Goal: Task Accomplishment & Management: Complete application form

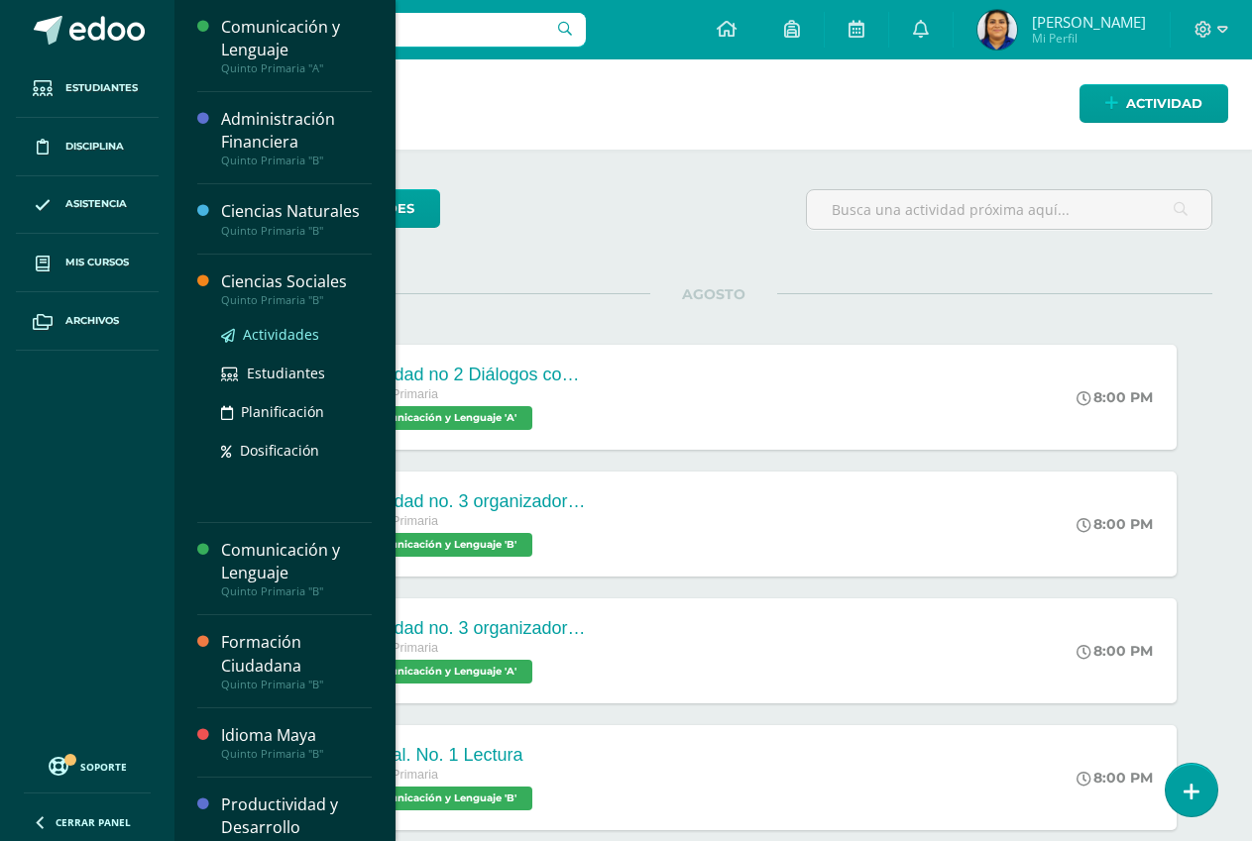
click at [261, 333] on span "Actividades" at bounding box center [281, 334] width 76 height 19
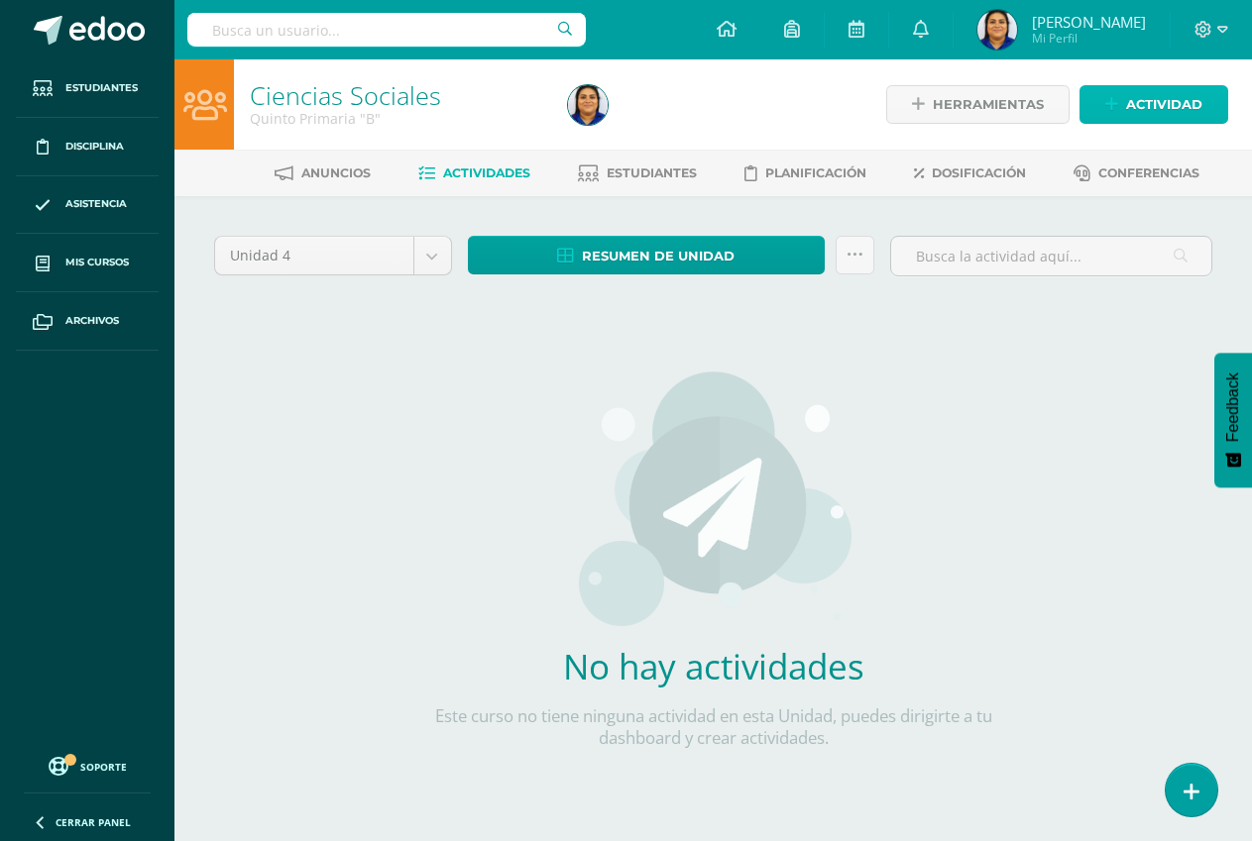
click at [1149, 112] on span "Actividad" at bounding box center [1164, 104] width 76 height 37
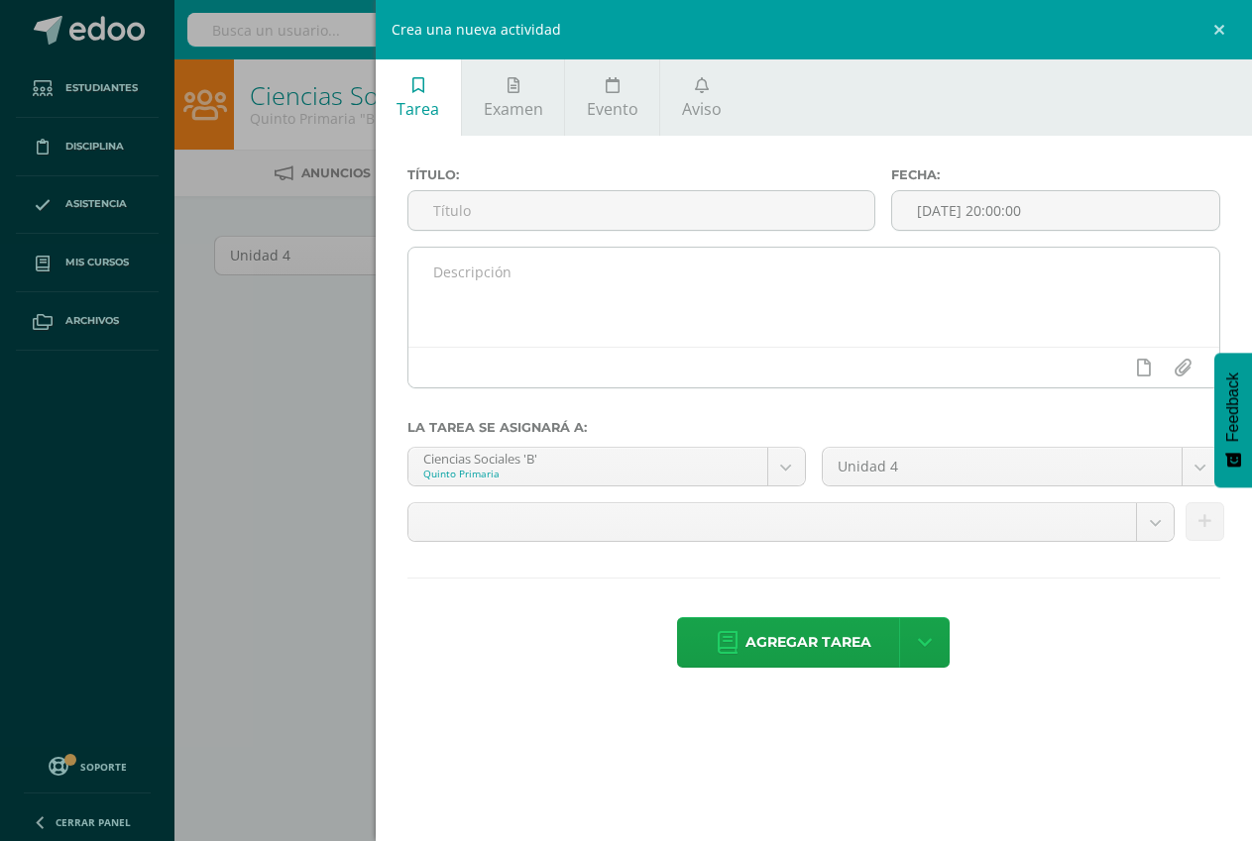
click at [523, 297] on textarea at bounding box center [813, 297] width 811 height 99
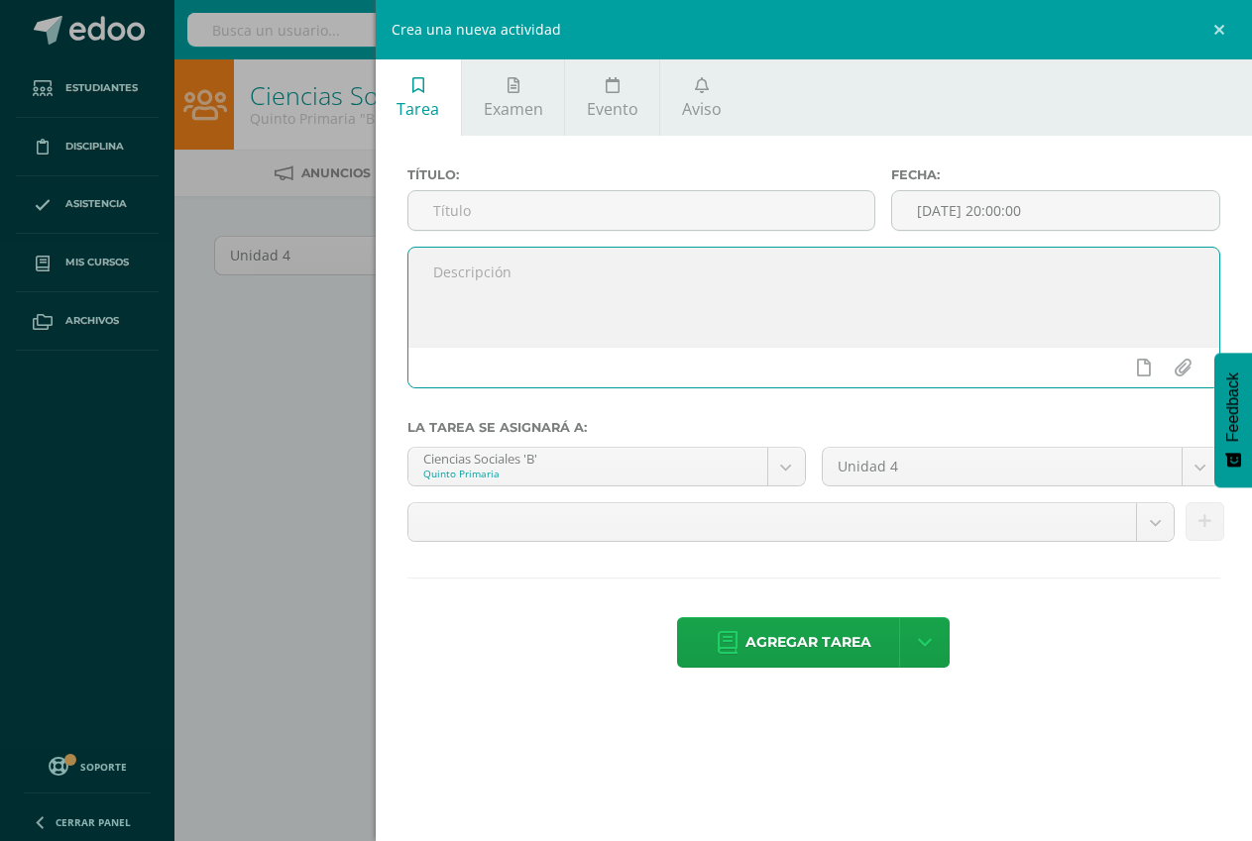
paste textarea "Actividades de su libro de texto. Páginas 178-179 Investiga en su cuaderno el s…"
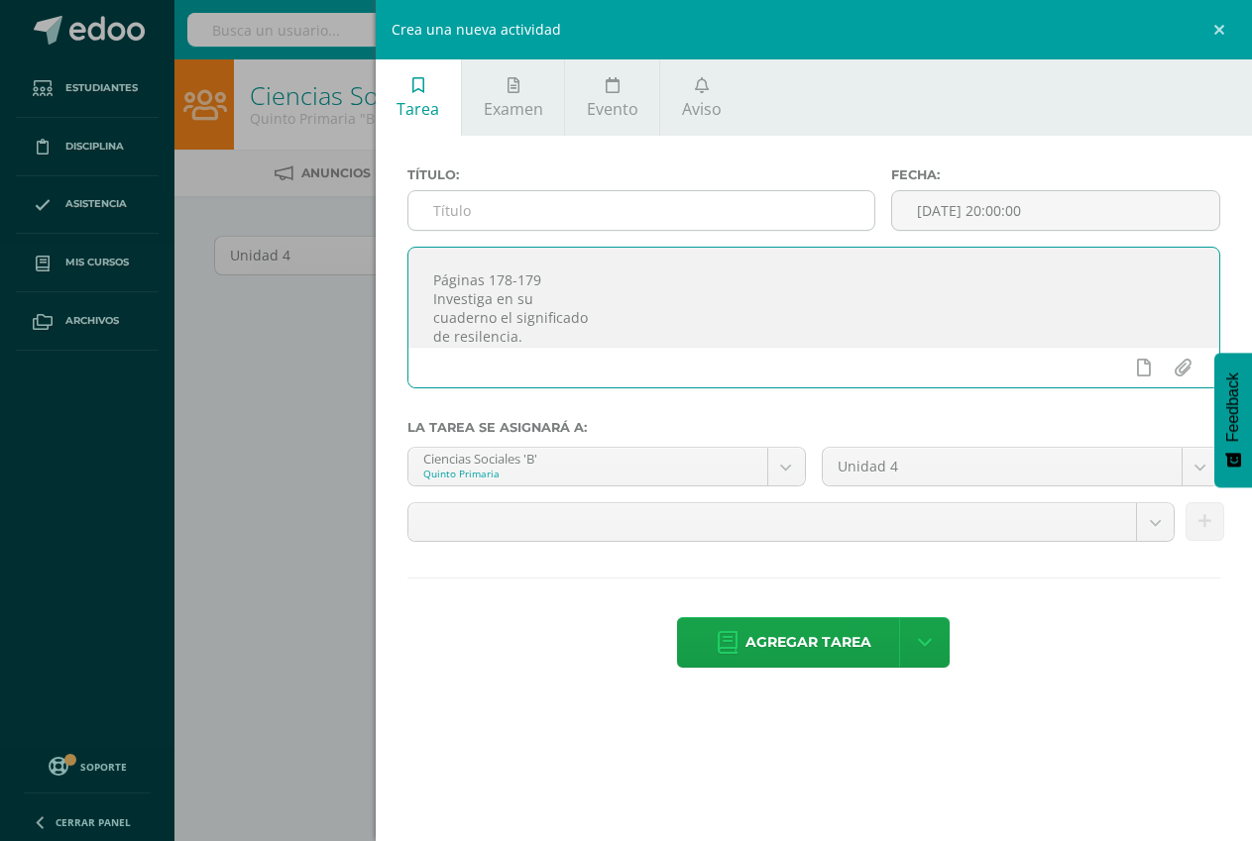
type textarea "Actividades de su libro de texto. Páginas 178-179 Investiga en su cuaderno el s…"
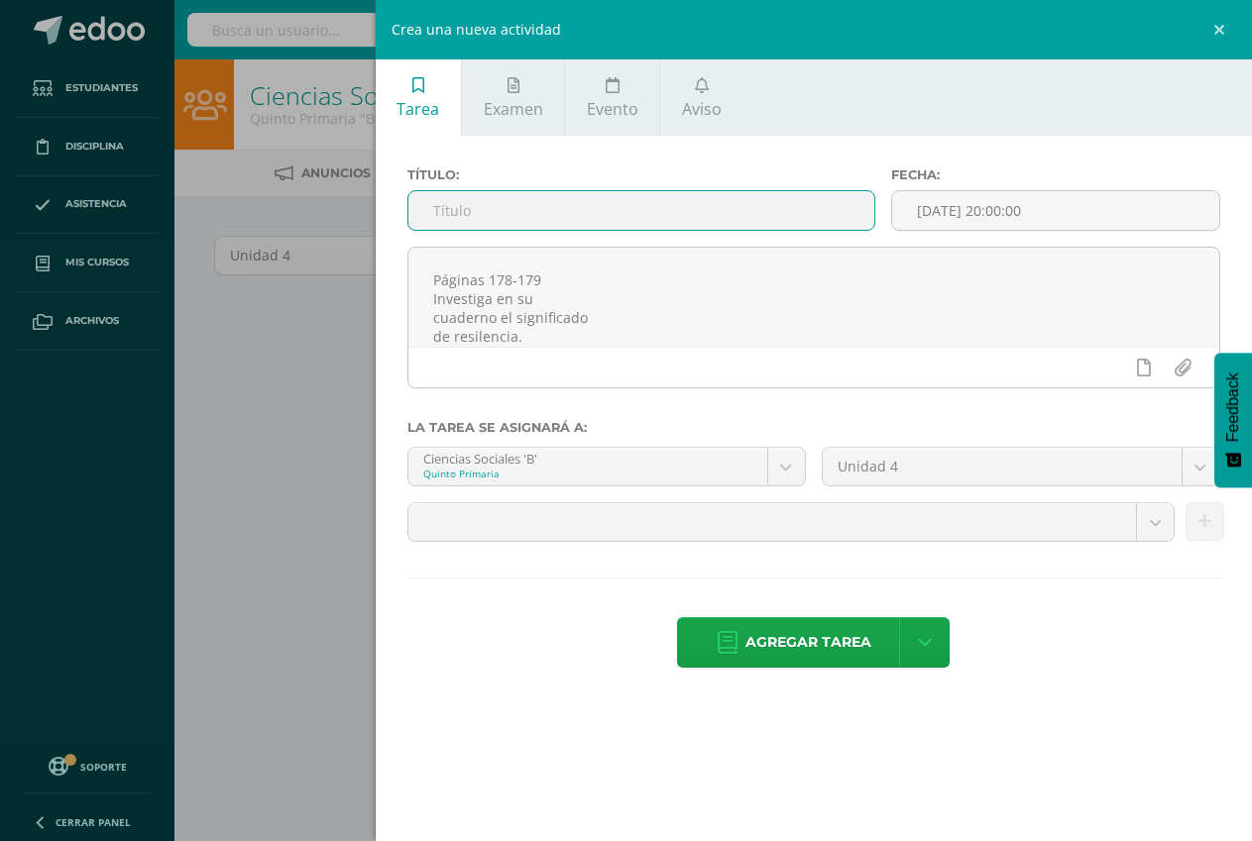
click at [505, 201] on input "text" at bounding box center [641, 210] width 466 height 39
type input "Actividad No. 1"
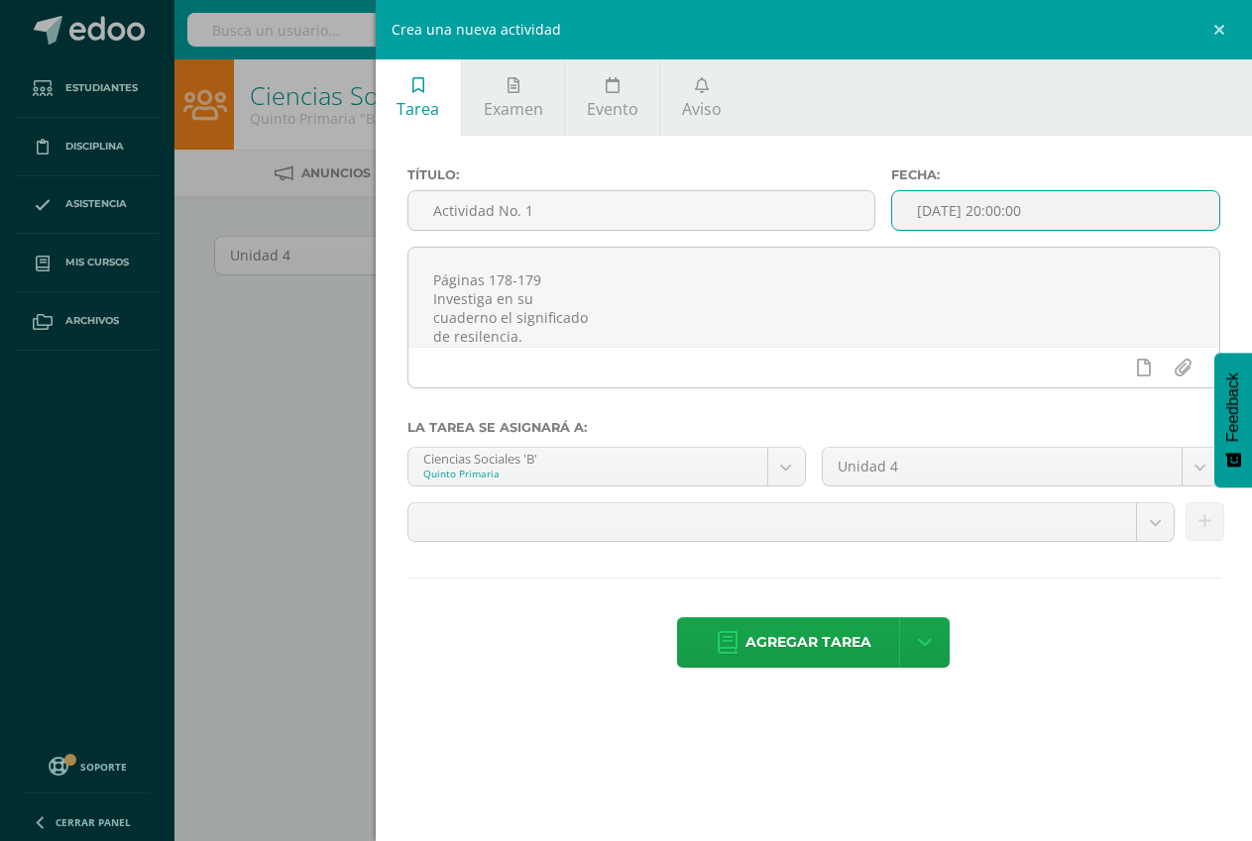
click at [1030, 213] on input "[DATE] 20:00:00" at bounding box center [1055, 210] width 327 height 39
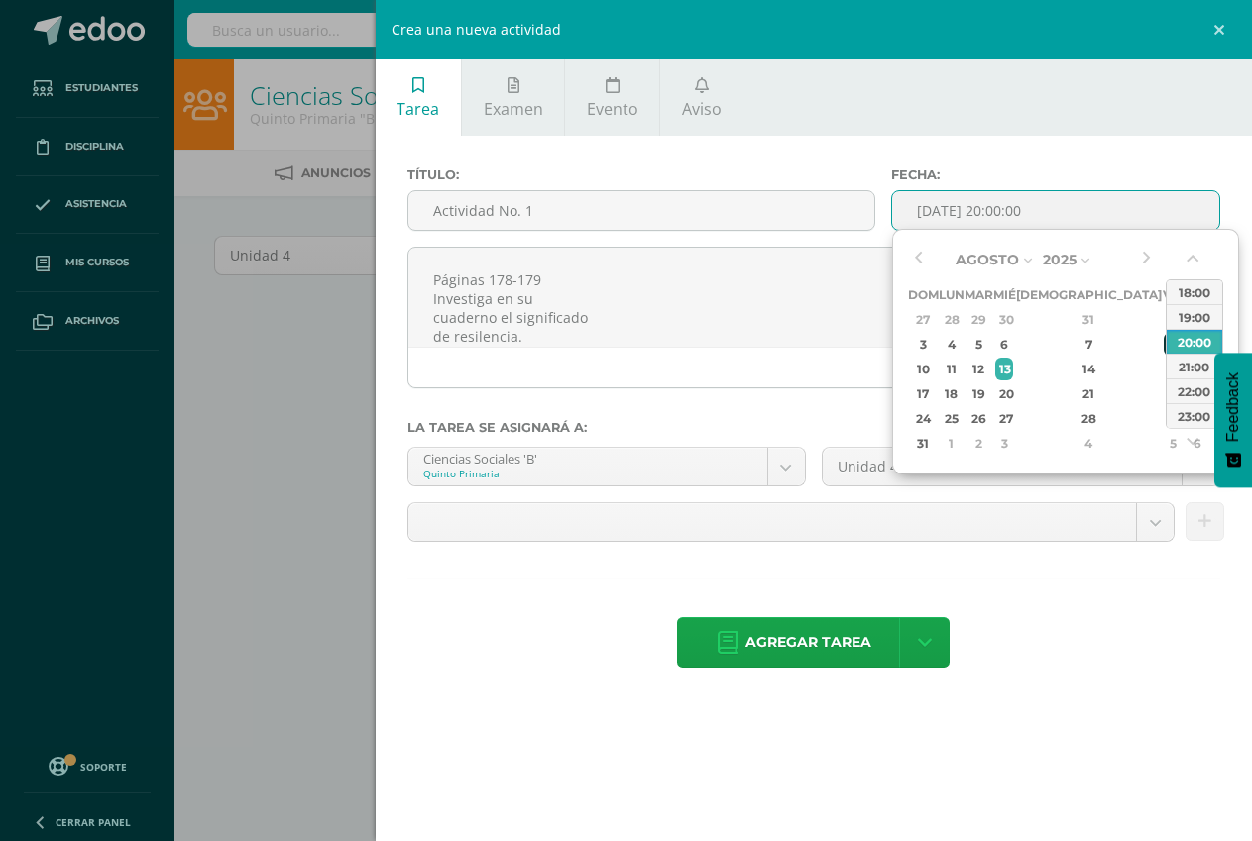
click at [1163, 346] on div "8" at bounding box center [1172, 344] width 18 height 23
type input "2025-08-08 20:00"
click at [328, 376] on div "Crea una nueva actividad Tarea Examen Evento Aviso Título: Actividad No. 1 Fech…" at bounding box center [626, 420] width 1252 height 841
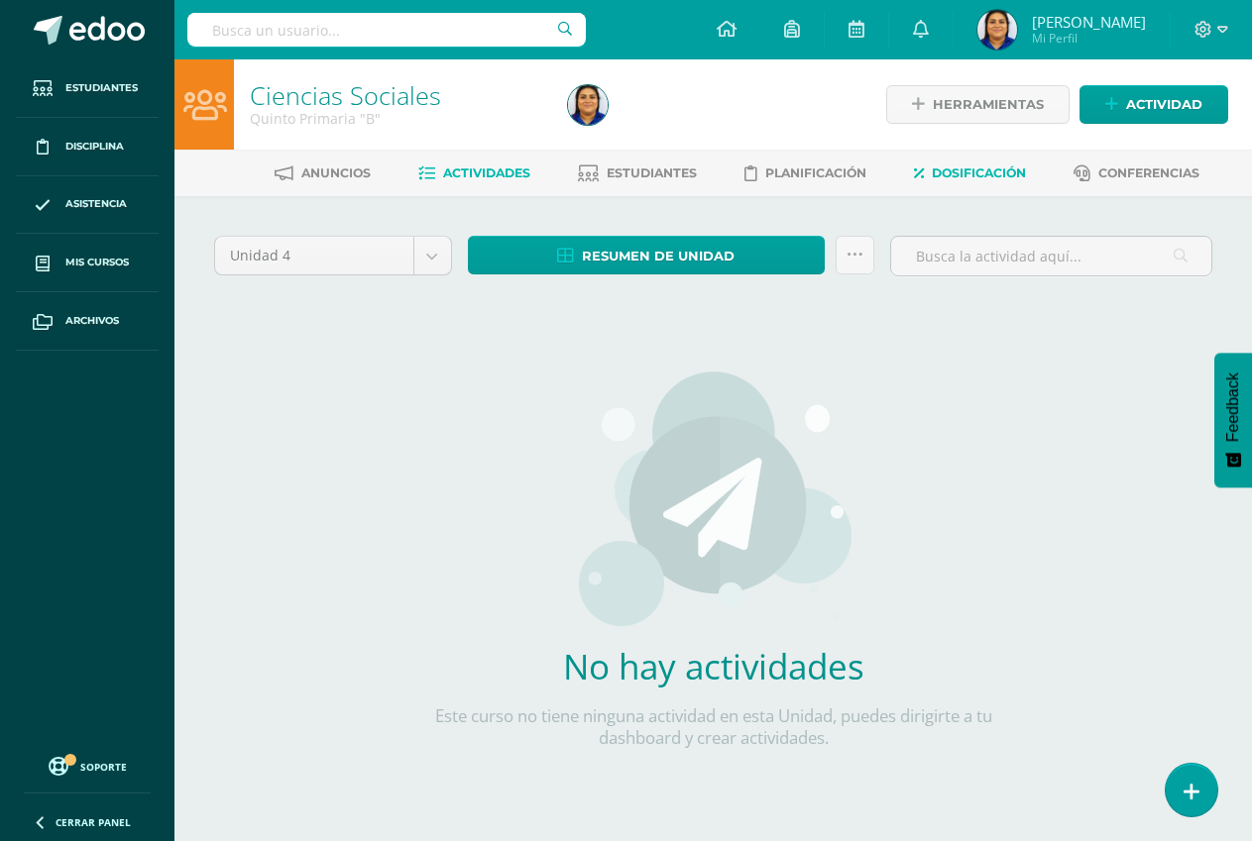
click at [957, 169] on span "Dosificación" at bounding box center [979, 173] width 94 height 15
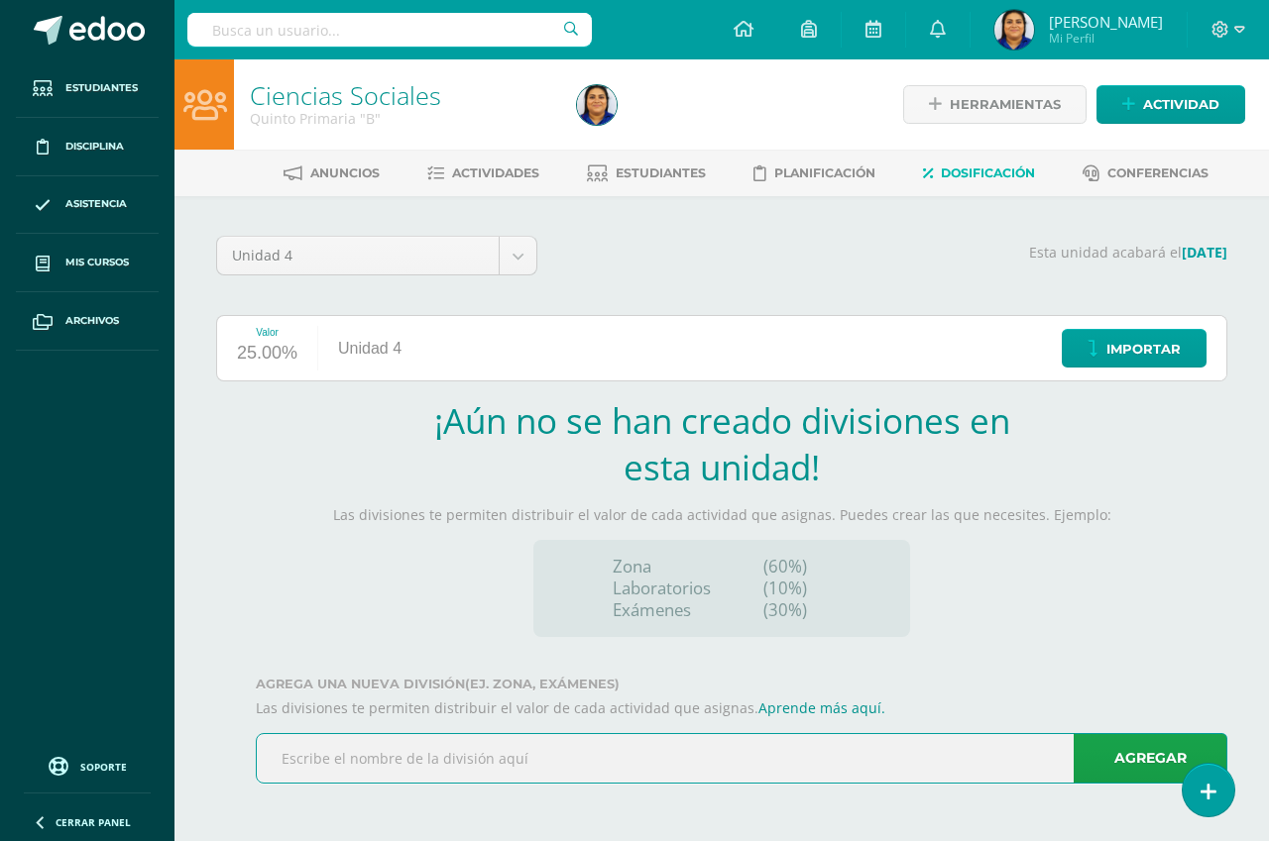
click at [326, 750] on input "text" at bounding box center [741, 758] width 969 height 49
type input "Zona"
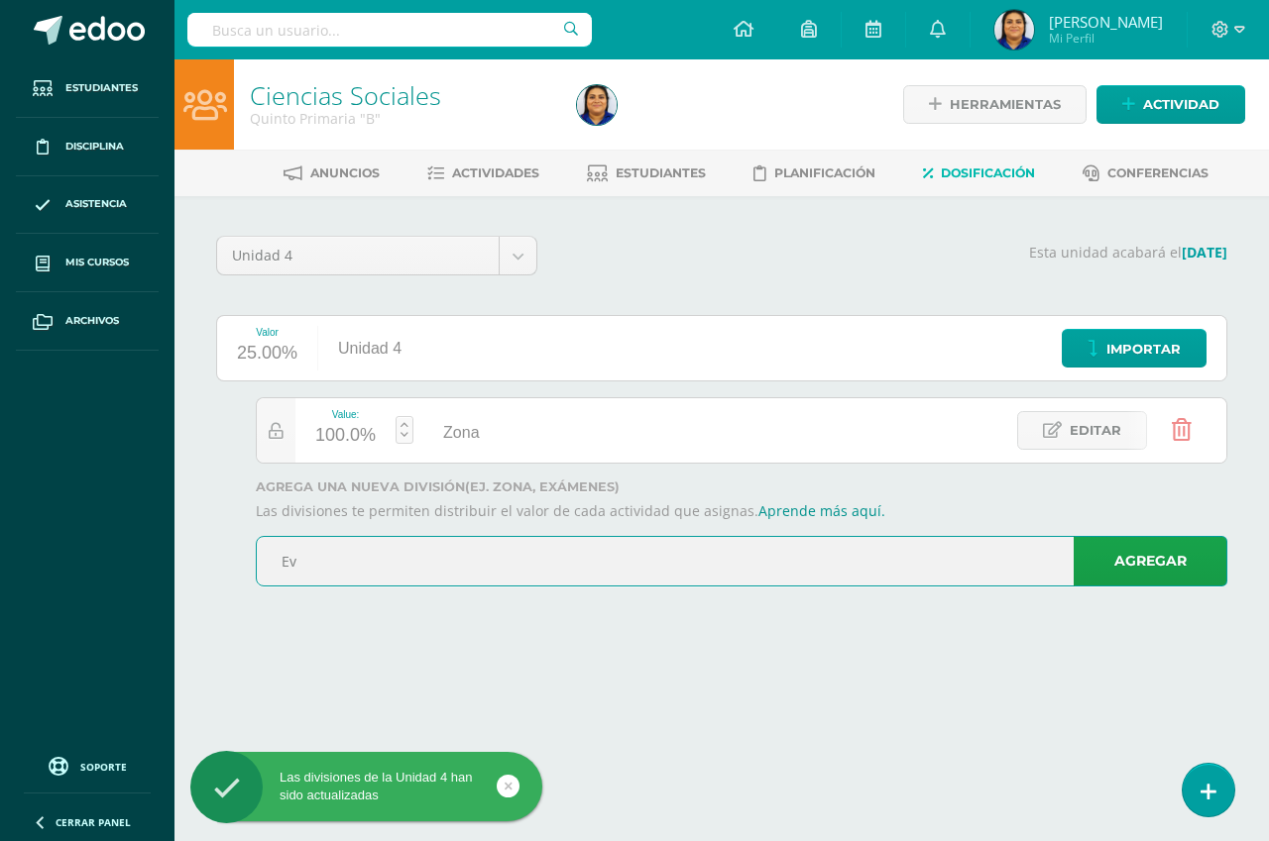
type input "E"
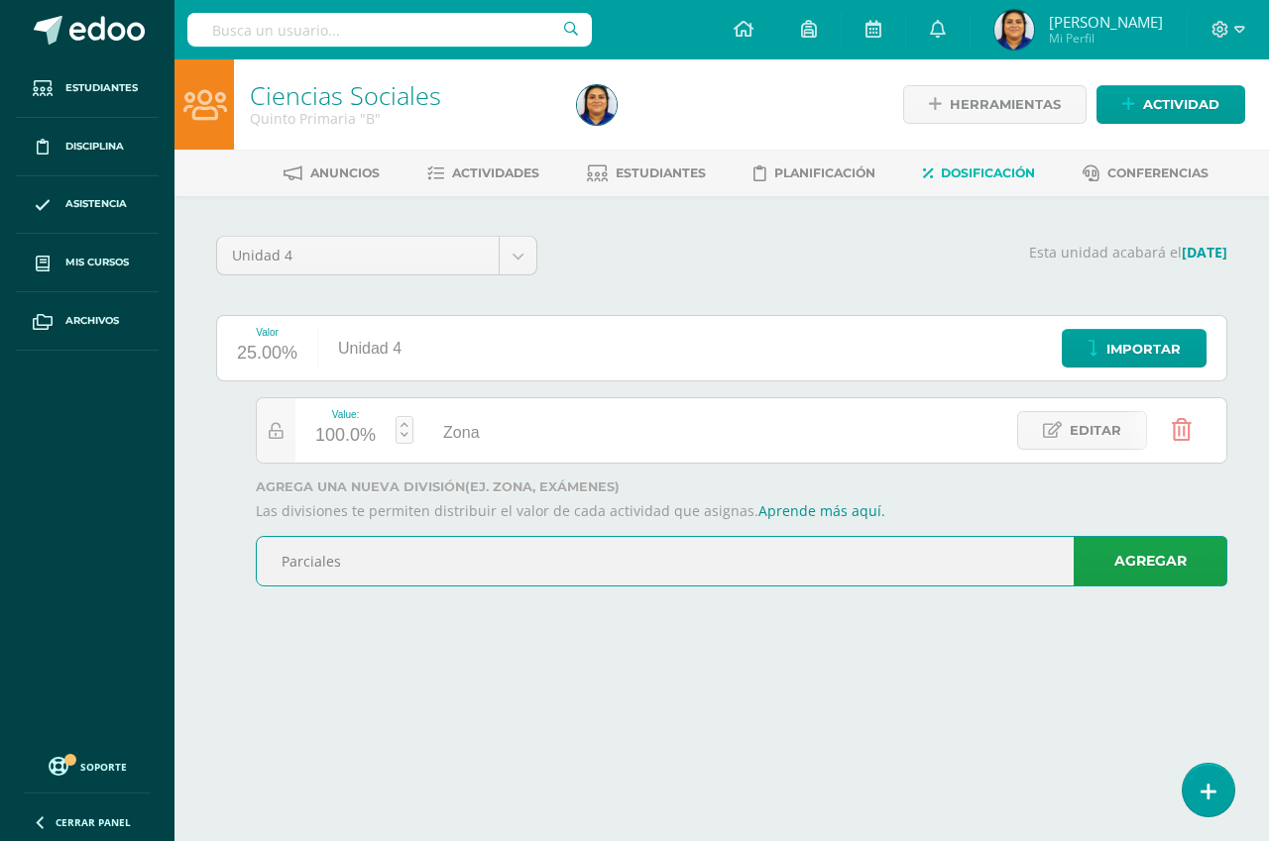
type input "Parciales"
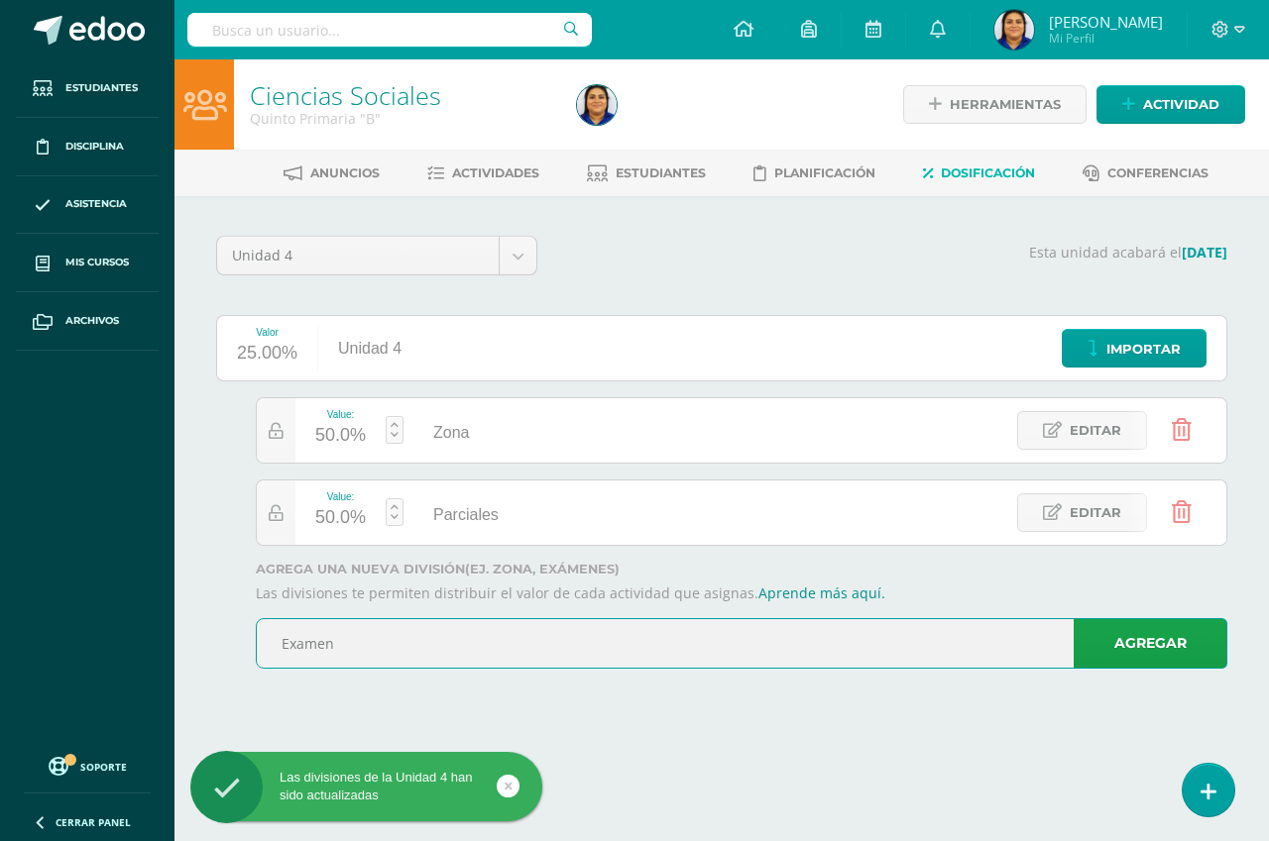
type input "Examen"
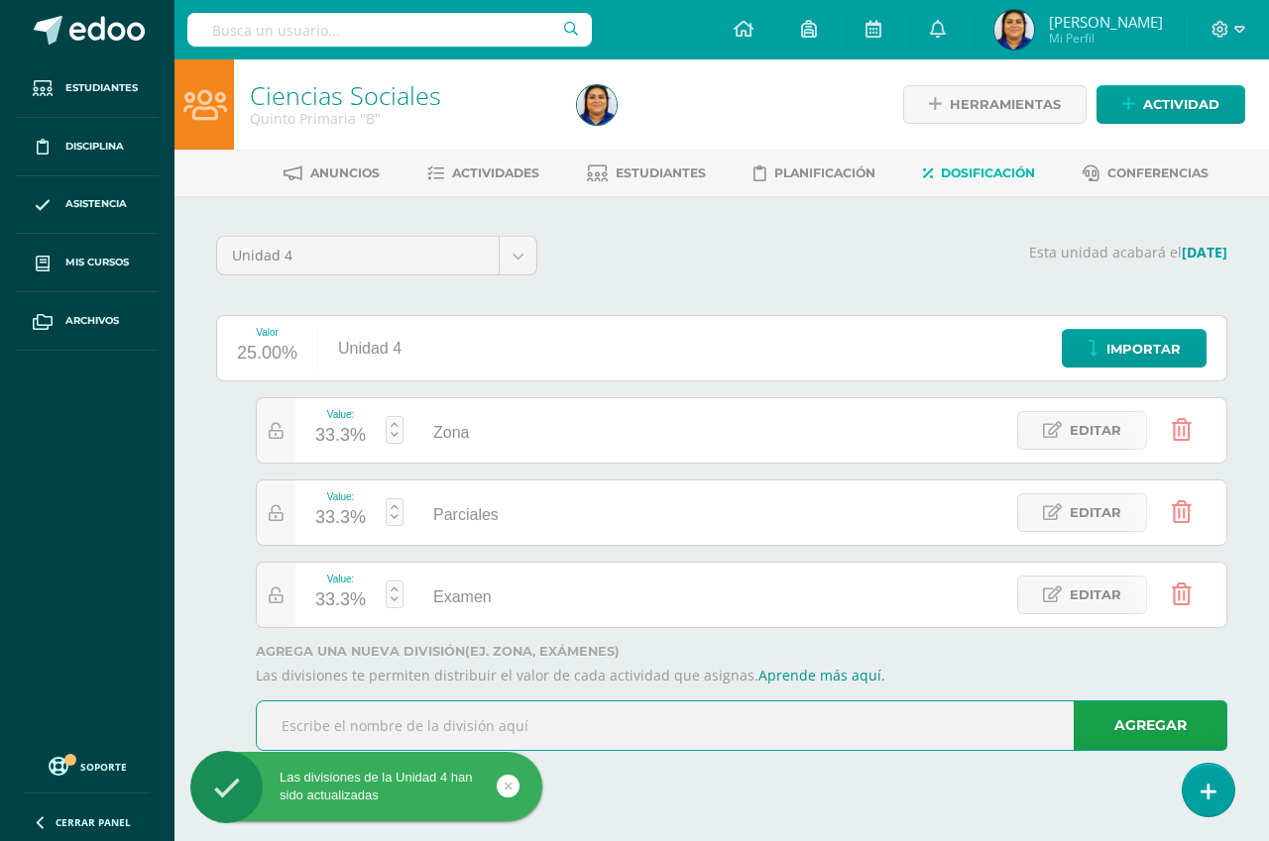
click at [328, 517] on div "33.3%" at bounding box center [340, 518] width 51 height 32
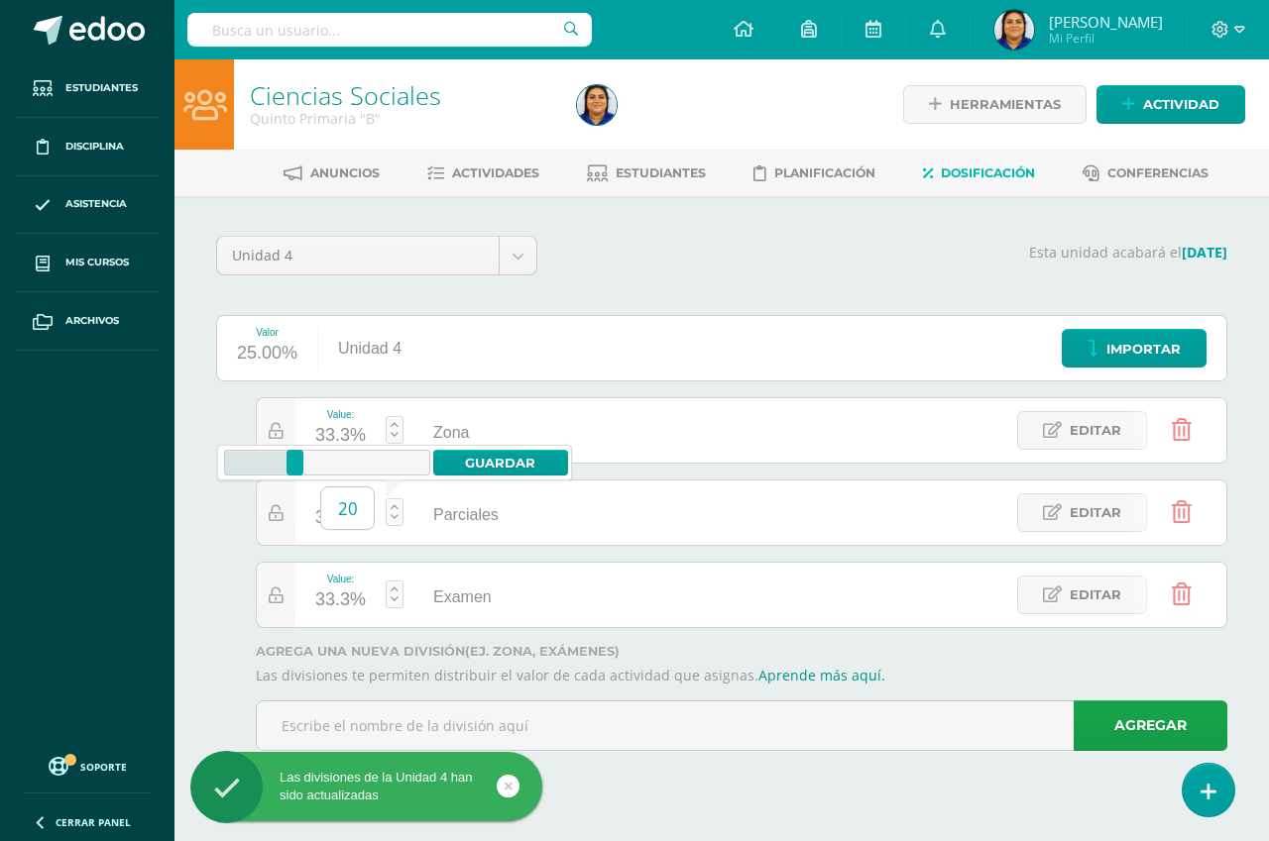
type input "20"
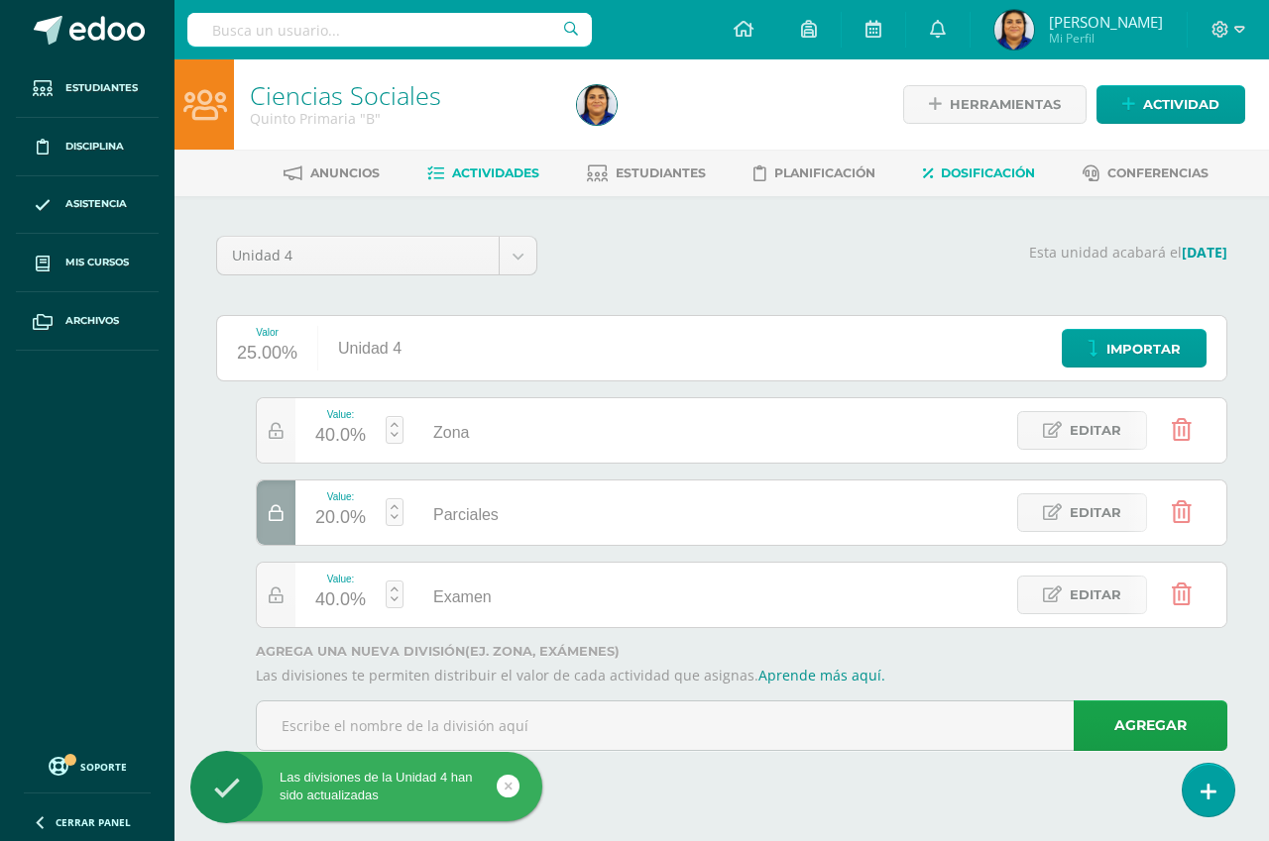
click at [493, 178] on span "Actividades" at bounding box center [495, 173] width 87 height 15
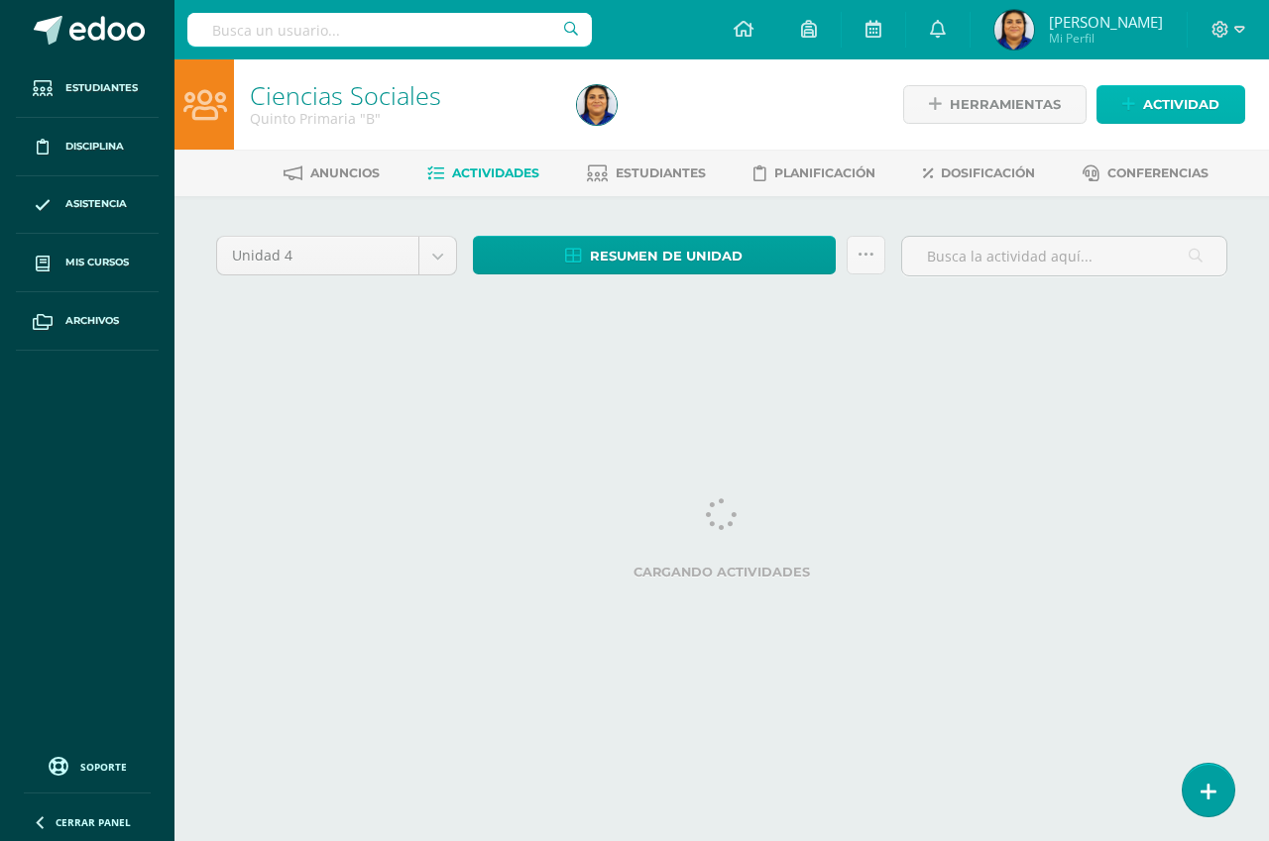
click at [1163, 103] on span "Actividad" at bounding box center [1181, 104] width 76 height 37
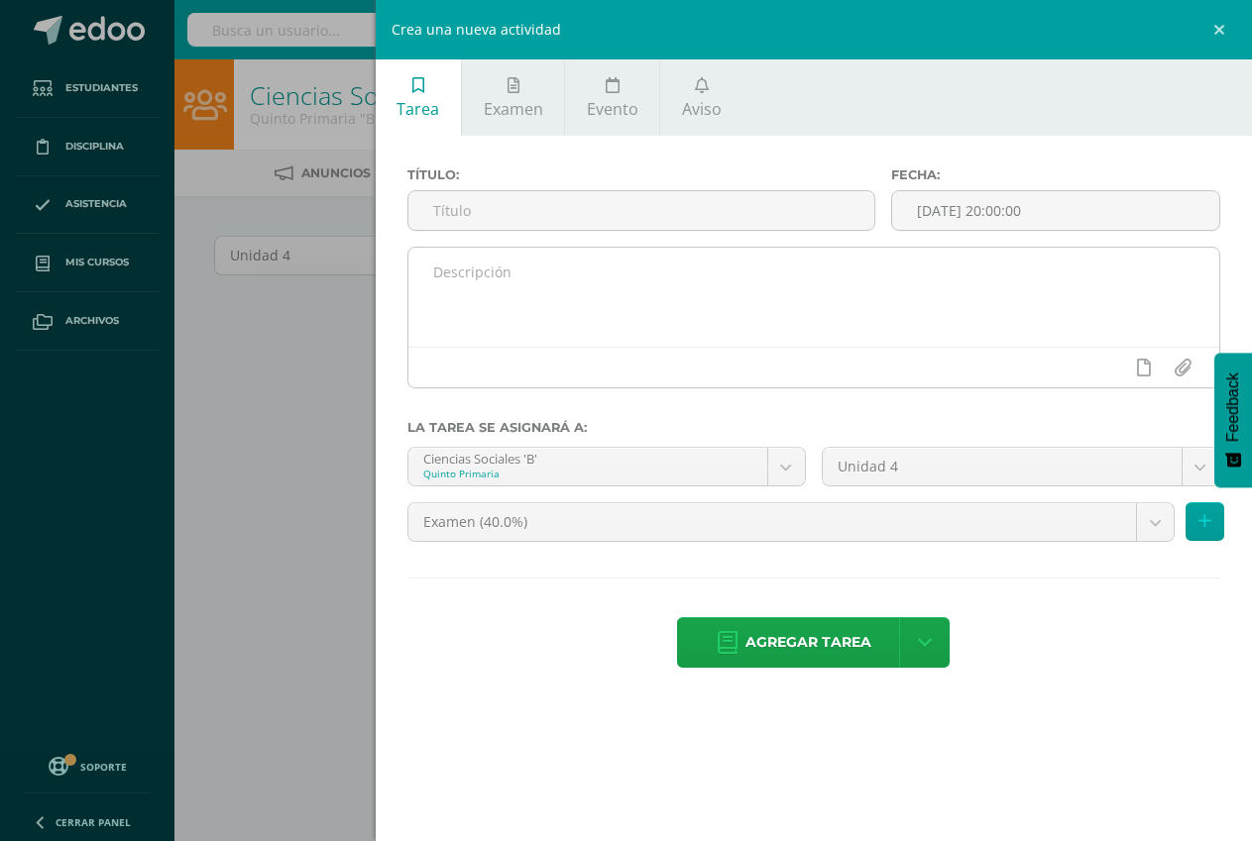
click at [572, 281] on textarea at bounding box center [813, 297] width 811 height 99
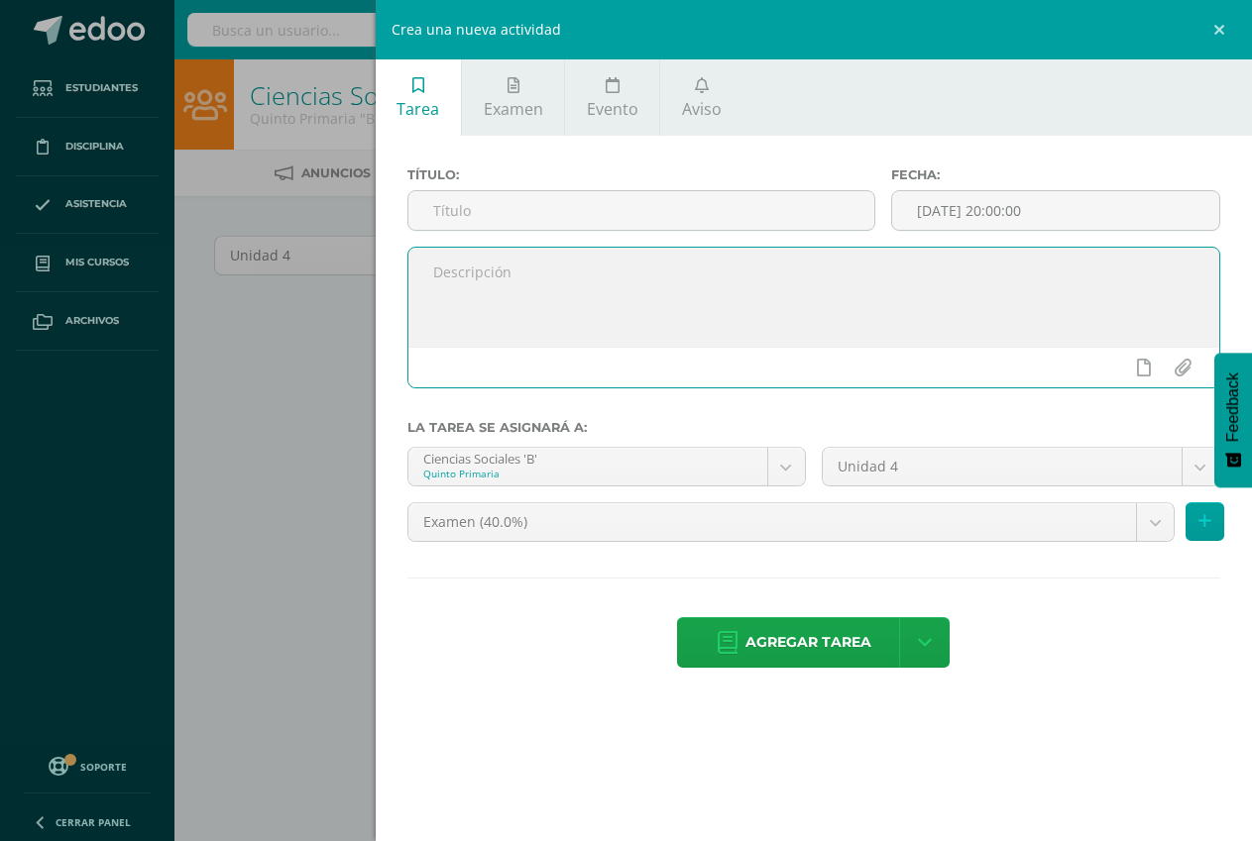
paste textarea "Actividades de su libro de texto. Páginas 178-179 Investiga en su cuaderno el s…"
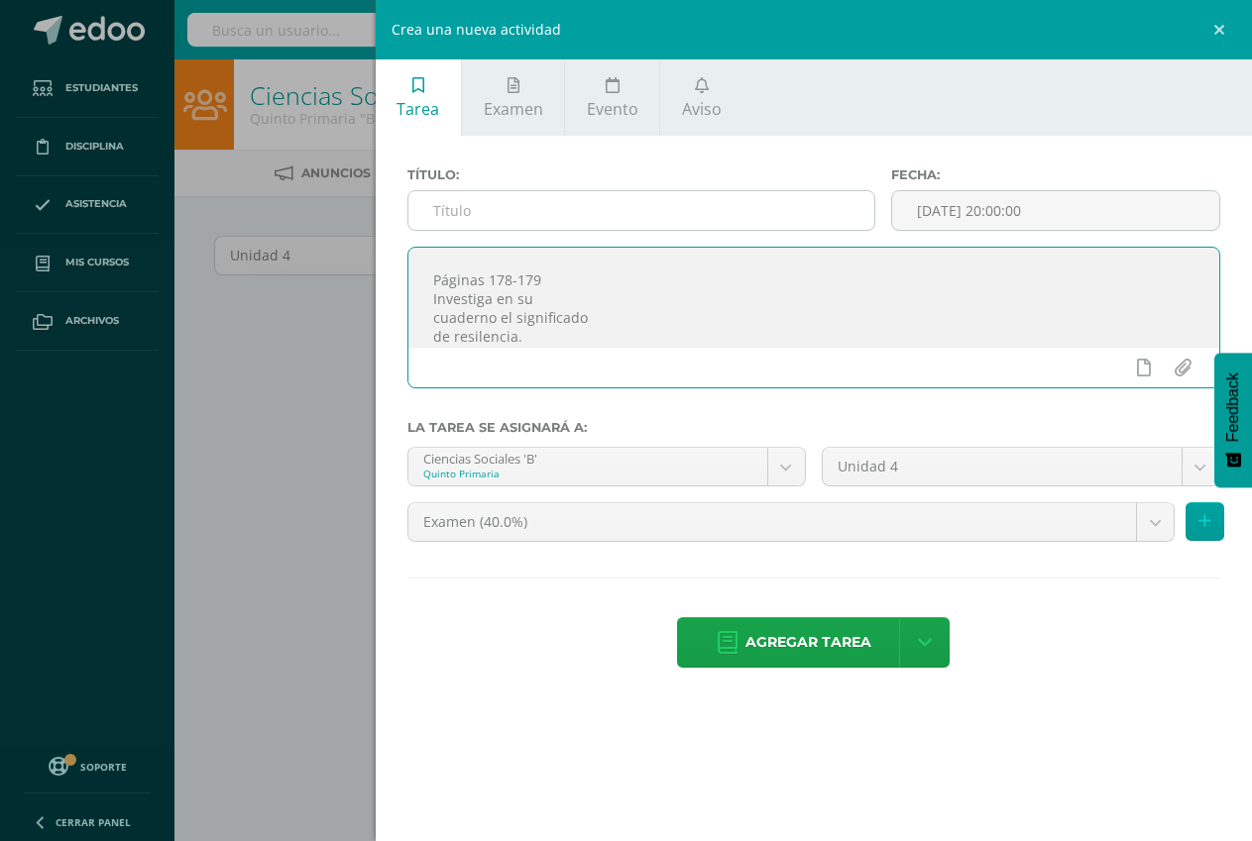
type textarea "Actividades de su libro de texto. Páginas 178-179 Investiga en su cuaderno el s…"
click at [483, 210] on input "text" at bounding box center [641, 210] width 466 height 39
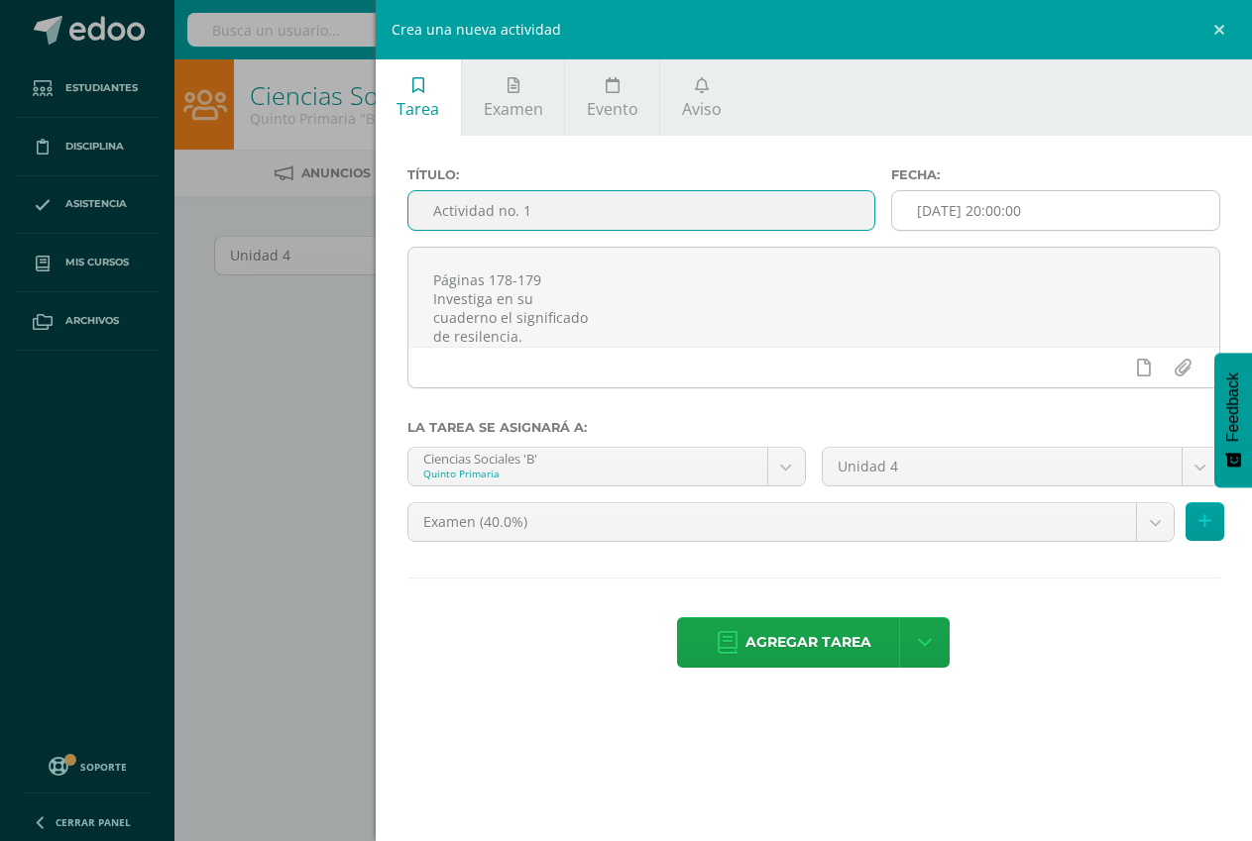
type input "Actividad no. 1"
click at [986, 212] on input "[DATE] 20:00:00" at bounding box center [1055, 210] width 327 height 39
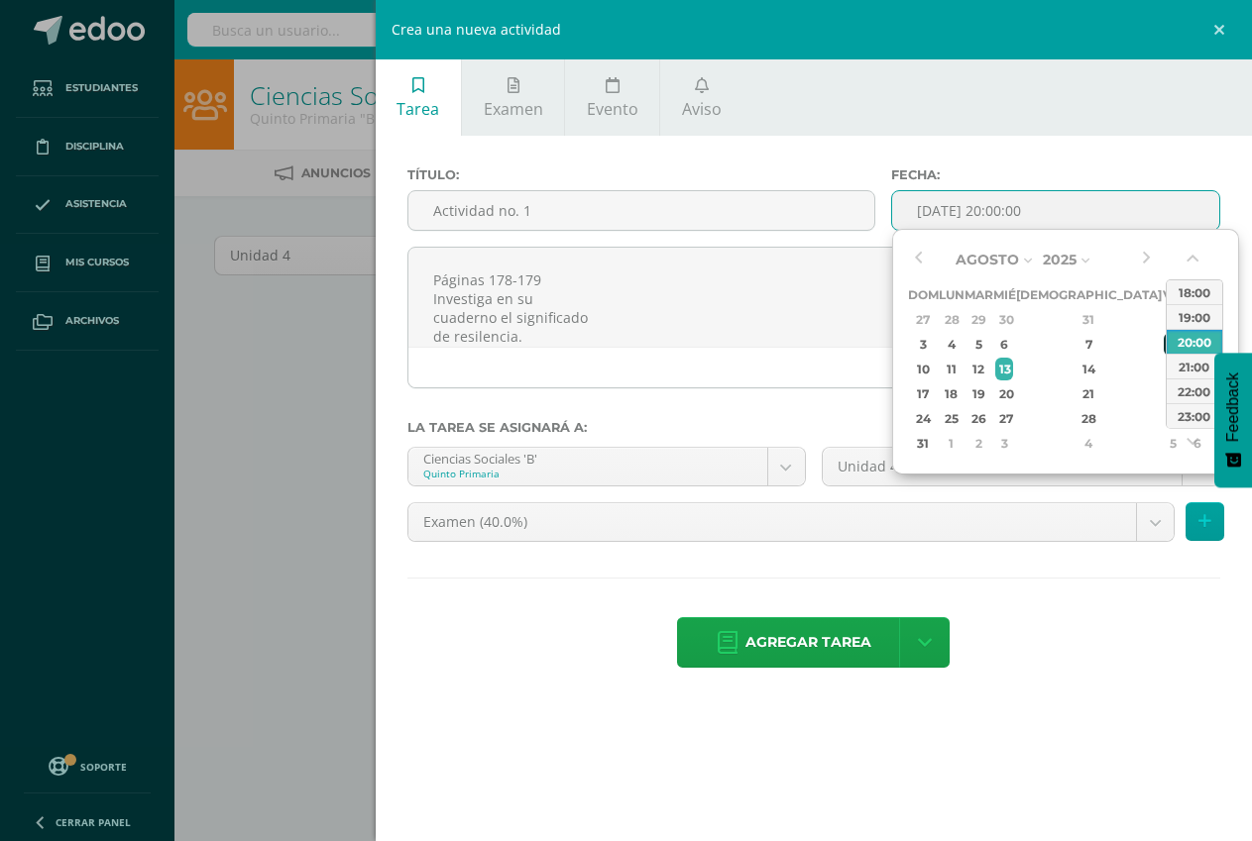
click at [1163, 341] on div "8" at bounding box center [1172, 344] width 18 height 23
type input "2025-08-08 20:00"
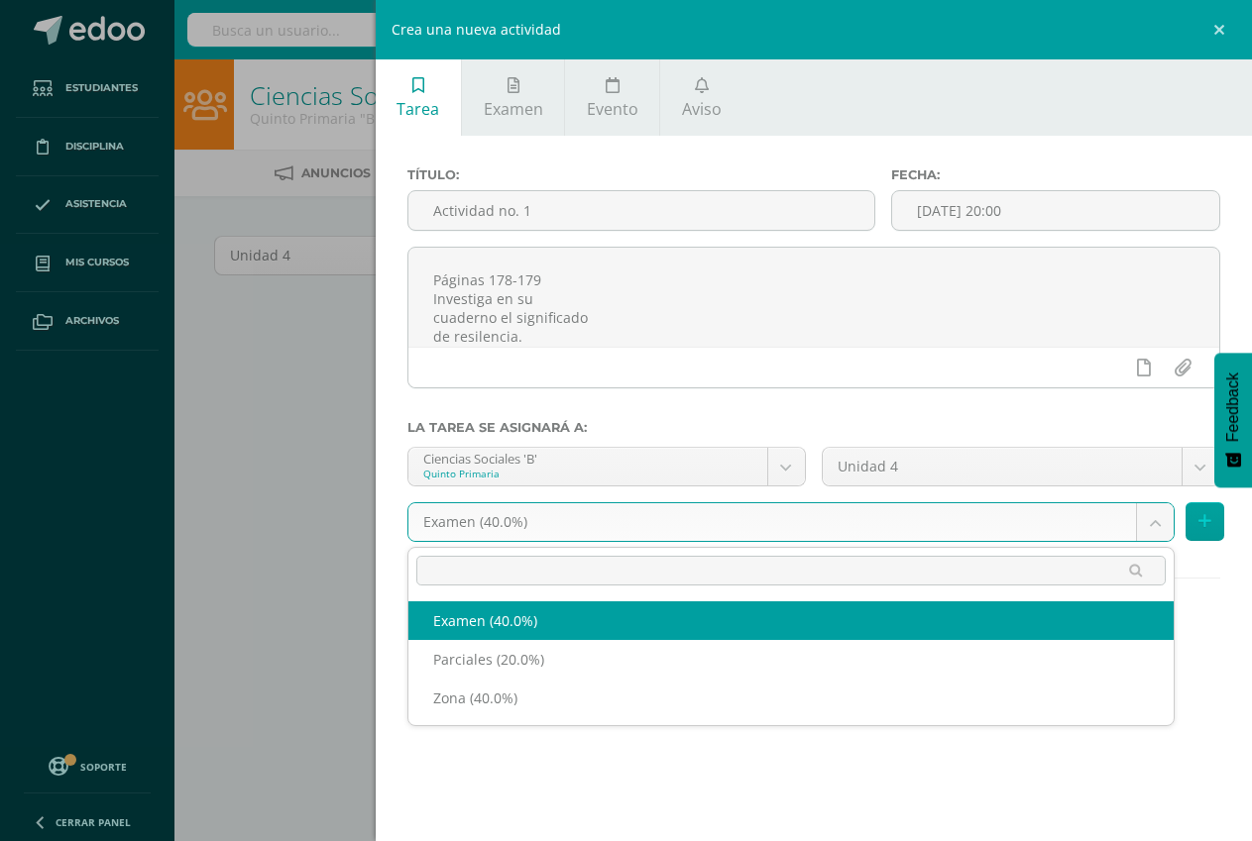
click at [753, 530] on body "Estudiantes Disciplina Asistencia Mis cursos Archivos Soporte Centro de ayuda Ú…" at bounding box center [626, 425] width 1252 height 851
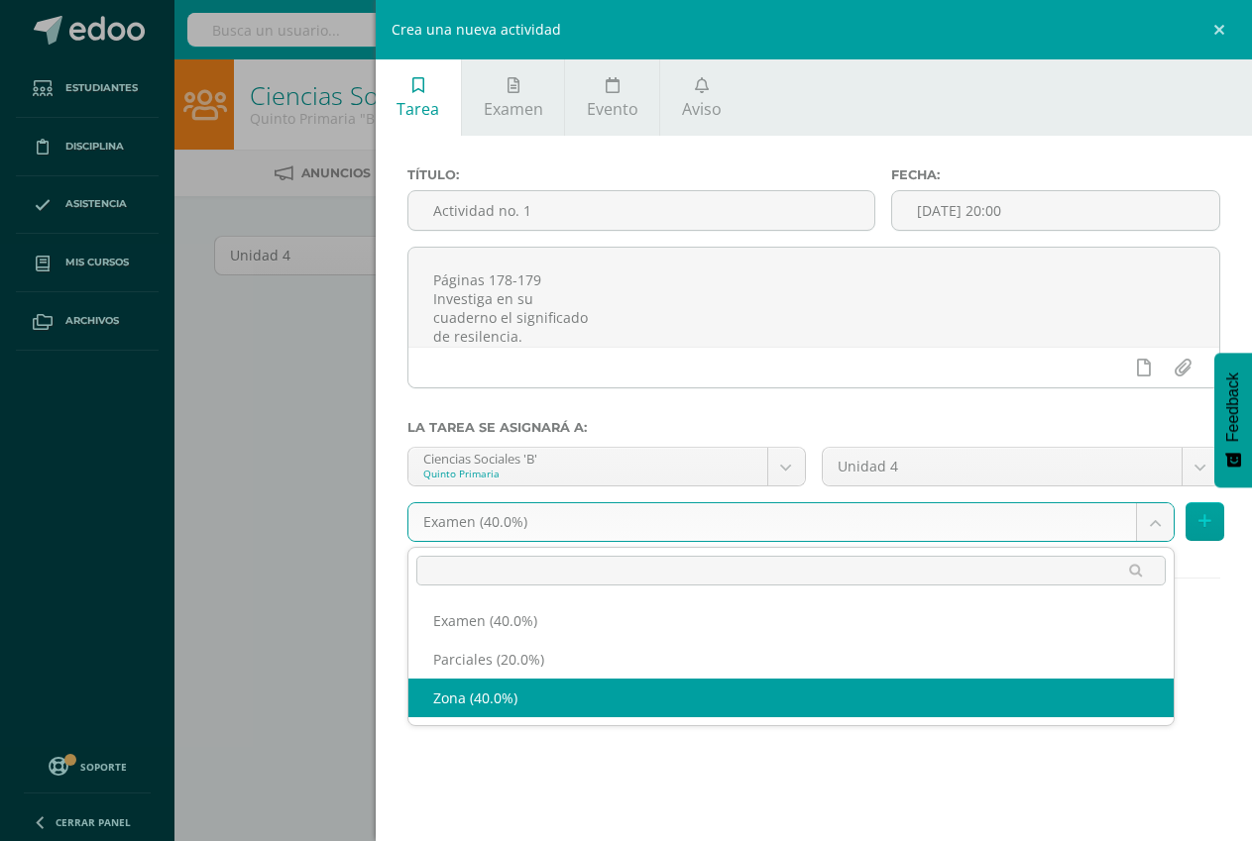
select select "192741"
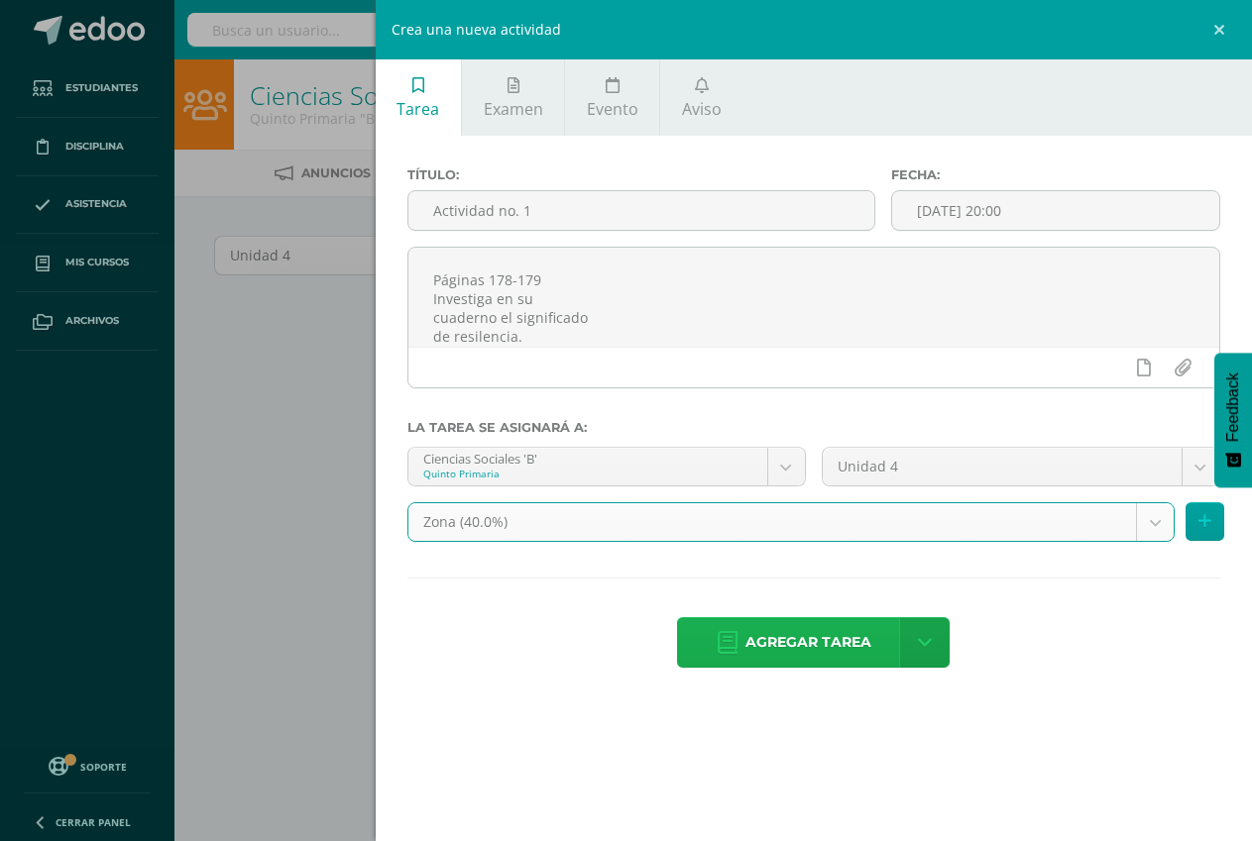
click at [800, 647] on span "Agregar tarea" at bounding box center [808, 642] width 126 height 49
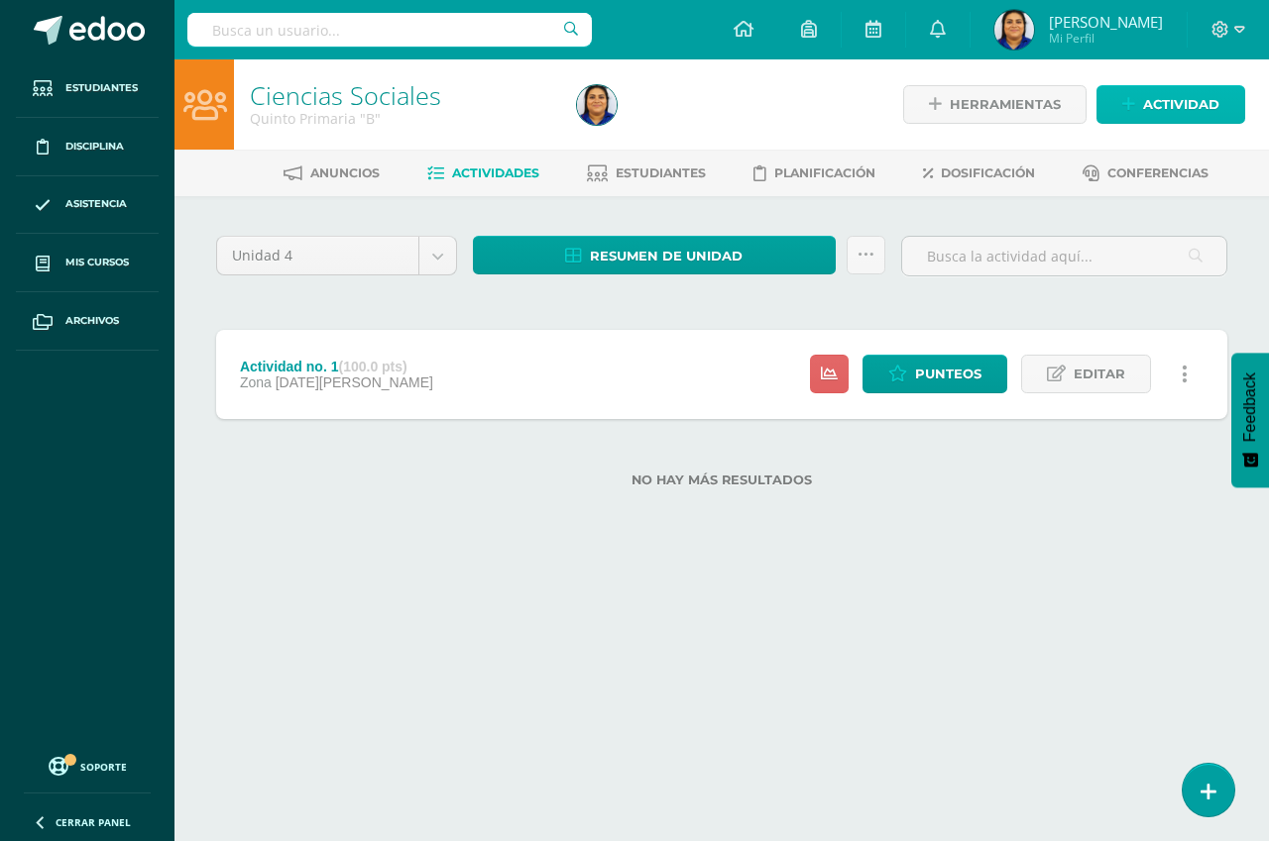
click at [1157, 108] on span "Actividad" at bounding box center [1181, 104] width 76 height 37
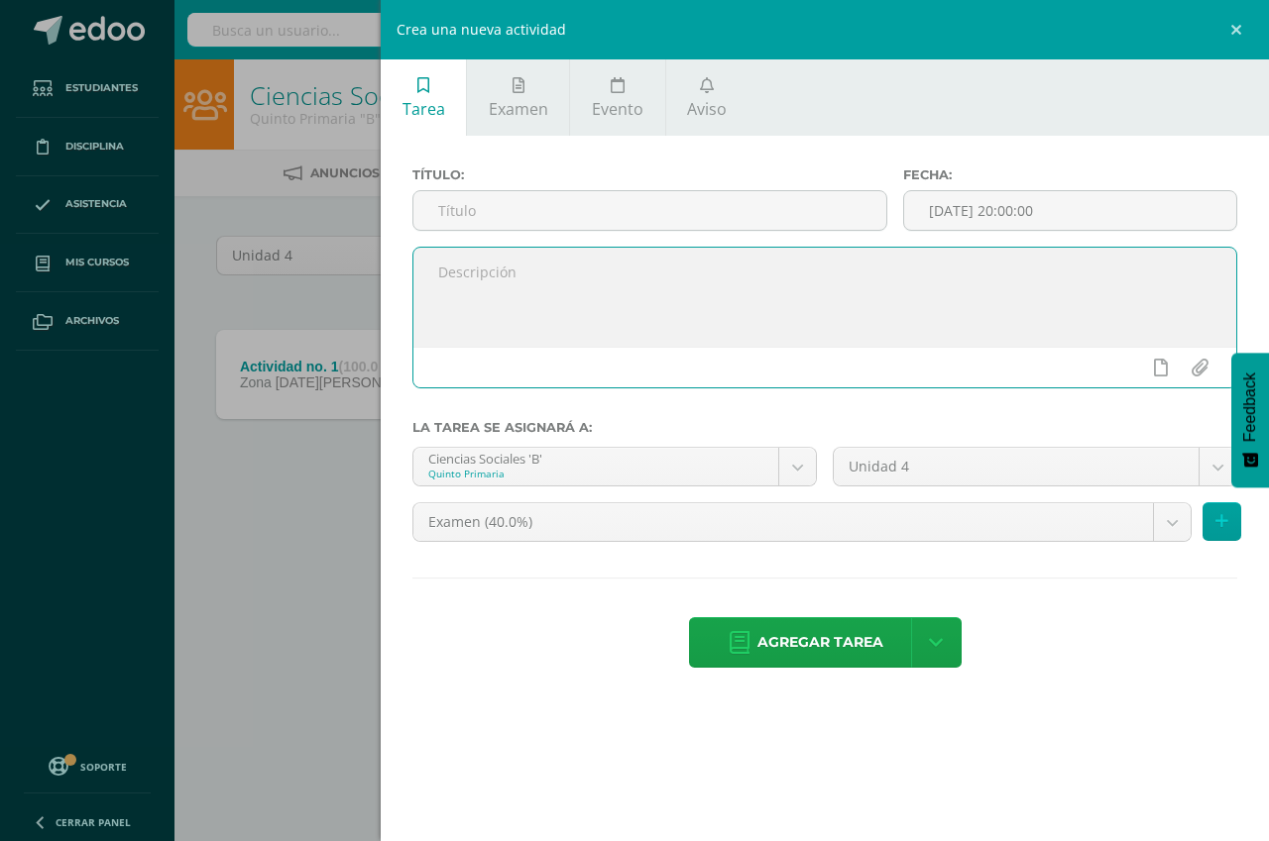
click at [628, 267] on textarea at bounding box center [824, 297] width 823 height 99
paste textarea "Cartel colaborativo El siglo XX Trabaja en clase un cartel colocando aspectos r…"
type textarea "Cartel colaborativo El siglo XX Trabaja en clase un cartel colocando aspectos r…"
click at [547, 212] on input "text" at bounding box center [649, 210] width 473 height 39
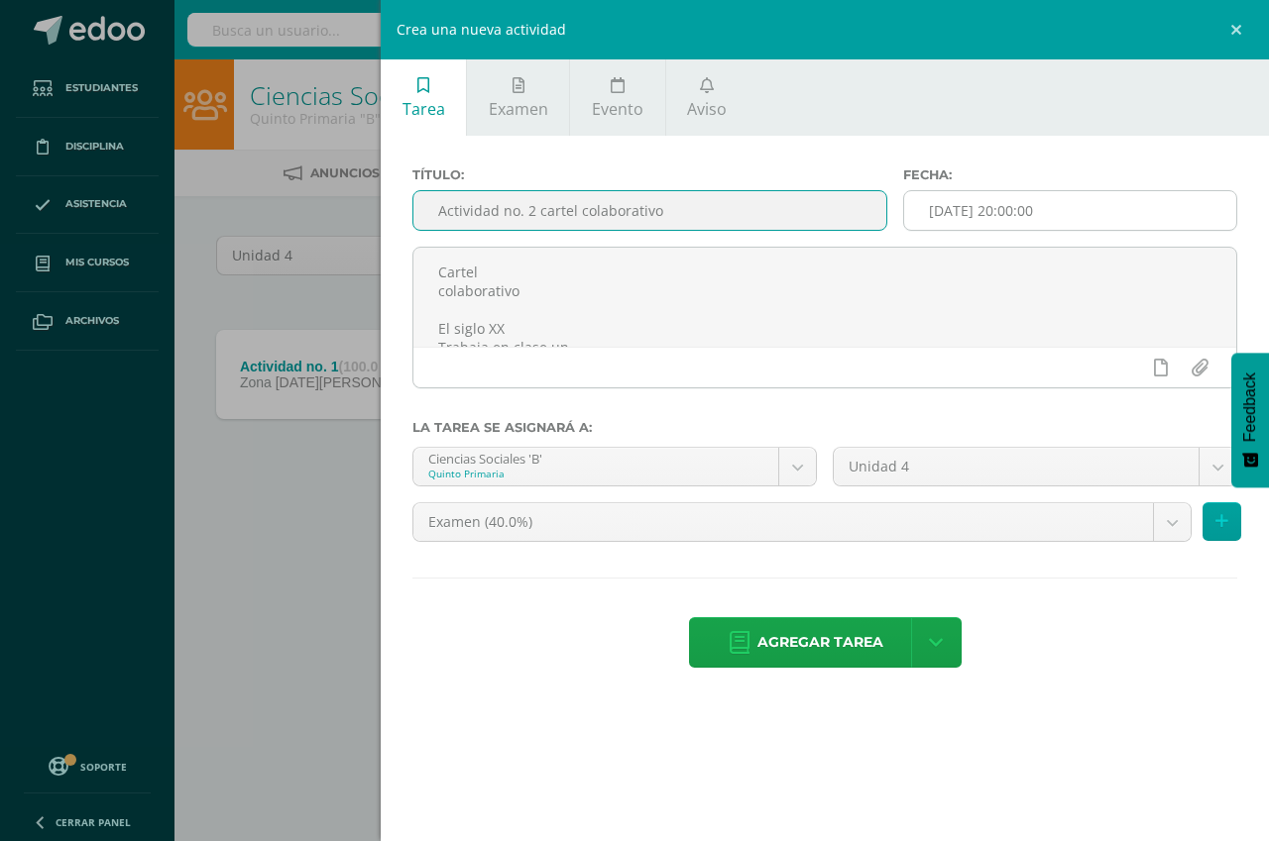
type input "Actividad no. 2 cartel colaborativo"
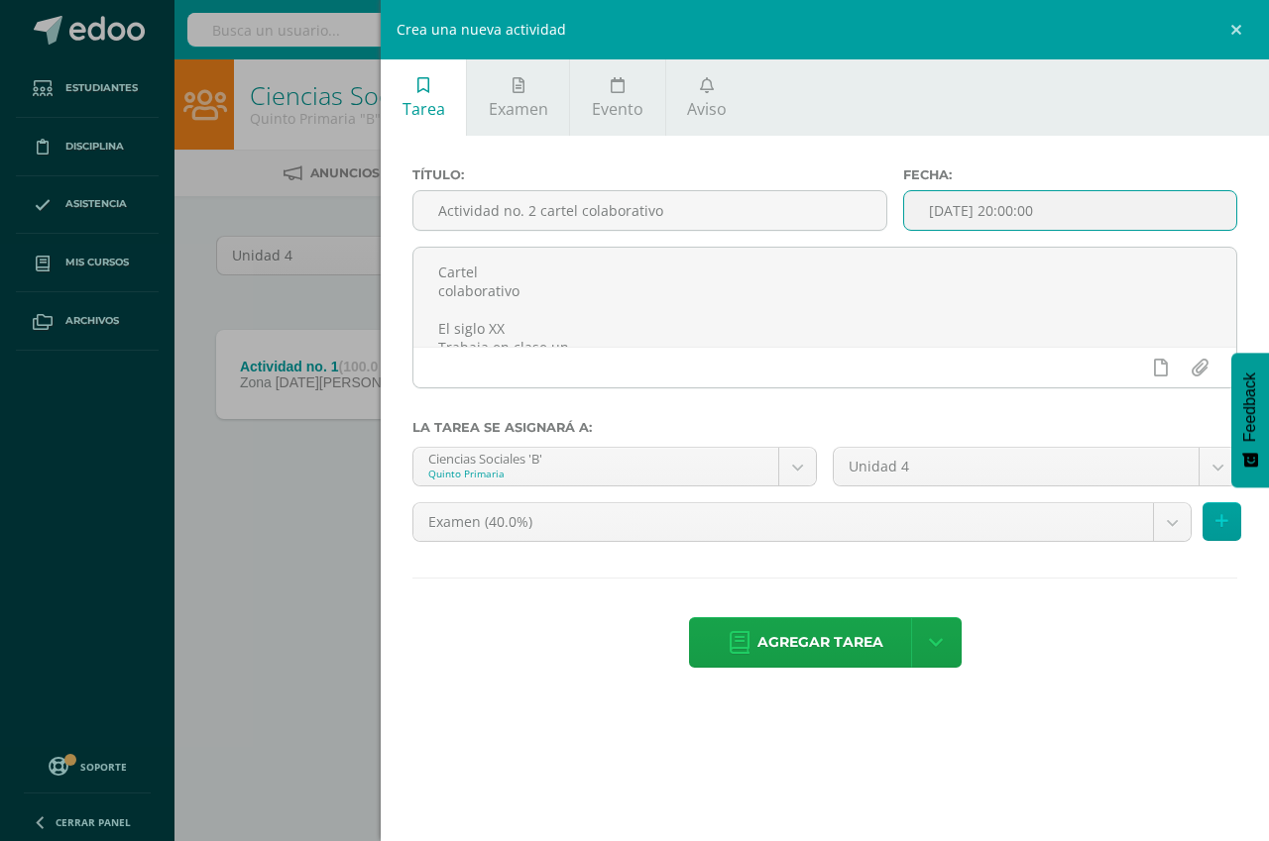
click at [1079, 213] on input "[DATE] 20:00:00" at bounding box center [1070, 210] width 332 height 39
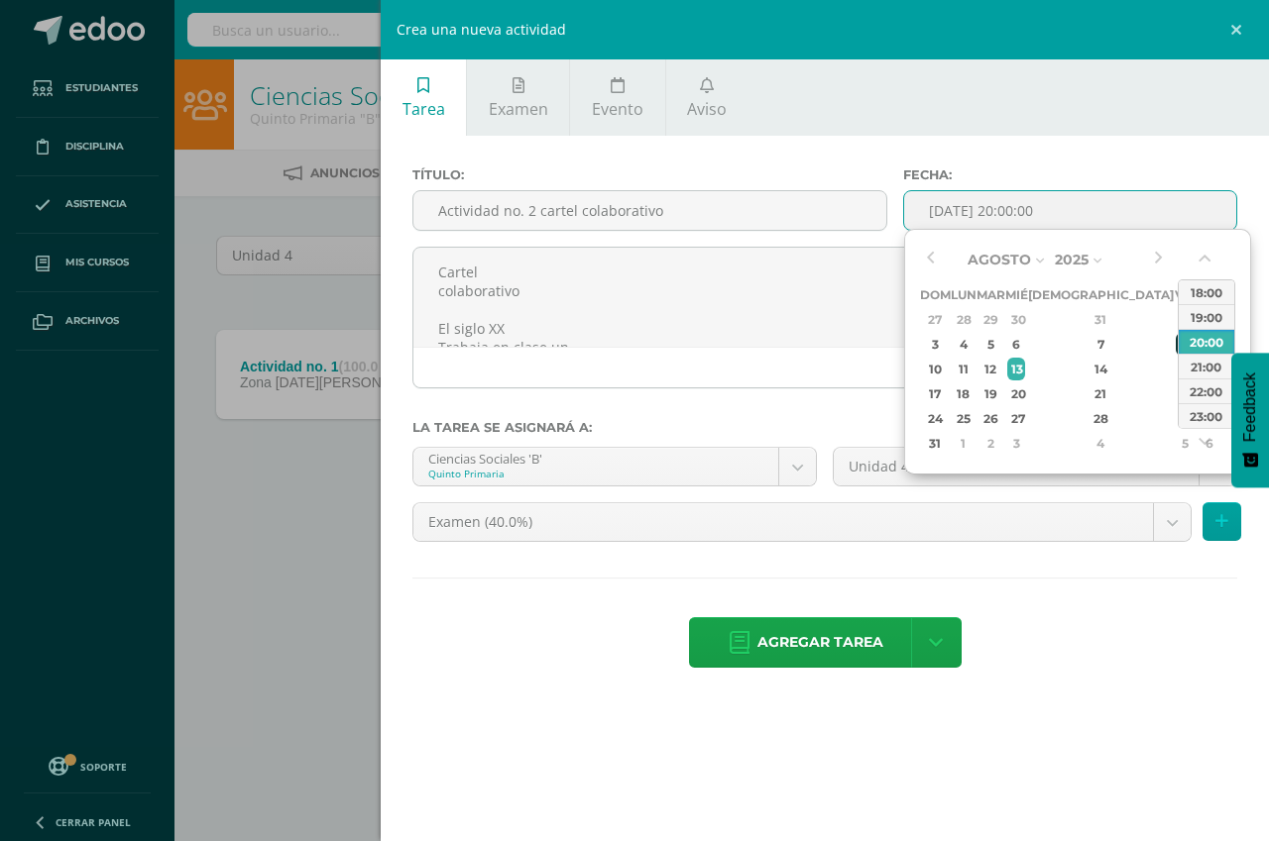
click at [1175, 347] on div "8" at bounding box center [1184, 344] width 18 height 23
type input "2025-08-08 20:00"
click at [893, 516] on body "Tarea asignada exitosamente Estudiantes Disciplina Asistencia Mis cursos Archiv…" at bounding box center [634, 275] width 1269 height 551
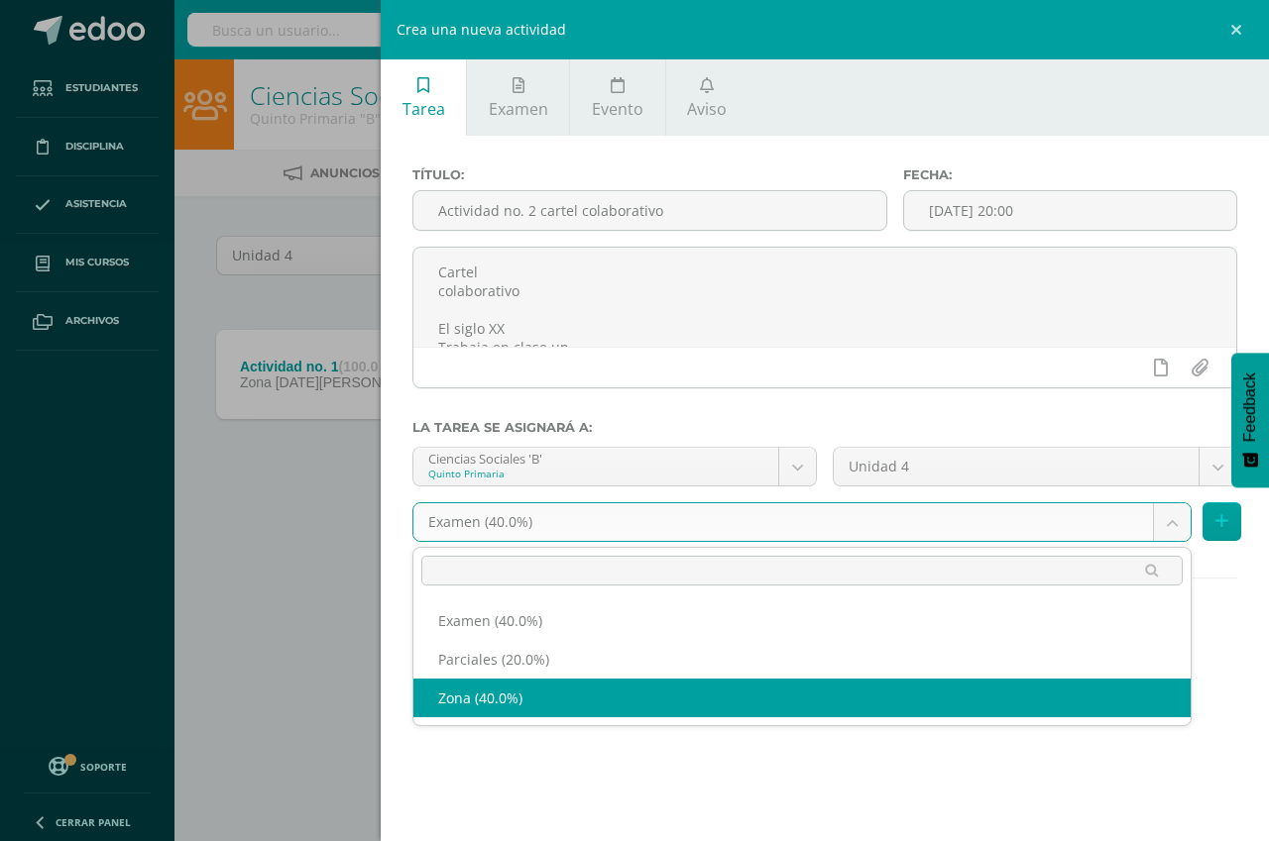
select select "192741"
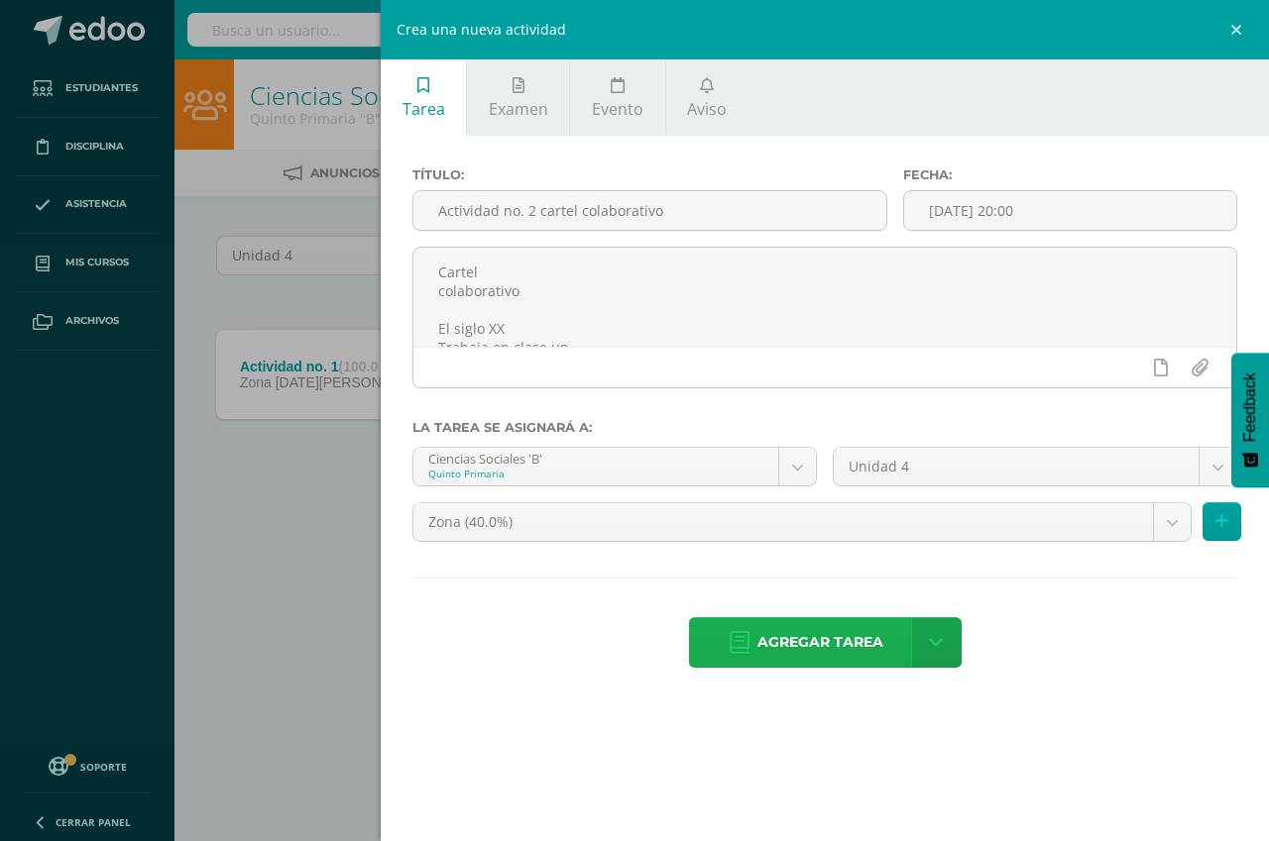
click at [813, 643] on span "Agregar tarea" at bounding box center [820, 642] width 126 height 49
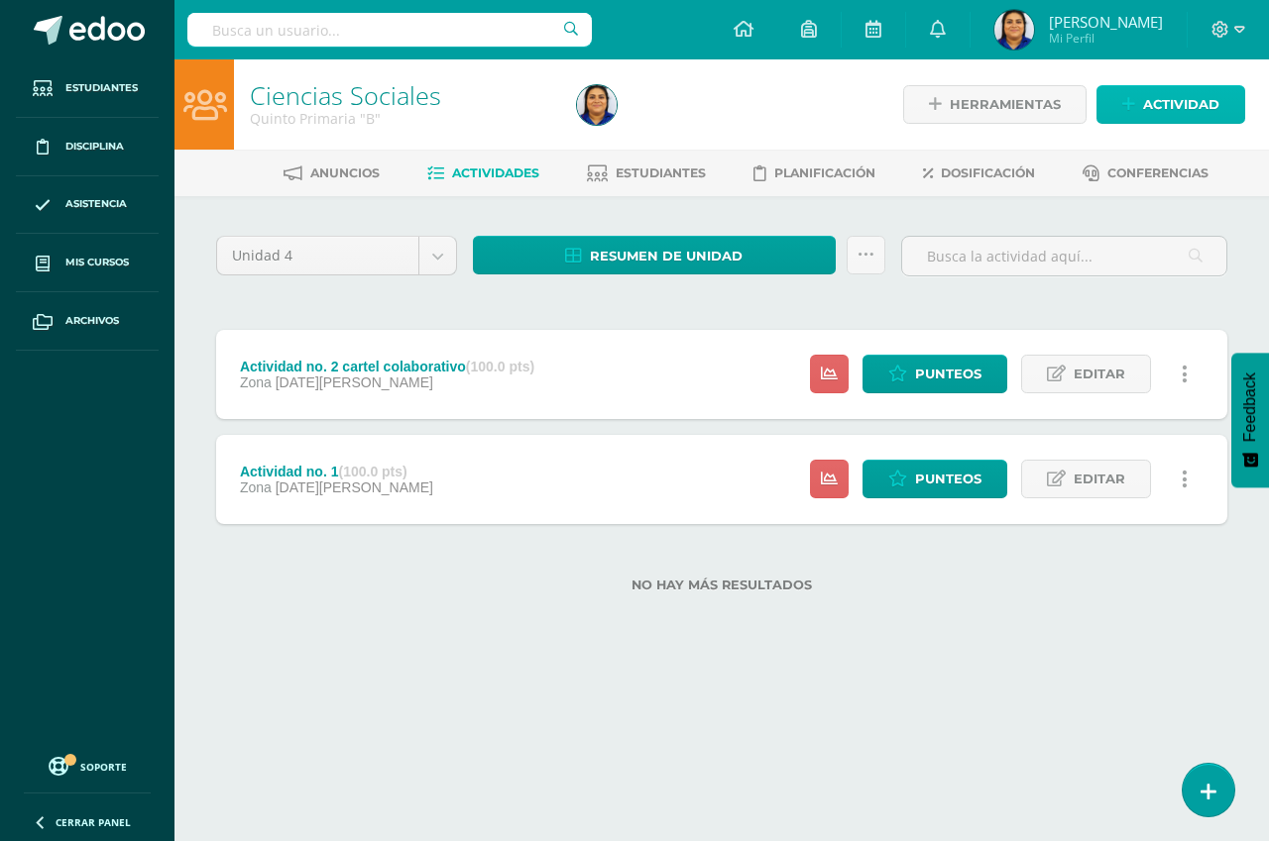
click at [1145, 106] on span "Actividad" at bounding box center [1181, 104] width 76 height 37
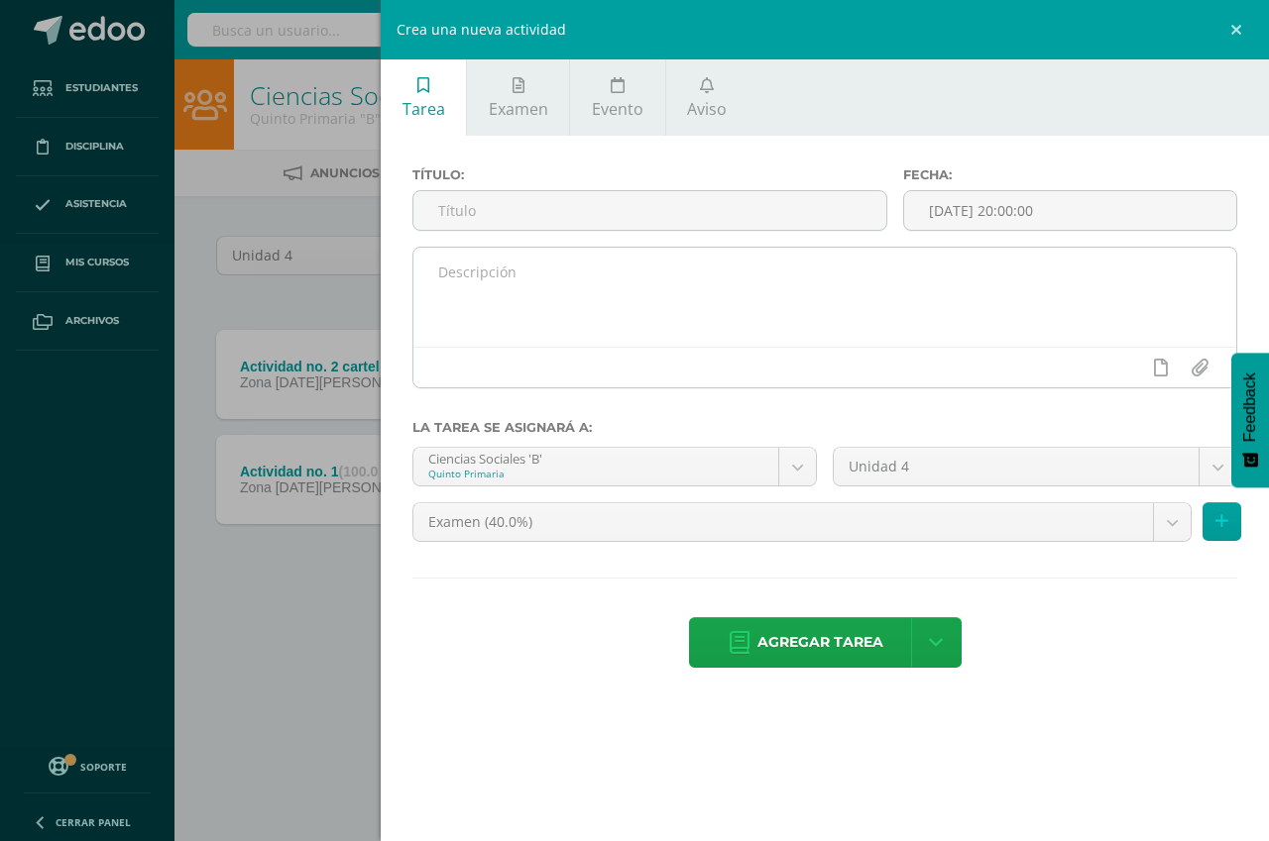
click at [499, 277] on textarea at bounding box center [824, 297] width 823 height 99
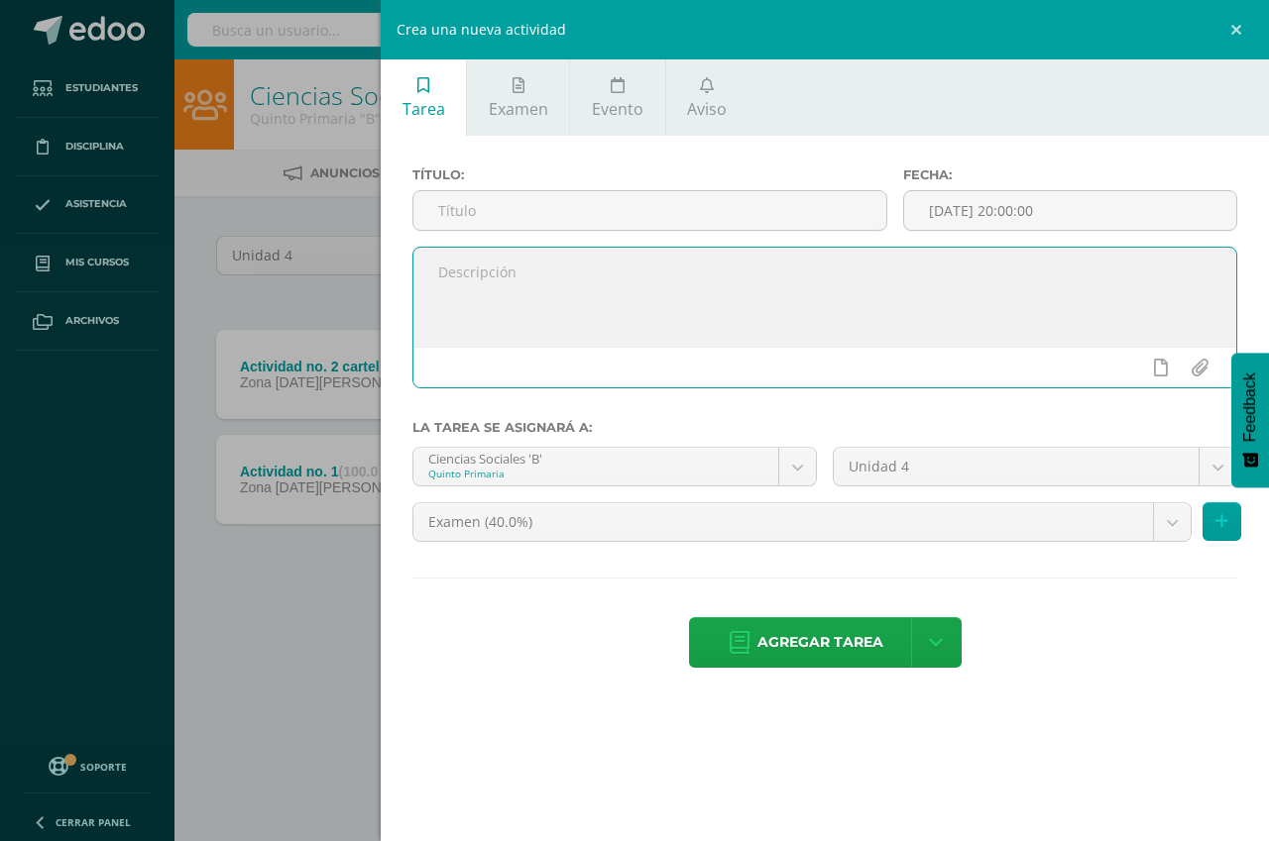
paste textarea "Cuadro colaborativo. Revolución francesa Revolución guatemalteca. Realizan un c…"
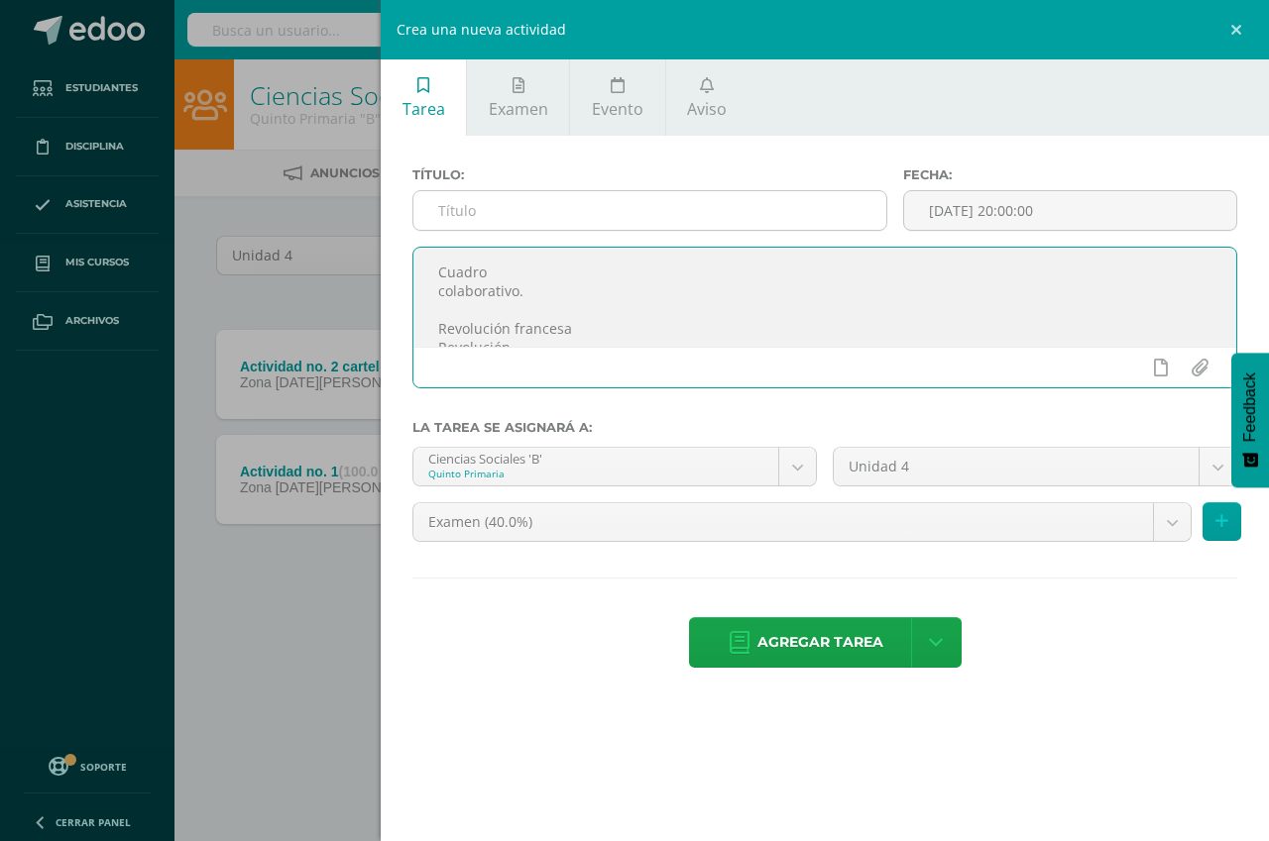
type textarea "Cuadro colaborativo. Revolución francesa Revolución guatemalteca. Realizan un c…"
click at [514, 215] on input "text" at bounding box center [649, 210] width 473 height 39
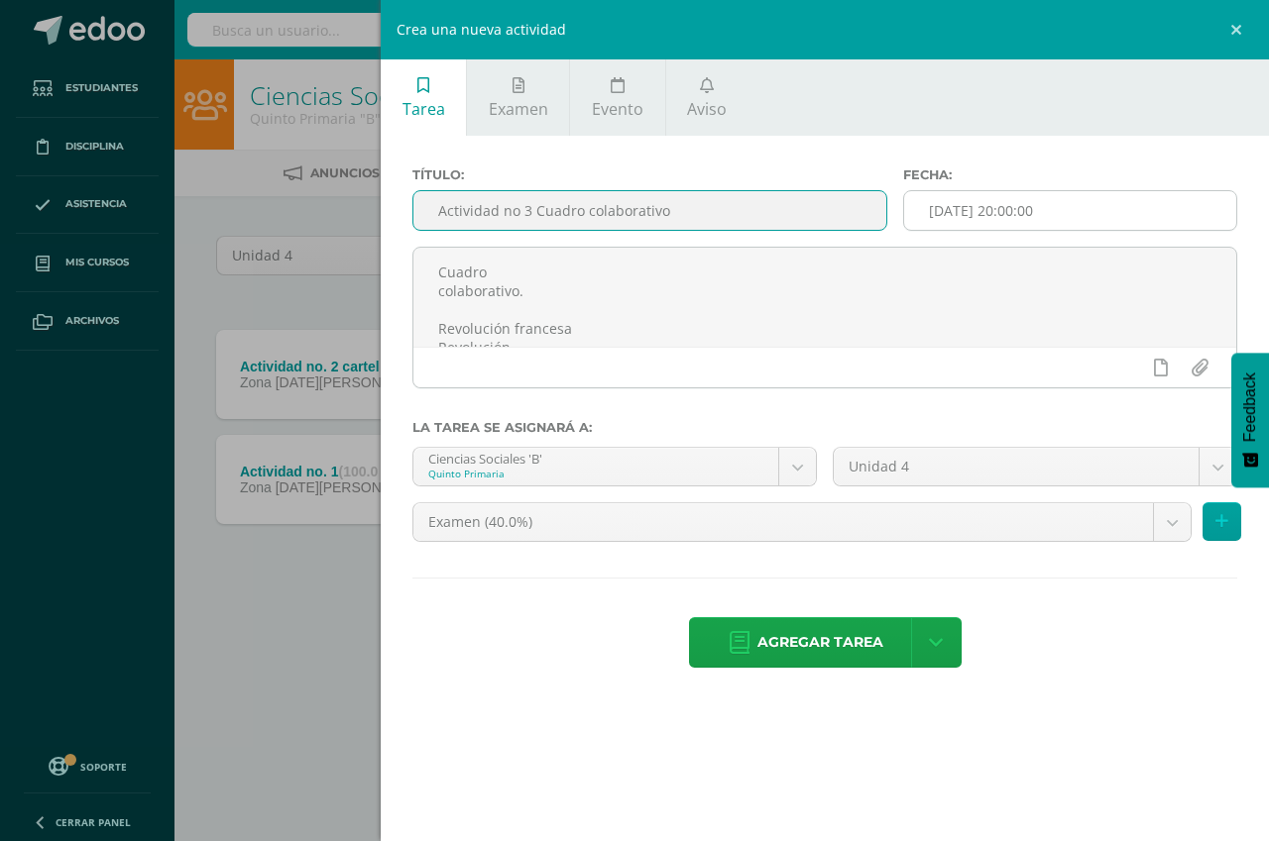
type input "Actividad no 3 Cuadro colaborativo"
click at [1071, 212] on input "[DATE] 20:00:00" at bounding box center [1070, 210] width 332 height 39
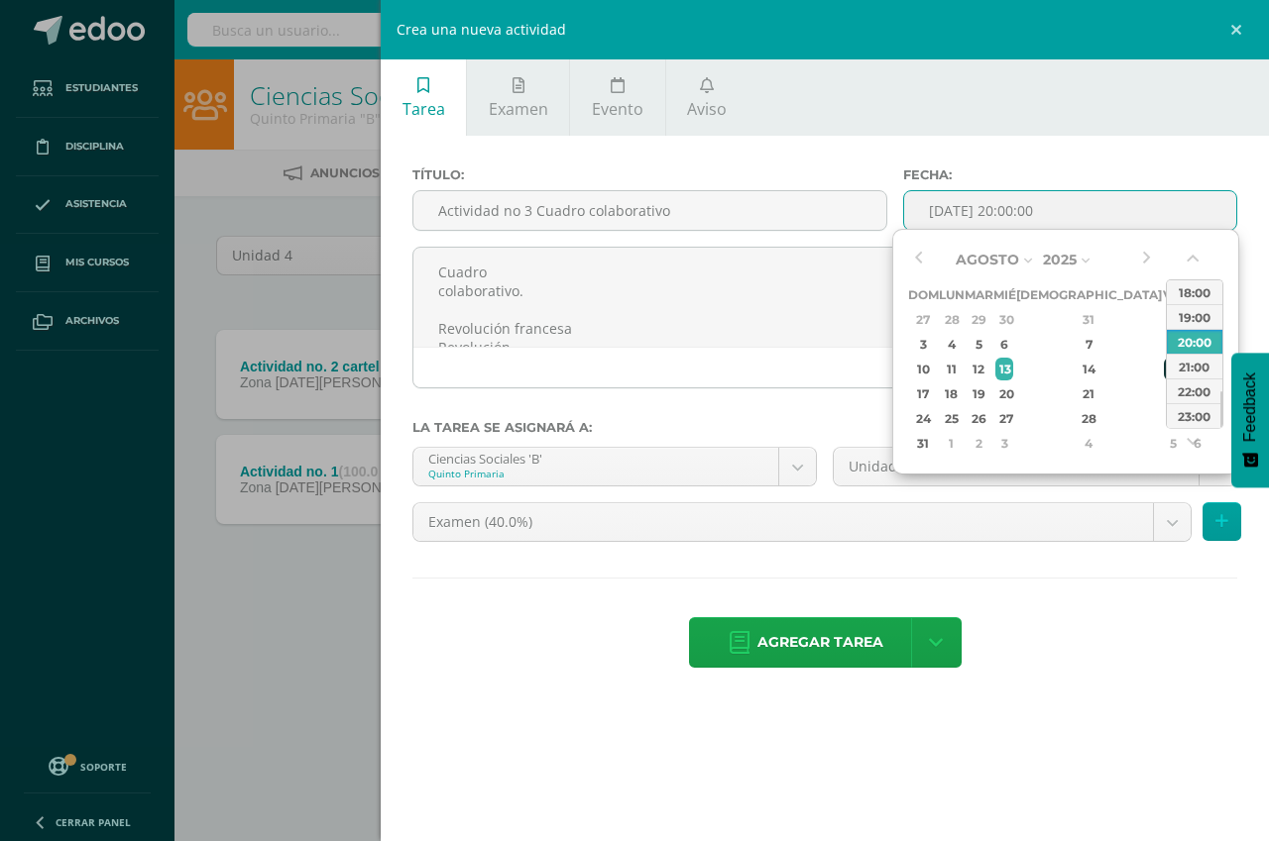
click at [1163, 372] on div "15" at bounding box center [1172, 369] width 18 height 23
type input "2025-08-15 20:00"
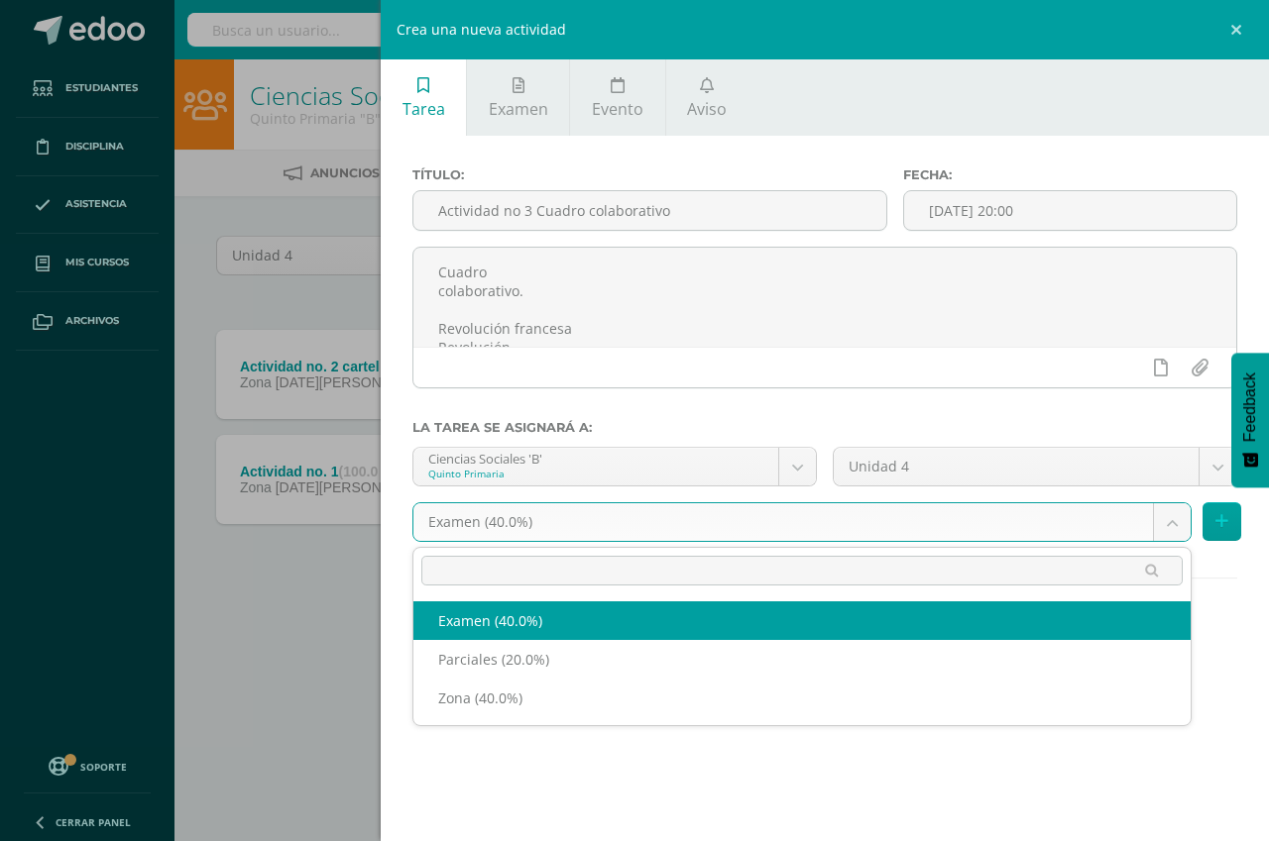
drag, startPoint x: 760, startPoint y: 514, endPoint x: 682, endPoint y: 574, distance: 98.3
click at [760, 514] on body "Tarea asignada exitosamente Estudiantes Disciplina Asistencia Mis cursos Archiv…" at bounding box center [634, 328] width 1269 height 656
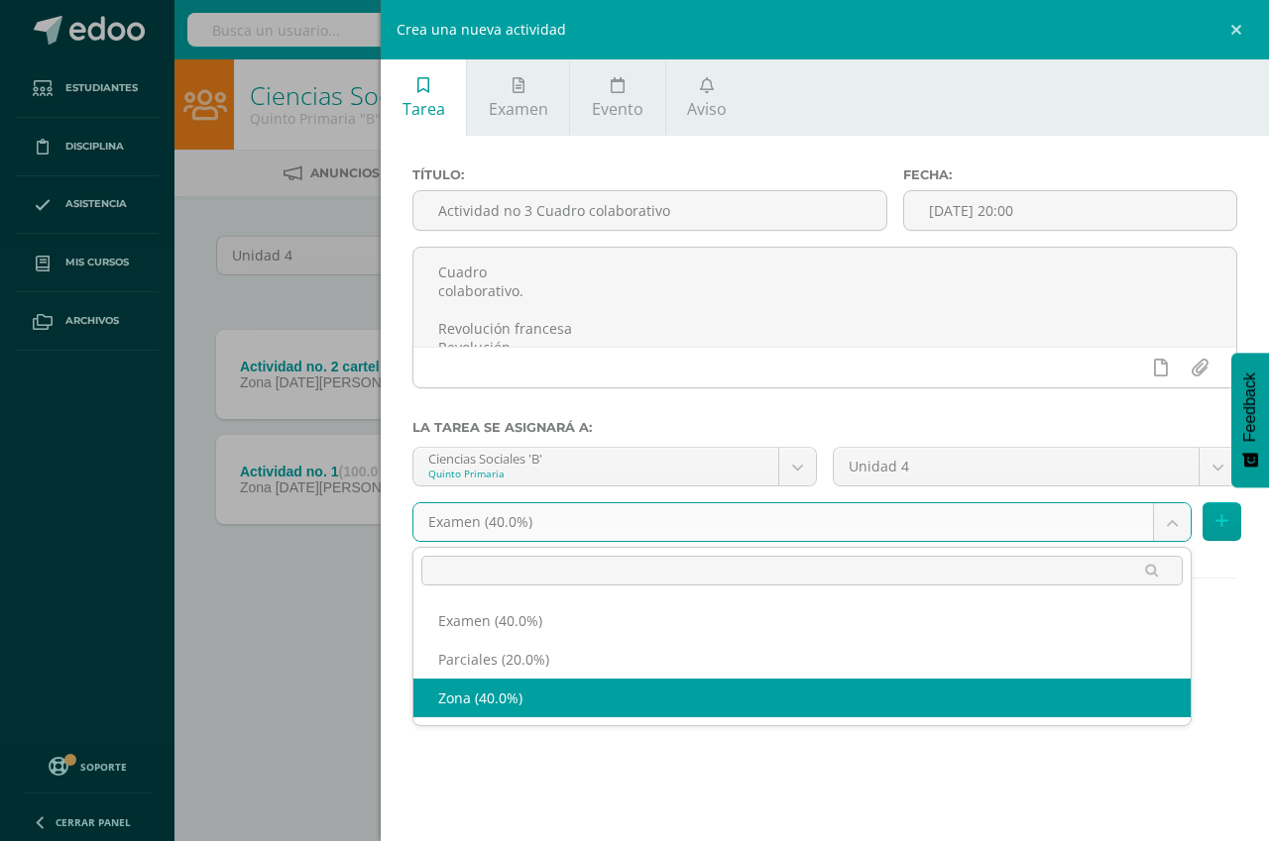
select select "192741"
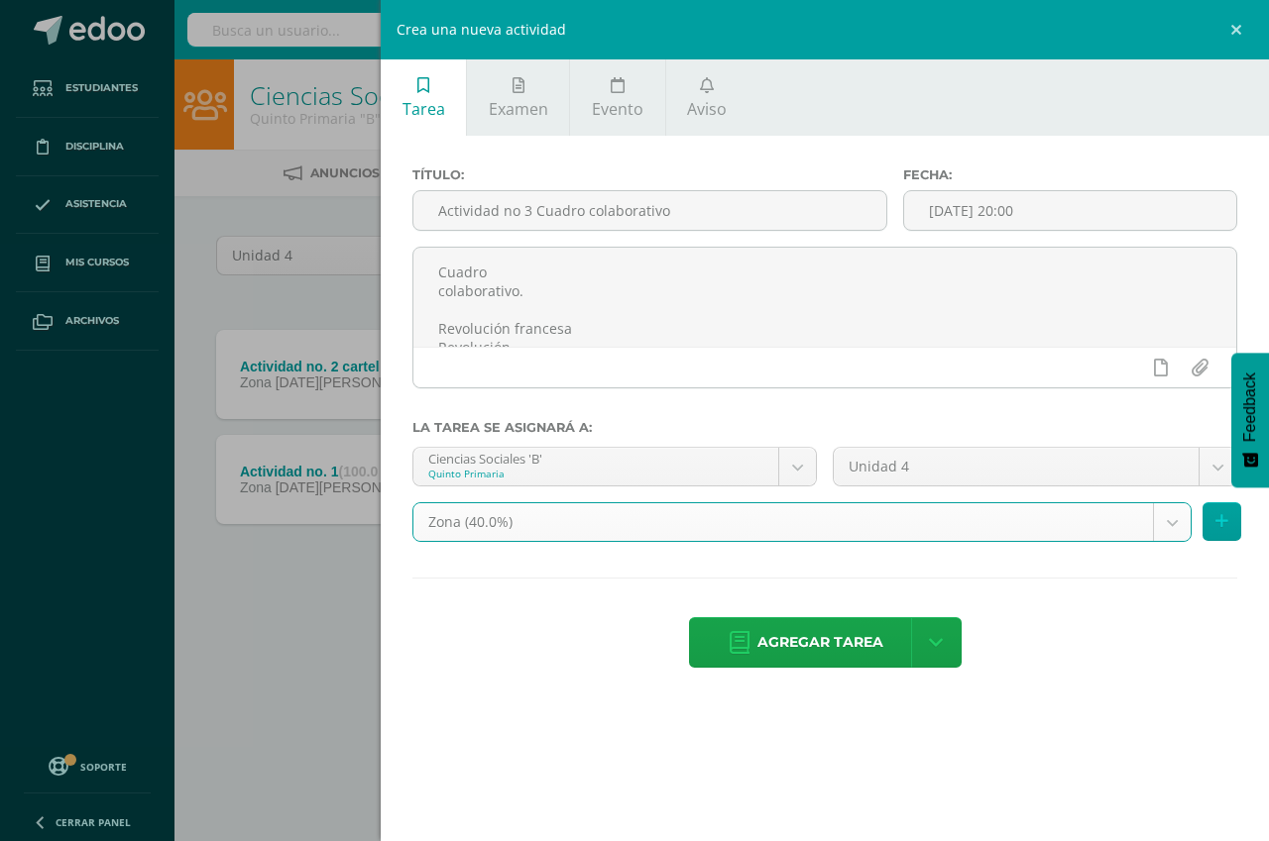
click at [812, 645] on span "Agregar tarea" at bounding box center [820, 642] width 126 height 49
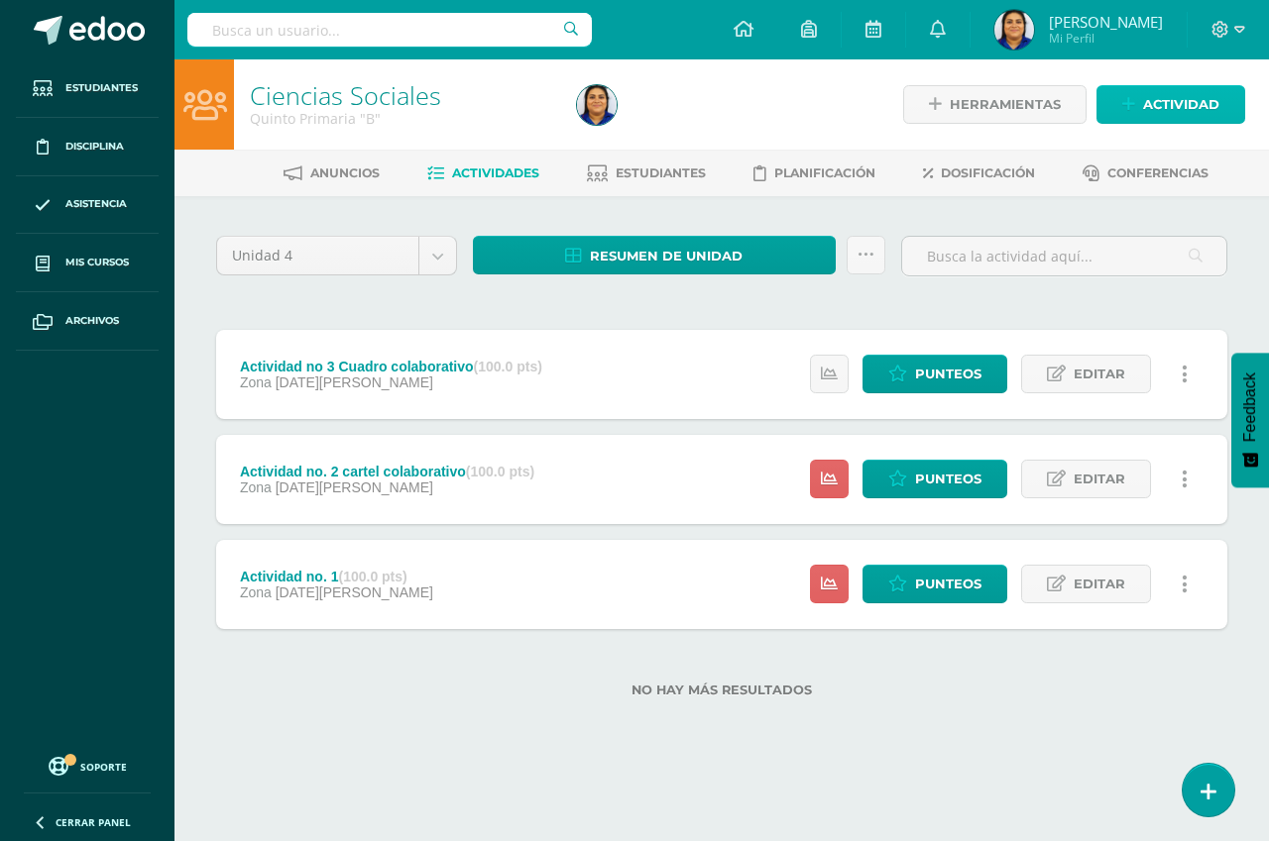
click at [1177, 98] on span "Actividad" at bounding box center [1181, 104] width 76 height 37
click at [0, 0] on div "Crea una nueva actividad Tarea Examen Evento Aviso Título: Fecha: 2025-08-13 20…" at bounding box center [0, 0] width 0 height 0
click at [1141, 104] on link "Actividad" at bounding box center [1170, 104] width 149 height 39
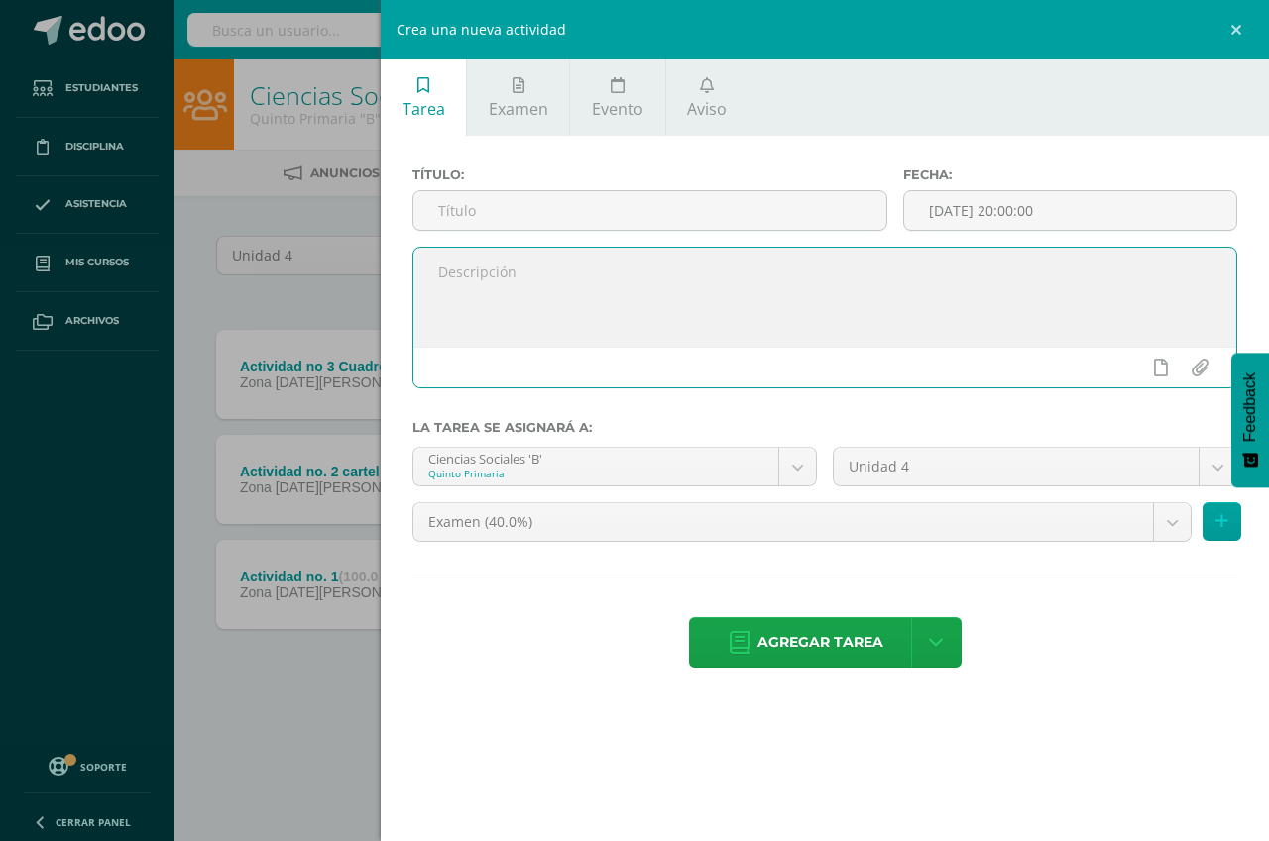
click at [471, 258] on textarea at bounding box center [824, 297] width 823 height 99
paste textarea "Parcial no. 1 Guerras civiles y conflictos armados en [GEOGRAPHIC_DATA]. Realiz…"
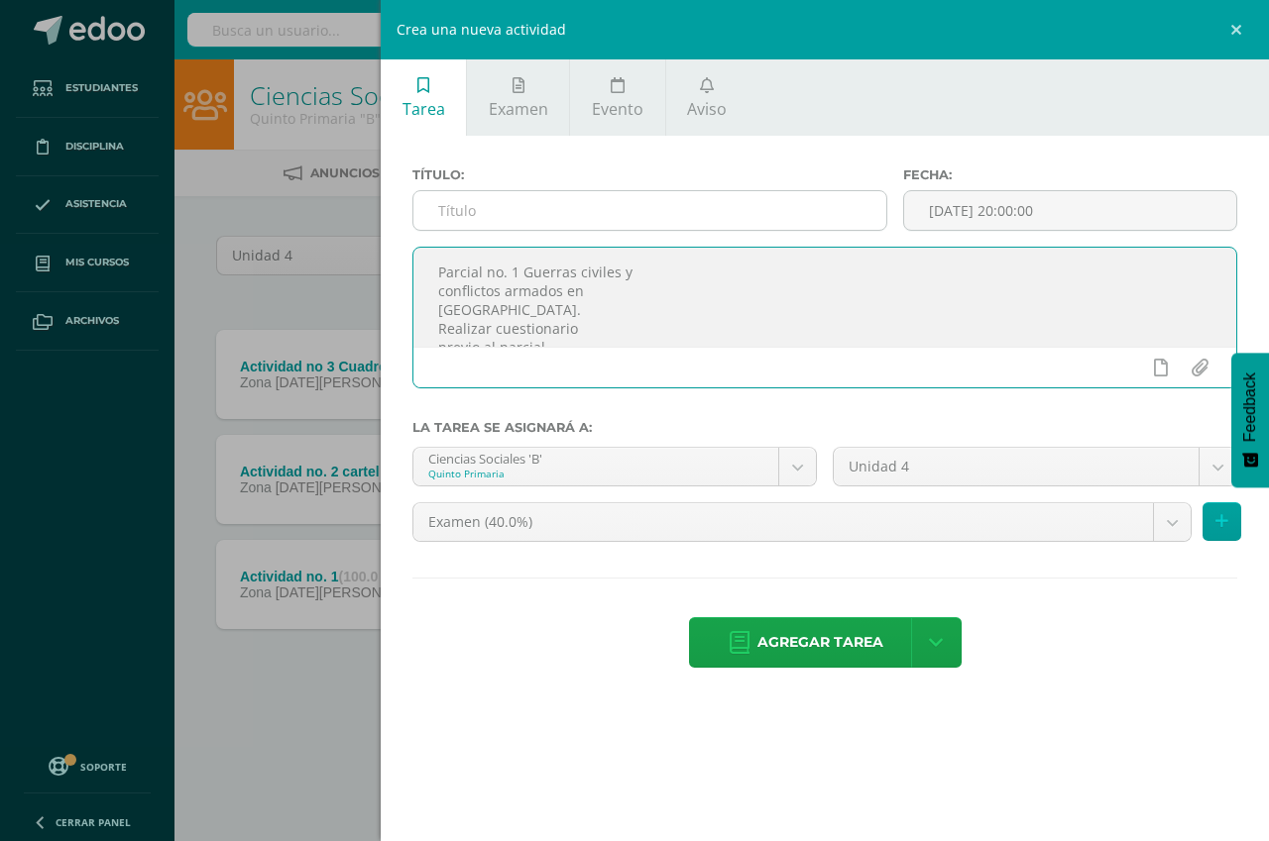
type textarea "Parcial no. 1 Guerras civiles y conflictos armados en [GEOGRAPHIC_DATA]. Realiz…"
click at [476, 222] on input "text" at bounding box center [649, 210] width 473 height 39
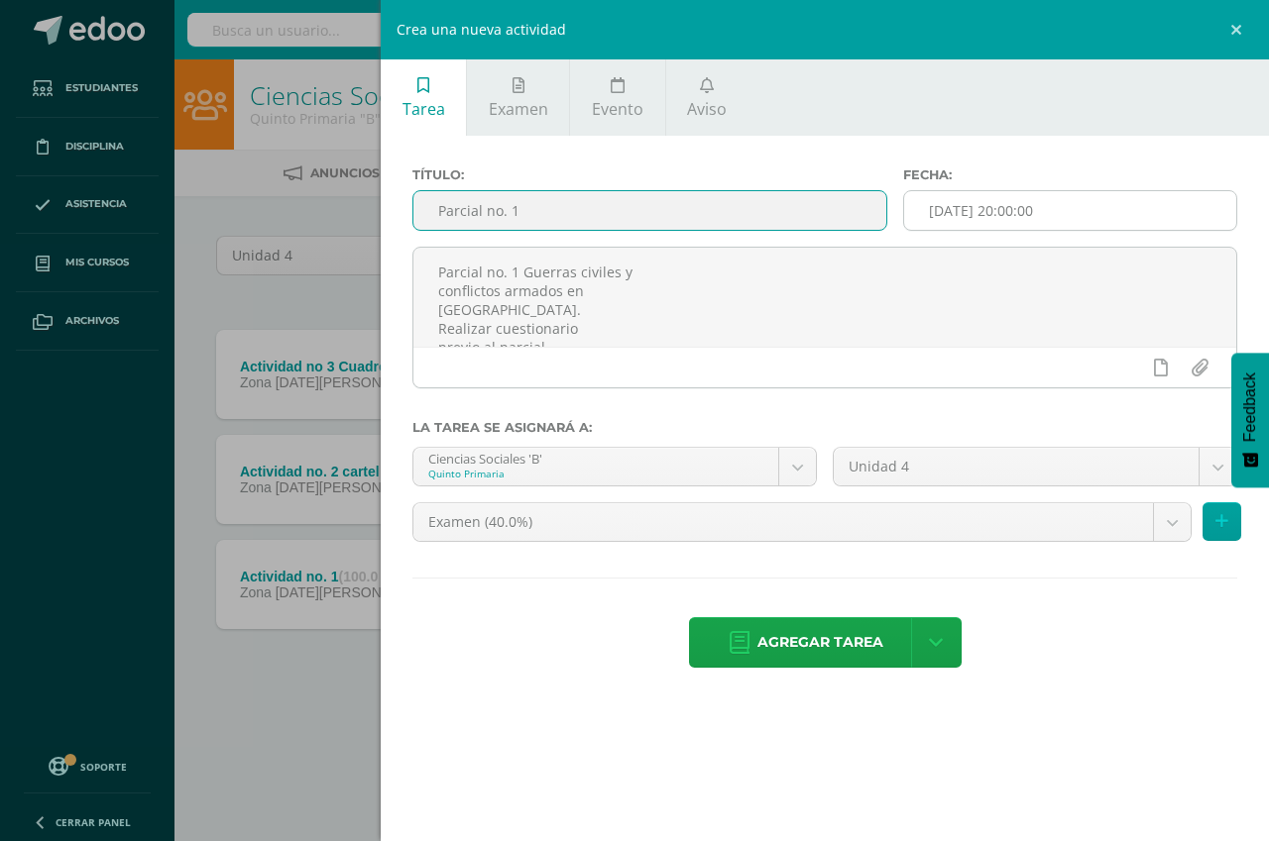
type input "Parcial no. 1"
click at [1040, 221] on input "[DATE] 20:00:00" at bounding box center [1070, 210] width 332 height 39
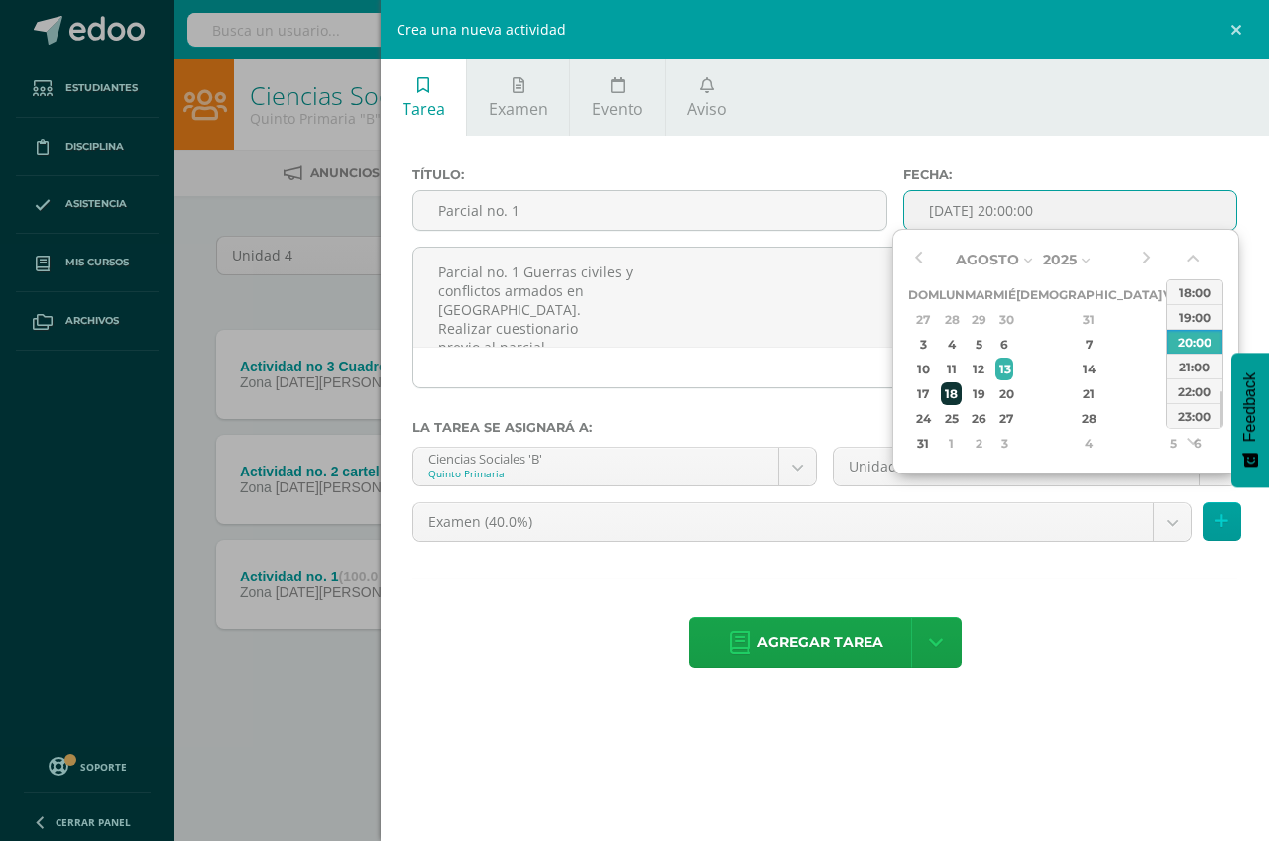
click at [961, 397] on div "18" at bounding box center [951, 394] width 21 height 23
click at [988, 390] on div "19" at bounding box center [978, 394] width 23 height 23
type input "2025-08-19 20:00"
click at [945, 125] on ul "Tarea Examen Evento Aviso" at bounding box center [825, 97] width 888 height 76
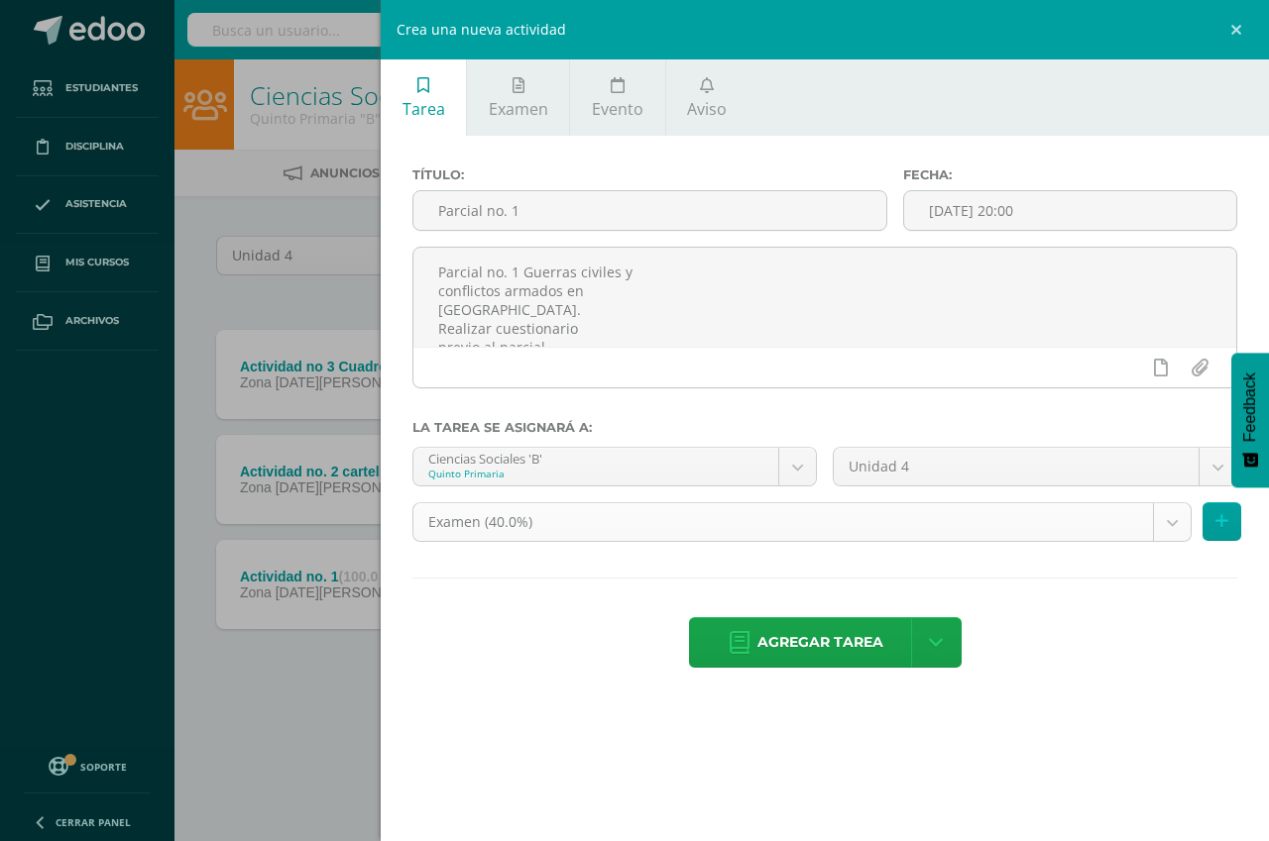
click at [591, 523] on body "Tarea asignada exitosamente Estudiantes Disciplina Asistencia Mis cursos Archiv…" at bounding box center [634, 380] width 1269 height 761
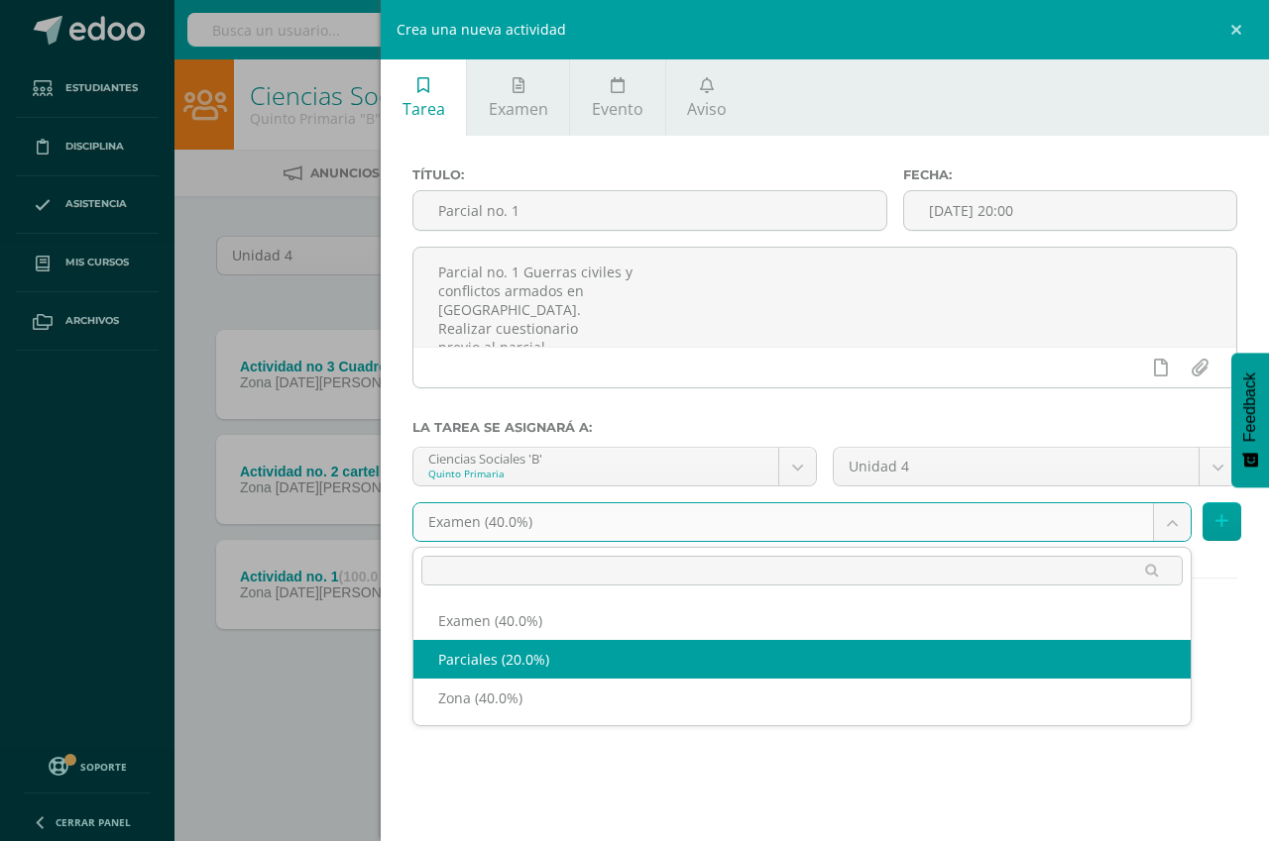
select select "192742"
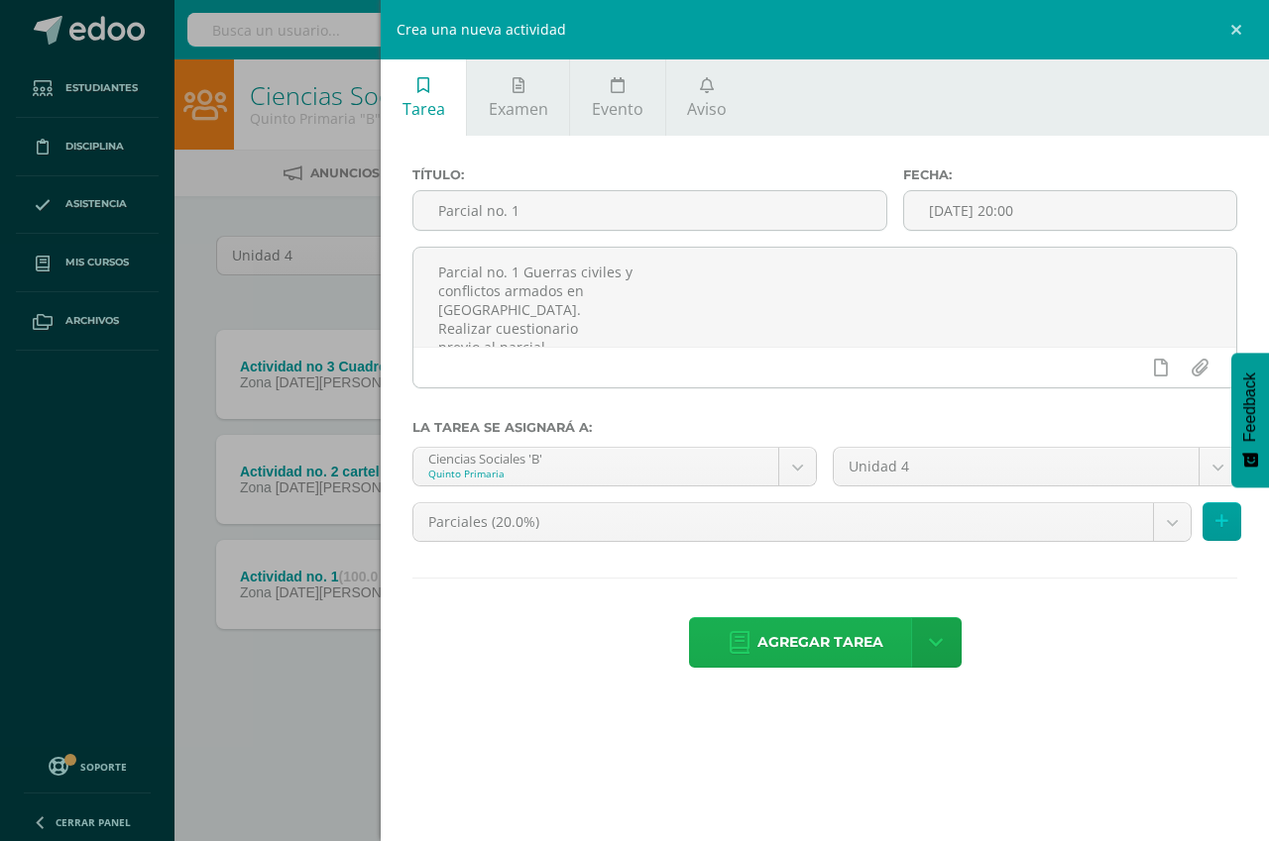
click at [835, 647] on span "Agregar tarea" at bounding box center [820, 642] width 126 height 49
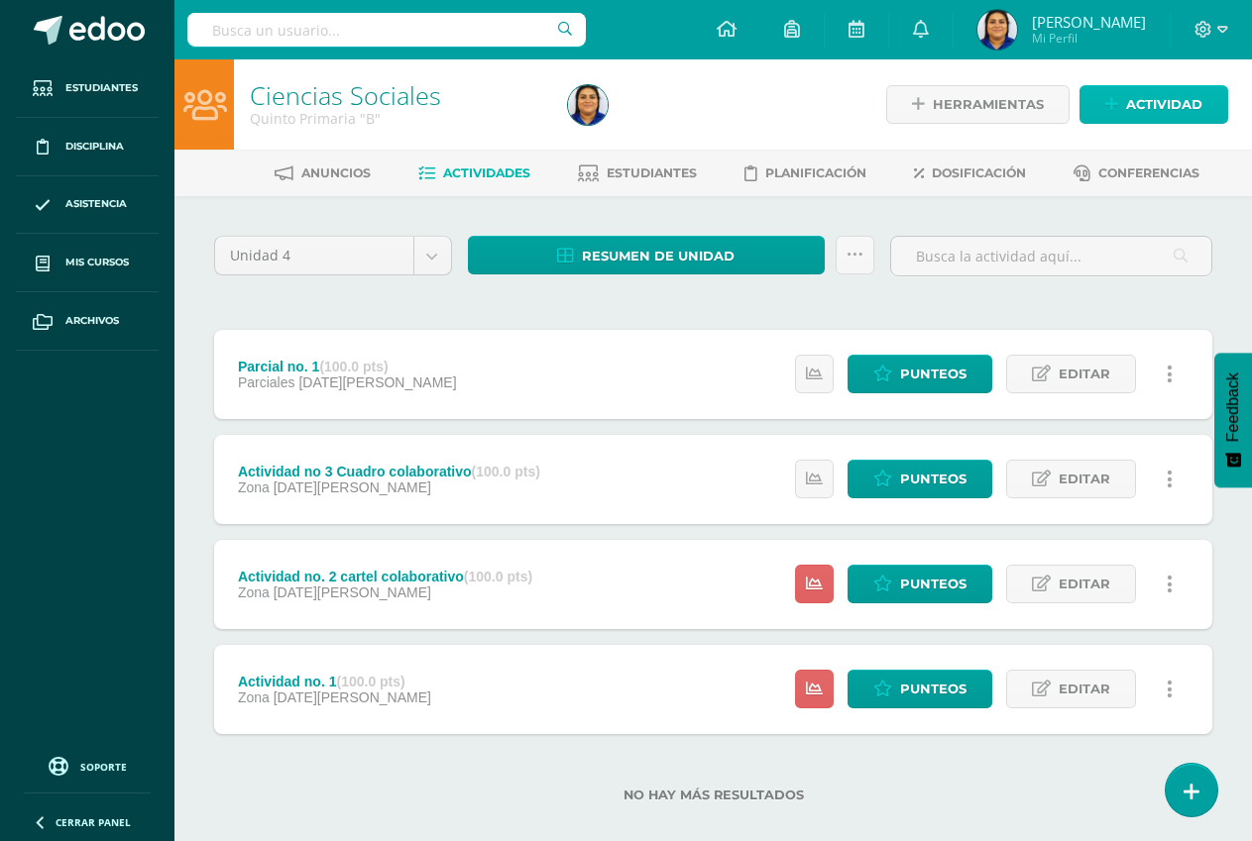
click at [1162, 103] on span "Actividad" at bounding box center [1164, 104] width 76 height 37
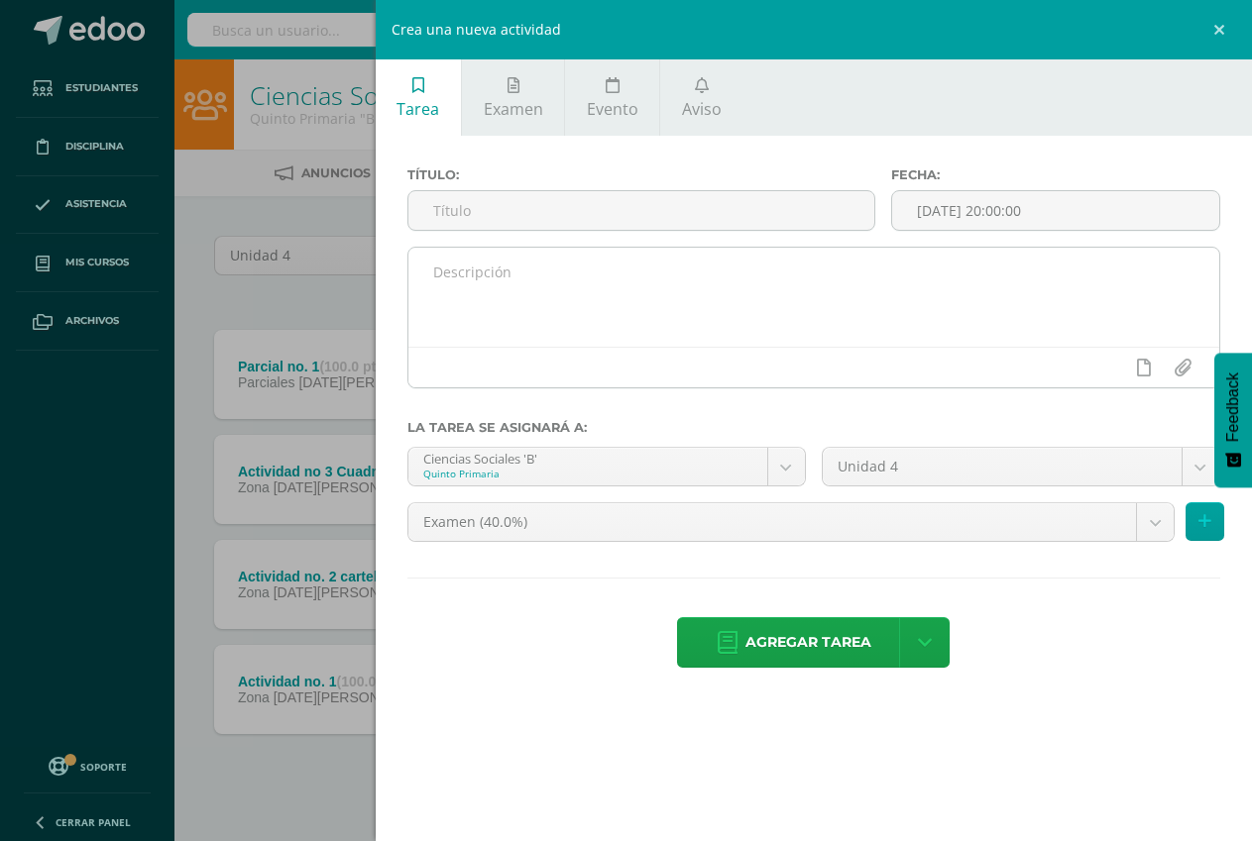
click at [600, 279] on textarea at bounding box center [813, 297] width 811 height 99
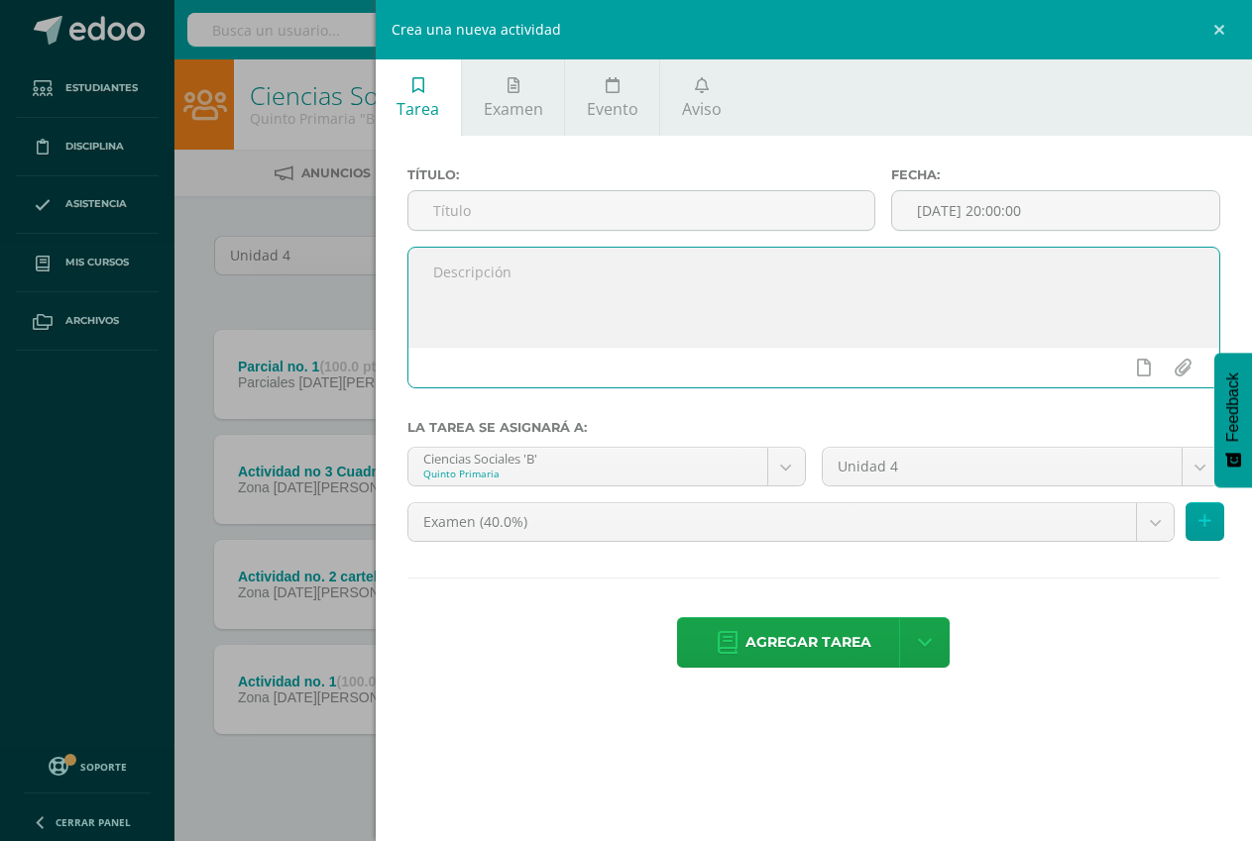
paste textarea "Libro de actividades completo unidad IV Se trabaja durante la unidad. Presencia…"
type textarea "Libro de actividades completo unidad IV Se trabaja durante la unidad. Presencia…"
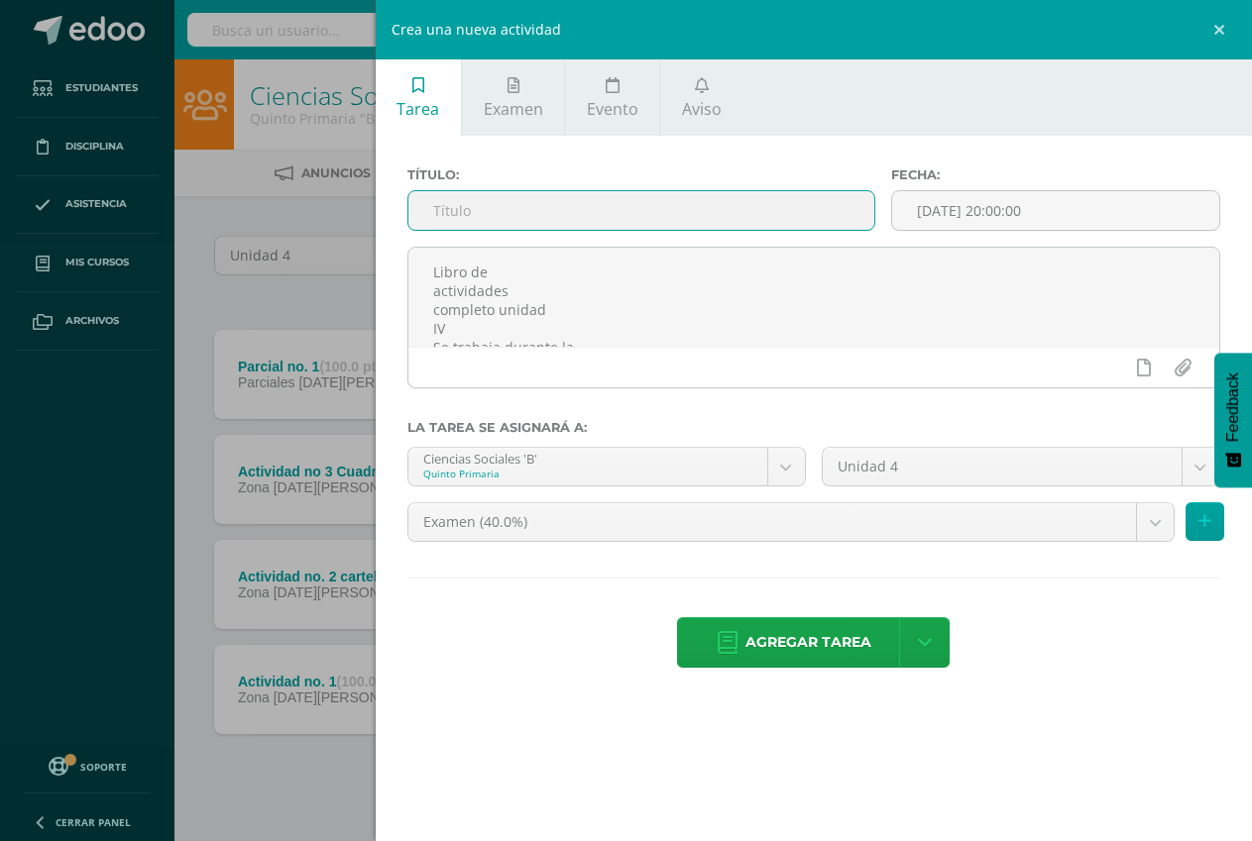
click at [547, 199] on input "text" at bounding box center [641, 210] width 466 height 39
type input "Activiad no. 4 cuaderno de actividades"
click at [996, 191] on input "[DATE] 20:00:00" at bounding box center [1055, 210] width 327 height 39
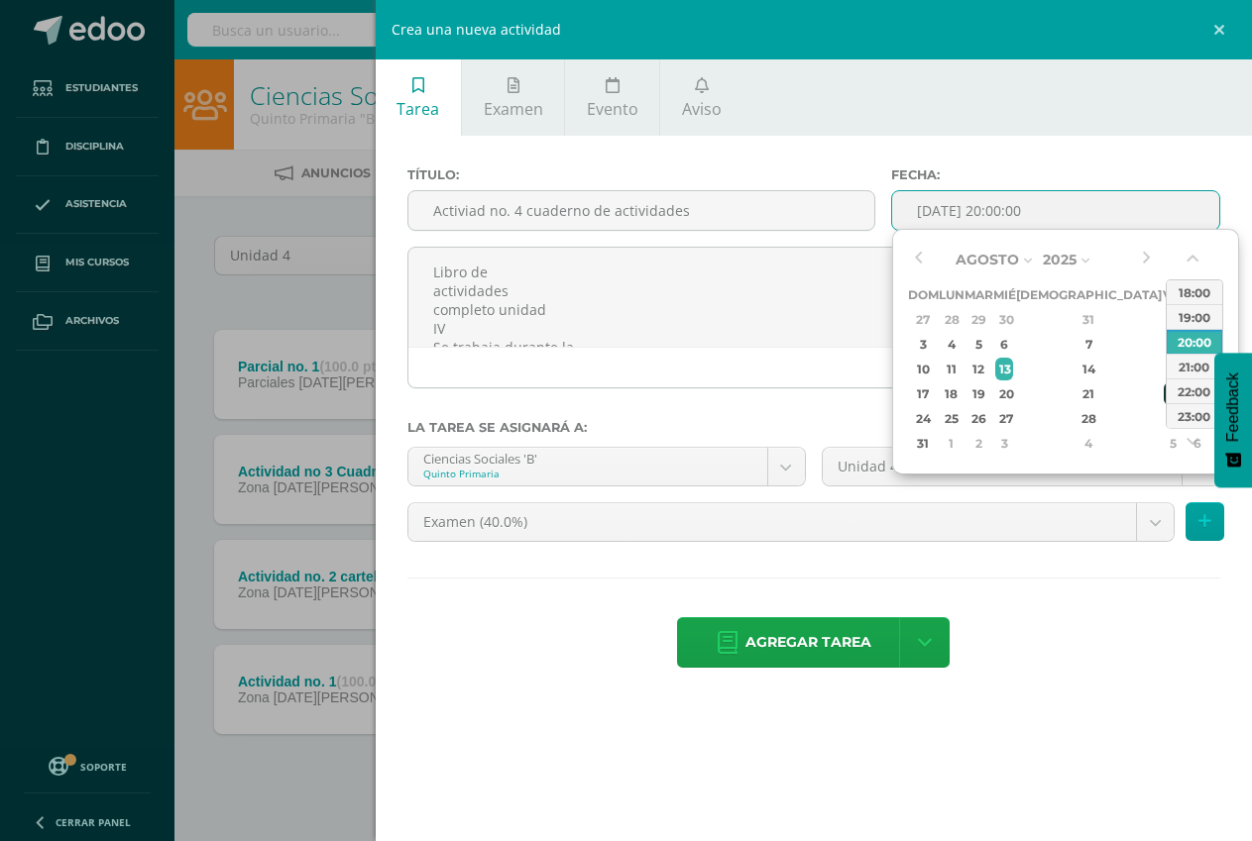
click at [1163, 399] on div "22" at bounding box center [1172, 394] width 18 height 23
type input "[DATE] 20:00"
click at [1006, 159] on div "Título: Activiad no. 4 cuaderno de actividades Fecha: 2025-08-22 20:00 Libro de…" at bounding box center [814, 420] width 876 height 568
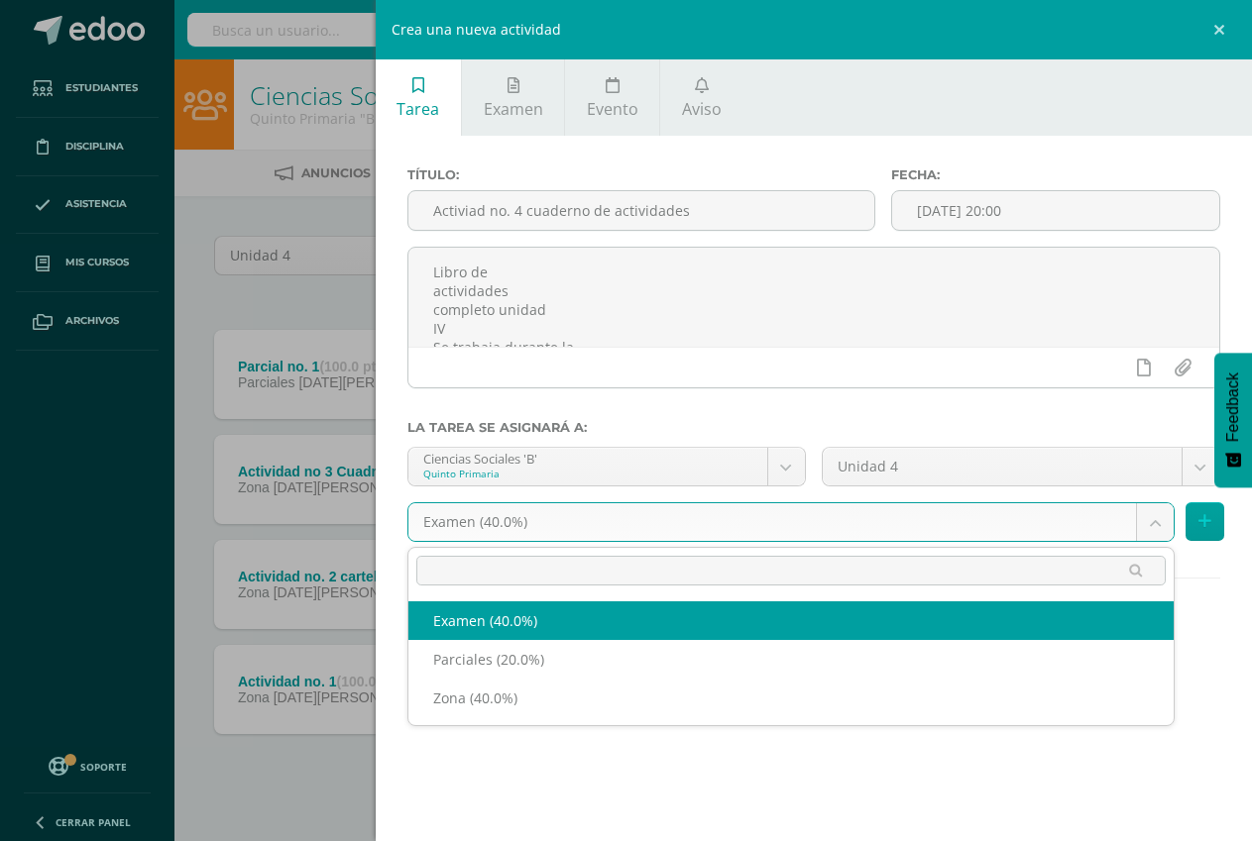
click at [631, 515] on body "Tarea asignada exitosamente Estudiantes Disciplina Asistencia Mis cursos Archiv…" at bounding box center [626, 433] width 1252 height 866
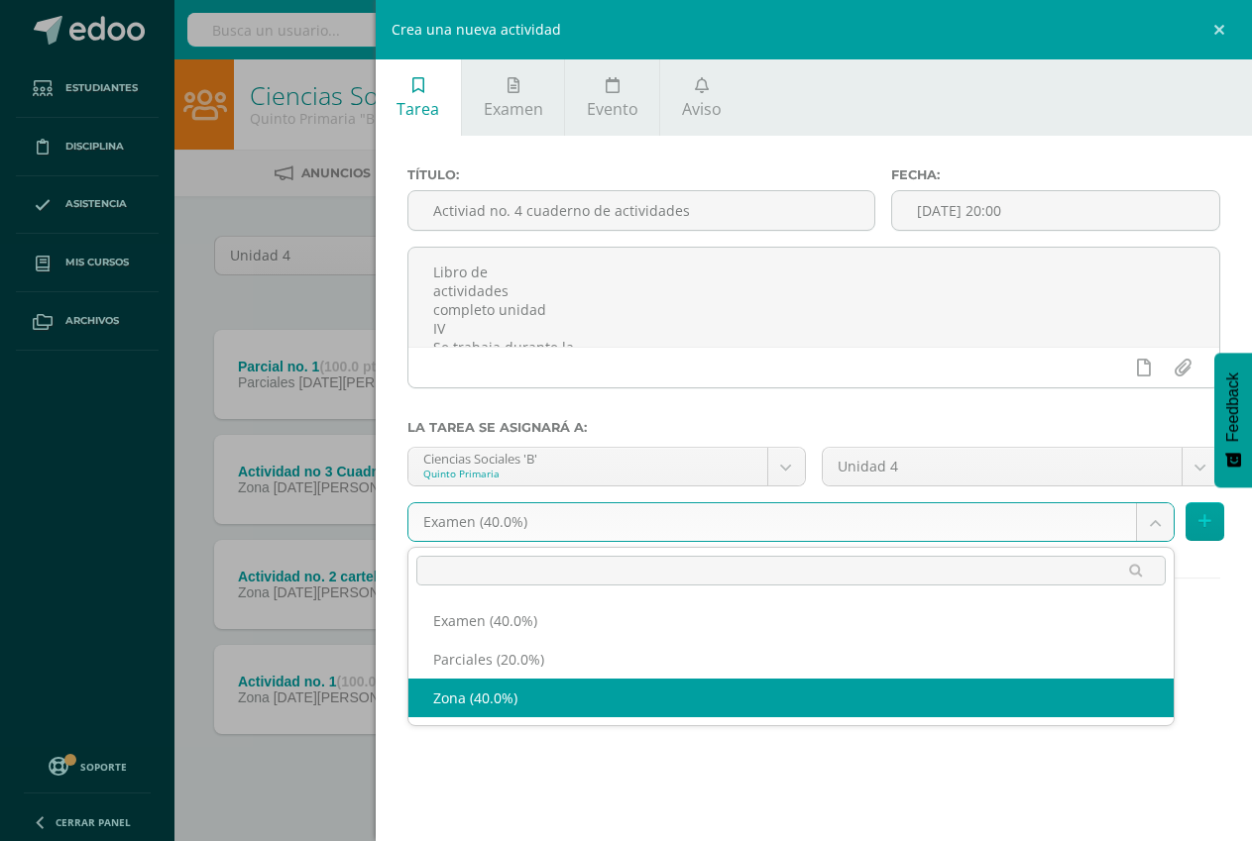
select select "192741"
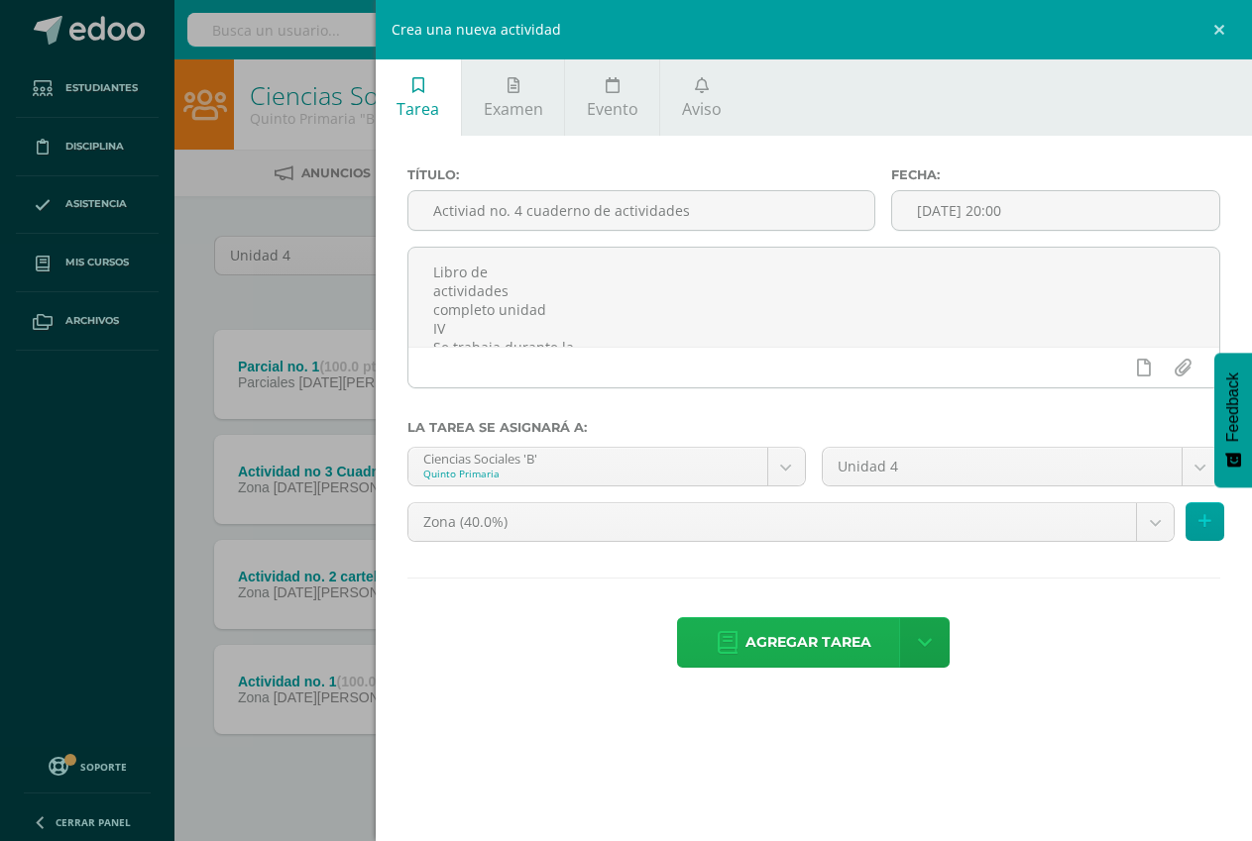
click at [810, 641] on span "Agregar tarea" at bounding box center [808, 642] width 126 height 49
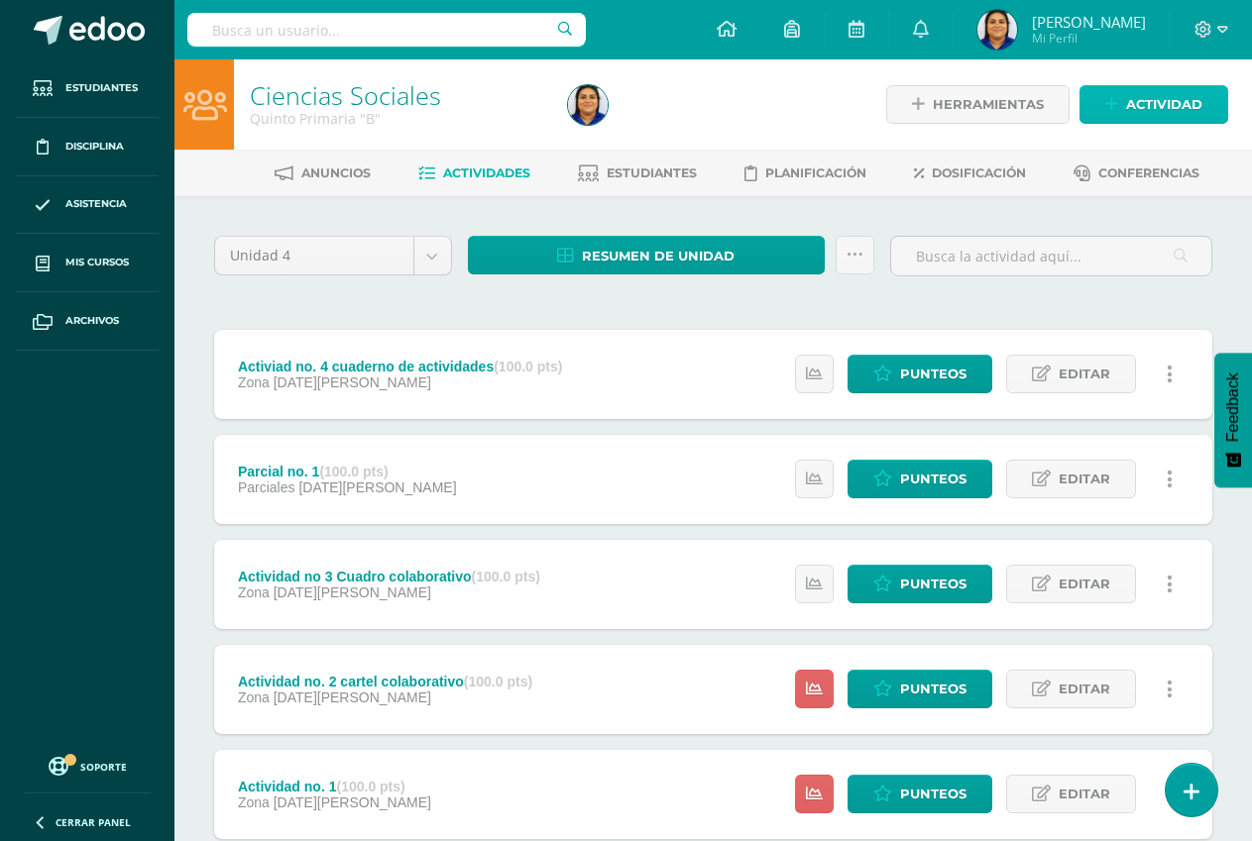
click at [1154, 108] on span "Actividad" at bounding box center [1164, 104] width 76 height 37
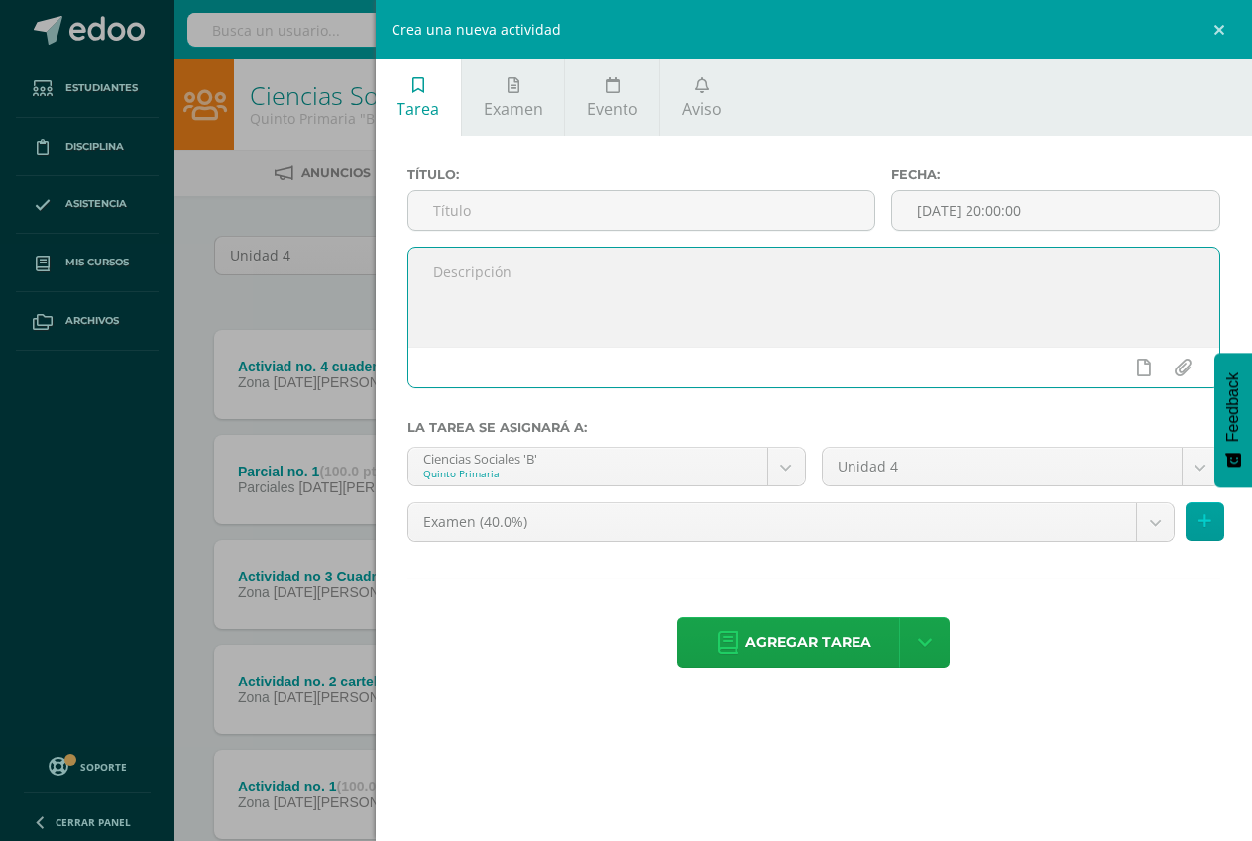
click at [583, 264] on textarea at bounding box center [813, 297] width 811 height 99
paste textarea "Realiza la autoevaluación de las paginas 217-218 Unidad 4 de cuadernillo presen…"
type textarea "Realiza la autoevaluación de las paginas 217-218 Unidad 4 de cuadernillo presen…"
click at [517, 217] on input "text" at bounding box center [641, 210] width 466 height 39
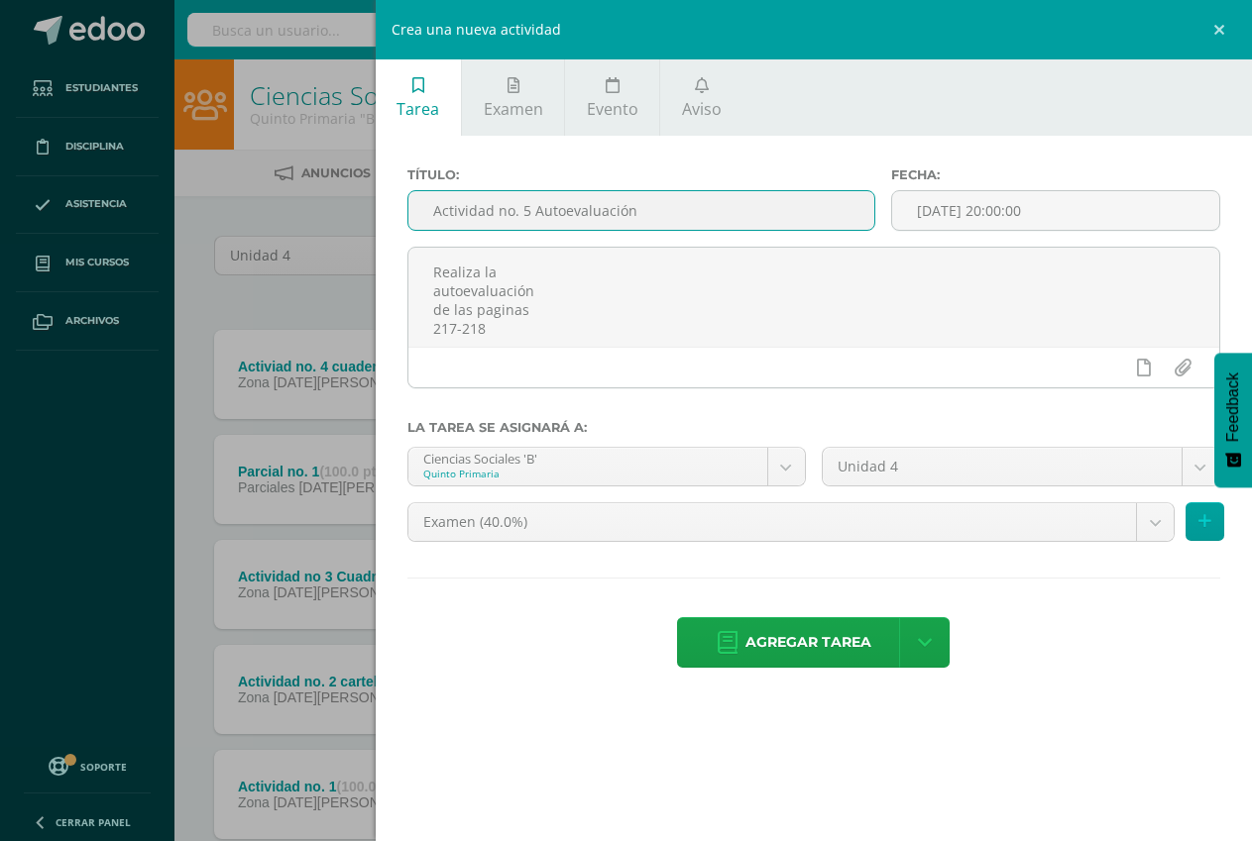
type input "Actividad no. 5 Autoevaluación"
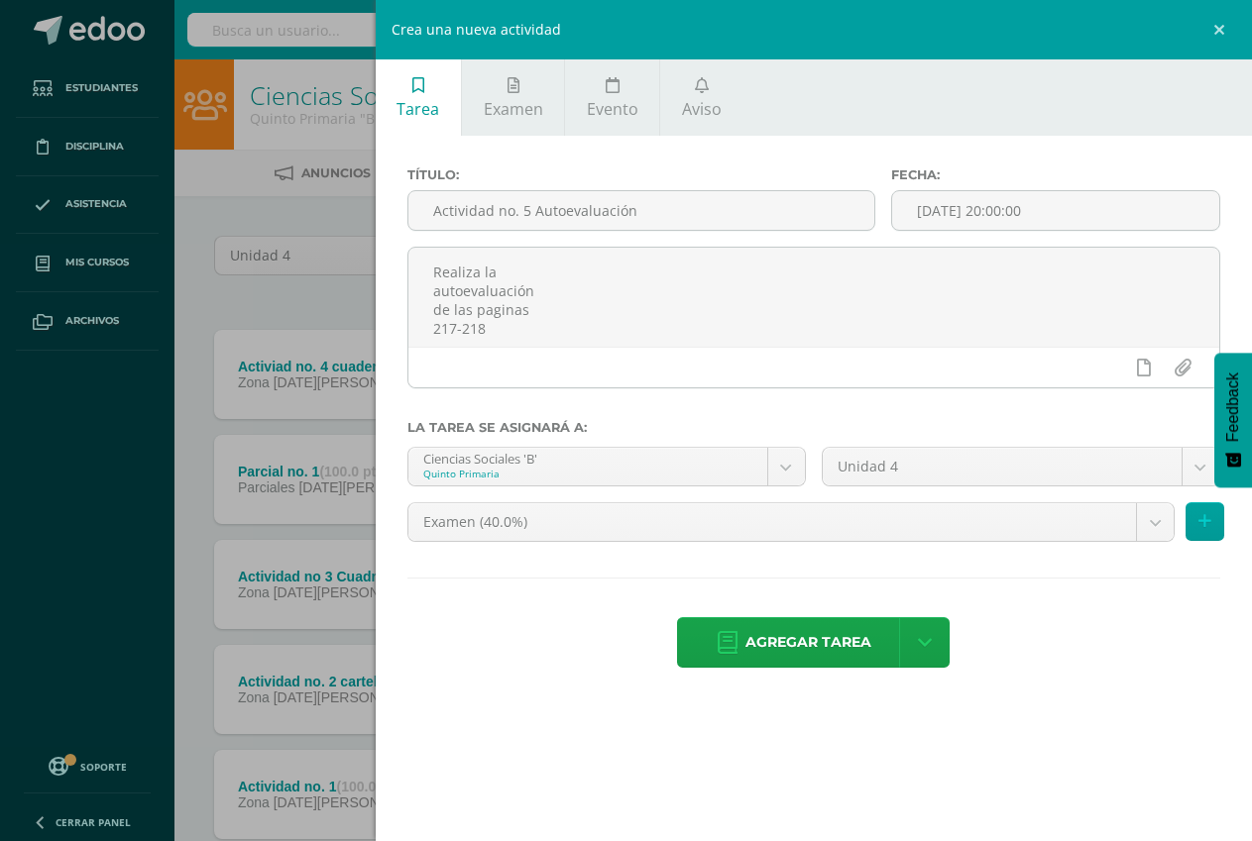
click at [1032, 188] on div "Fecha: 2025-08-13 20:00:00" at bounding box center [1055, 206] width 345 height 79
click at [1029, 208] on input "[DATE] 20:00:00" at bounding box center [1055, 210] width 327 height 39
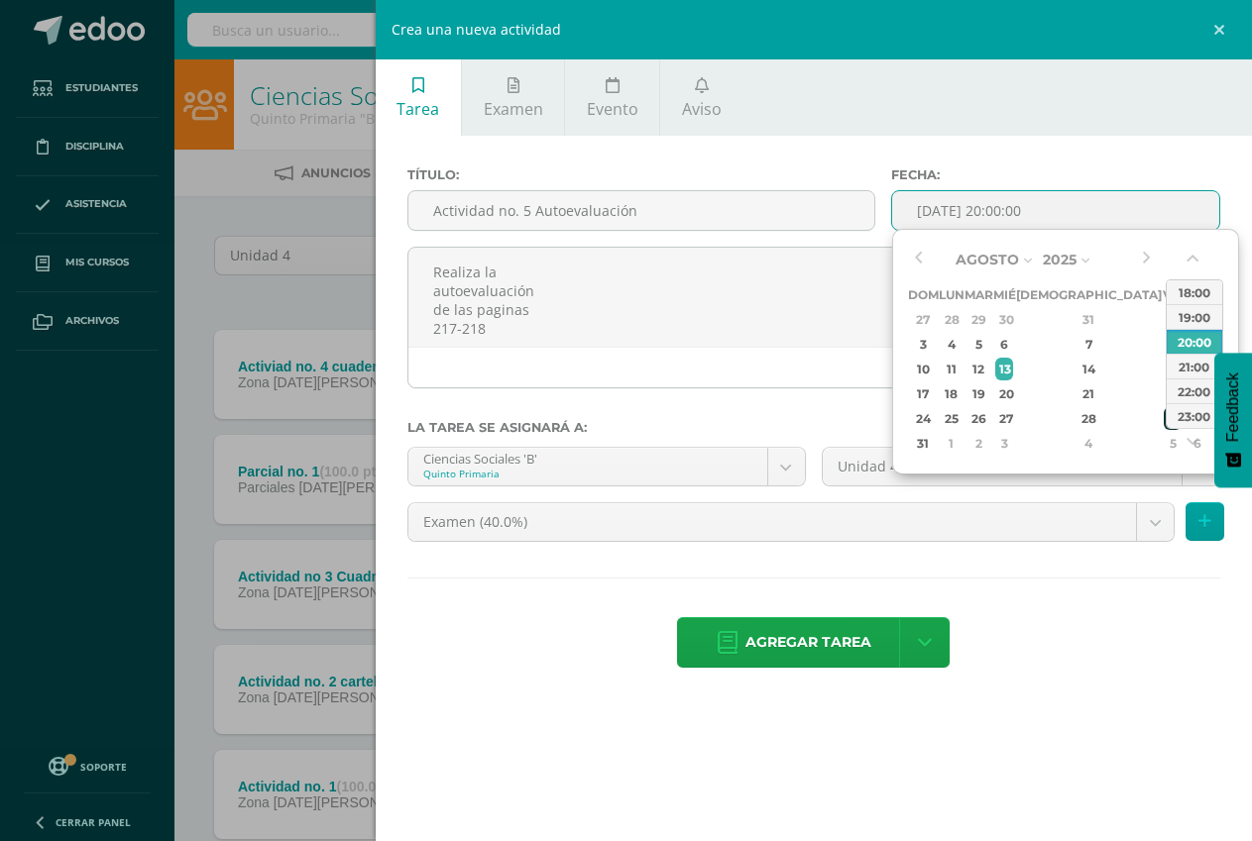
click at [1163, 420] on div "29" at bounding box center [1172, 418] width 18 height 23
type input "2025-08-29 20:00"
click at [1038, 142] on div "Título: Actividad no. 5 Autoevaluación Fecha: 2025-08-29 20:00 Realiza la autoe…" at bounding box center [814, 420] width 876 height 568
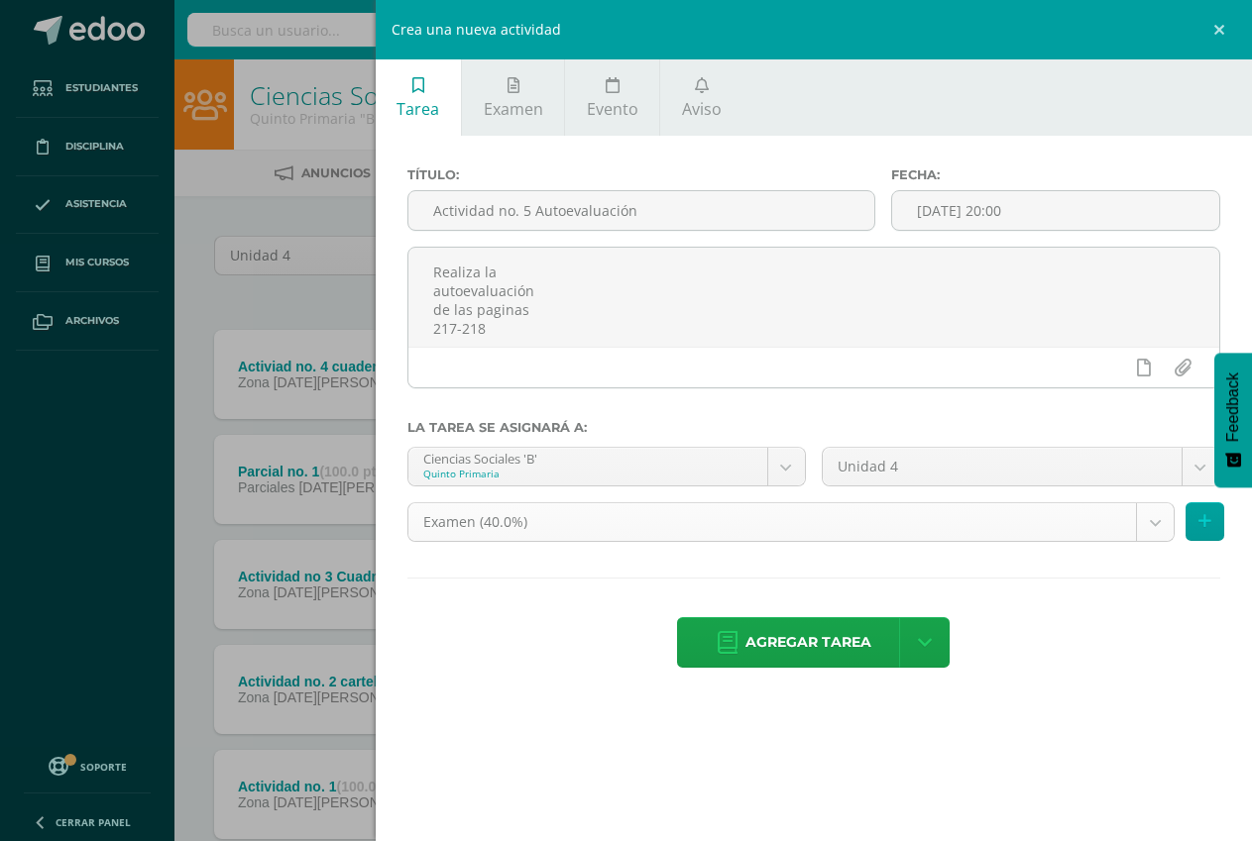
click at [631, 522] on body "Tarea asignada exitosamente Estudiantes Disciplina Asistencia Mis cursos Archiv…" at bounding box center [626, 485] width 1252 height 971
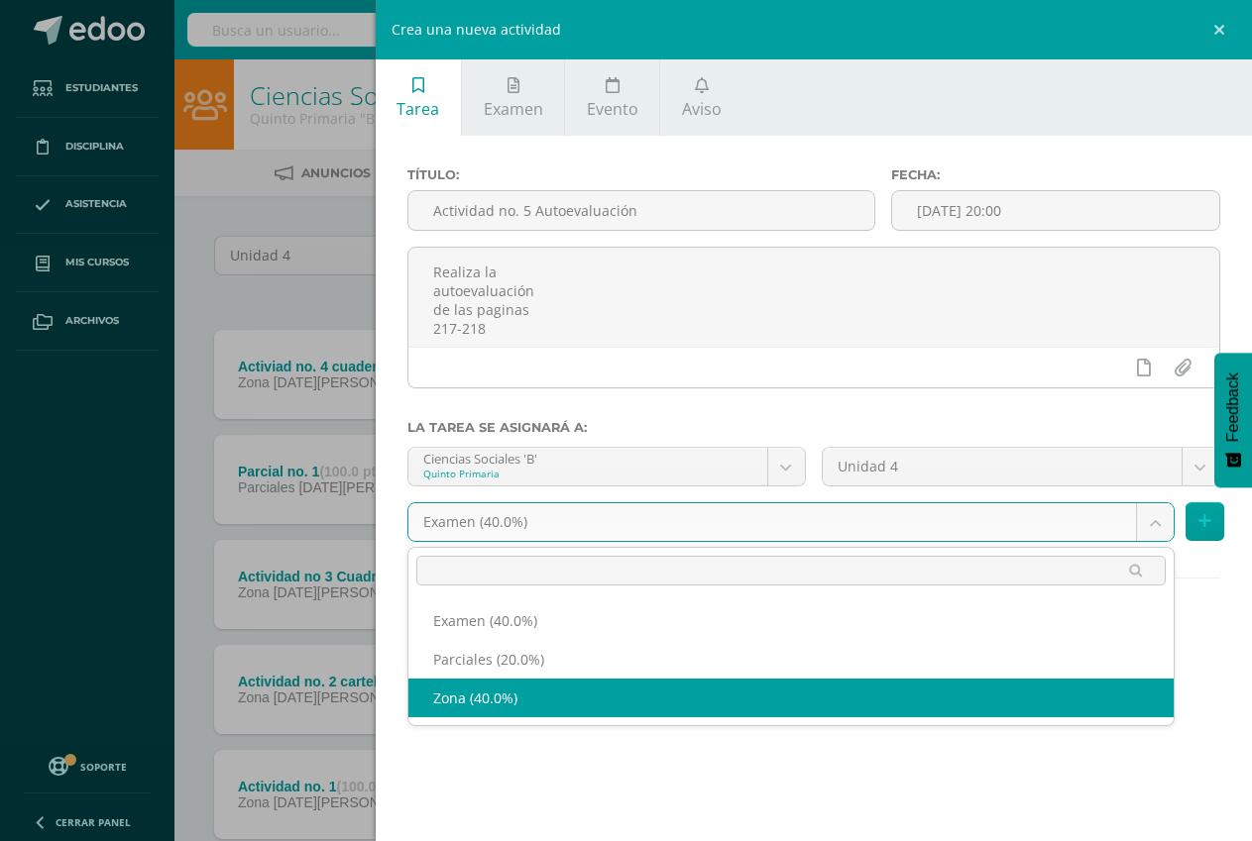
select select "192741"
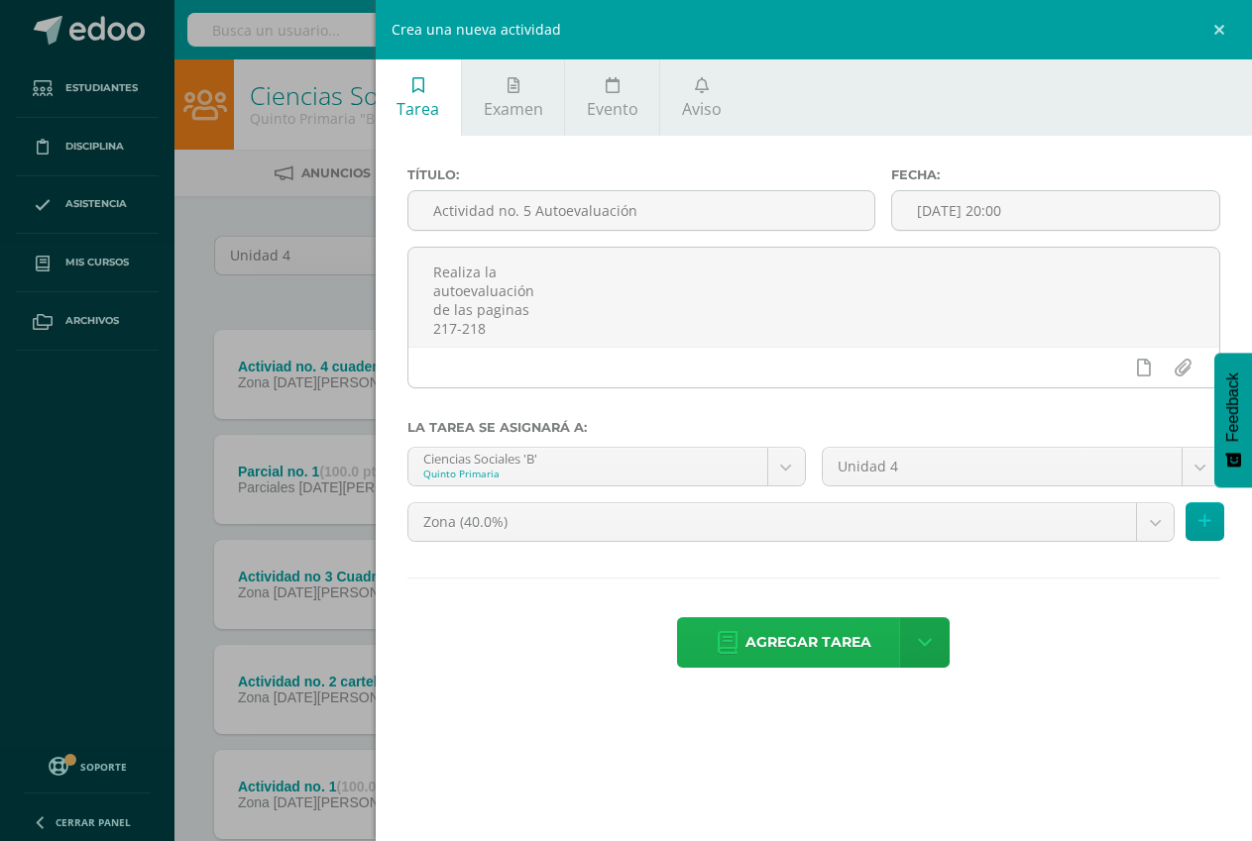
click at [789, 637] on span "Agregar tarea" at bounding box center [808, 642] width 126 height 49
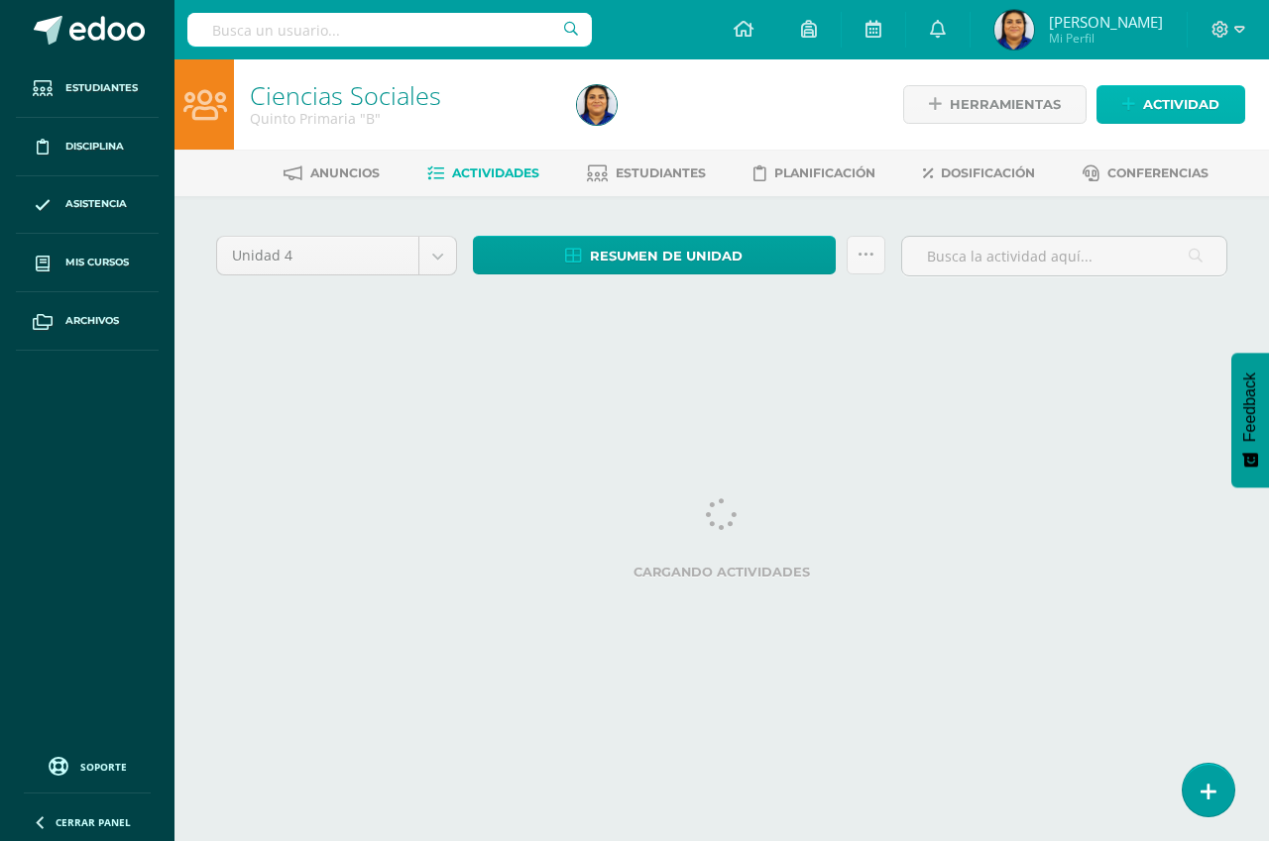
click at [1151, 98] on span "Actividad" at bounding box center [1181, 104] width 76 height 37
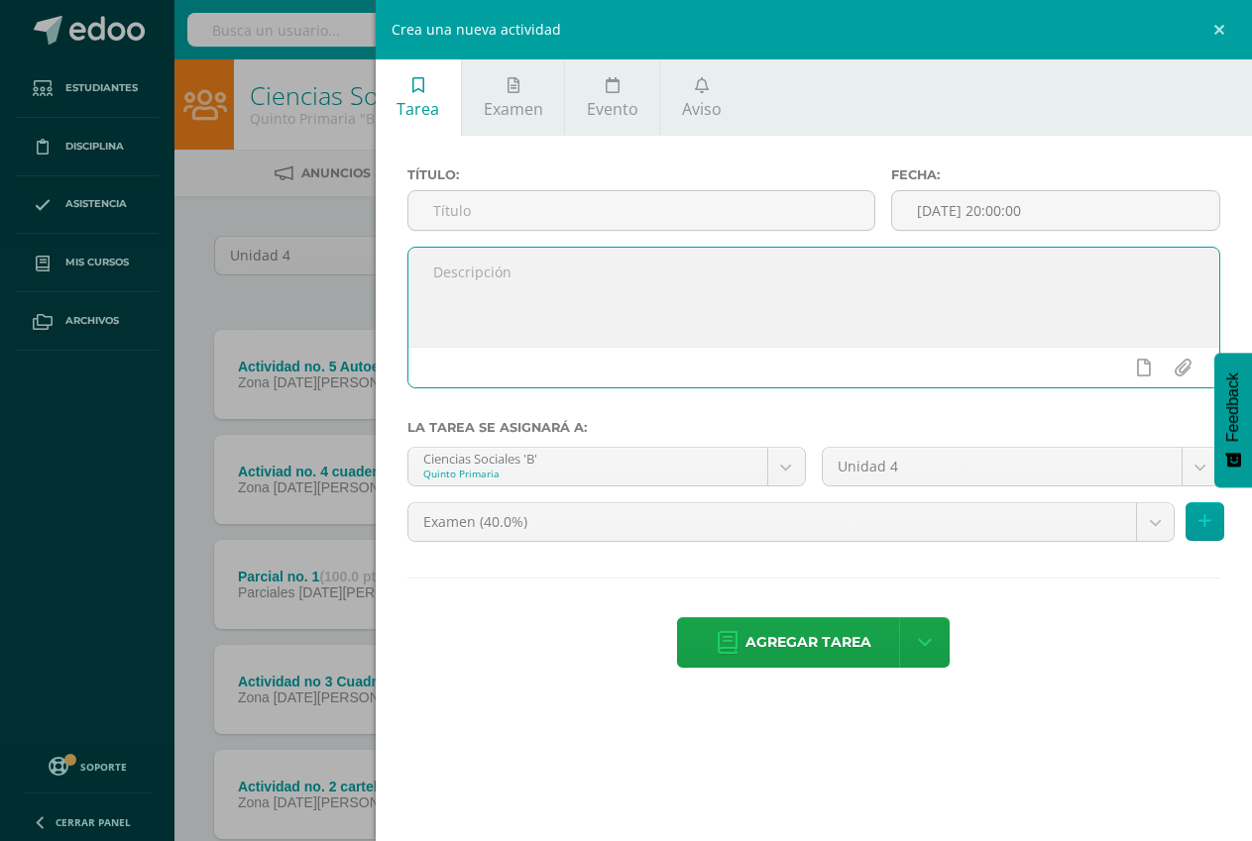
click at [540, 302] on textarea at bounding box center [813, 297] width 811 height 99
paste textarea "Parcial 2 190-191. Participación en actividades patrias. Redacta un párrafo bre…"
type textarea "Parcial 2 190-191. Participación en actividades patrias. Redacta un párrafo bre…"
click at [578, 197] on input "text" at bounding box center [641, 210] width 466 height 39
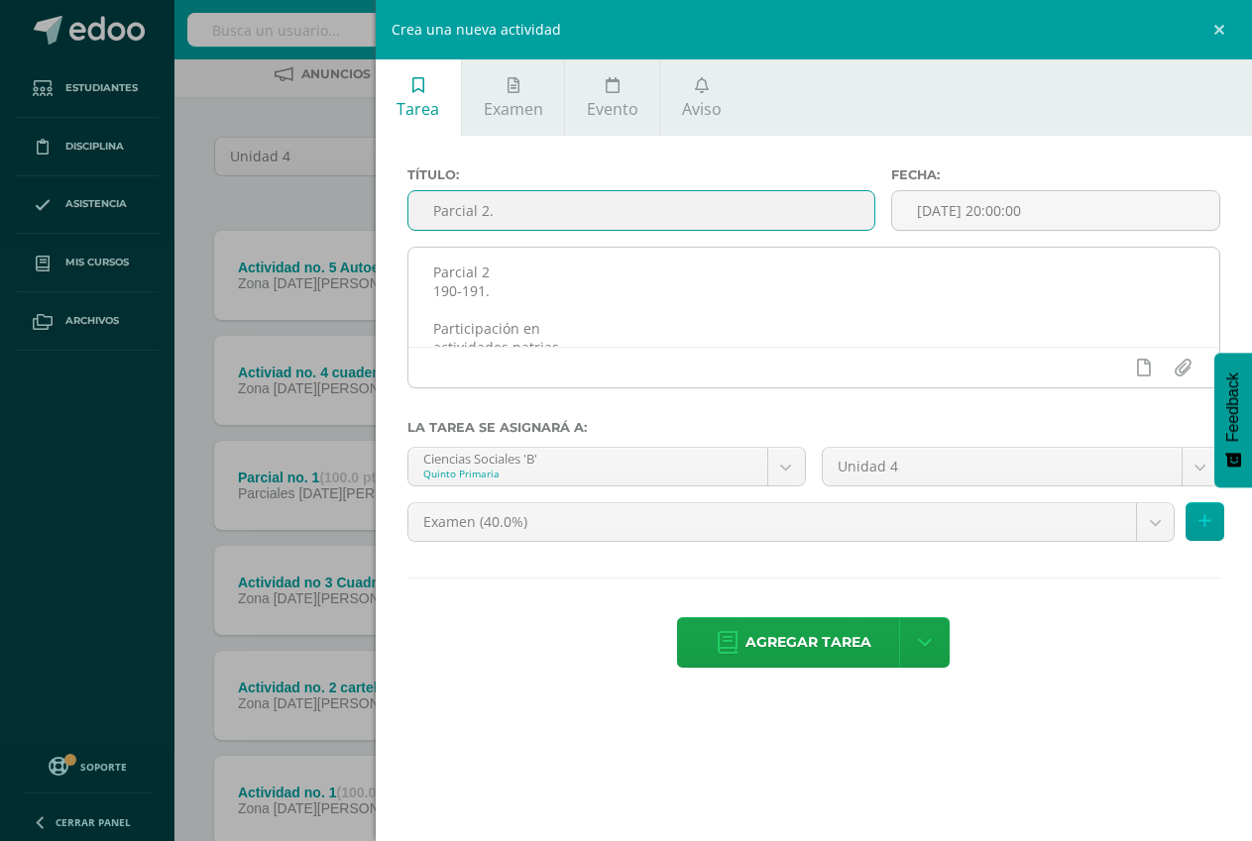
scroll to position [99, 0]
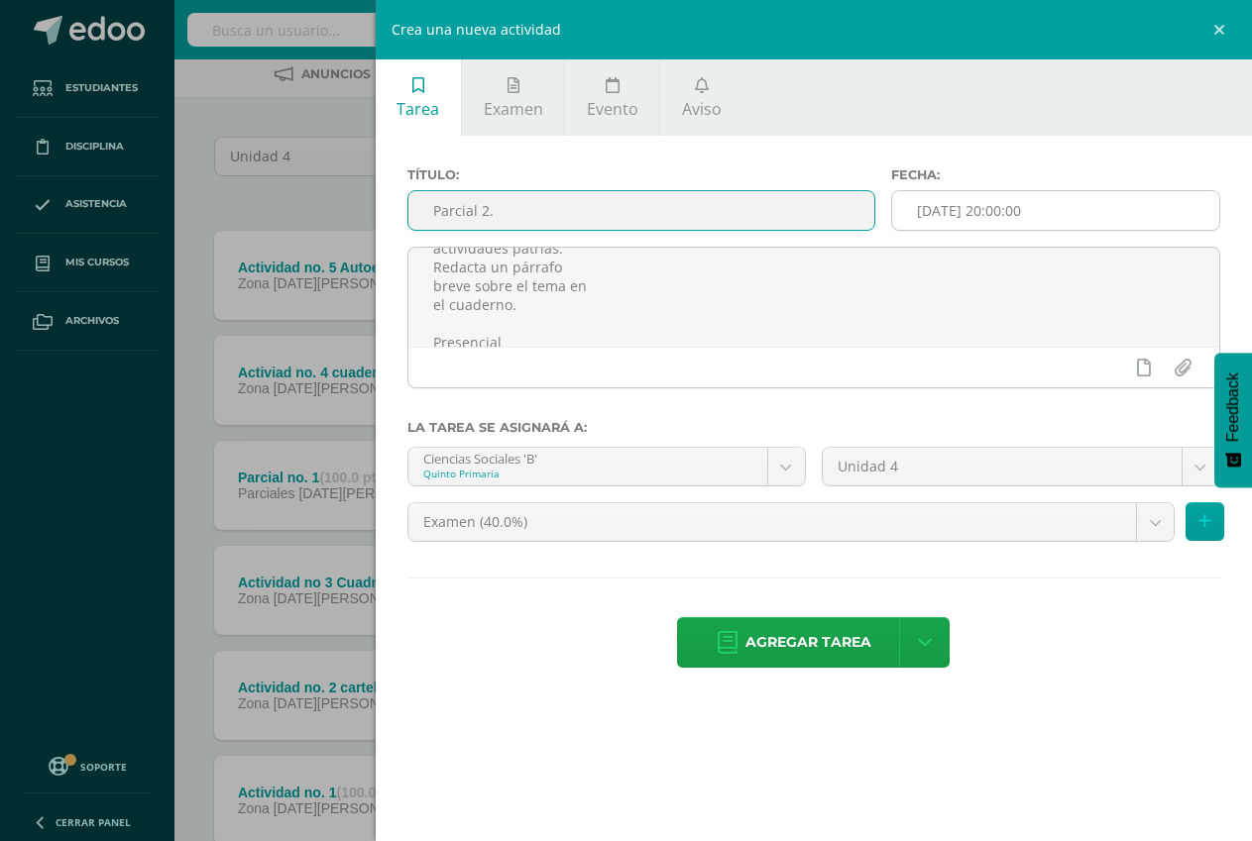
type input "Parcial 2."
click at [1068, 216] on input "[DATE] 20:00:00" at bounding box center [1055, 210] width 327 height 39
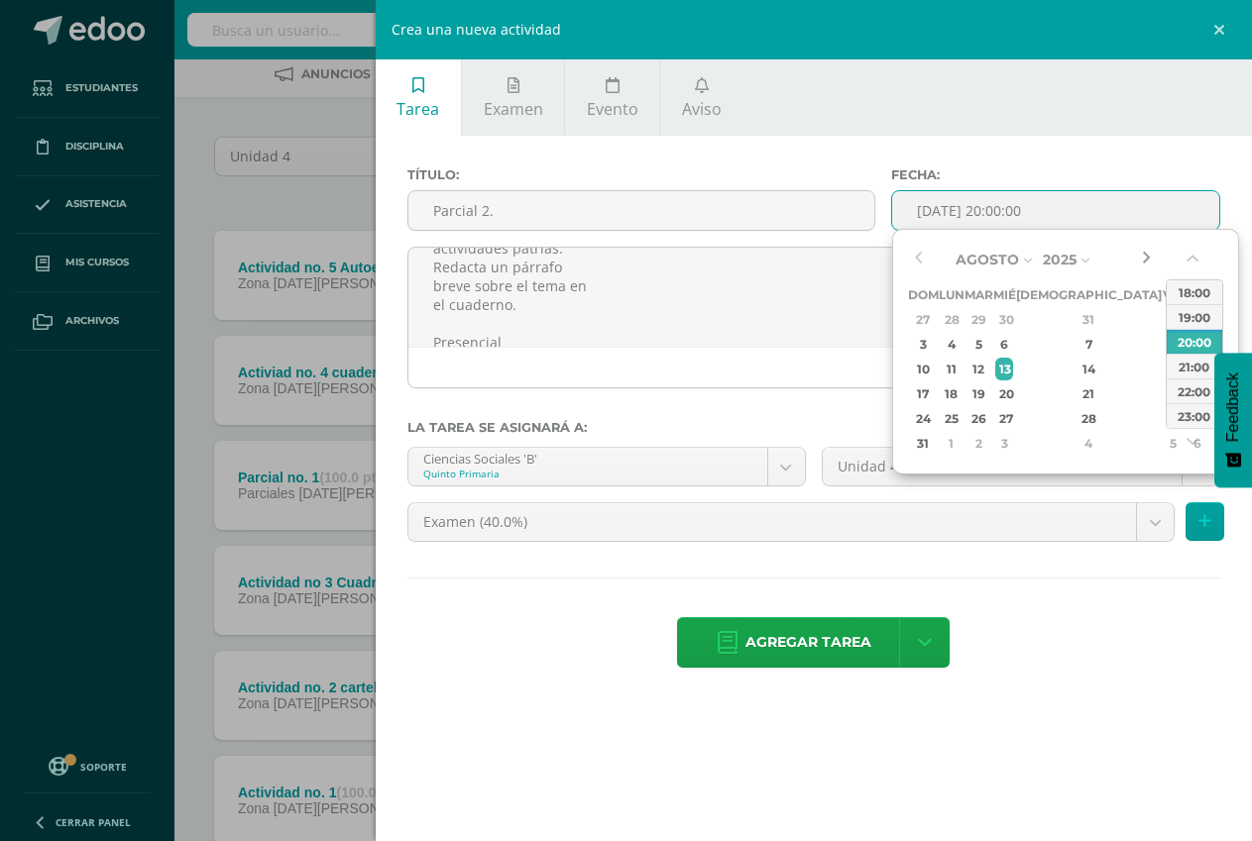
click at [1146, 265] on button "button" at bounding box center [1146, 260] width 20 height 30
click at [1163, 371] on div "19" at bounding box center [1172, 369] width 18 height 23
type input "2025-09-19 20:00"
click at [1069, 145] on div "Título: Parcial 2. Fecha: 2025-09-19 20:00 Parcial 2 190-191. Participación en …" at bounding box center [814, 420] width 876 height 568
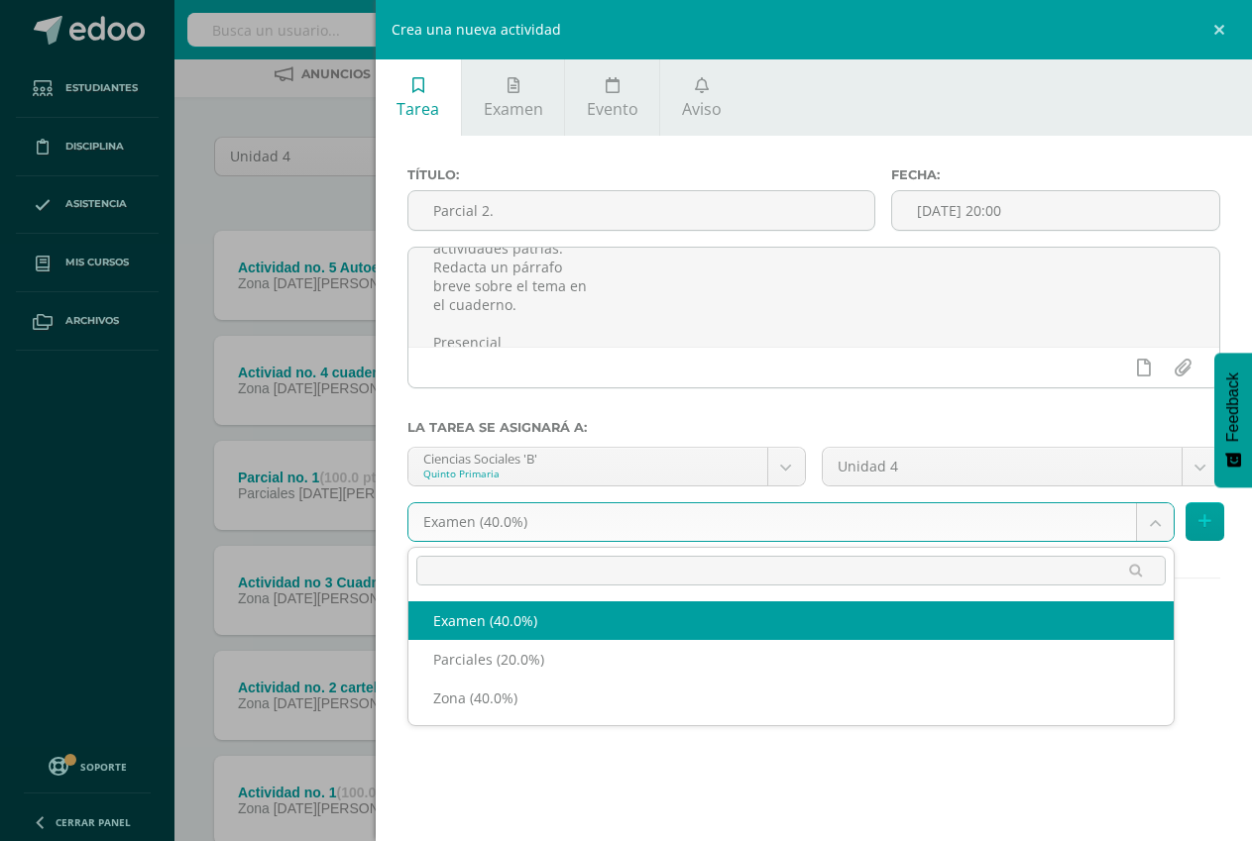
click at [678, 525] on body "Tarea asignada exitosamente Estudiantes Disciplina Asistencia Mis cursos Archiv…" at bounding box center [626, 439] width 1252 height 1076
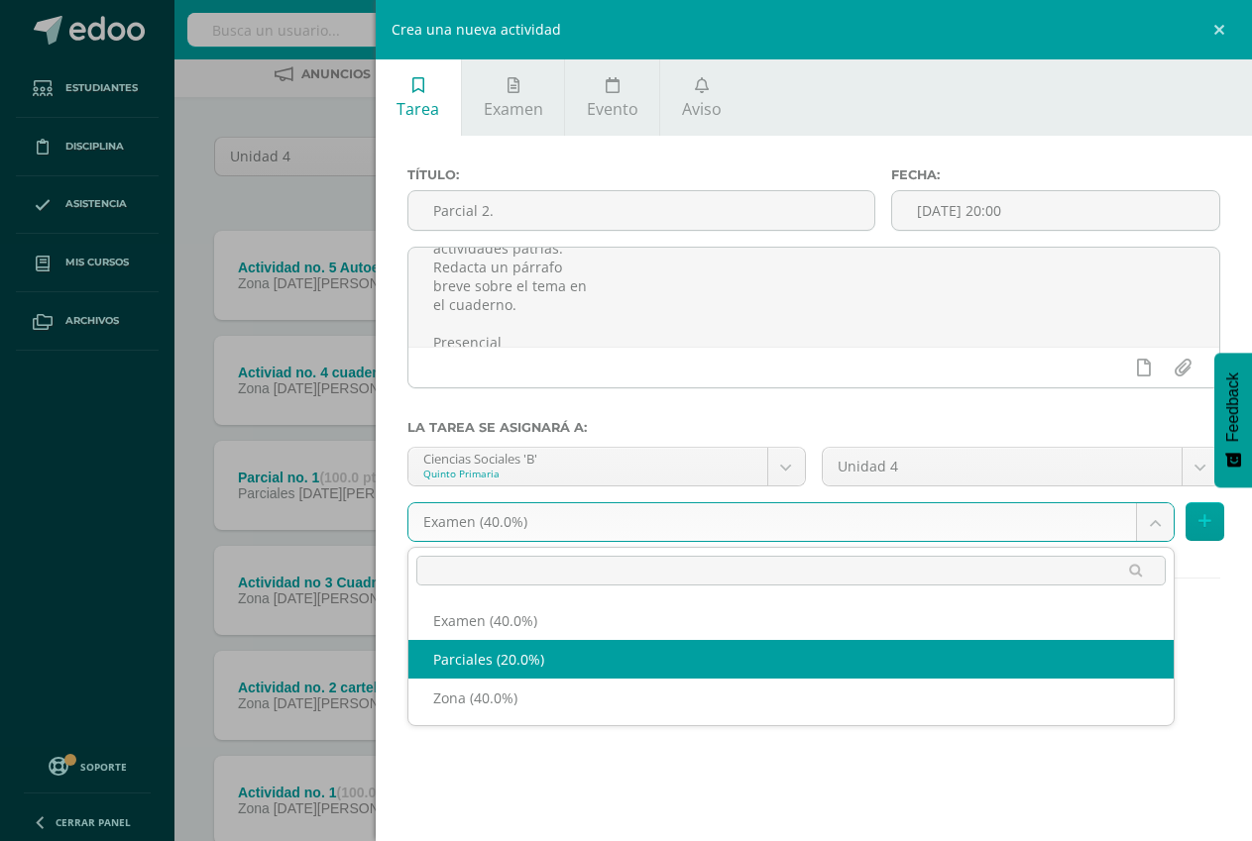
select select "192742"
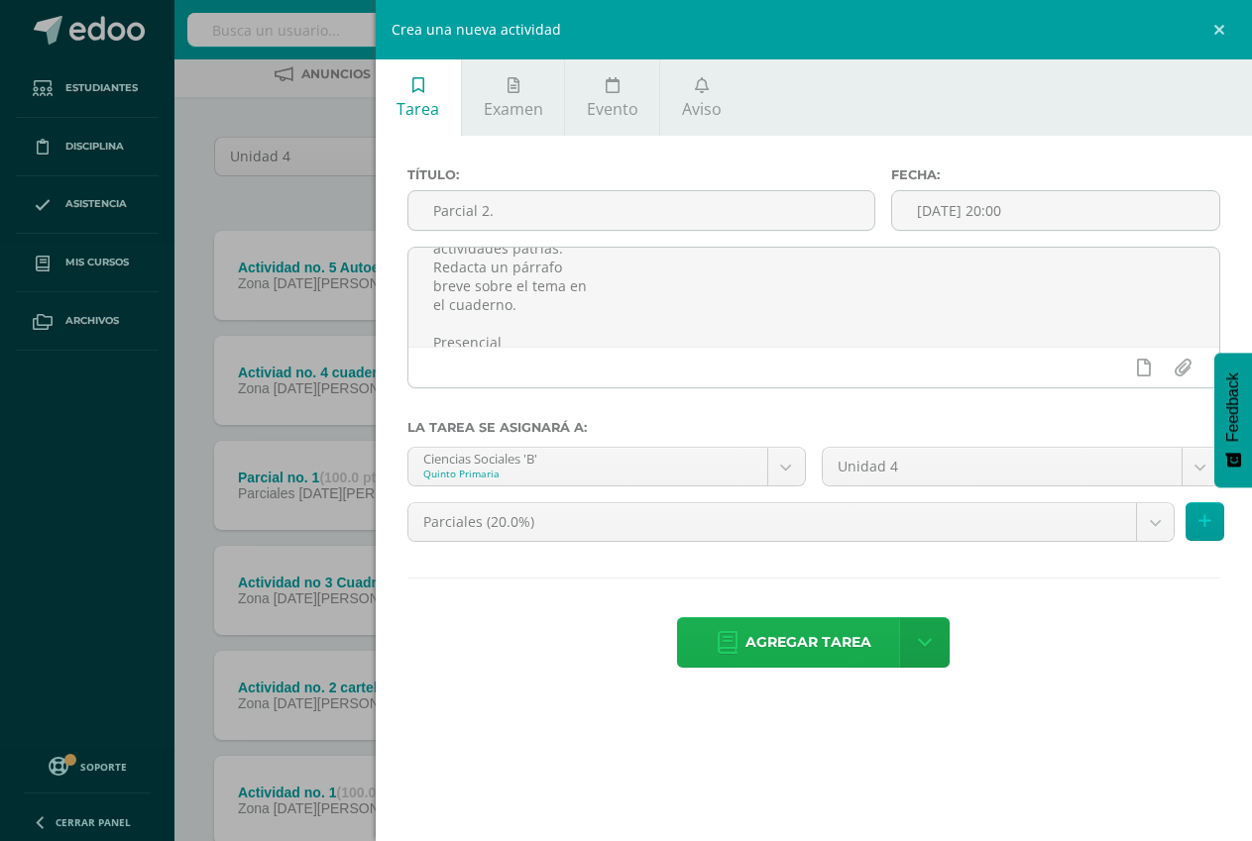
click at [806, 646] on span "Agregar tarea" at bounding box center [808, 642] width 126 height 49
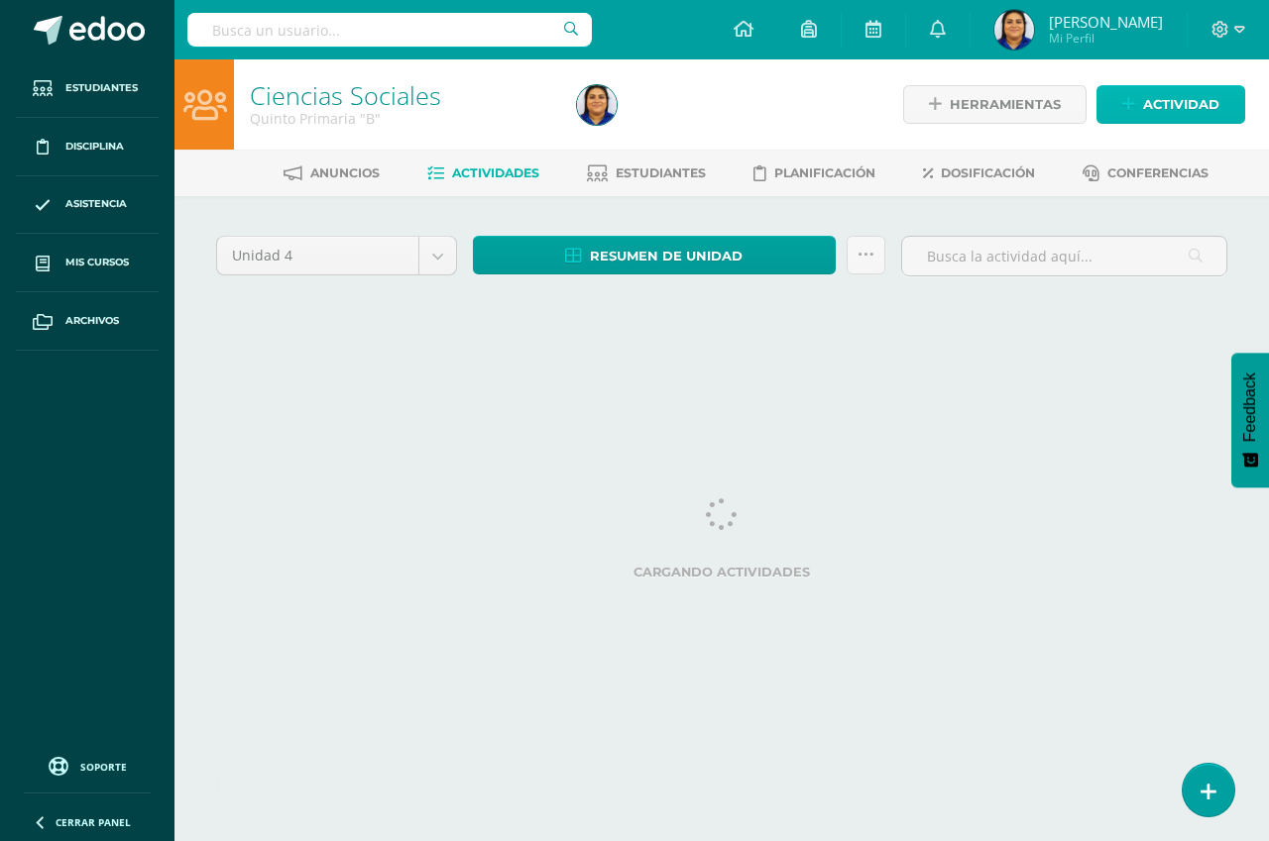
click at [1154, 102] on span "Actividad" at bounding box center [1181, 104] width 76 height 37
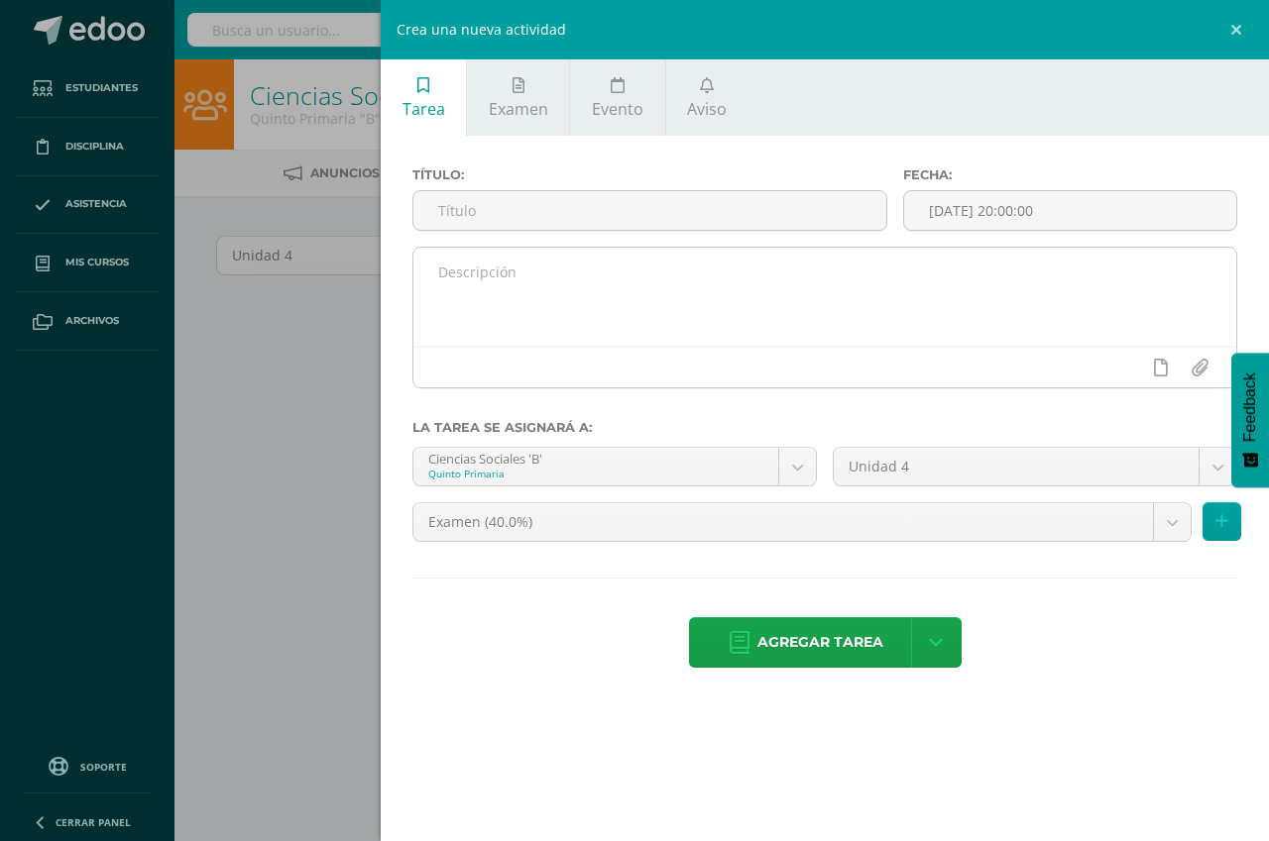
click at [498, 261] on textarea at bounding box center [824, 297] width 823 height 99
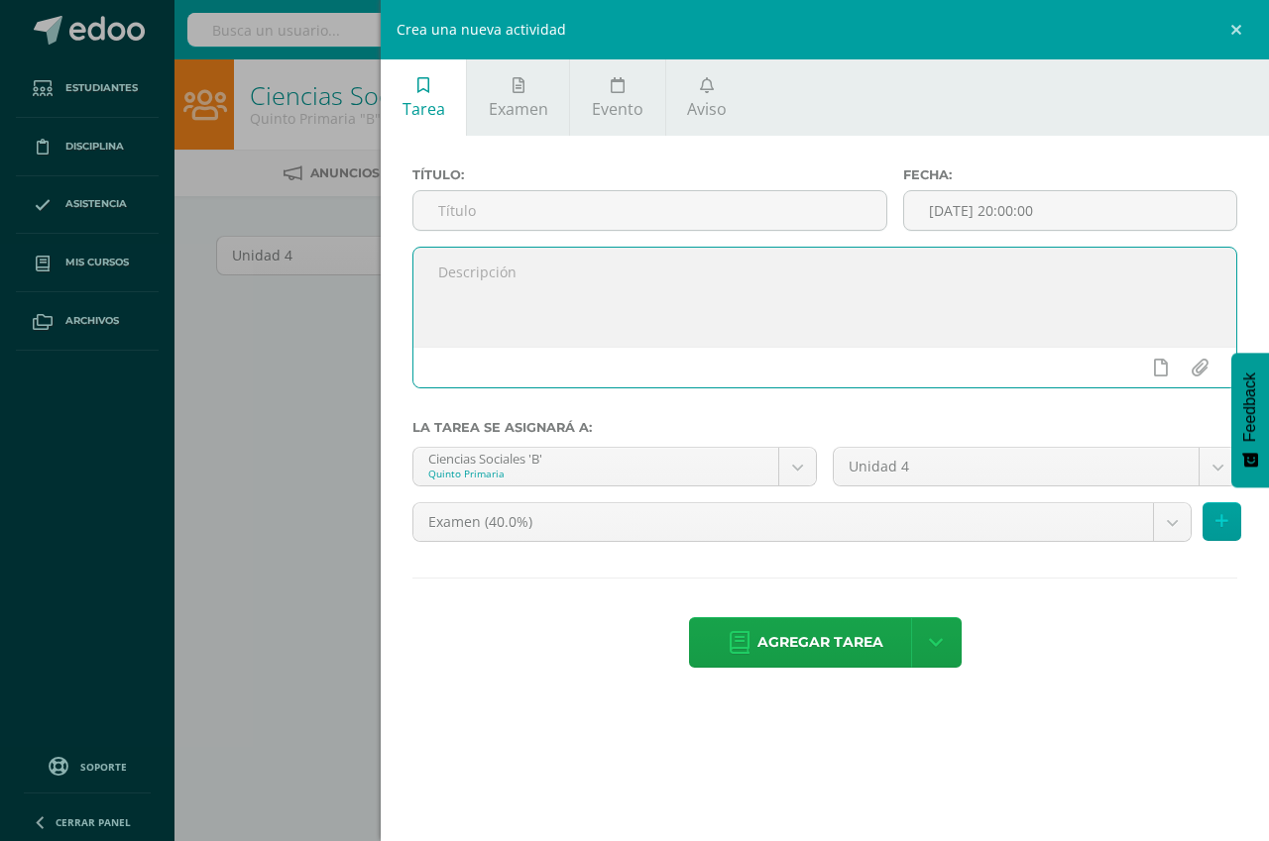
paste textarea "Libro de texto Resuelve su libro y entrega completo al final e la unidad. Prese…"
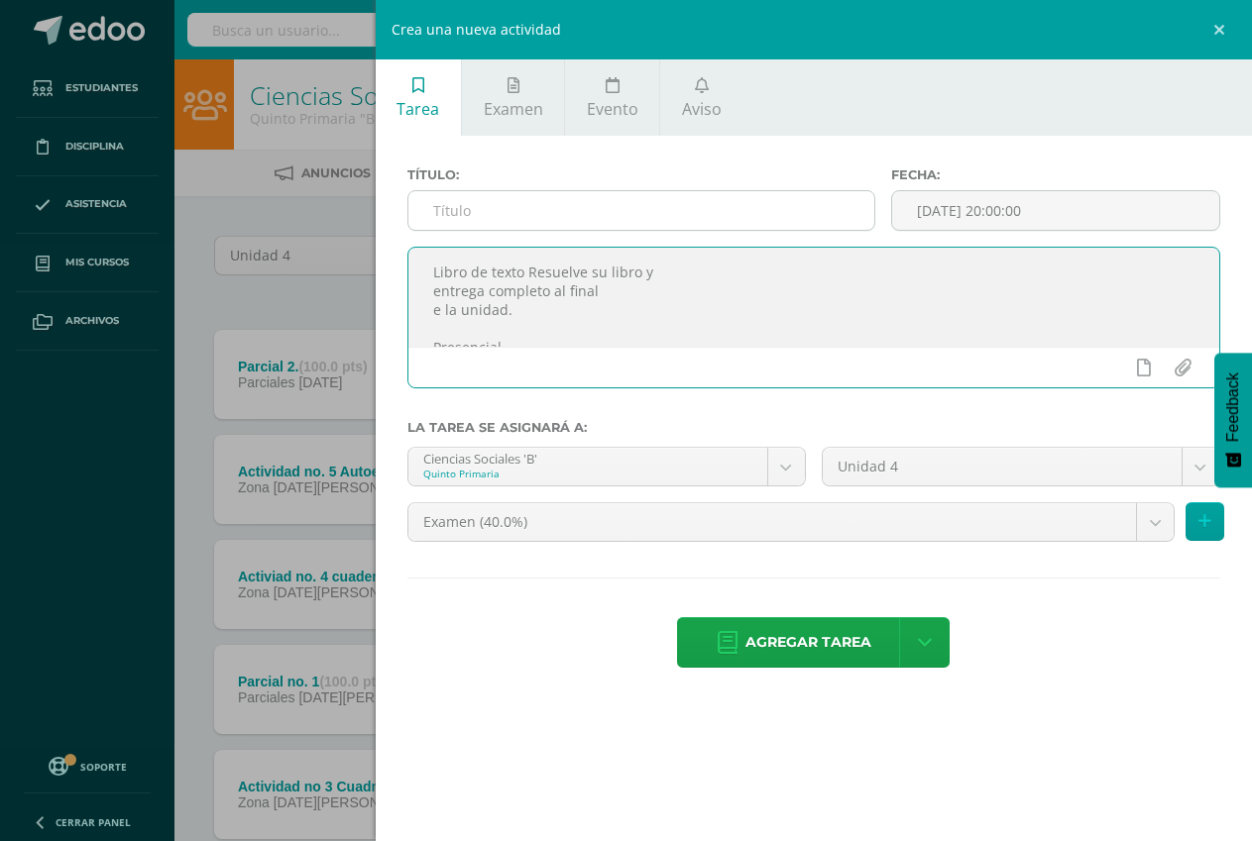
type textarea "Libro de texto Resuelve su libro y entrega completo al final e la unidad. Prese…"
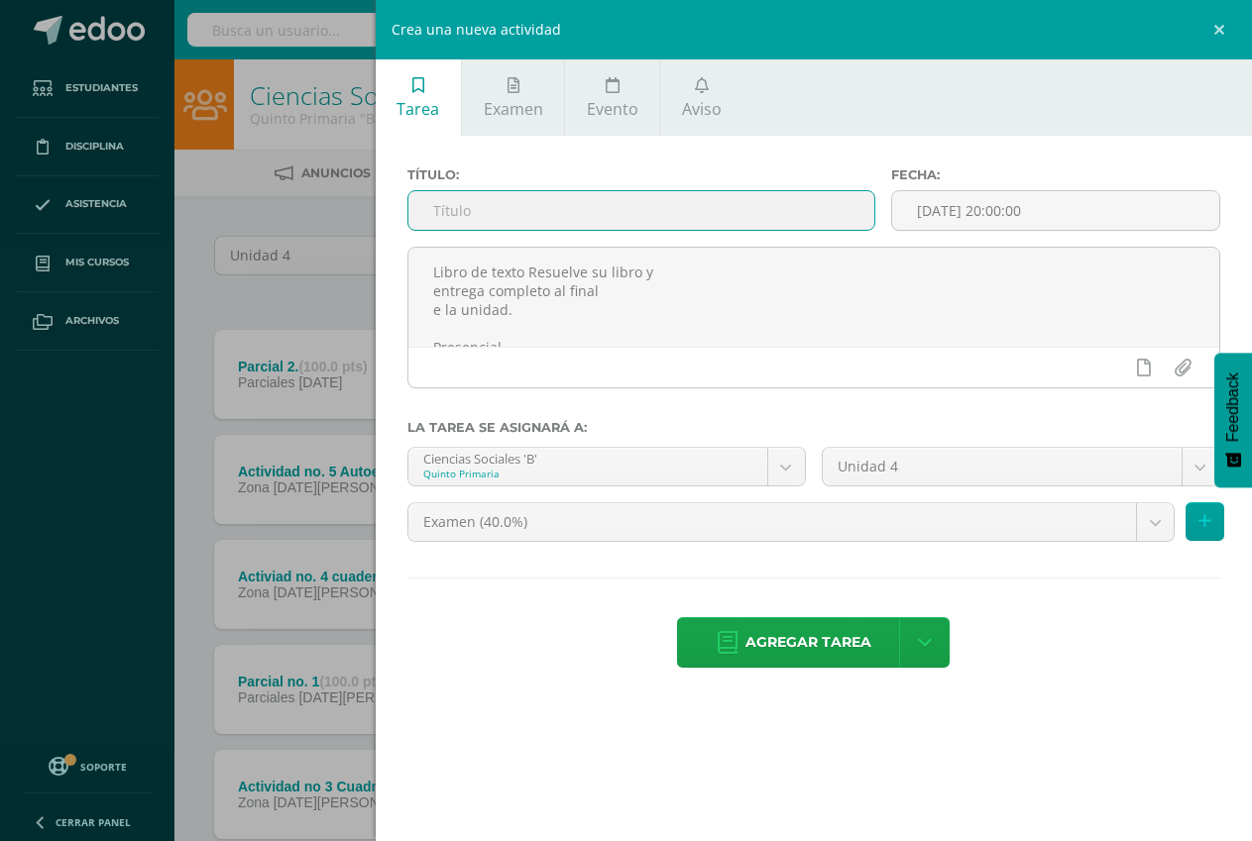
click at [461, 203] on input "text" at bounding box center [641, 210] width 466 height 39
type input "actividad no. 6 libro de texto"
click at [1044, 211] on input "[DATE] 20:00:00" at bounding box center [1055, 210] width 327 height 39
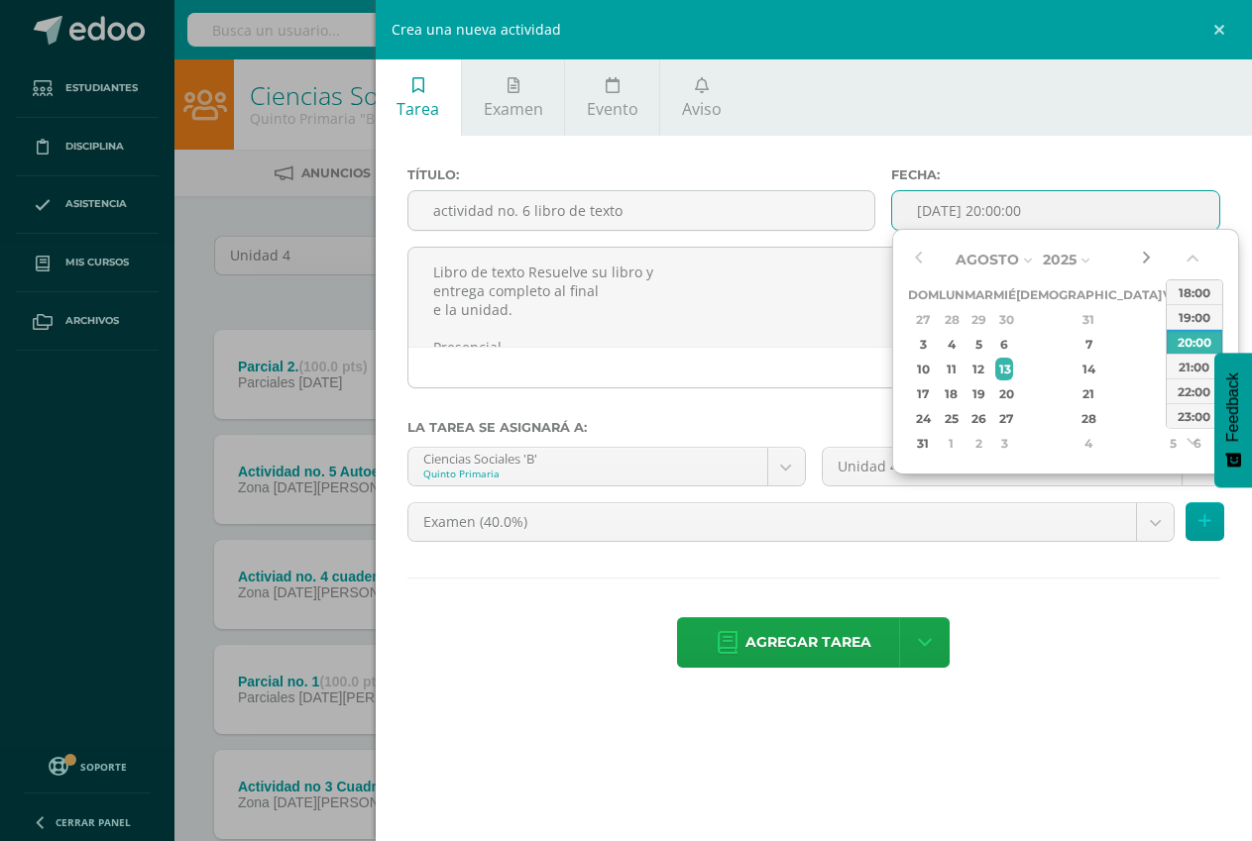
click at [1142, 252] on button "button" at bounding box center [1146, 260] width 20 height 30
click at [1163, 391] on div "26" at bounding box center [1172, 394] width 18 height 23
type input "[DATE] 20:00"
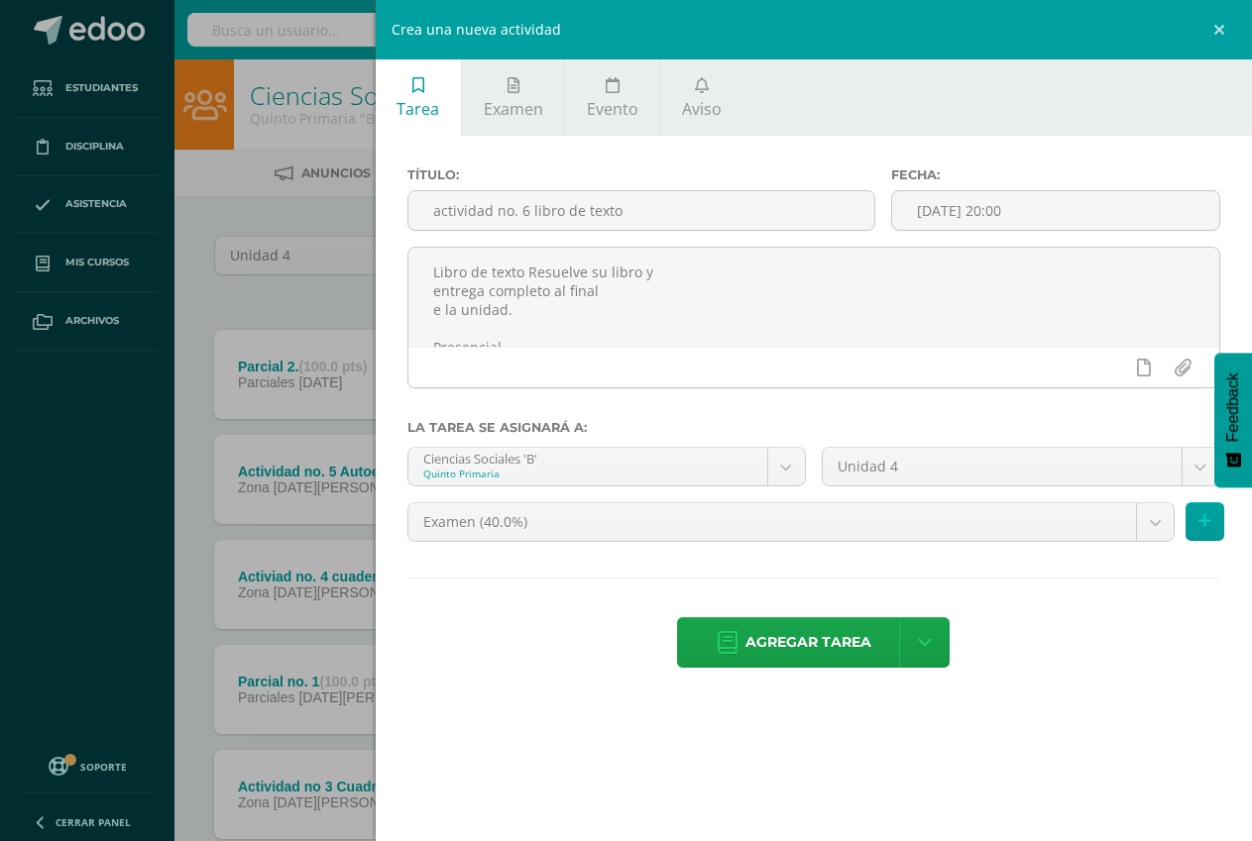
click at [1060, 143] on div "Título: actividad no. 6 libro de texto Fecha: [DATE] 20:00 Libro de texto Resue…" at bounding box center [814, 420] width 876 height 568
click at [665, 516] on body "Tarea asignada exitosamente Estudiantes Disciplina Asistencia Mis cursos Archiv…" at bounding box center [626, 590] width 1252 height 1181
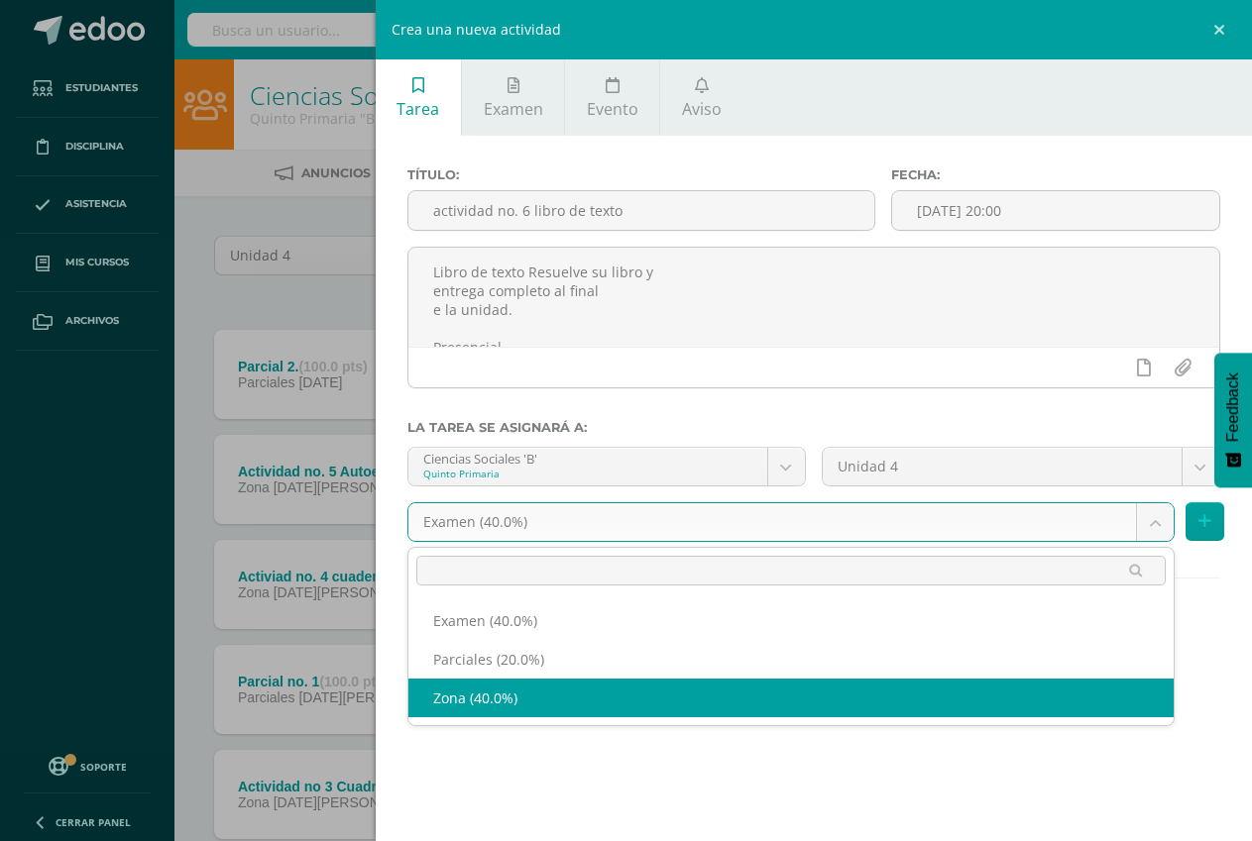
select select "192741"
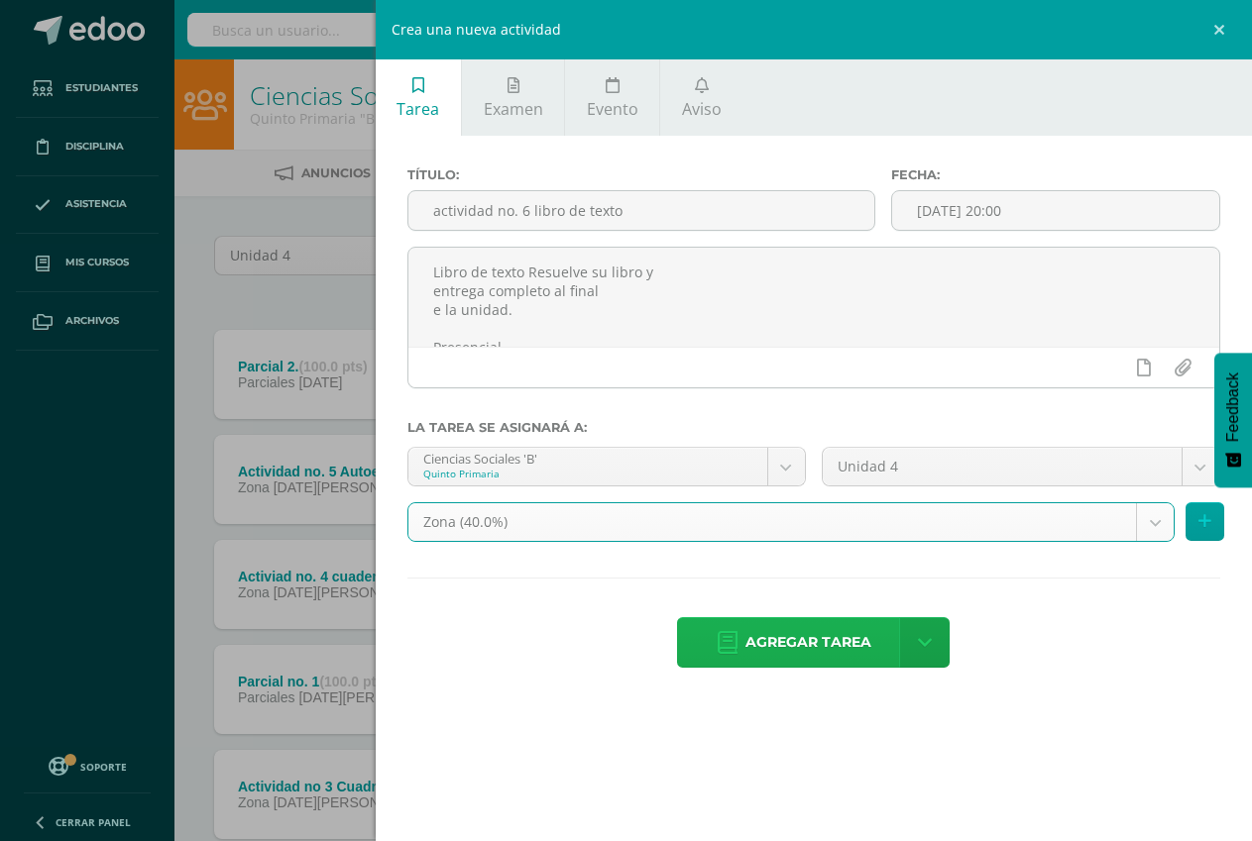
click at [801, 648] on span "Agregar tarea" at bounding box center [808, 642] width 126 height 49
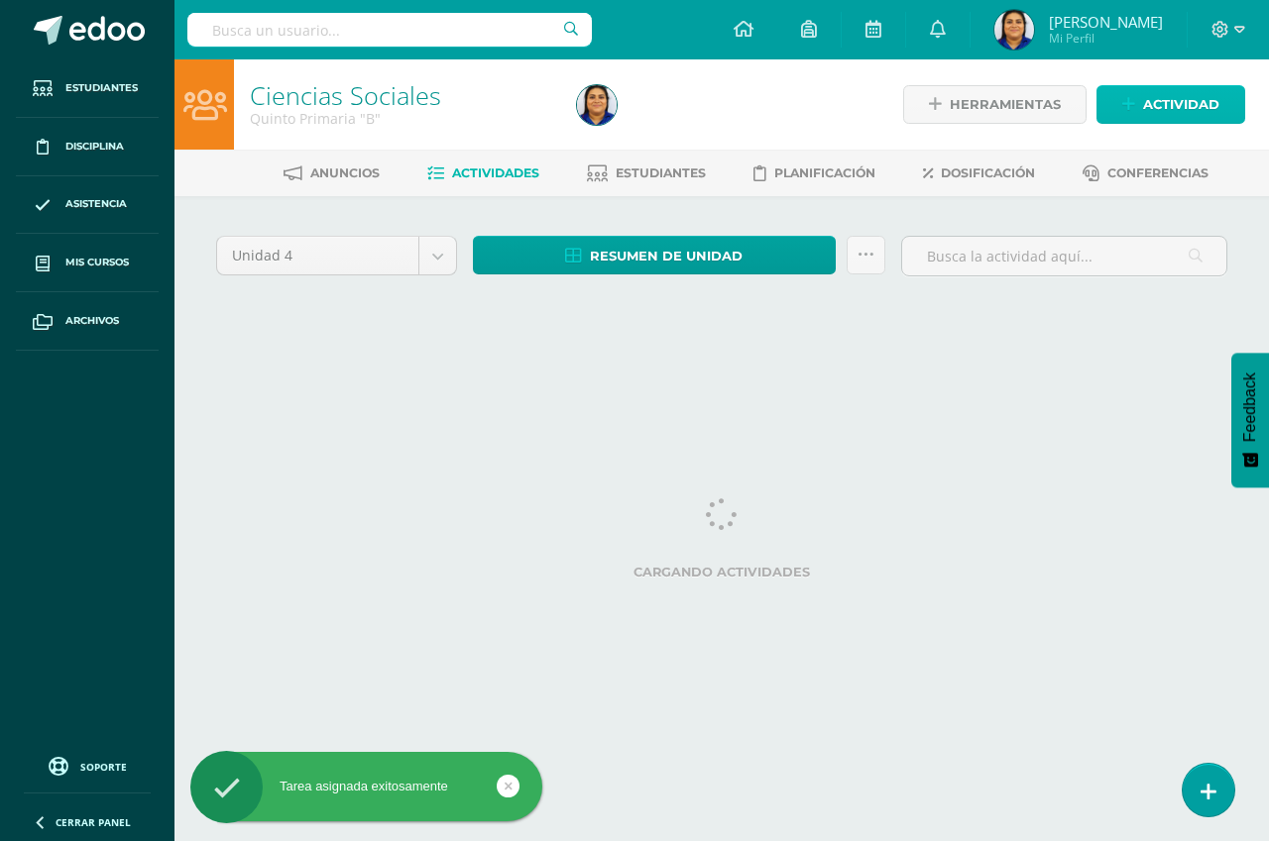
click at [1181, 106] on span "Actividad" at bounding box center [1181, 104] width 76 height 37
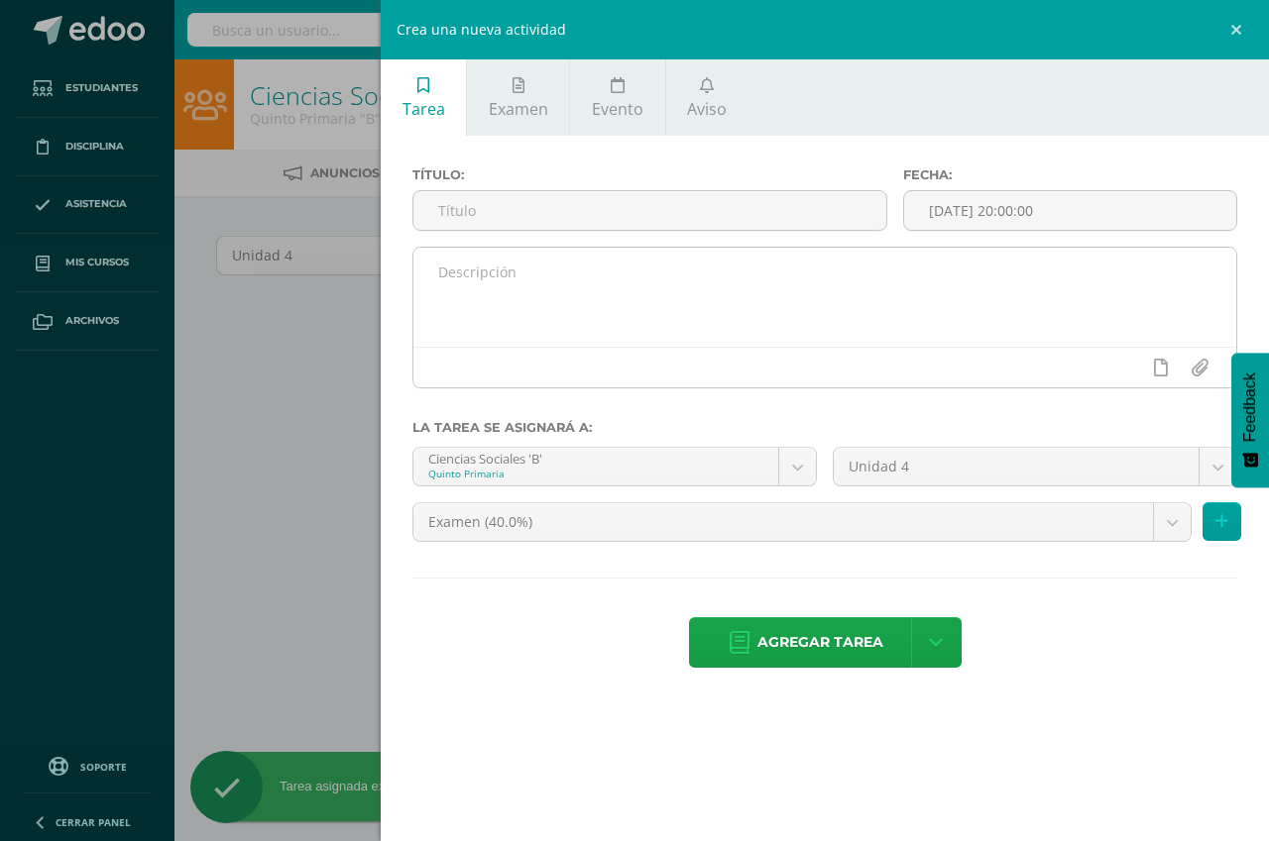
click at [498, 269] on textarea at bounding box center [824, 297] width 823 height 99
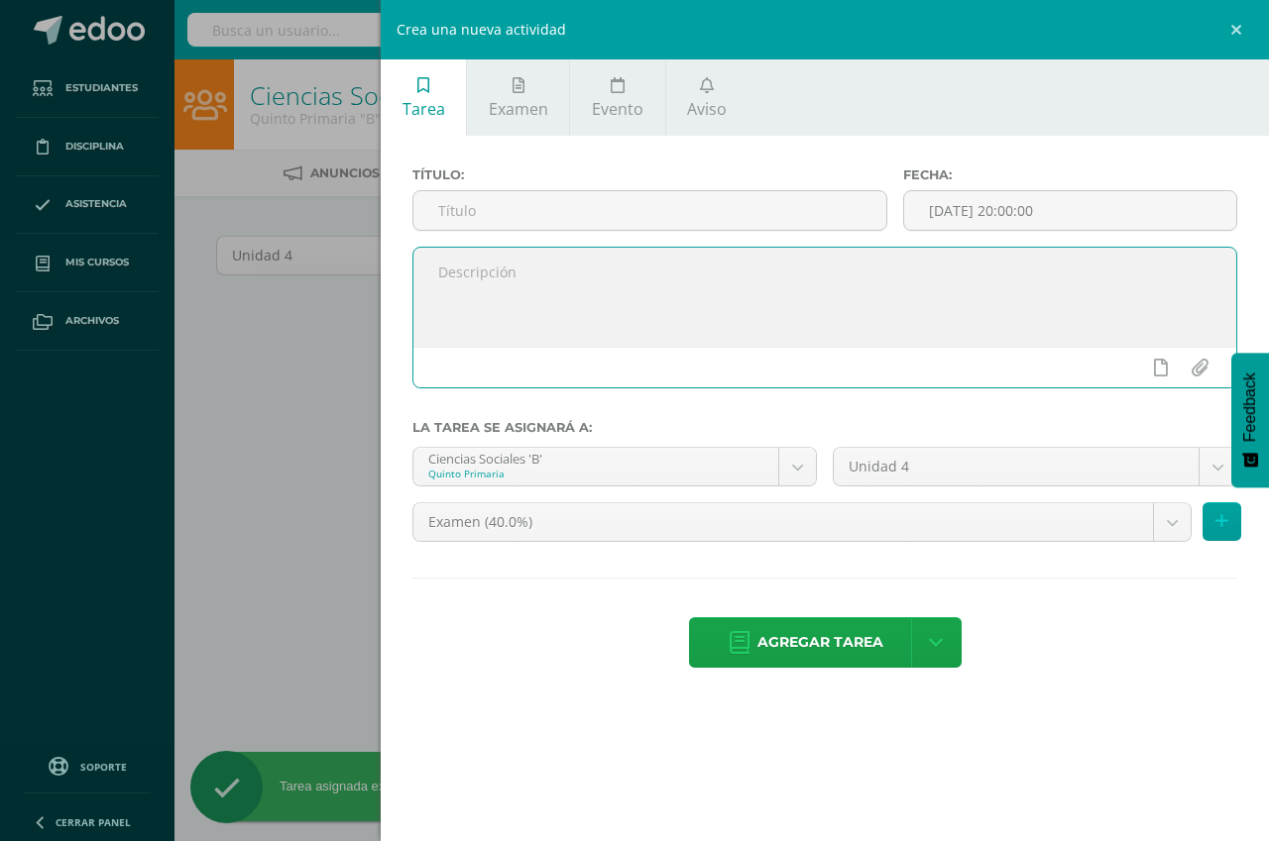
paste textarea "Examen Final Presencial Prueba objetiva"
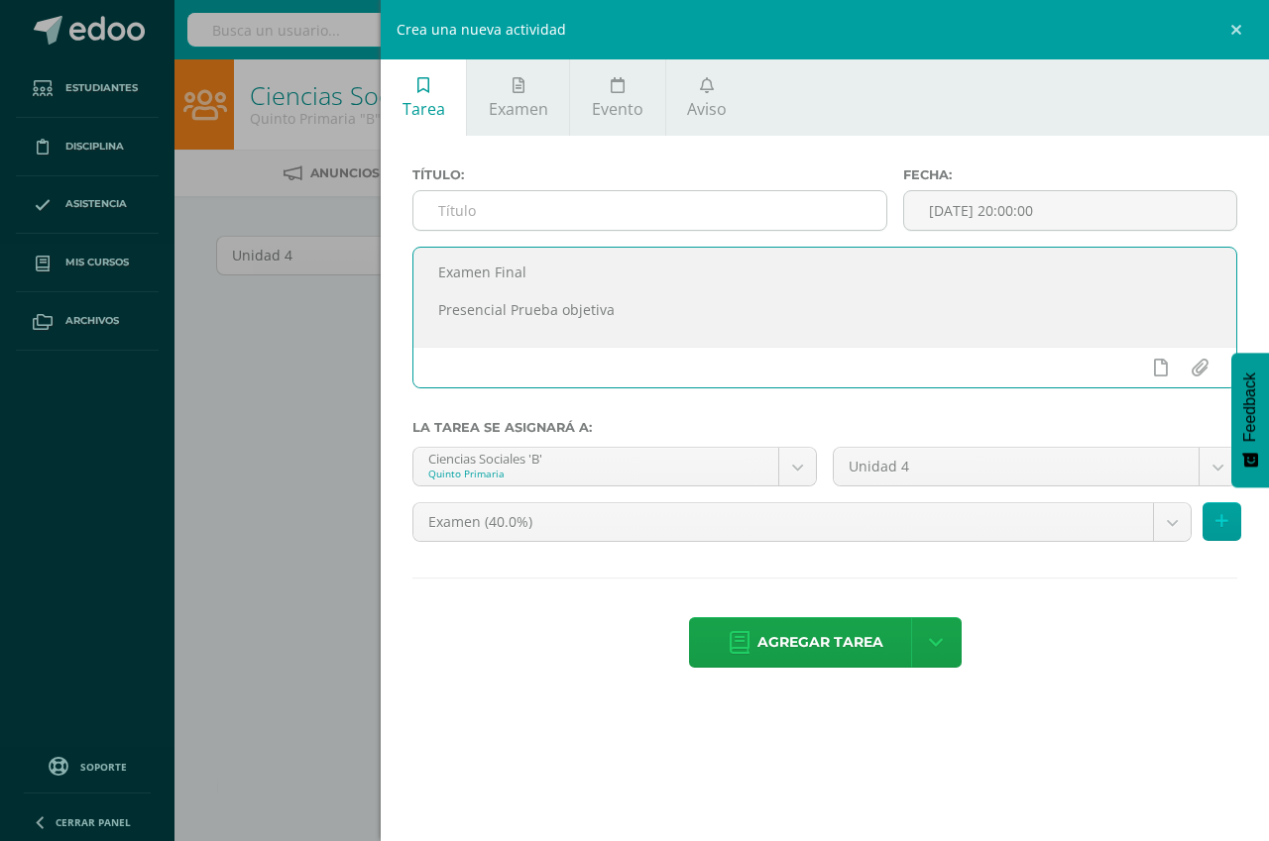
type textarea "Examen Final Presencial Prueba objetiva"
click at [498, 210] on input "text" at bounding box center [649, 210] width 473 height 39
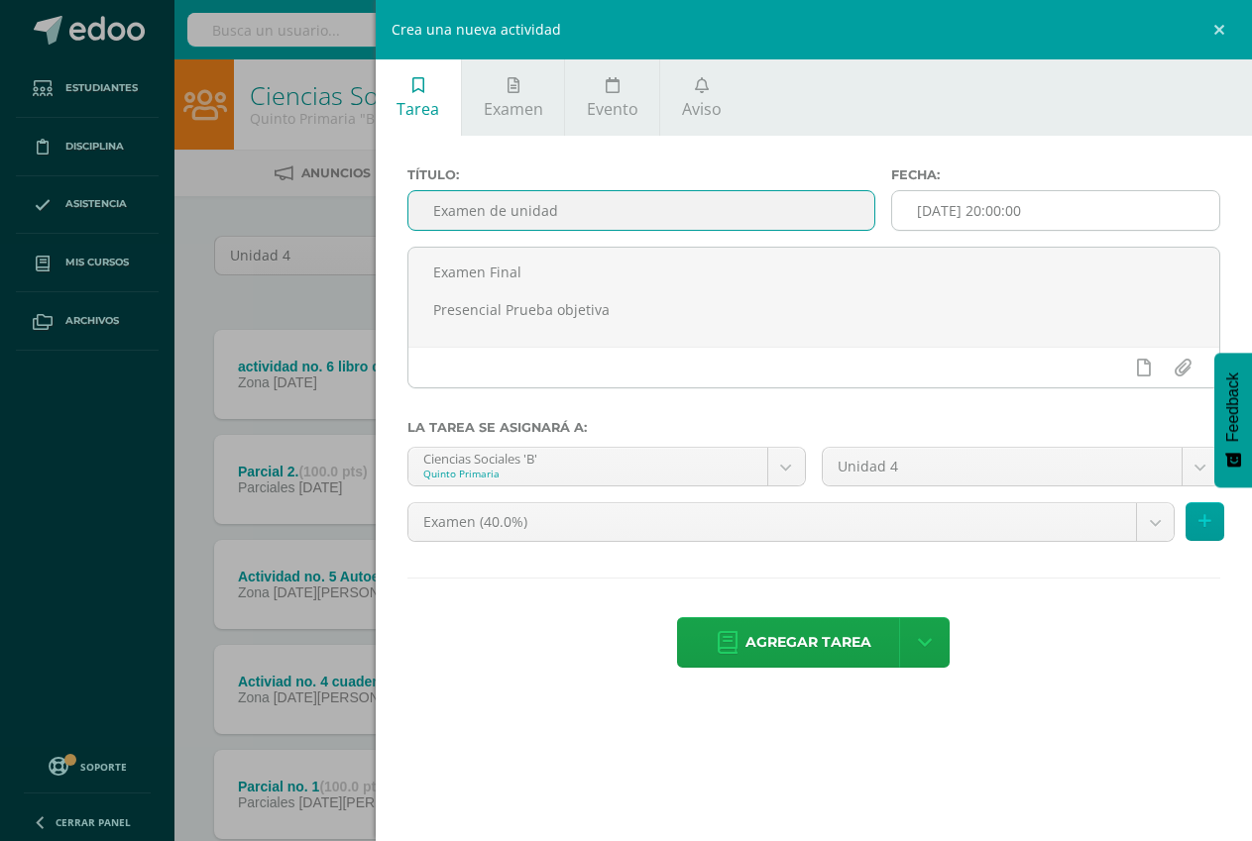
type input "Examen de unidad"
click at [1102, 213] on input "[DATE] 20:00:00" at bounding box center [1055, 210] width 327 height 39
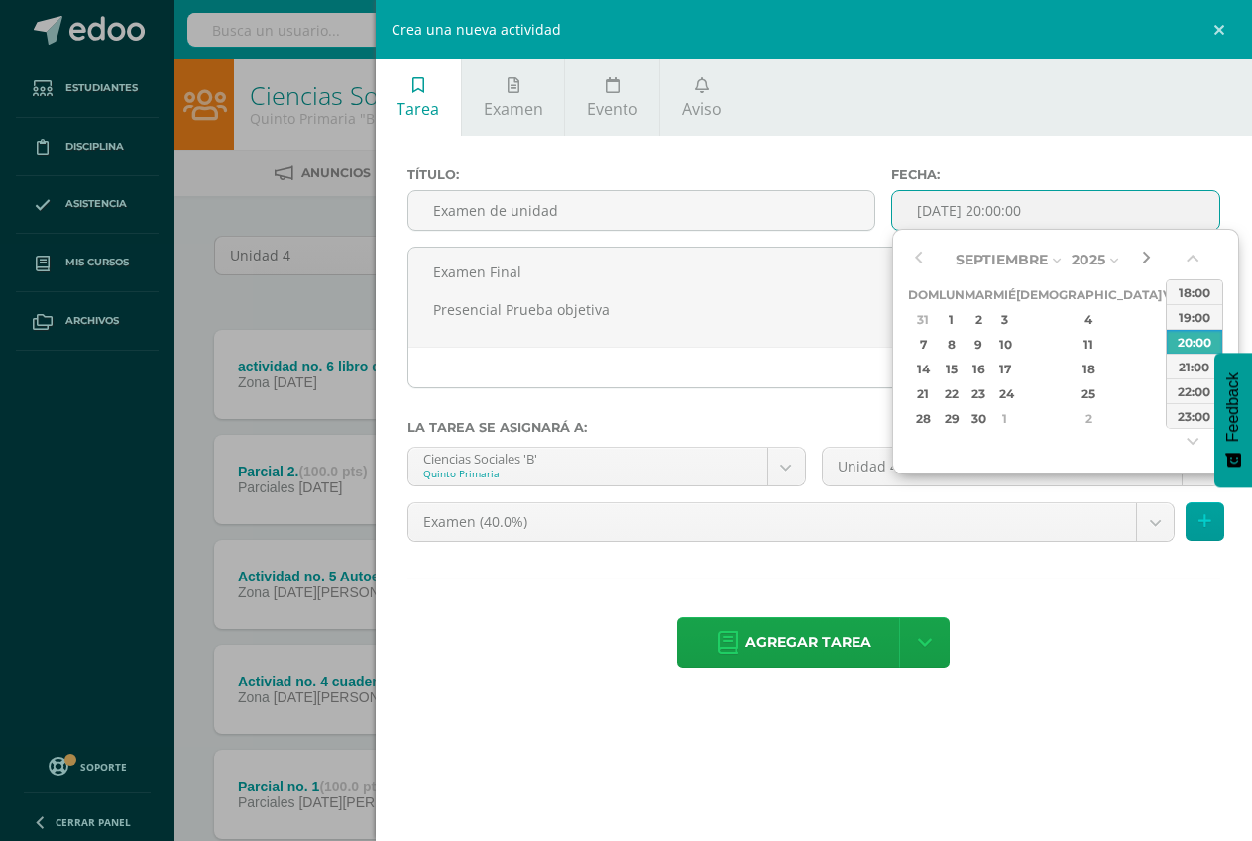
click at [1144, 259] on button "button" at bounding box center [1146, 260] width 20 height 30
click at [1055, 340] on div "9" at bounding box center [1088, 344] width 117 height 23
type input "2025-10-09 20:00"
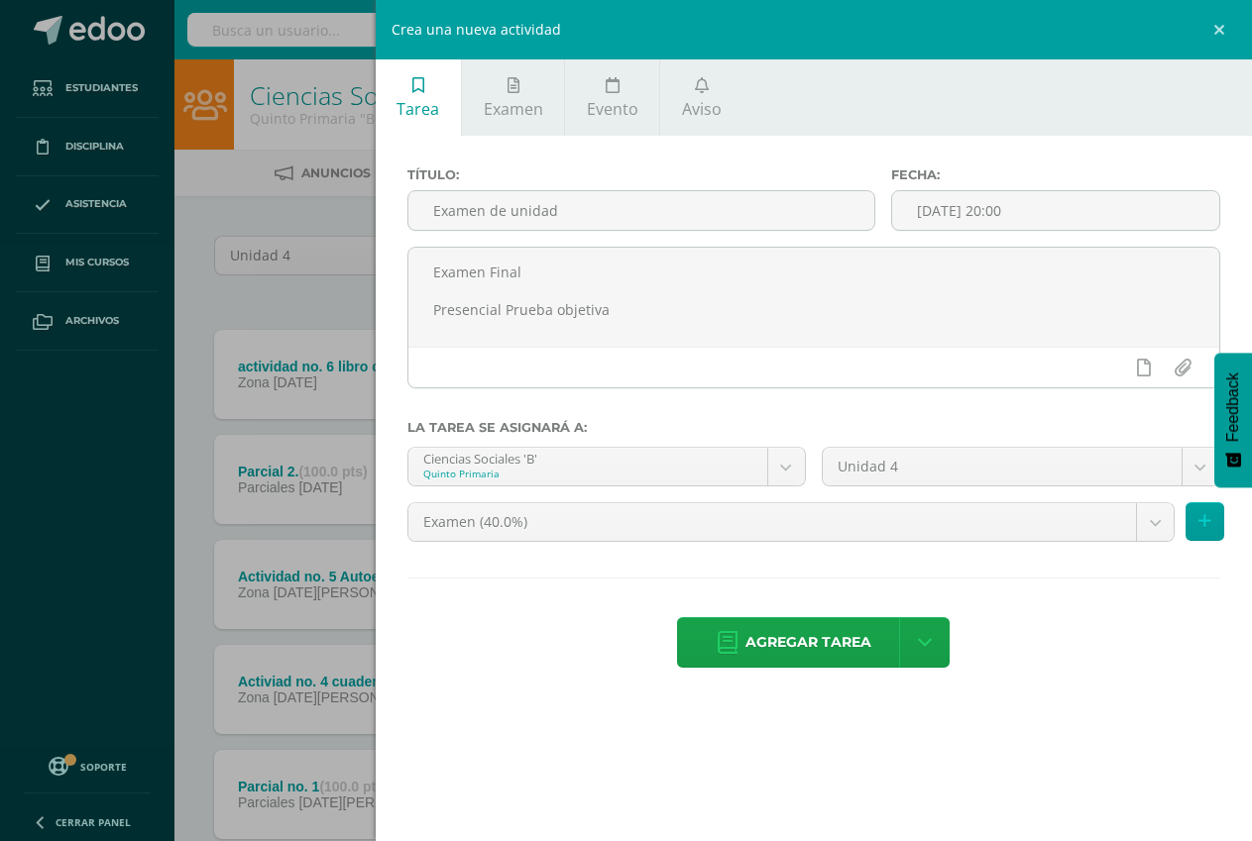
click at [1093, 152] on div "Título: Examen de unidad Fecha: 2025-10-09 20:00 Examen Final Presencial Prueba…" at bounding box center [814, 420] width 876 height 568
click at [803, 647] on span "Agregar tarea" at bounding box center [808, 642] width 126 height 49
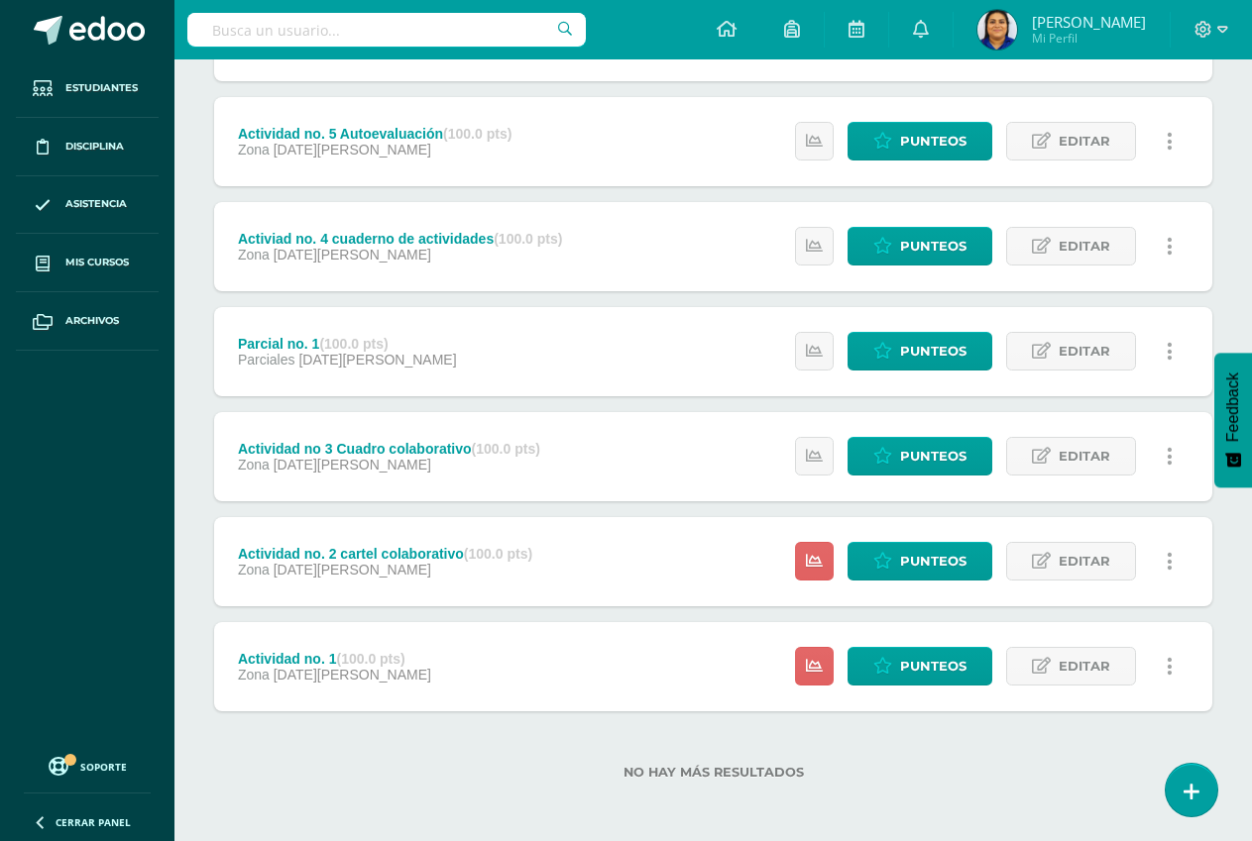
scroll to position [550, 0]
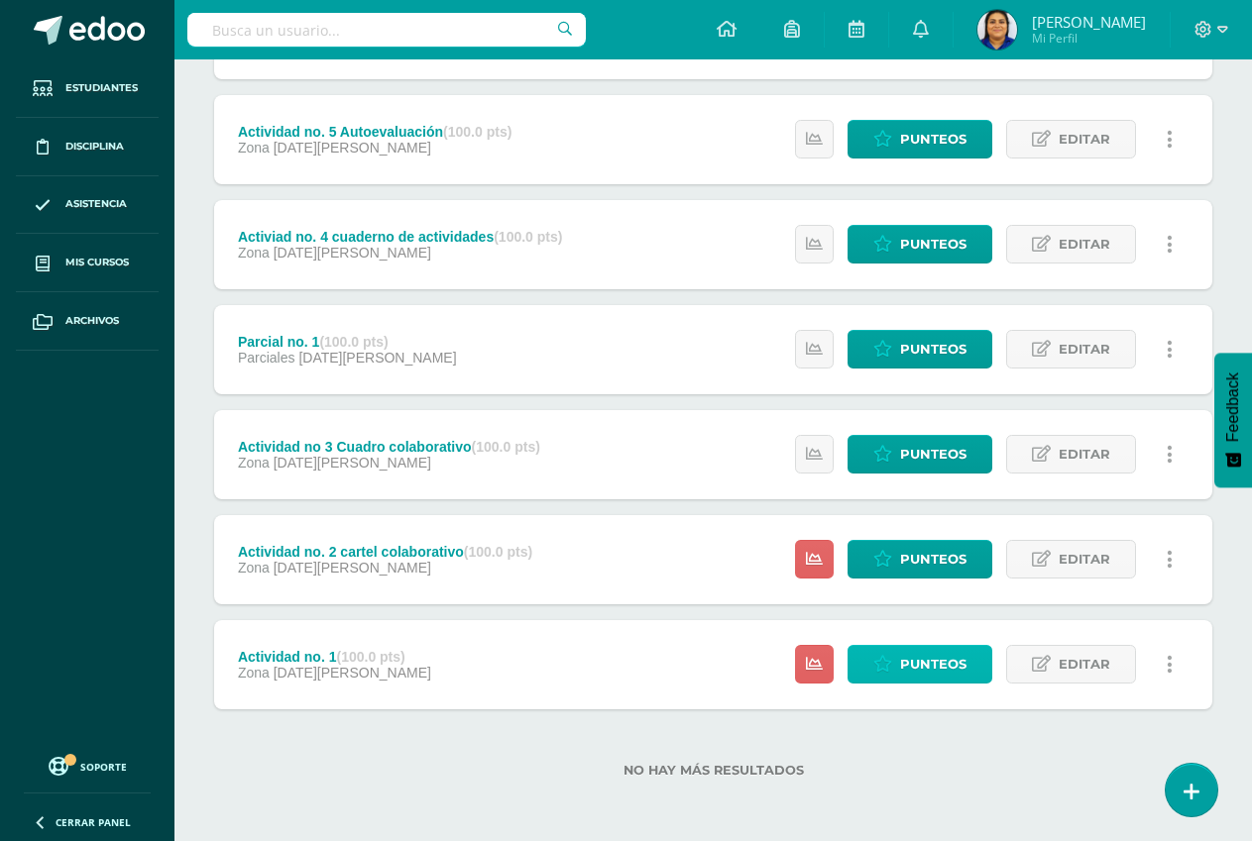
click at [921, 663] on span "Punteos" at bounding box center [933, 664] width 66 height 37
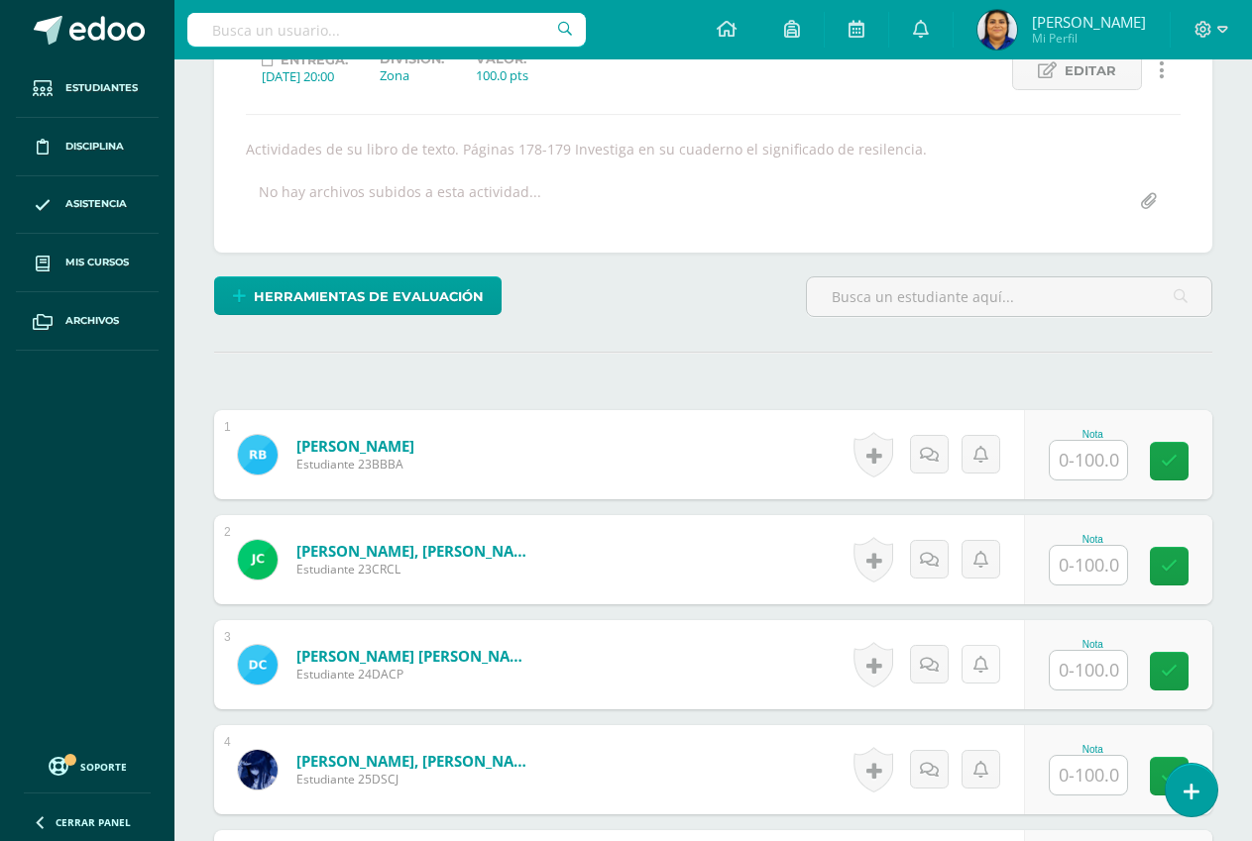
scroll to position [299, 0]
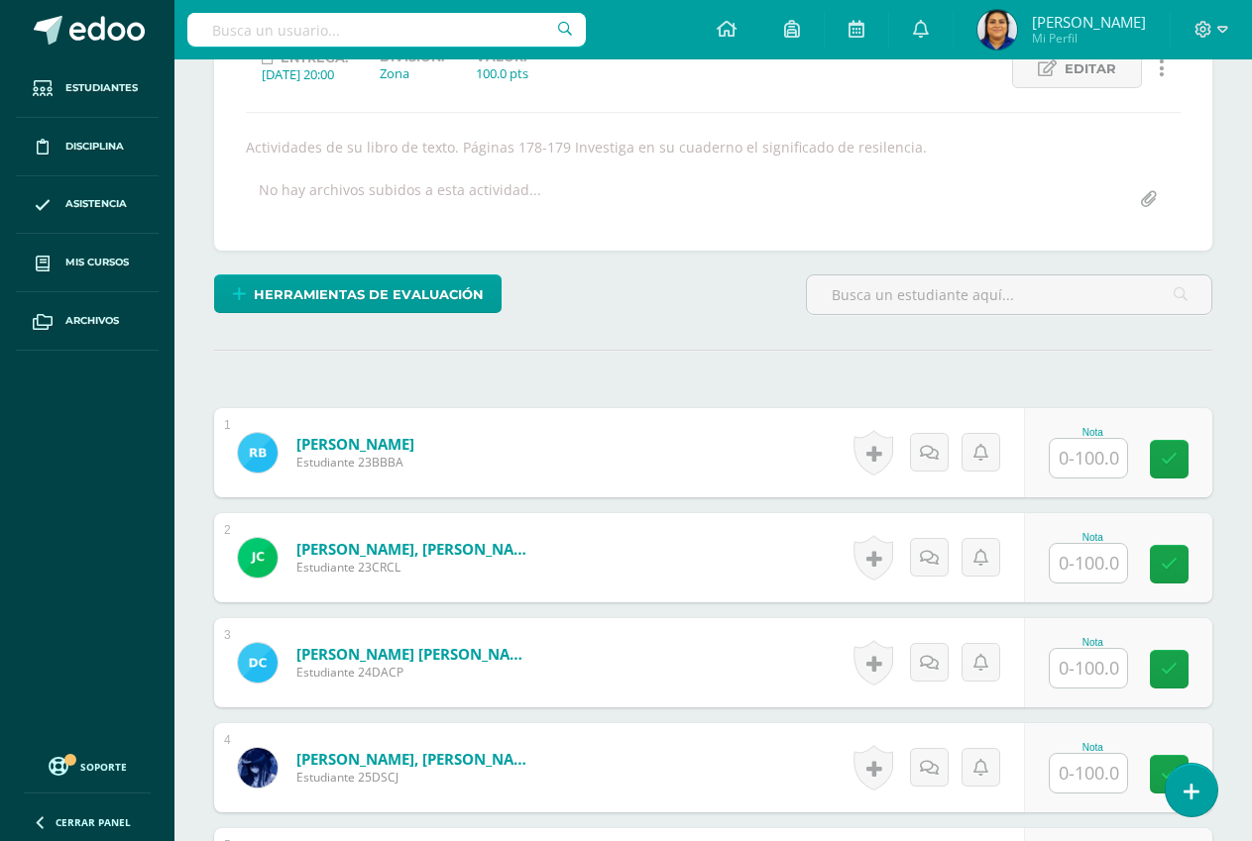
click at [1091, 466] on input "text" at bounding box center [1088, 458] width 77 height 39
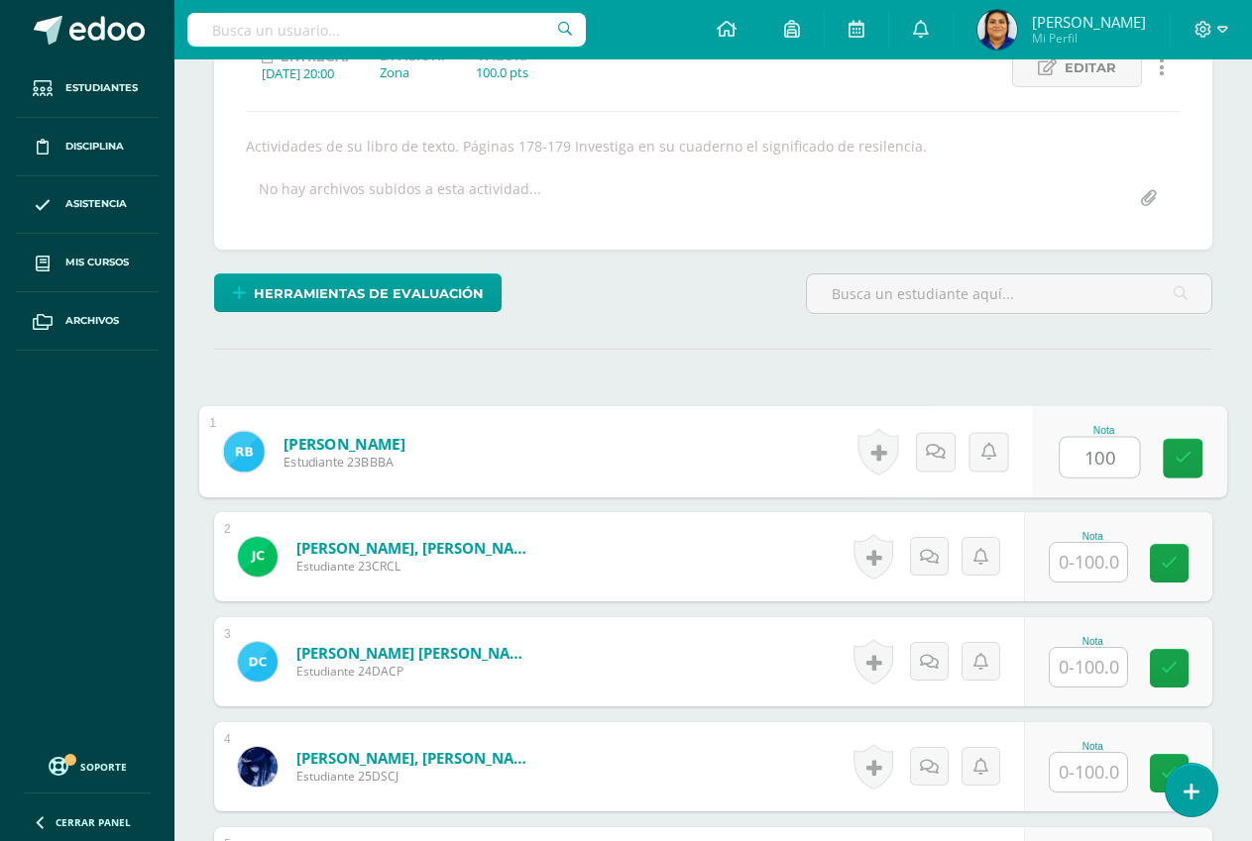
type input "100"
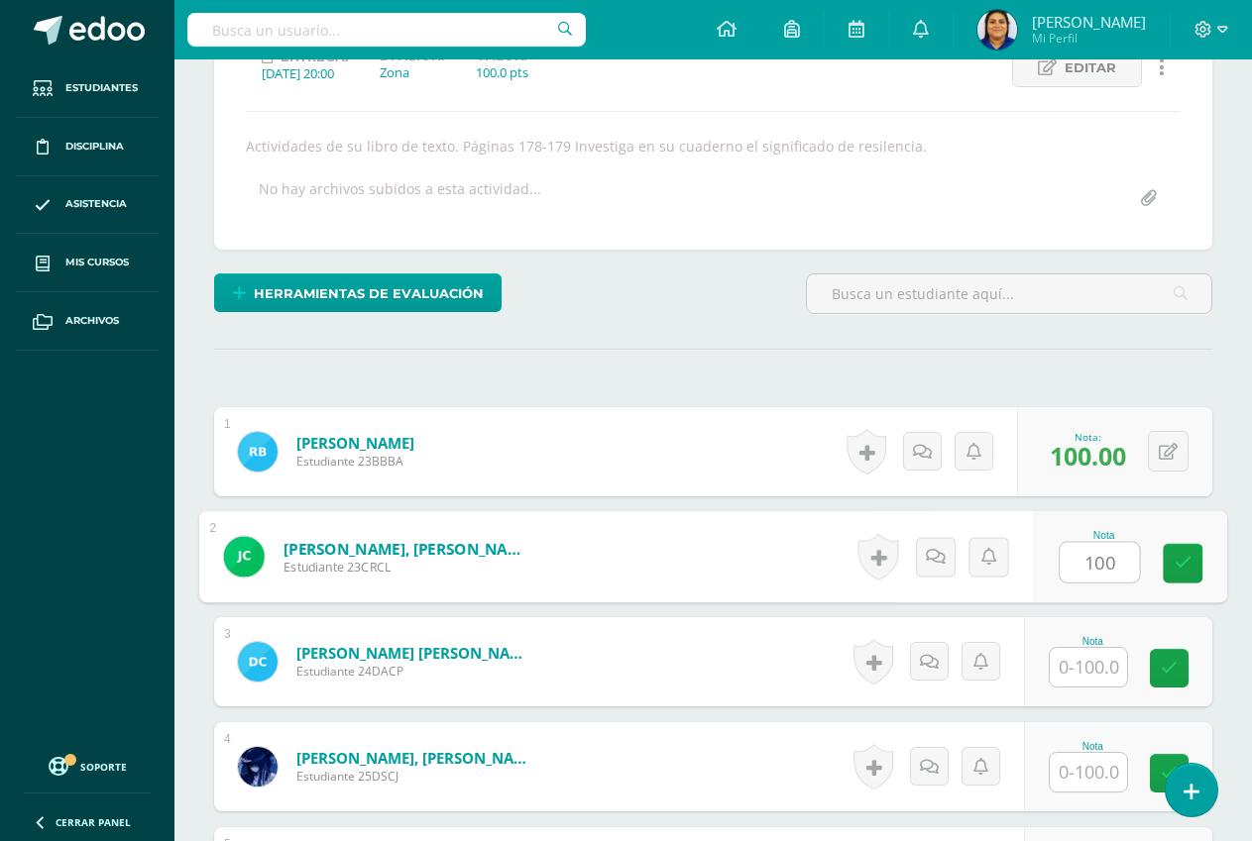
type input "100"
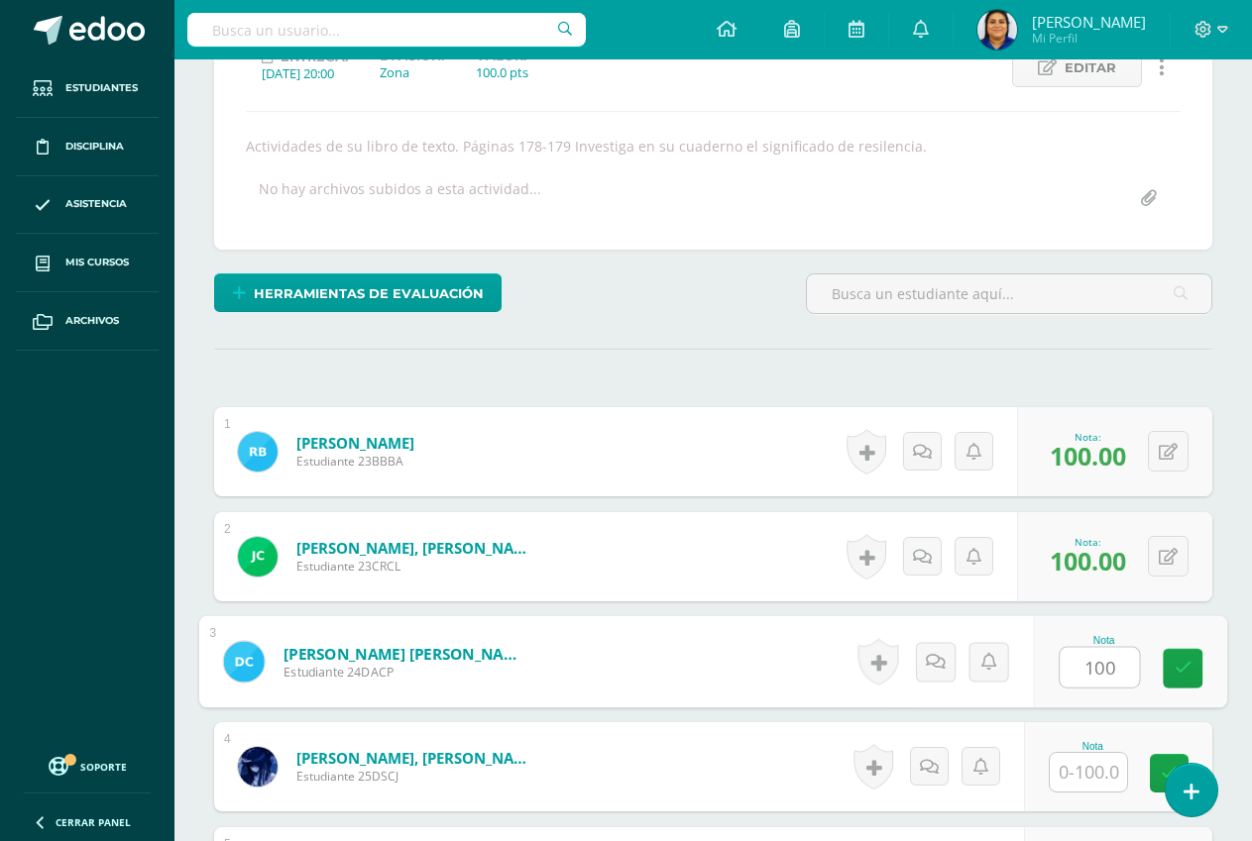
type input "100"
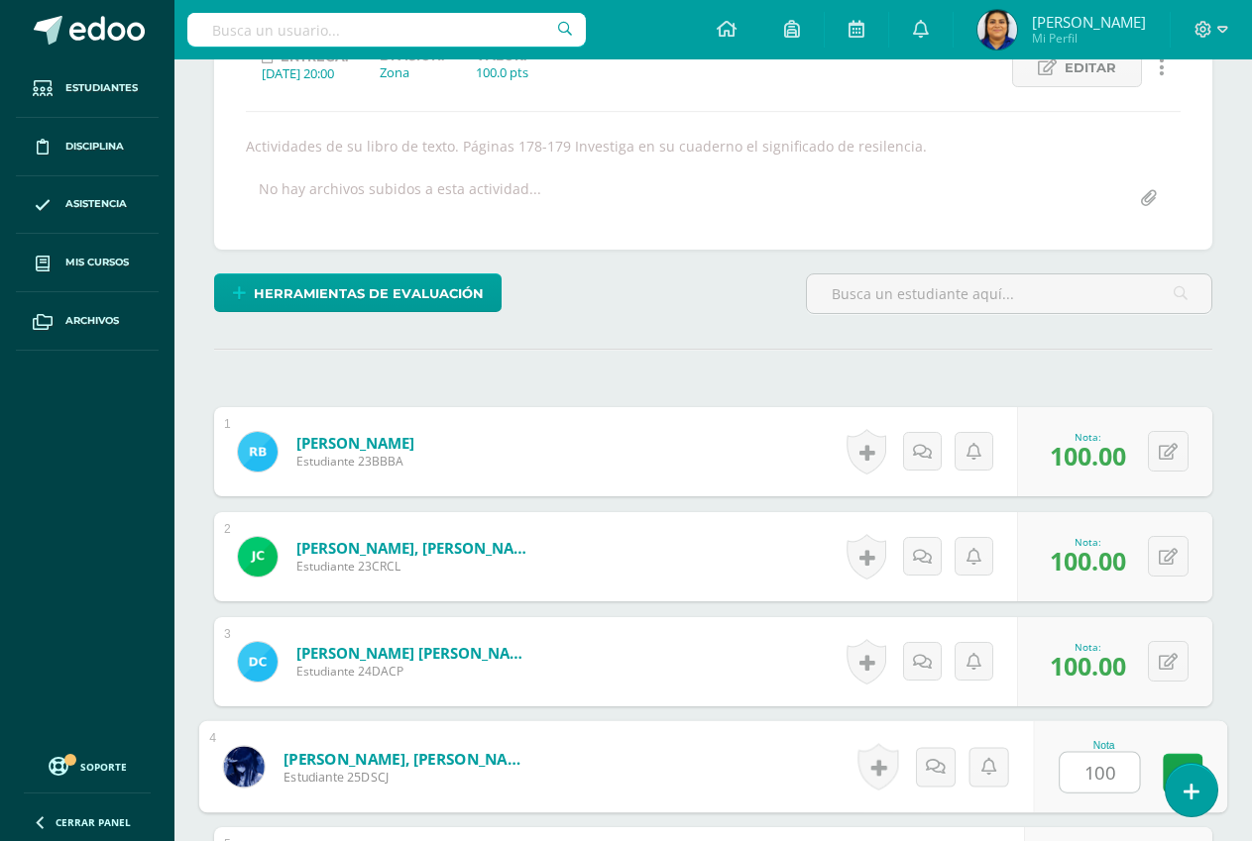
type input "100"
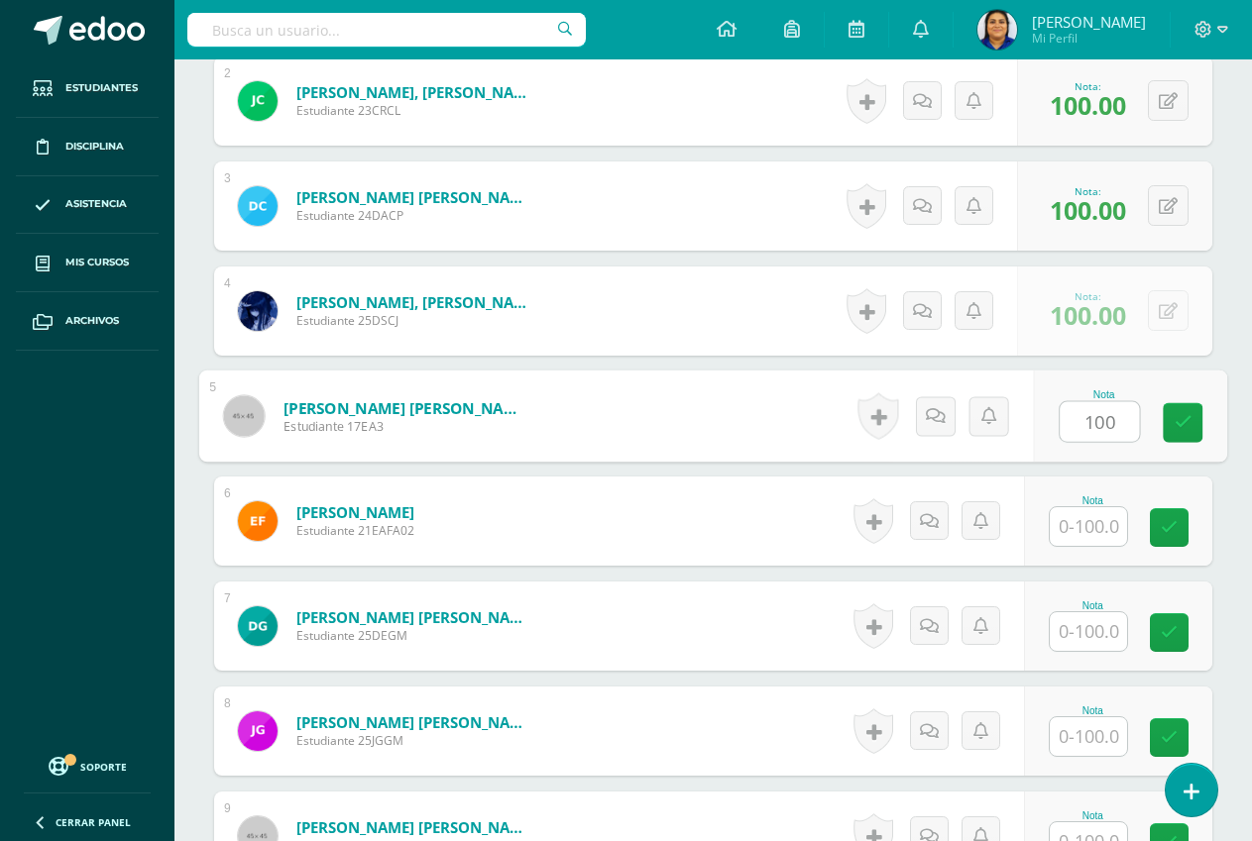
type input "100"
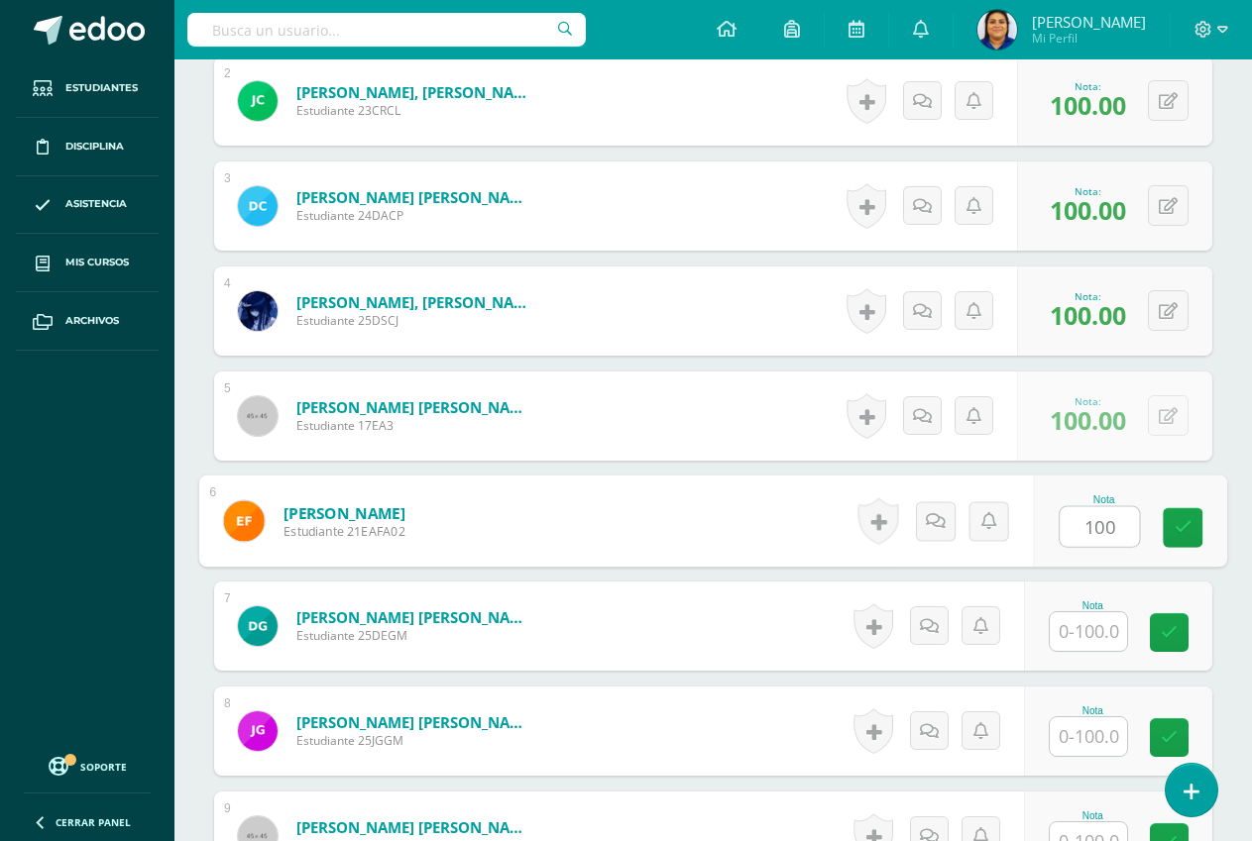
type input "100"
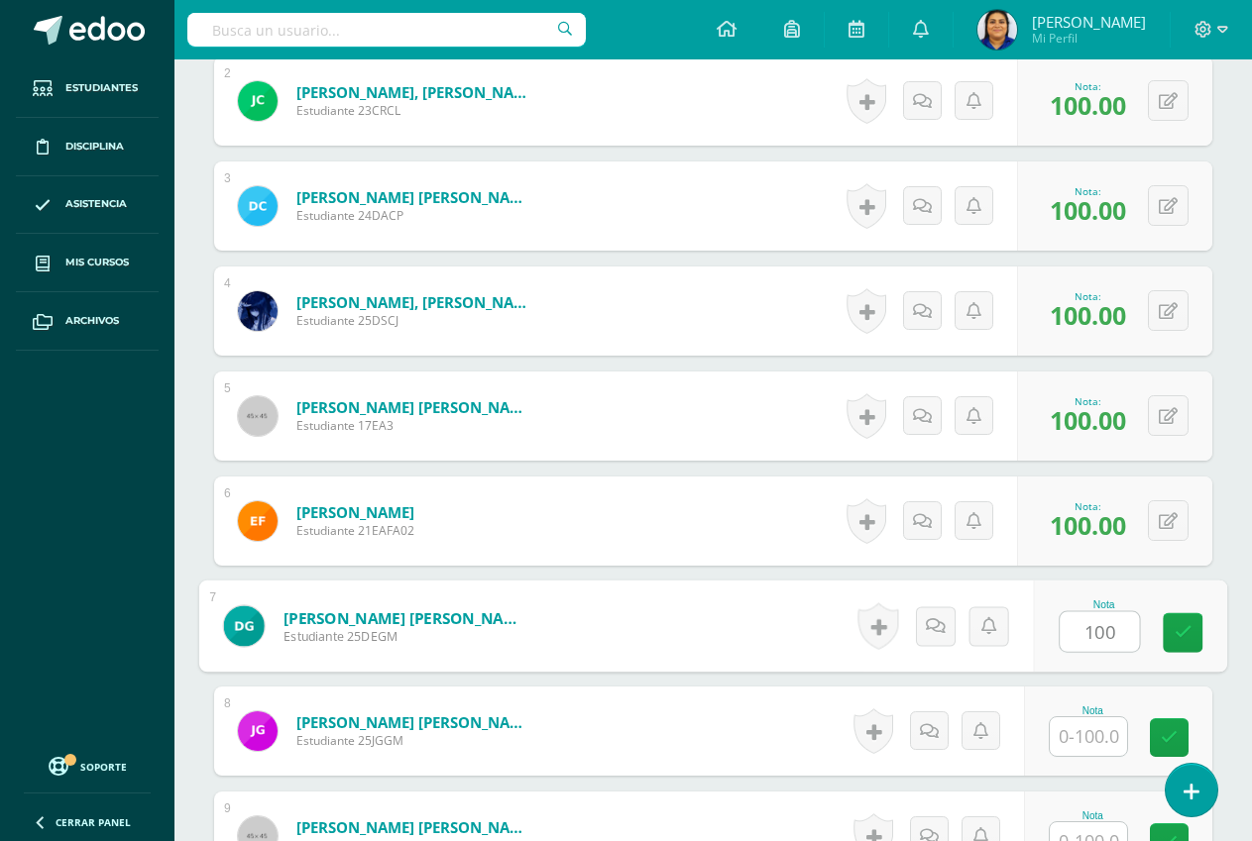
type input "100"
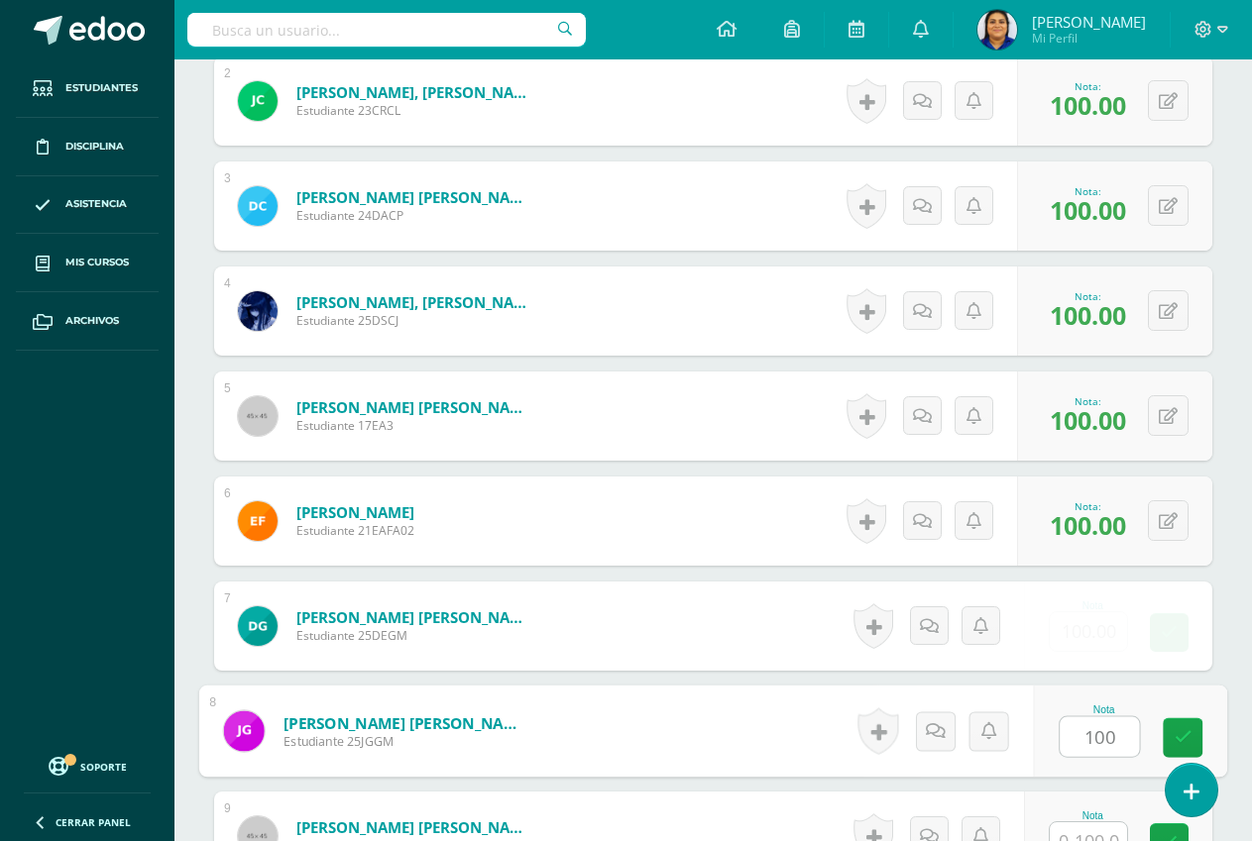
type input "100"
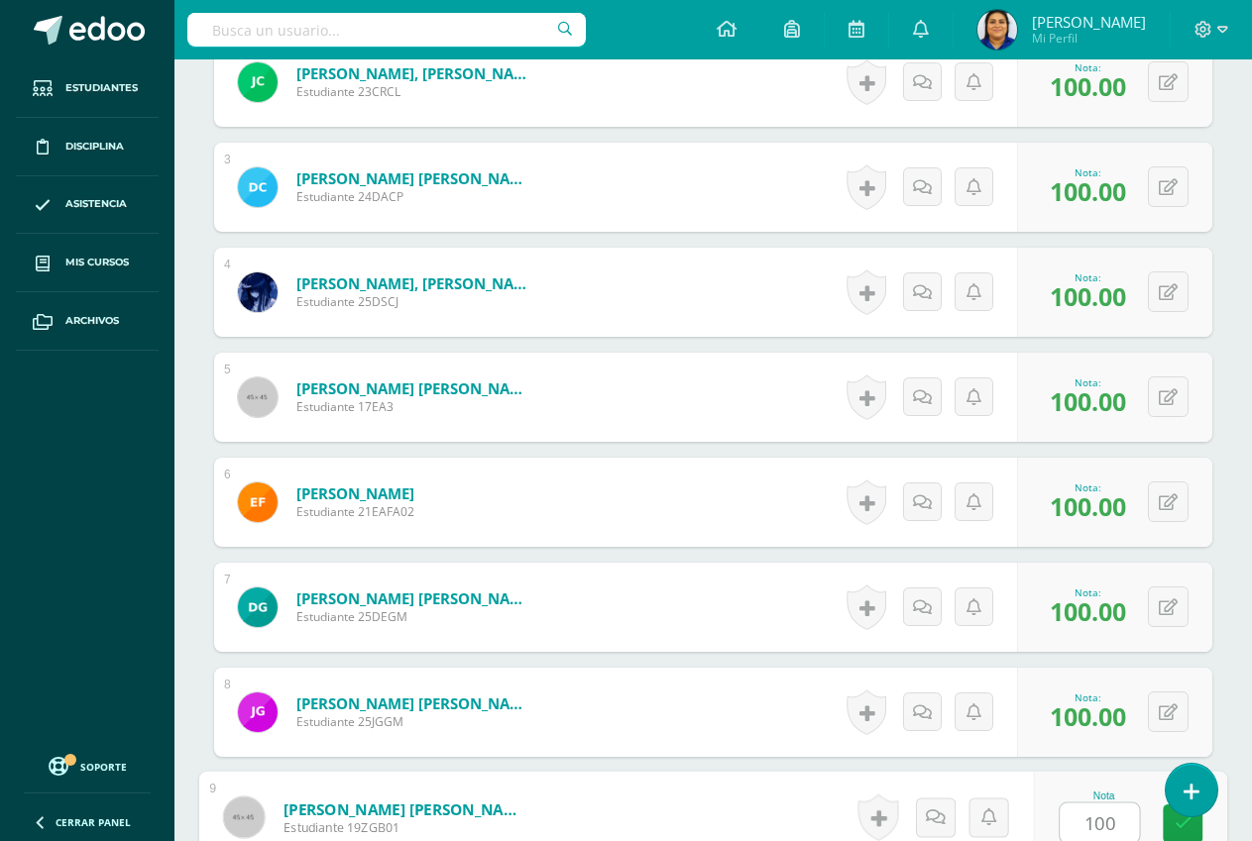
type input "100"
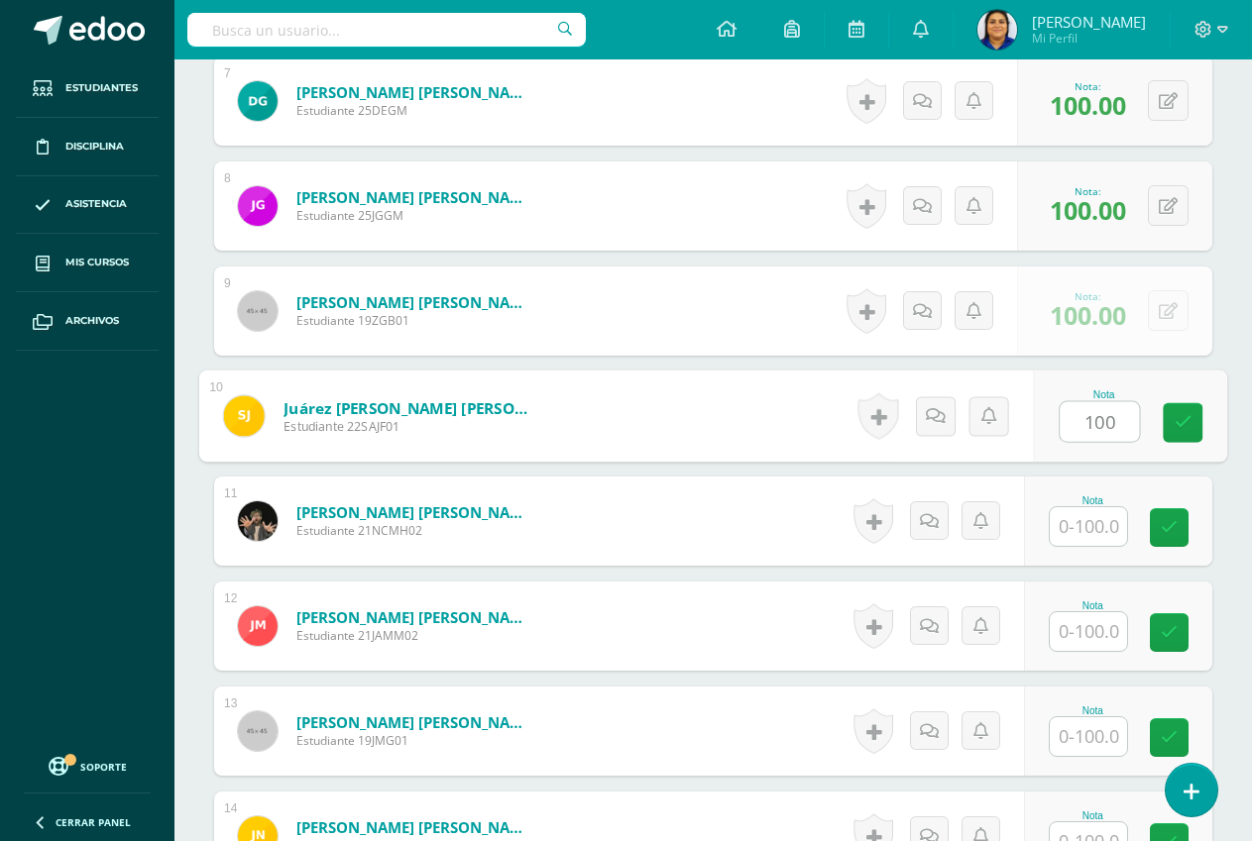
type input "100"
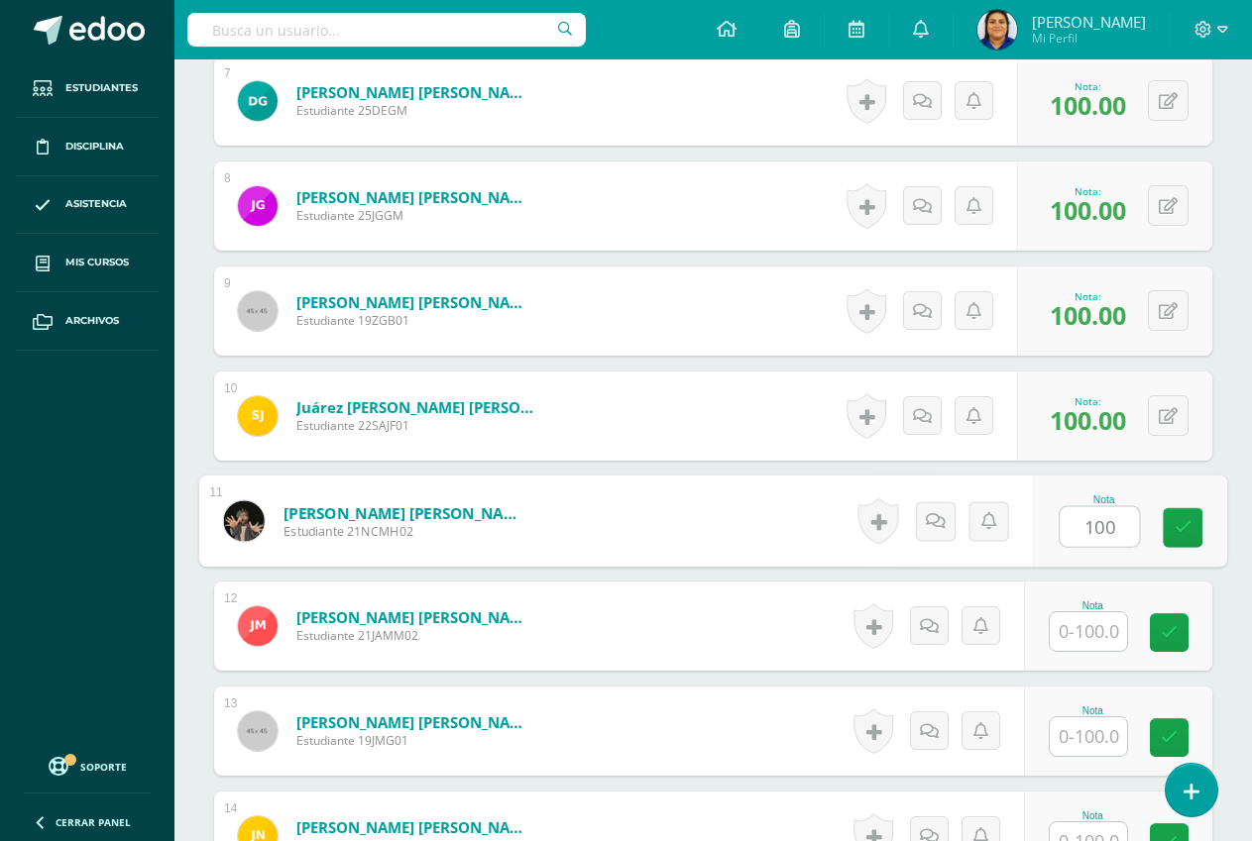
type input "100"
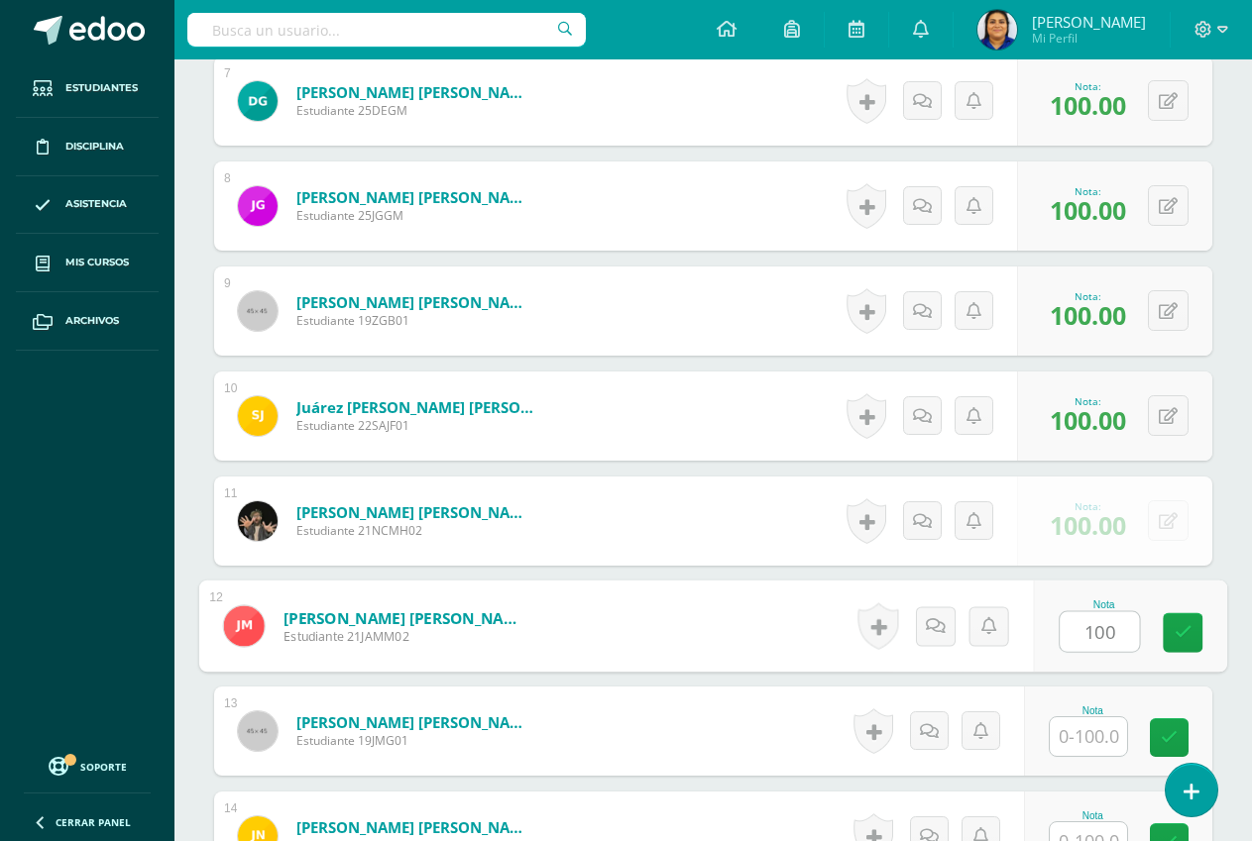
type input "100"
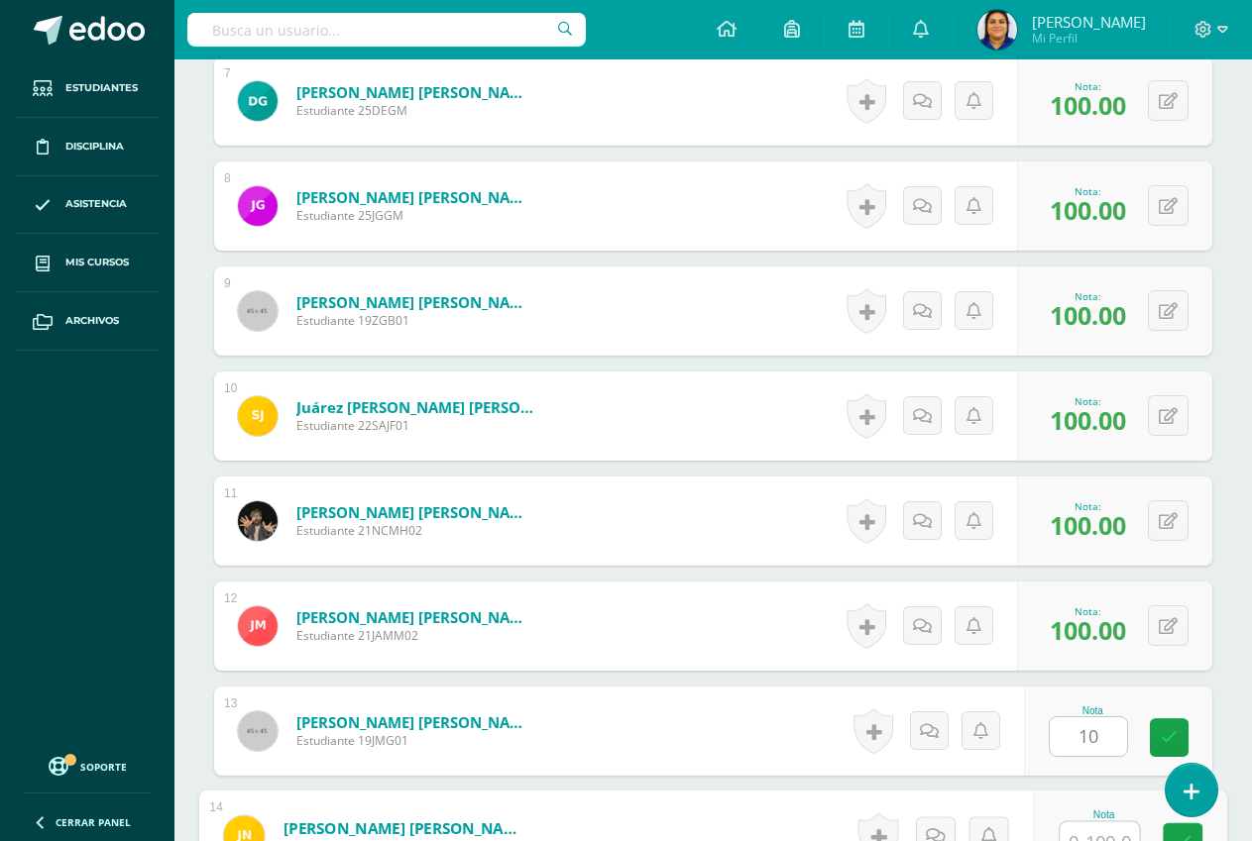
scroll to position [1300, 0]
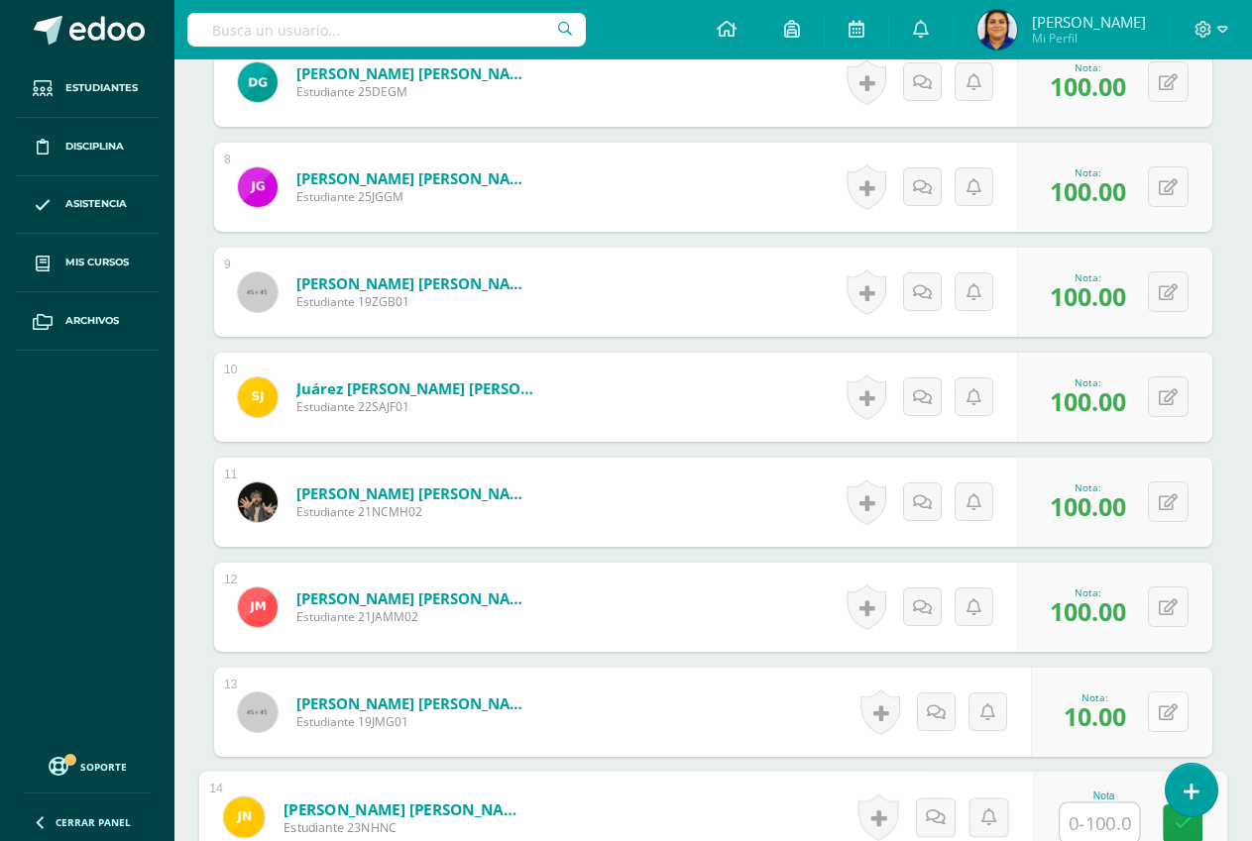
click at [1158, 709] on button at bounding box center [1168, 712] width 41 height 41
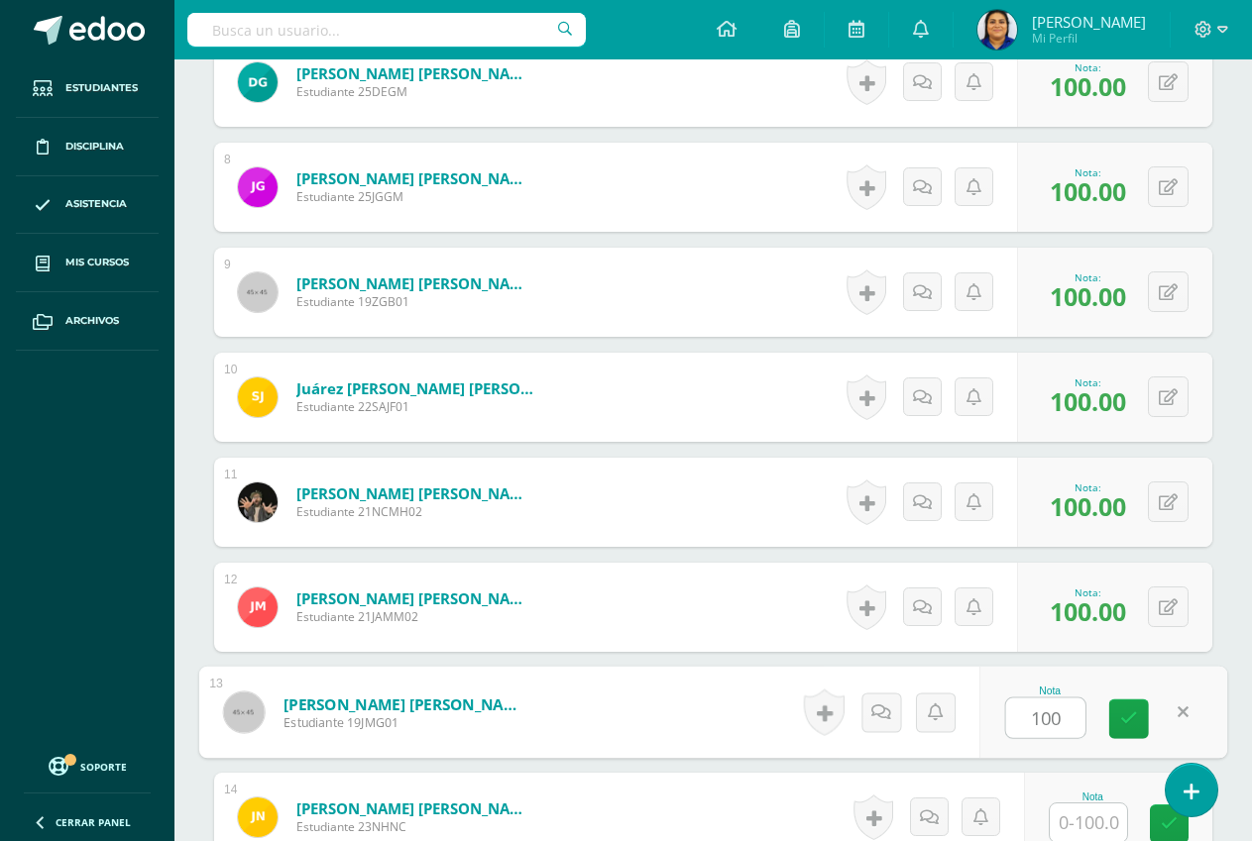
type input "100"
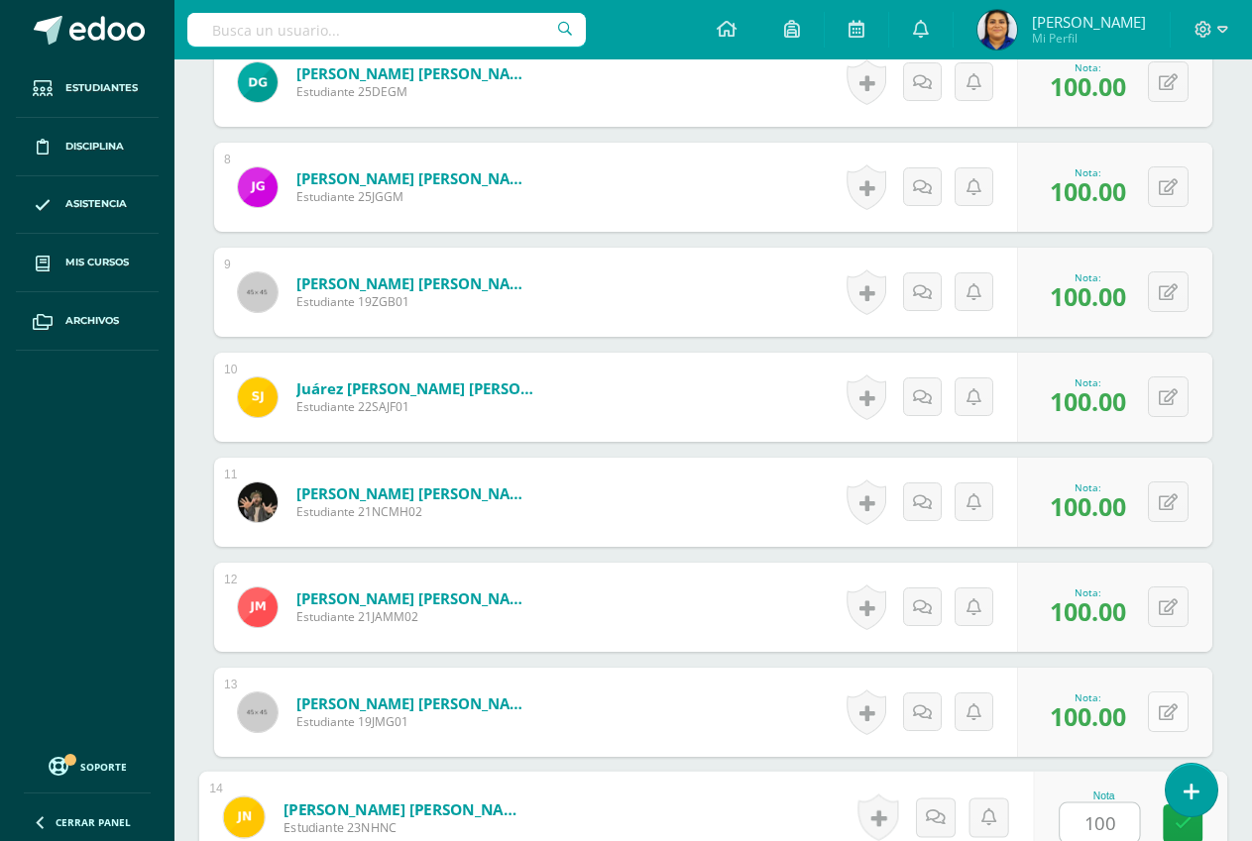
type input "100"
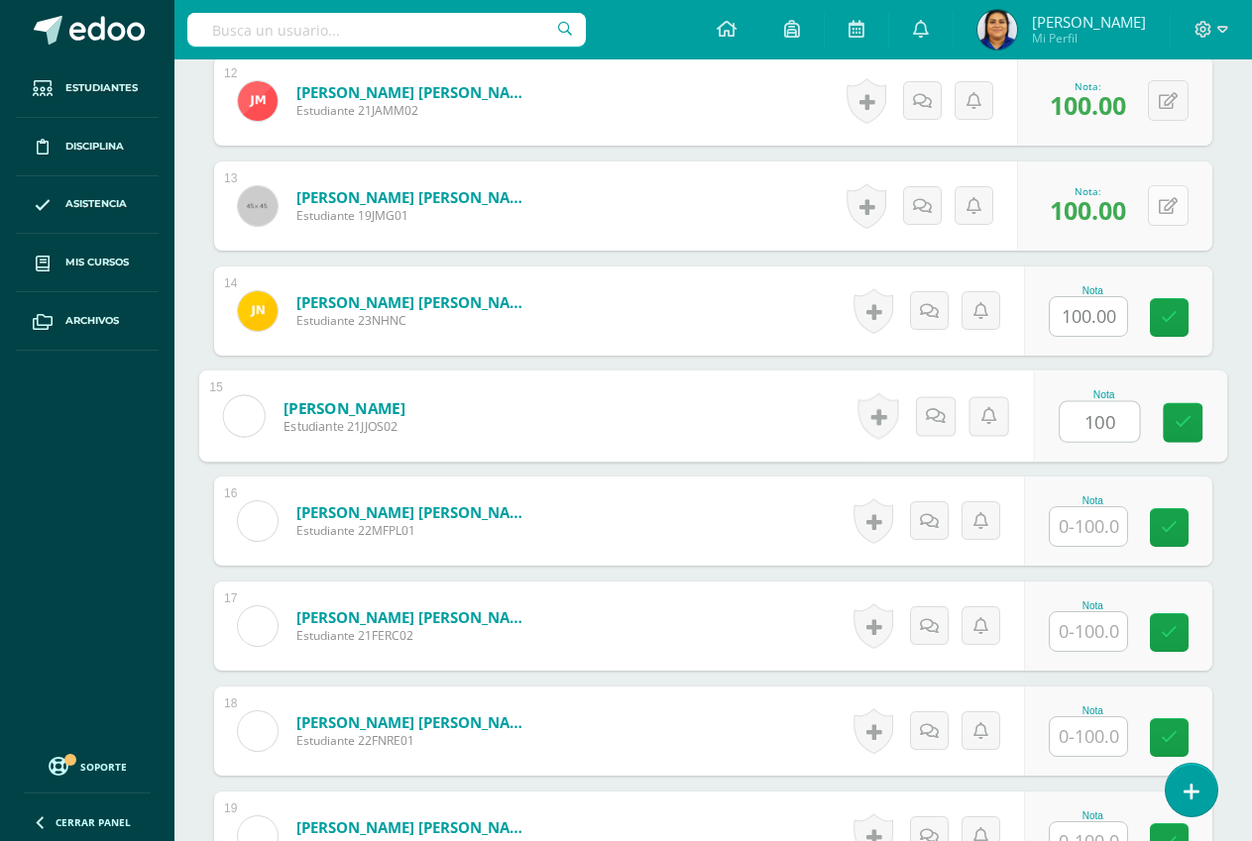
type input "100"
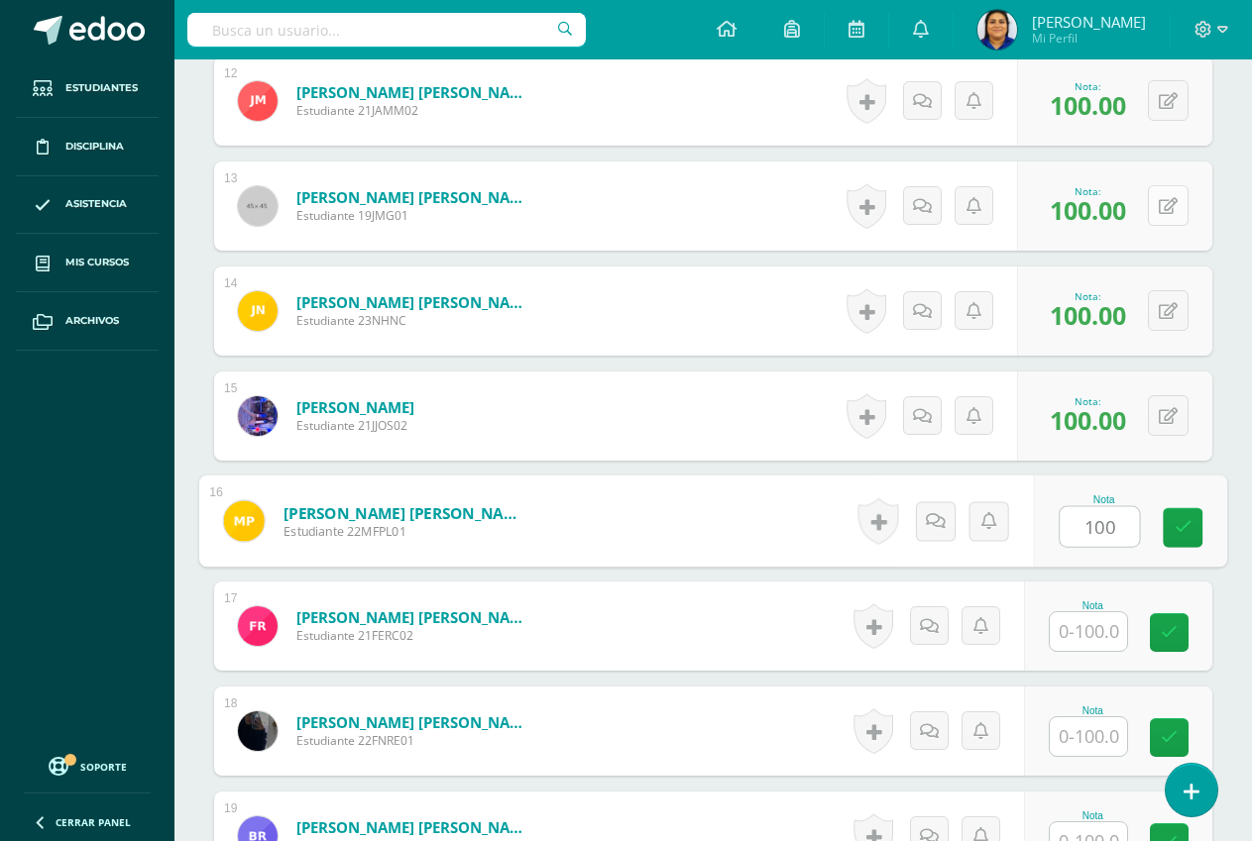
type input "100"
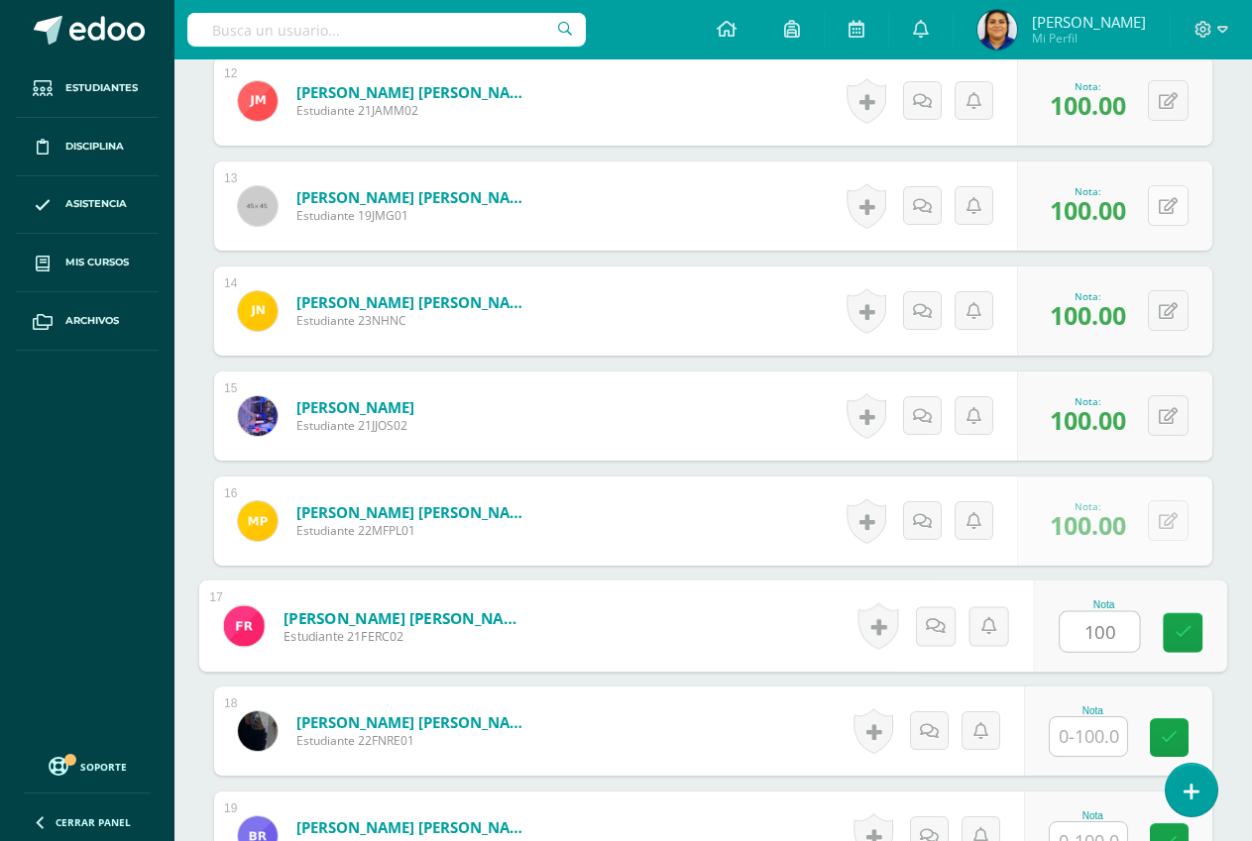
type input "100"
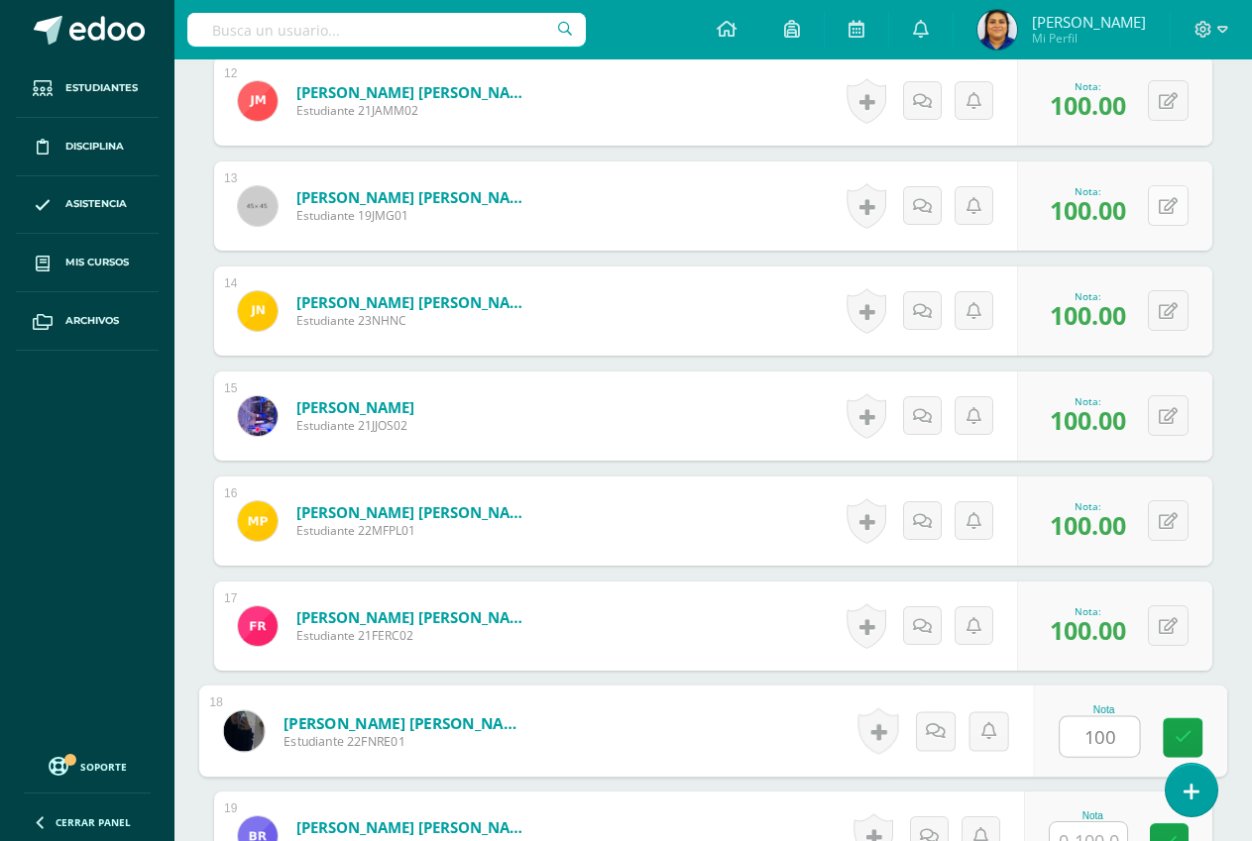
type input "100"
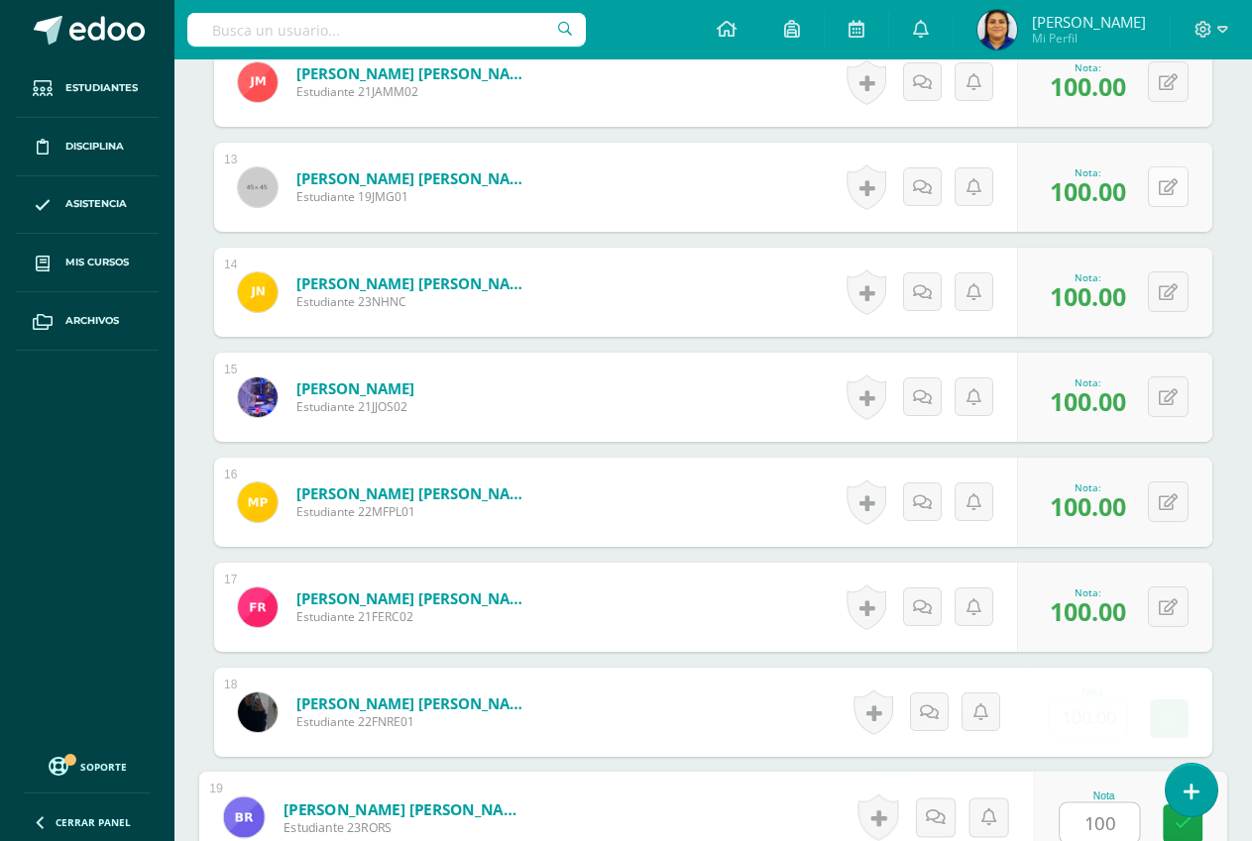
type input "100"
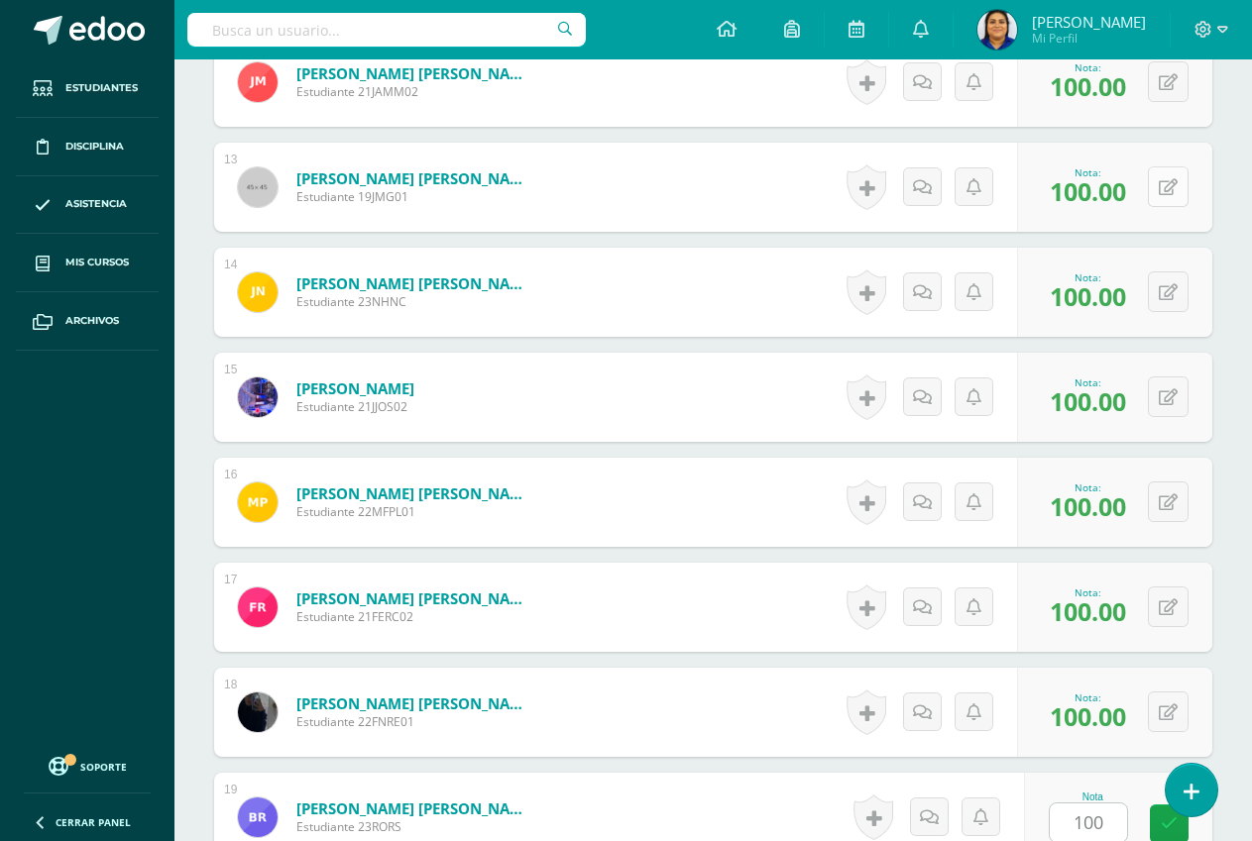
scroll to position [2332, 0]
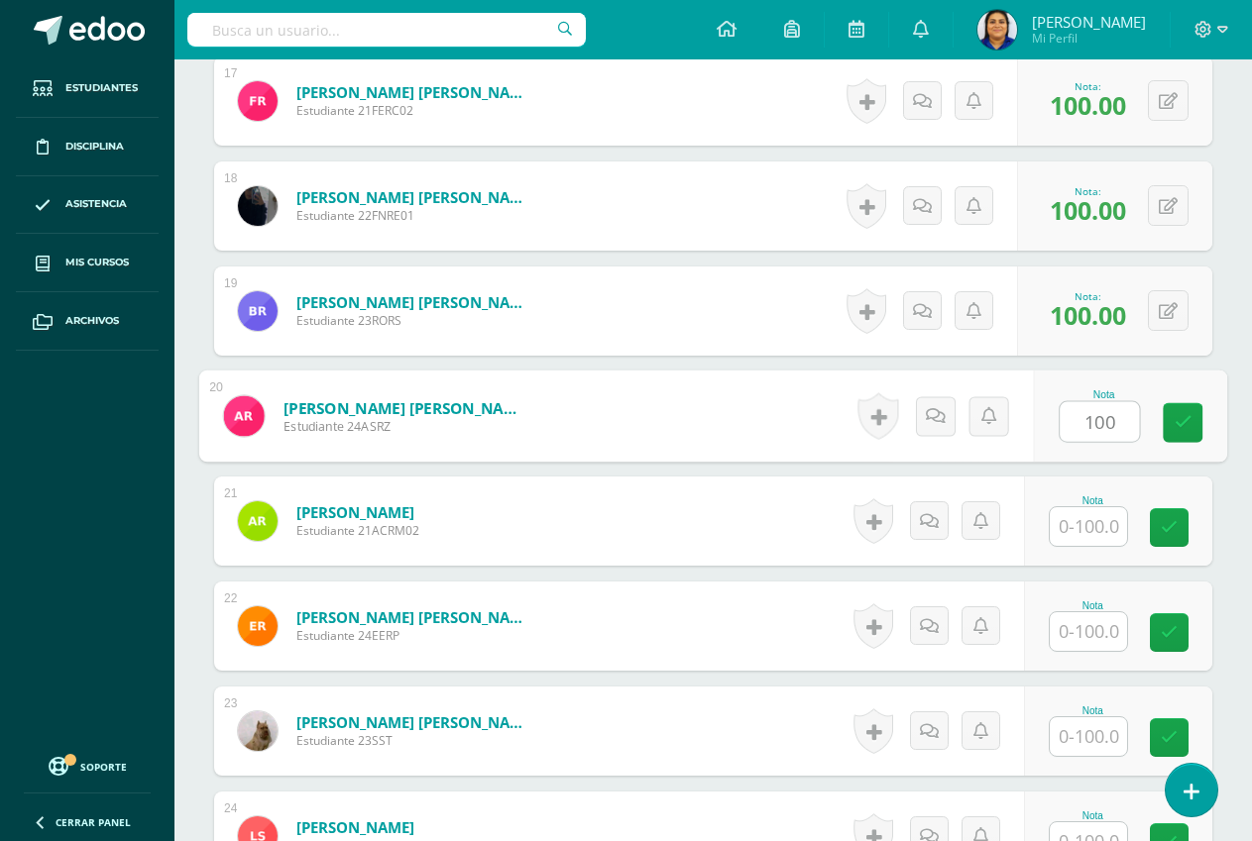
type input "100"
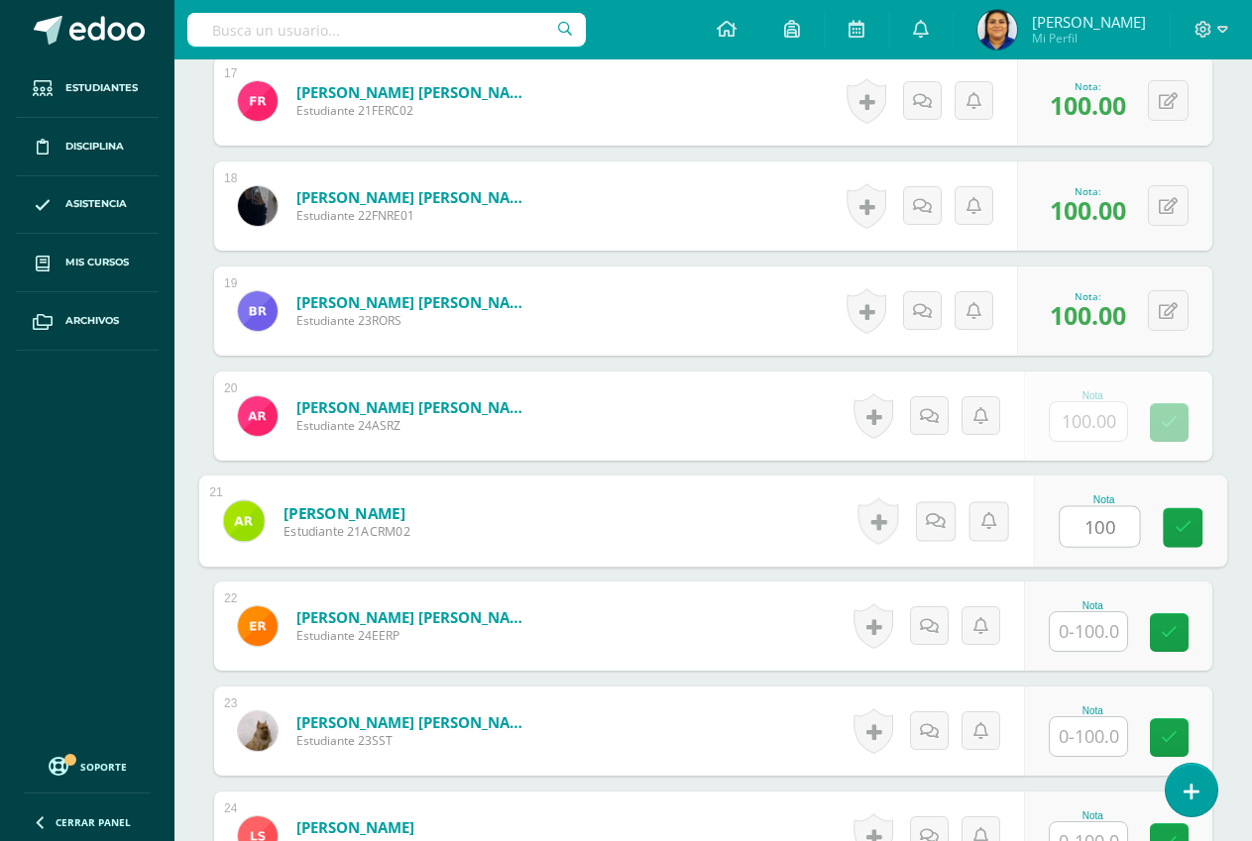
type input "100"
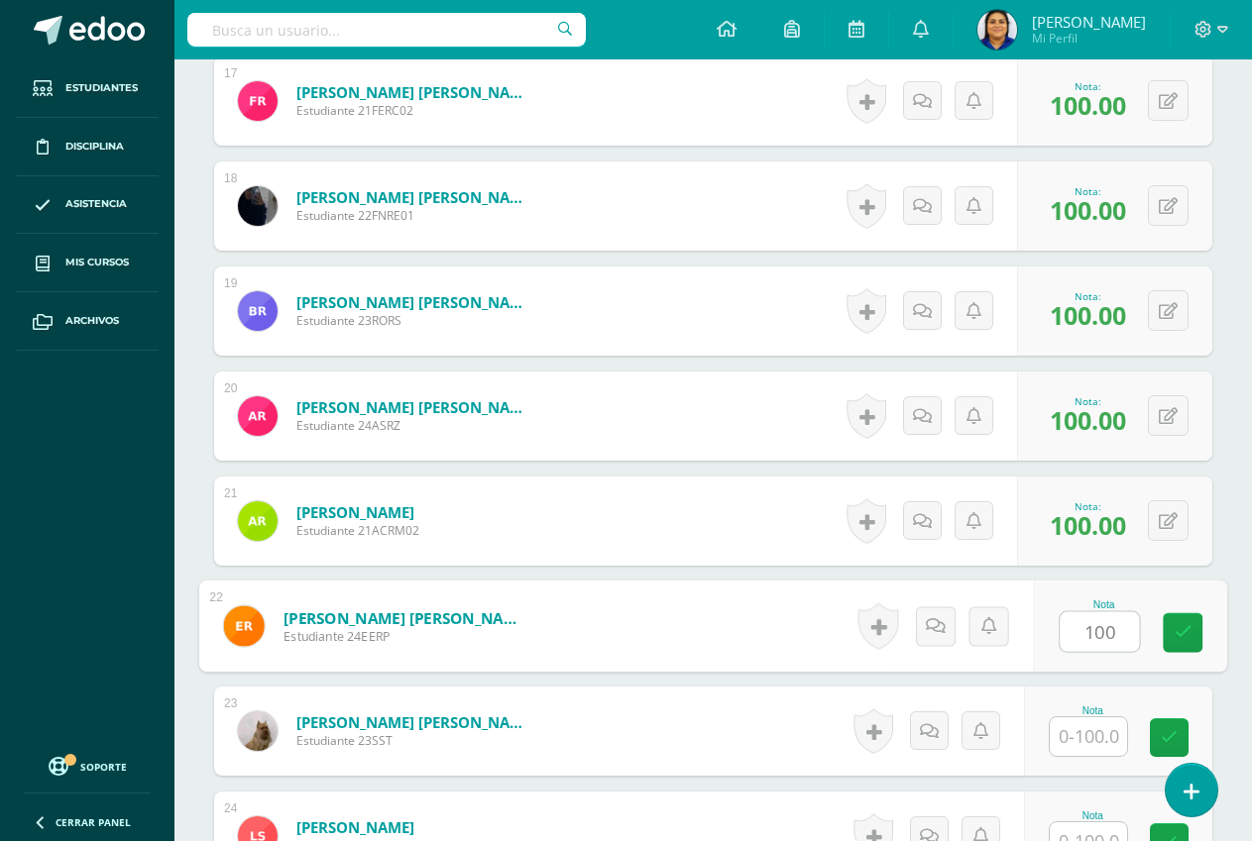
type input "100"
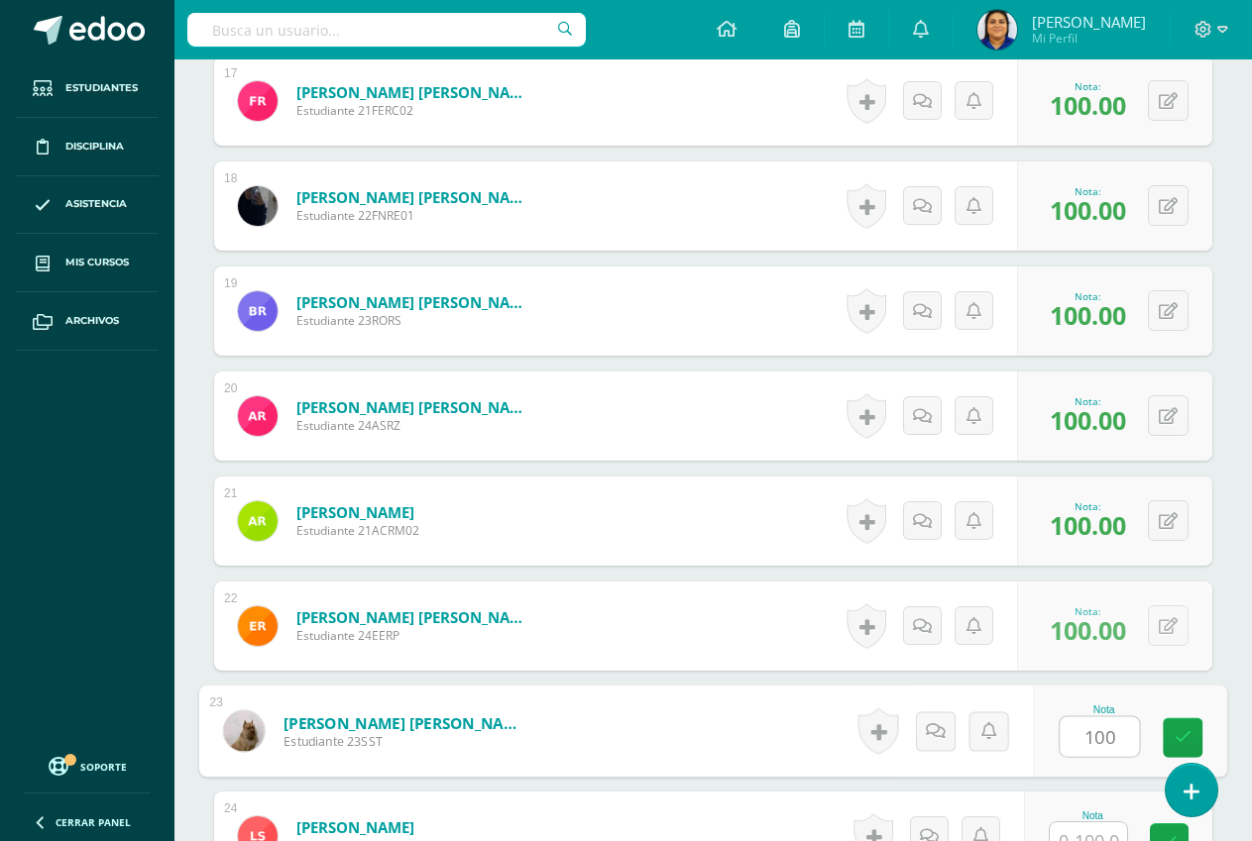
type input "100"
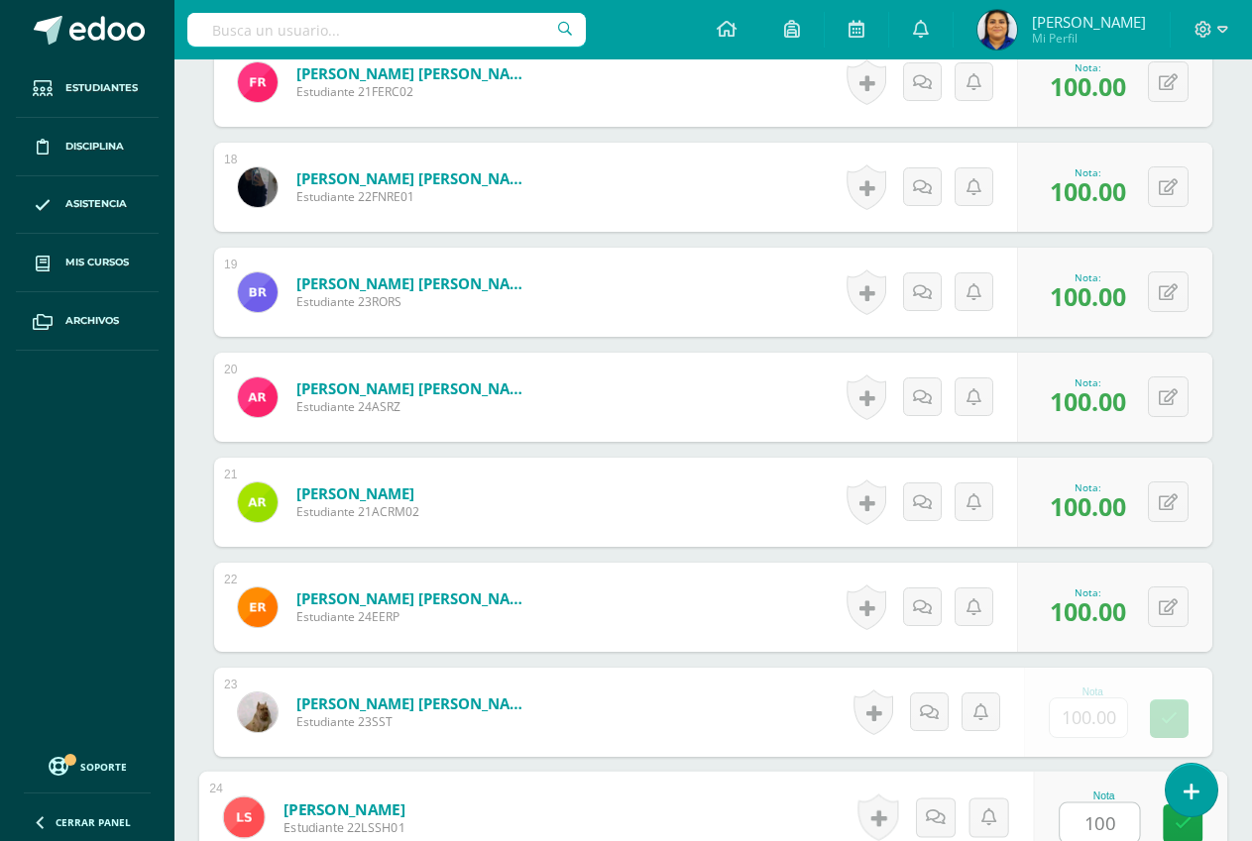
type input "100"
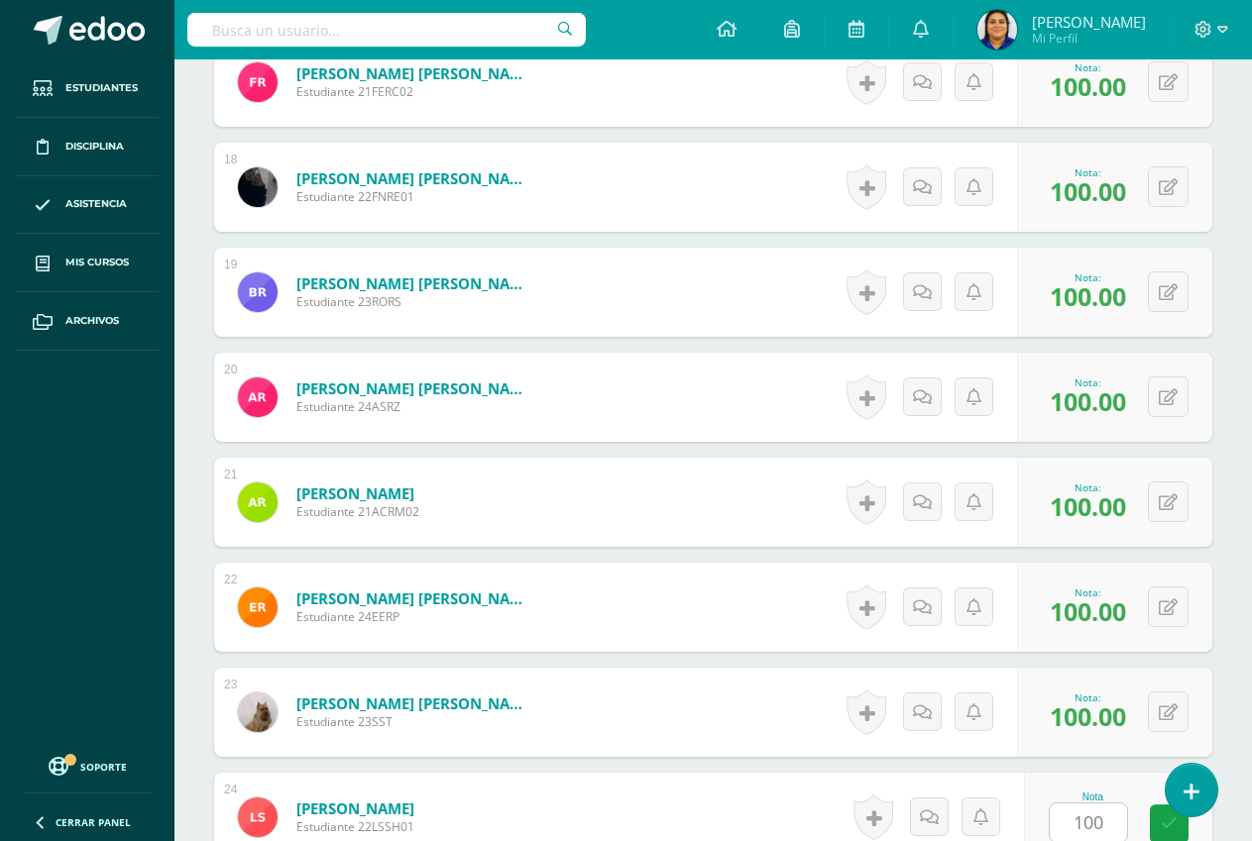
scroll to position [2857, 0]
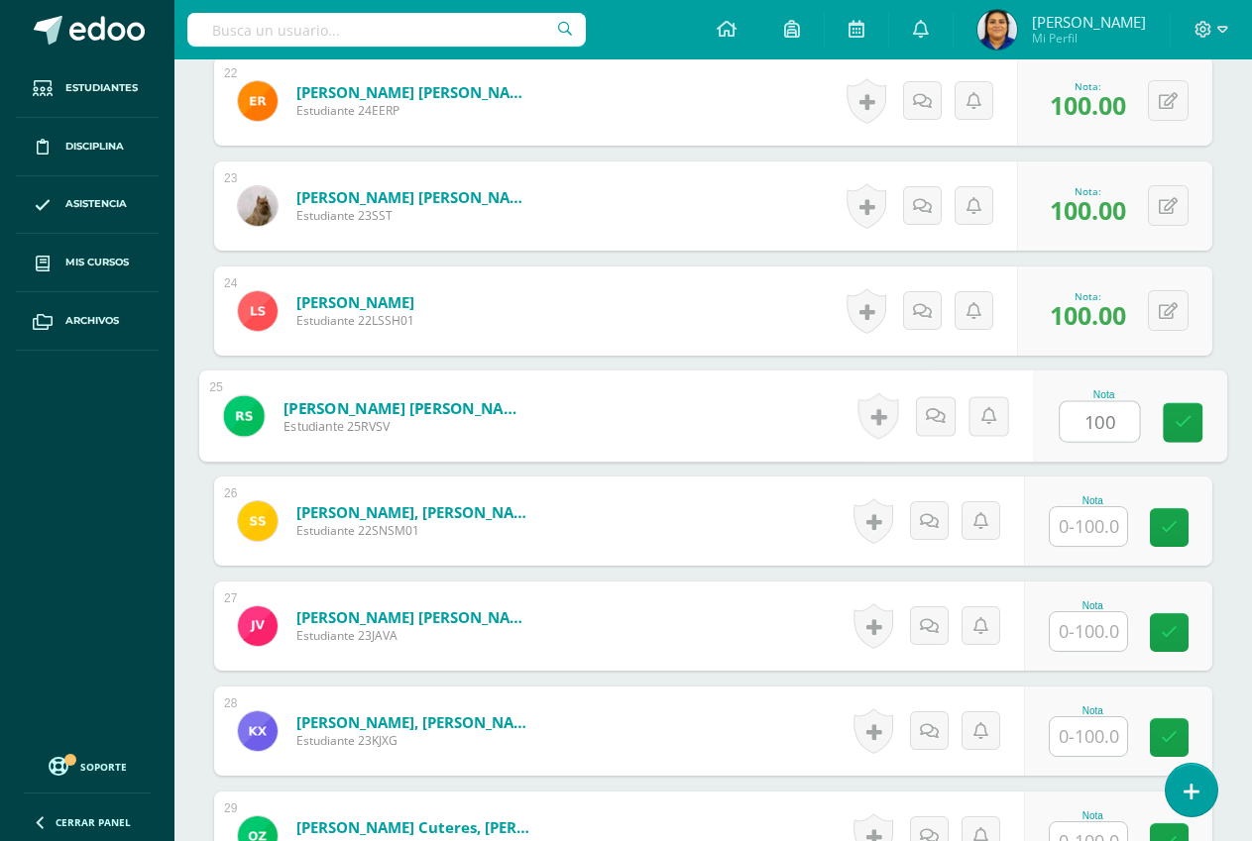
type input "100"
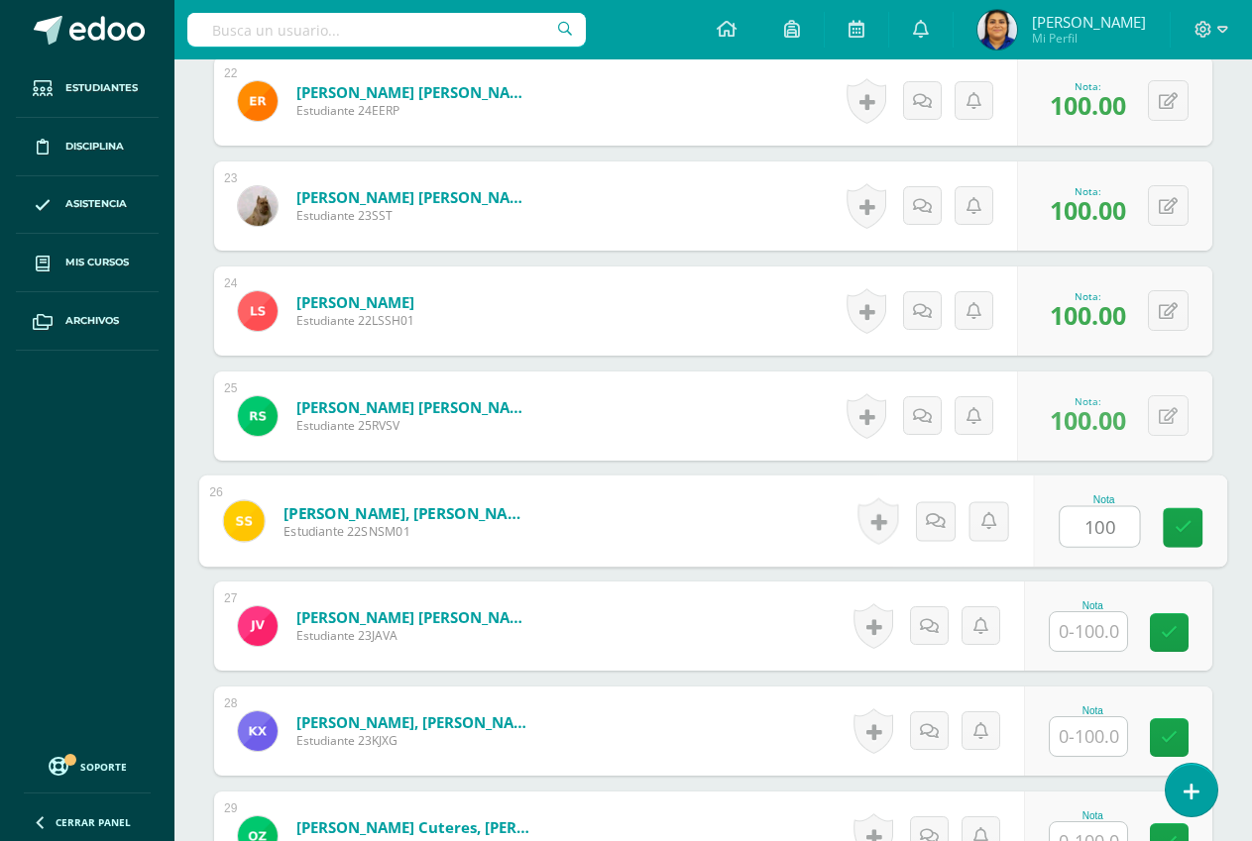
type input "100"
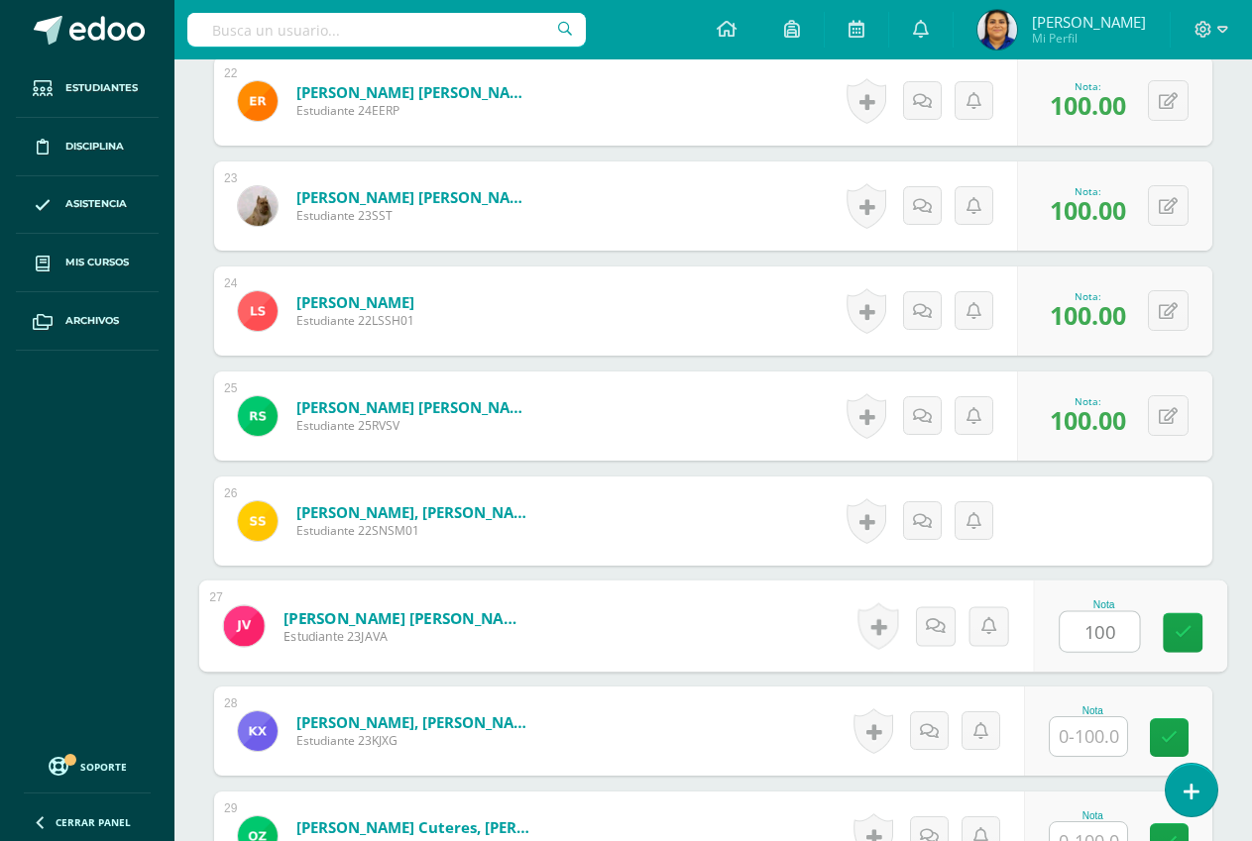
type input "100"
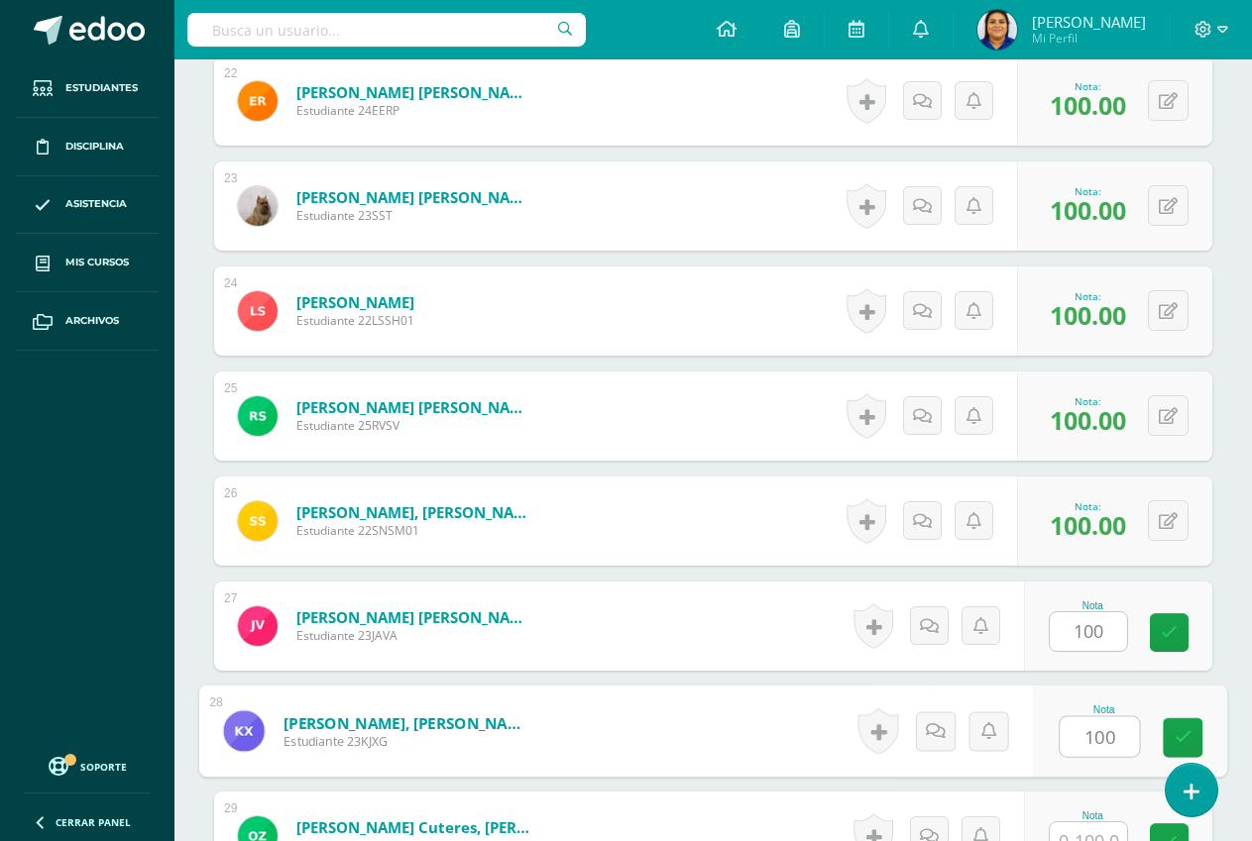
type input "100"
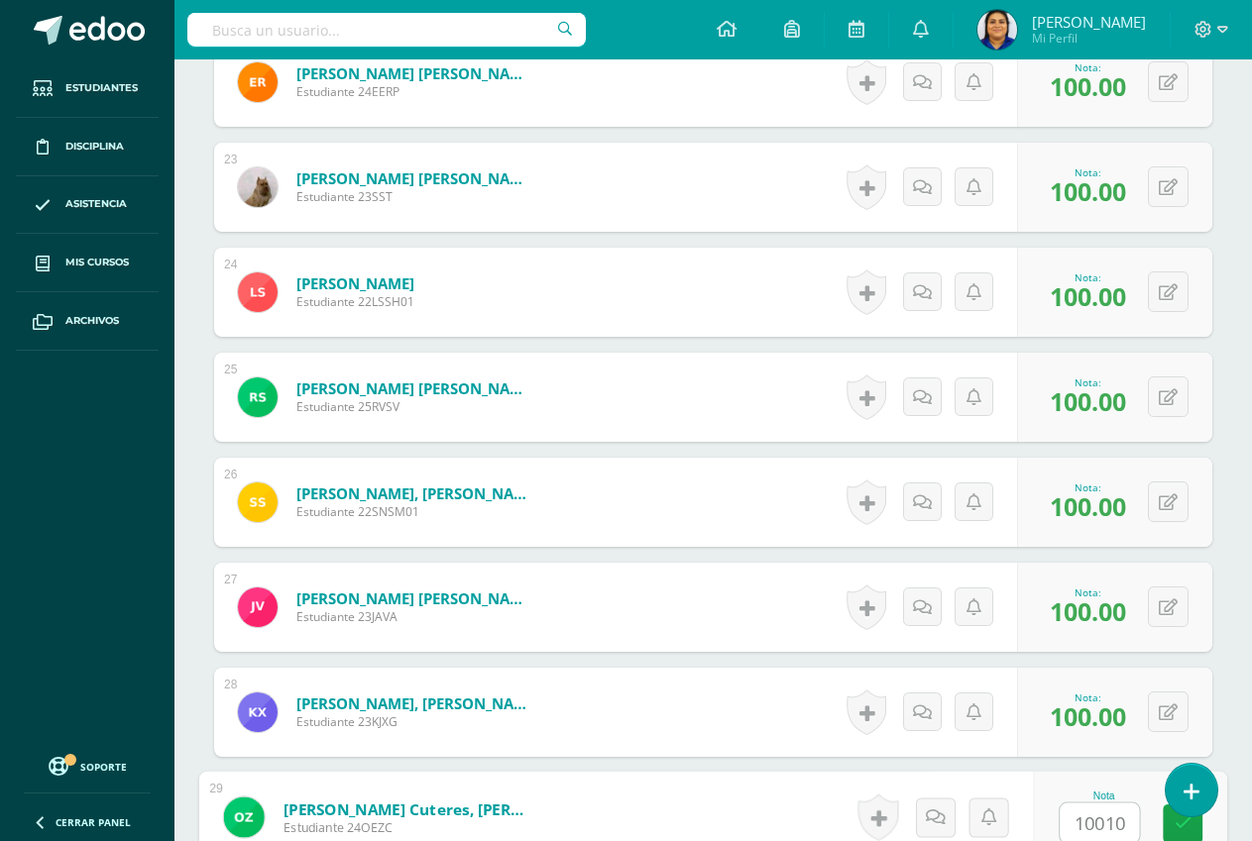
type input "100100"
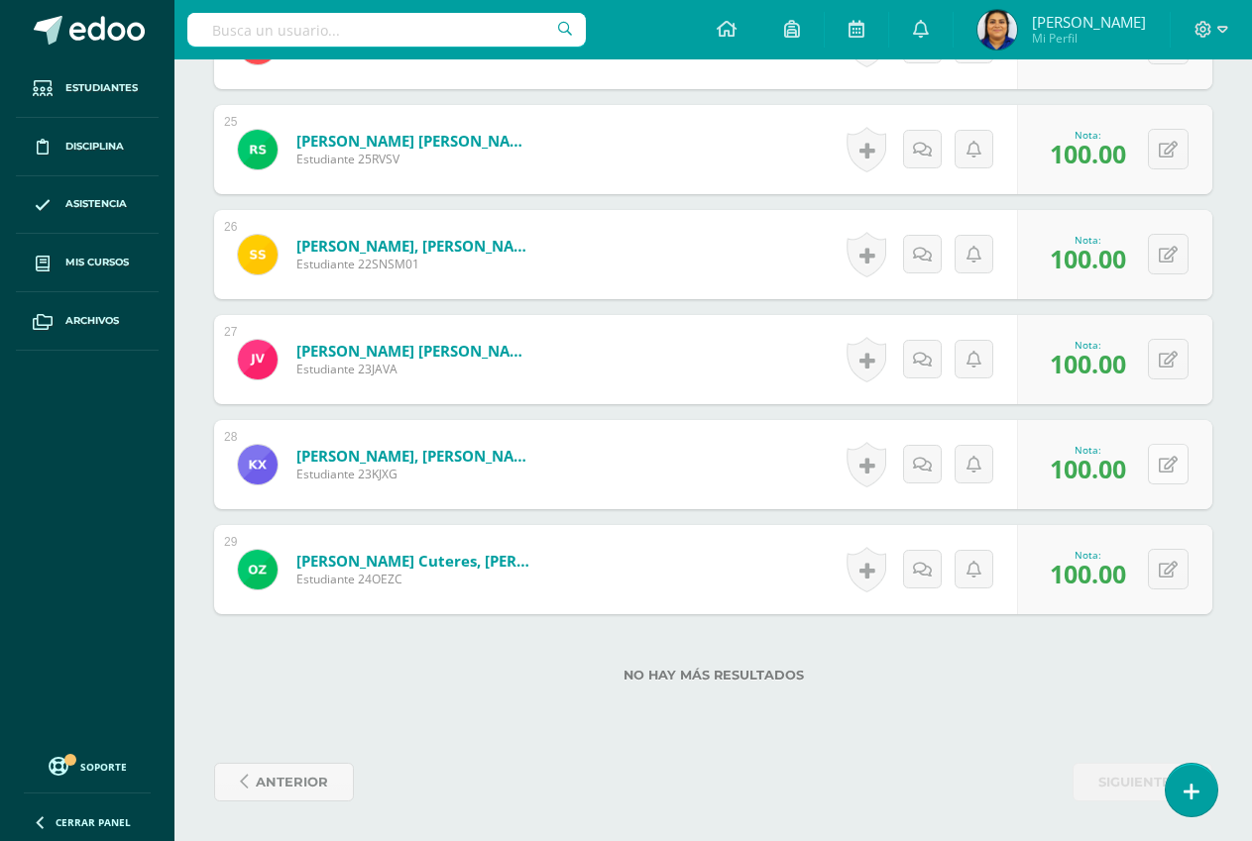
click at [1164, 475] on button at bounding box center [1168, 464] width 41 height 41
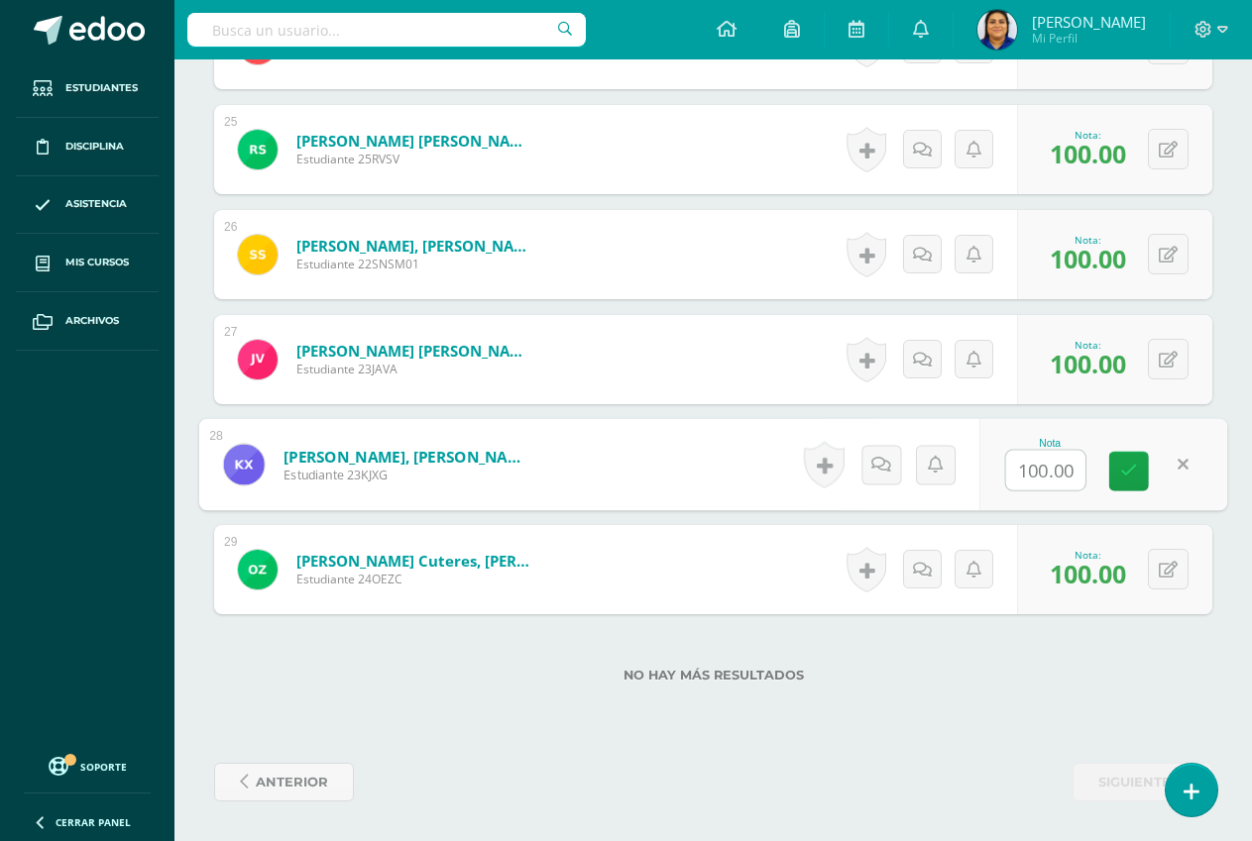
click at [1148, 613] on div "0 Logros Logros obtenidos Aún no hay logros agregados Nota: 100.00" at bounding box center [1114, 569] width 195 height 89
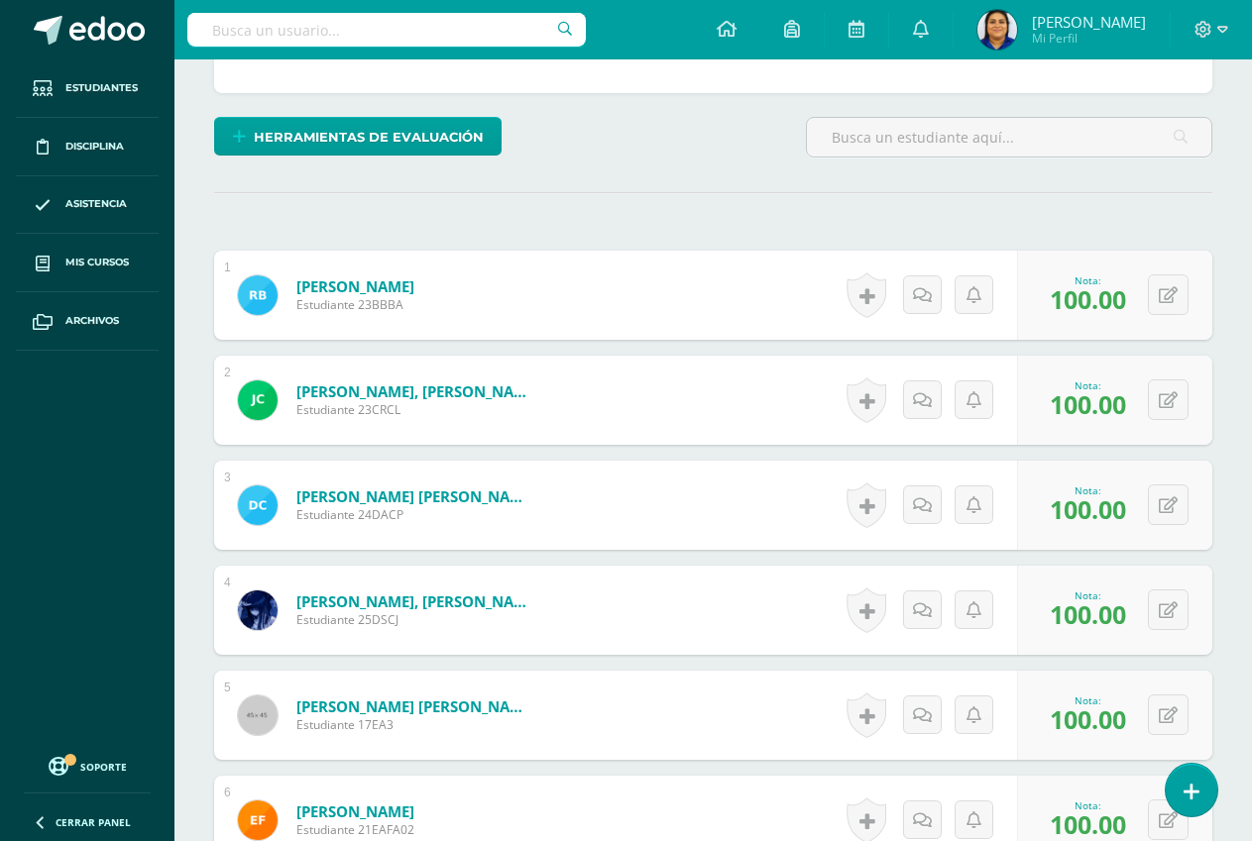
scroll to position [0, 0]
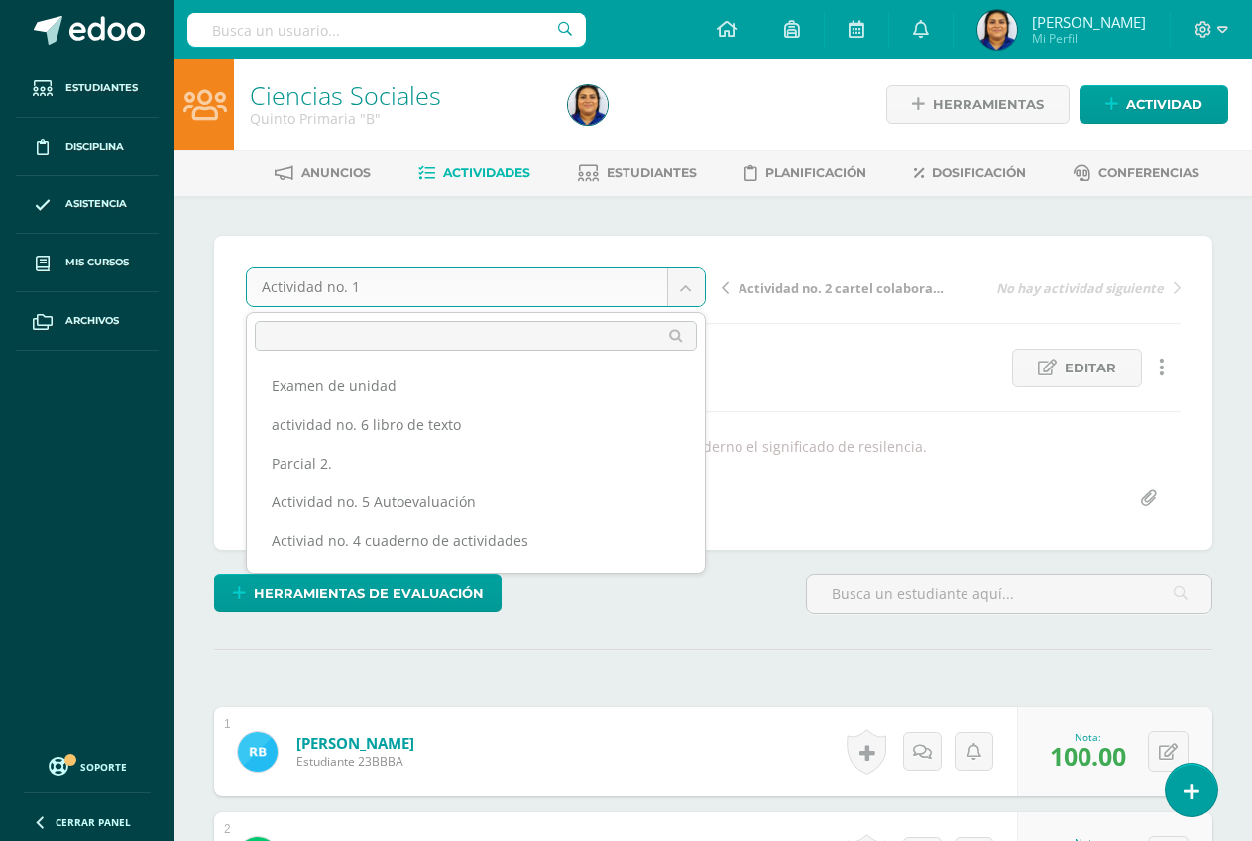
scroll to position [142, 0]
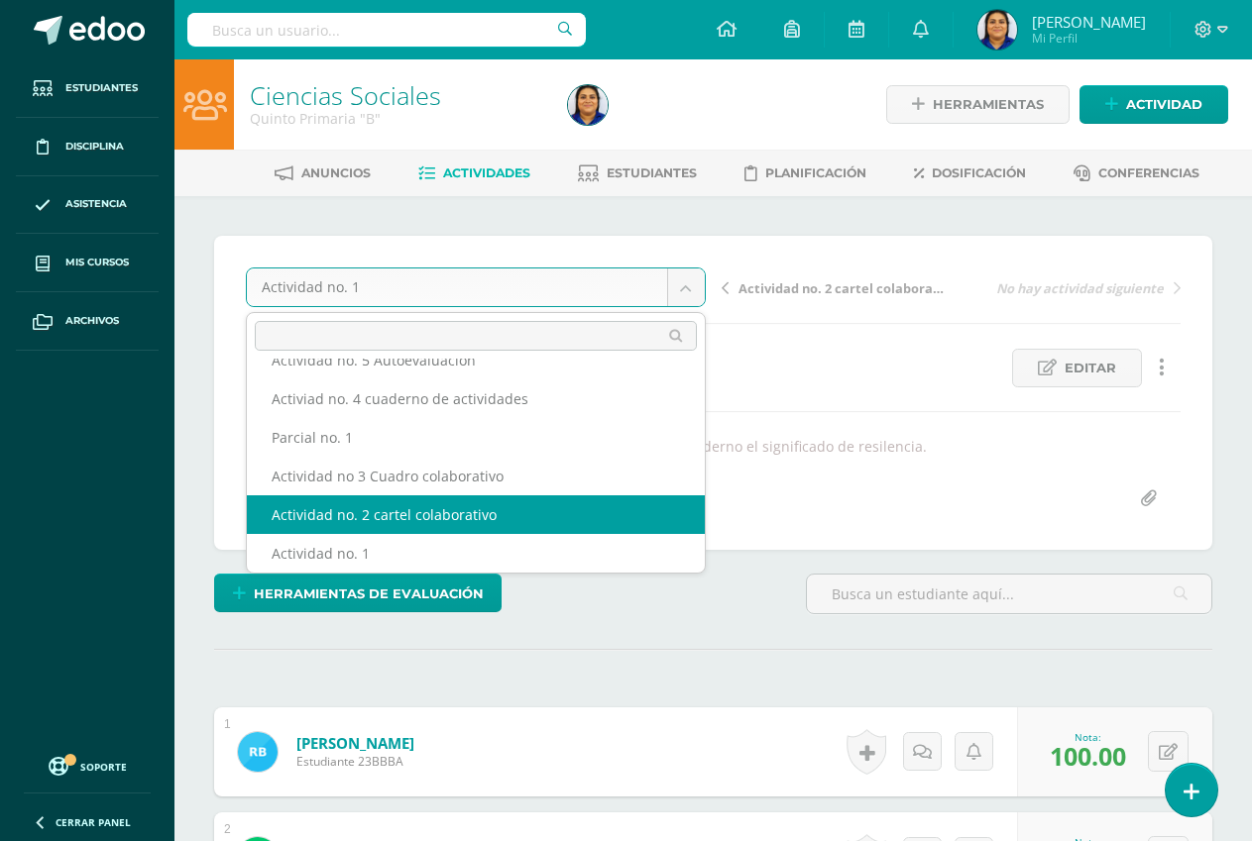
select select "/dashboard/teacher/grade-activity/192745/"
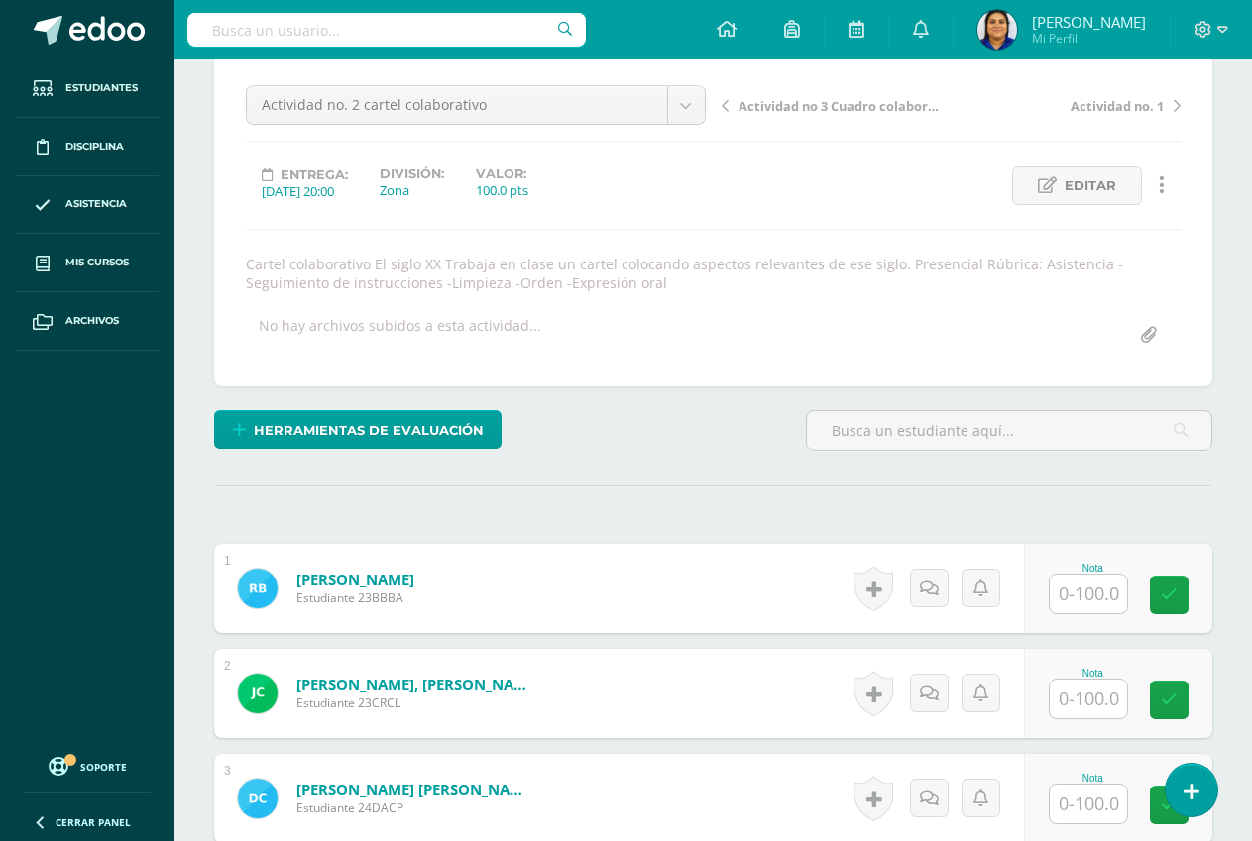
scroll to position [201, 0]
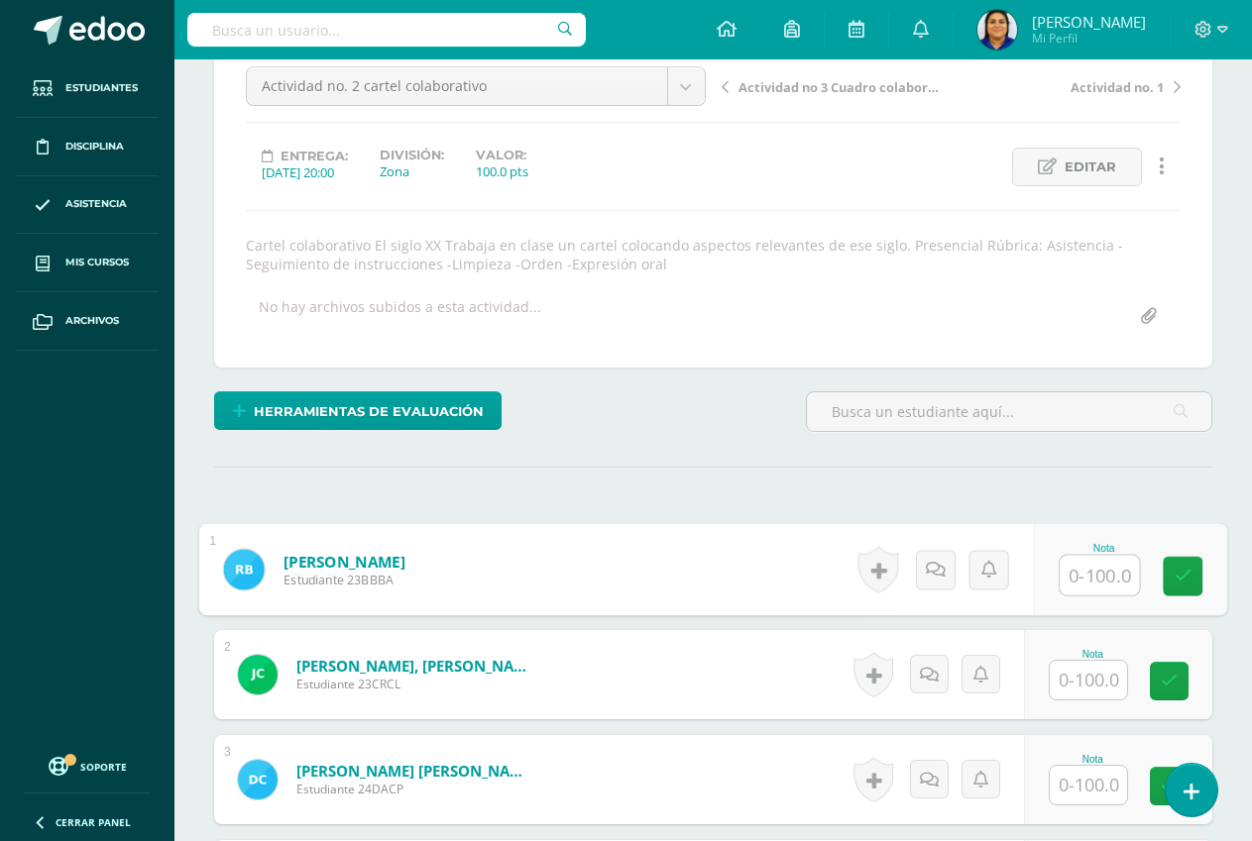
click at [1114, 577] on input "text" at bounding box center [1098, 576] width 79 height 40
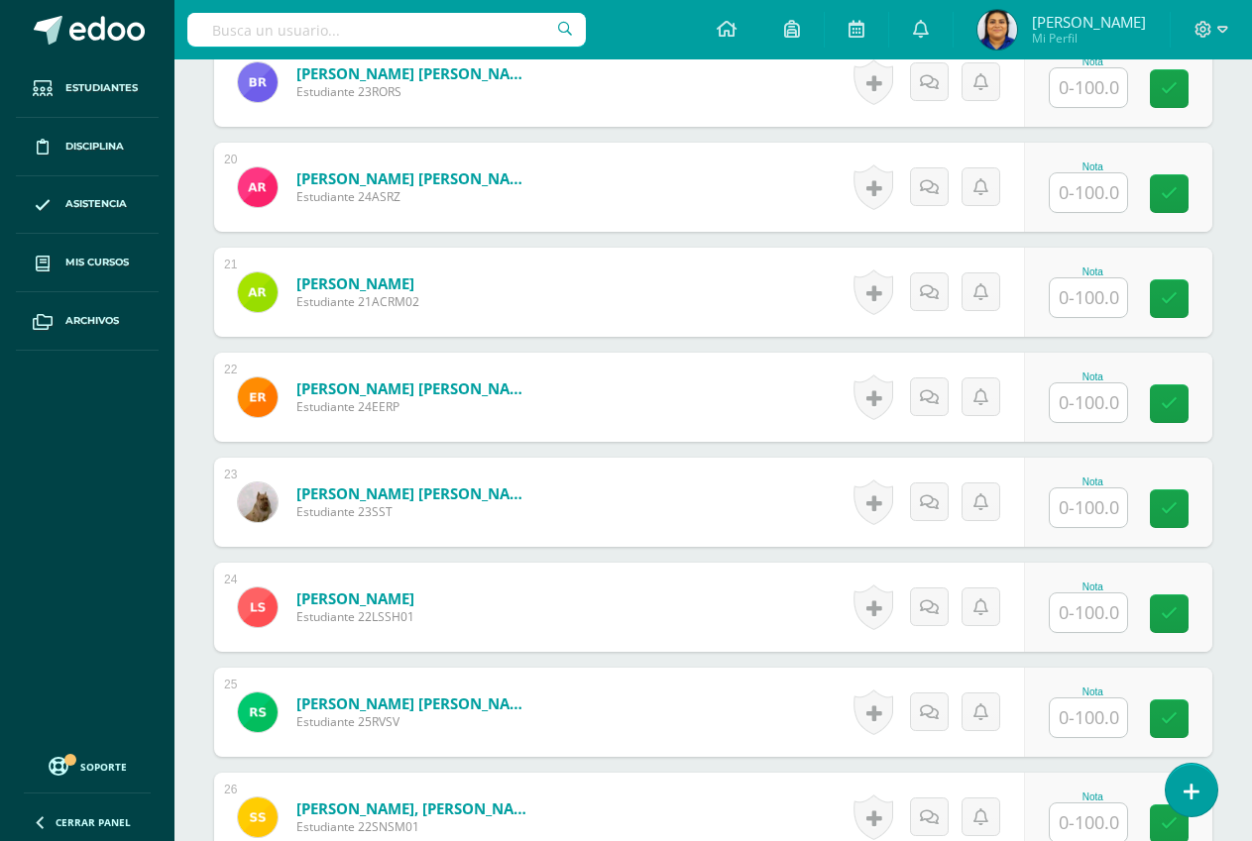
scroll to position [764, 0]
